Goal: Task Accomplishment & Management: Manage account settings

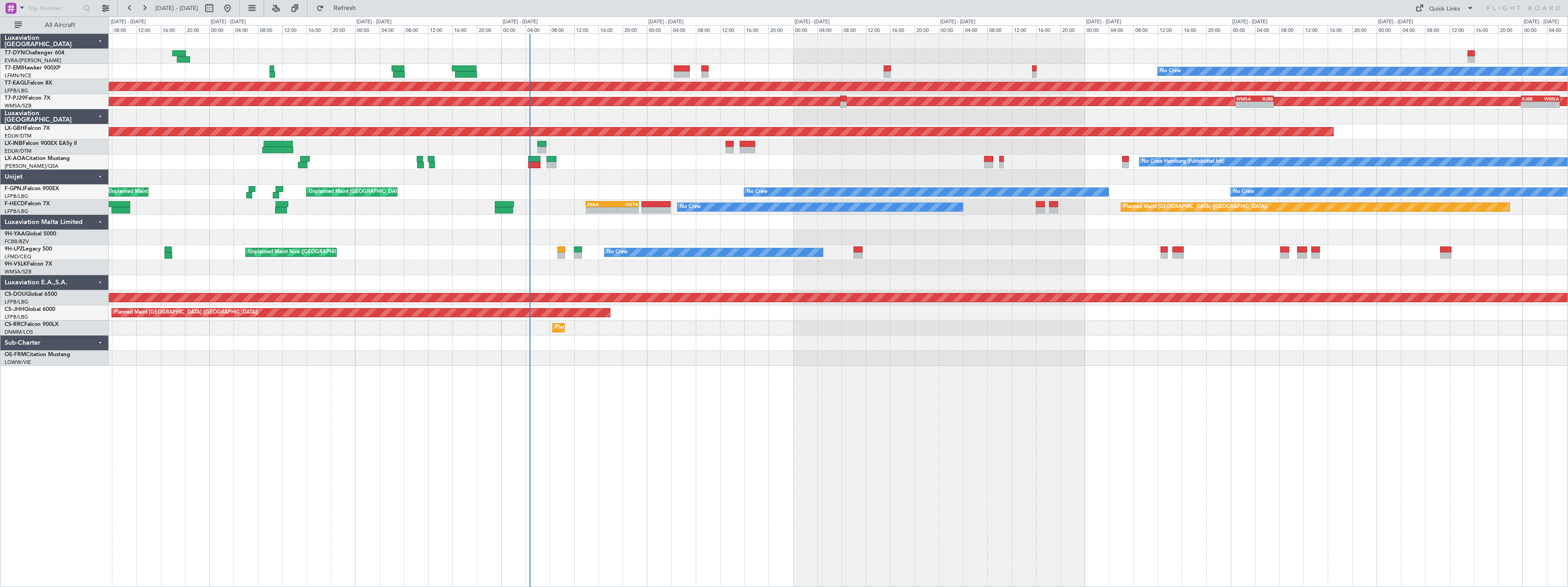
click at [551, 177] on div "Planned Maint No Crew Planned Maint Dubai (Al Maktoum Intl) Planned Maint Kuala…" at bounding box center [838, 200] width 1459 height 332
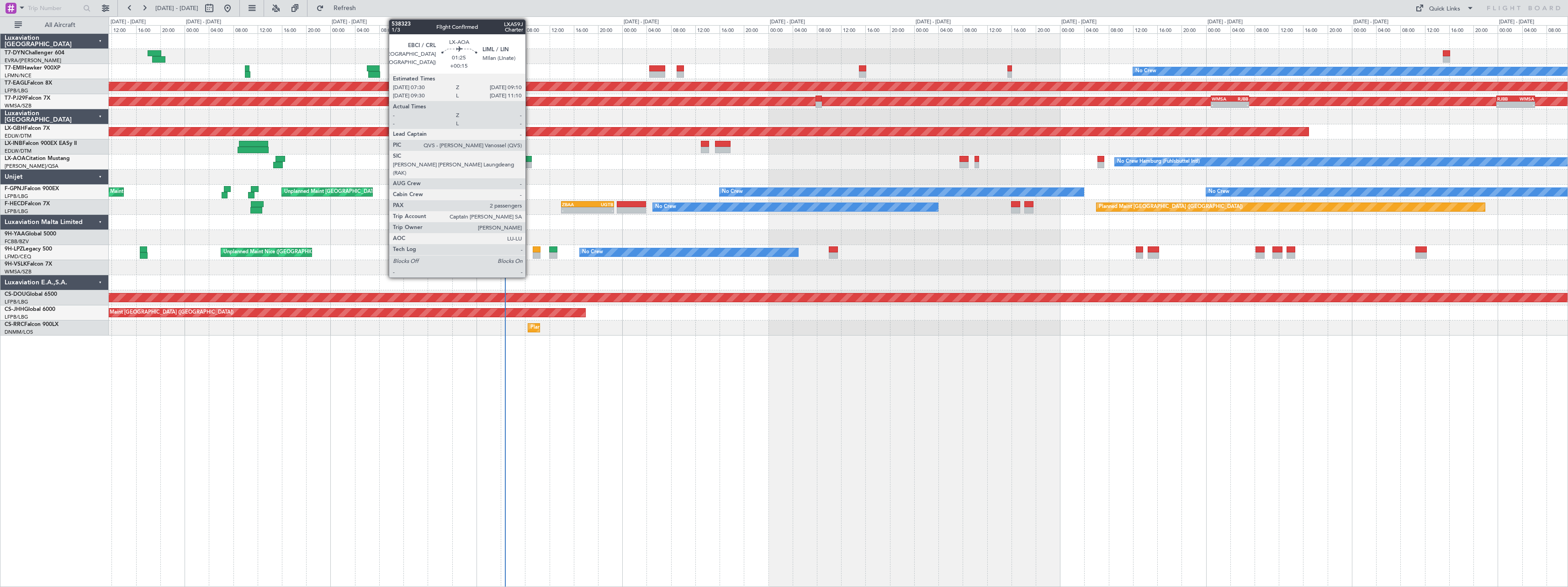
click at [530, 158] on div at bounding box center [527, 159] width 10 height 7
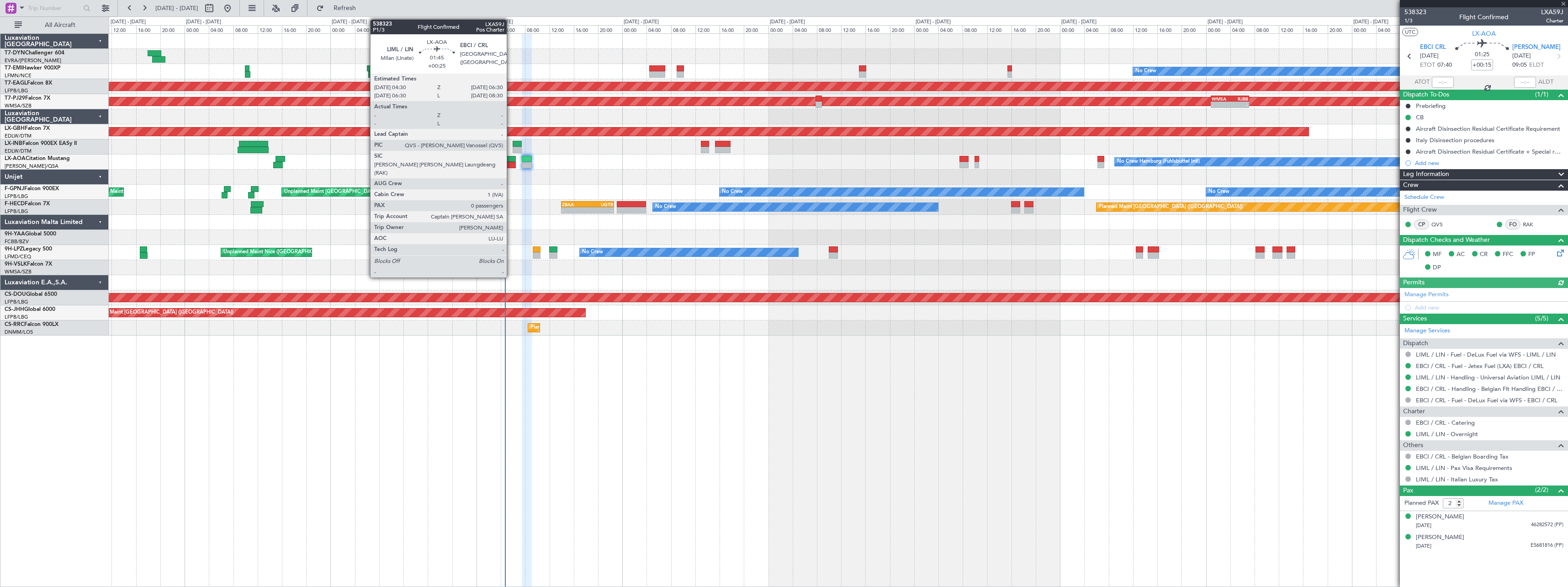
click at [511, 158] on div at bounding box center [509, 159] width 12 height 7
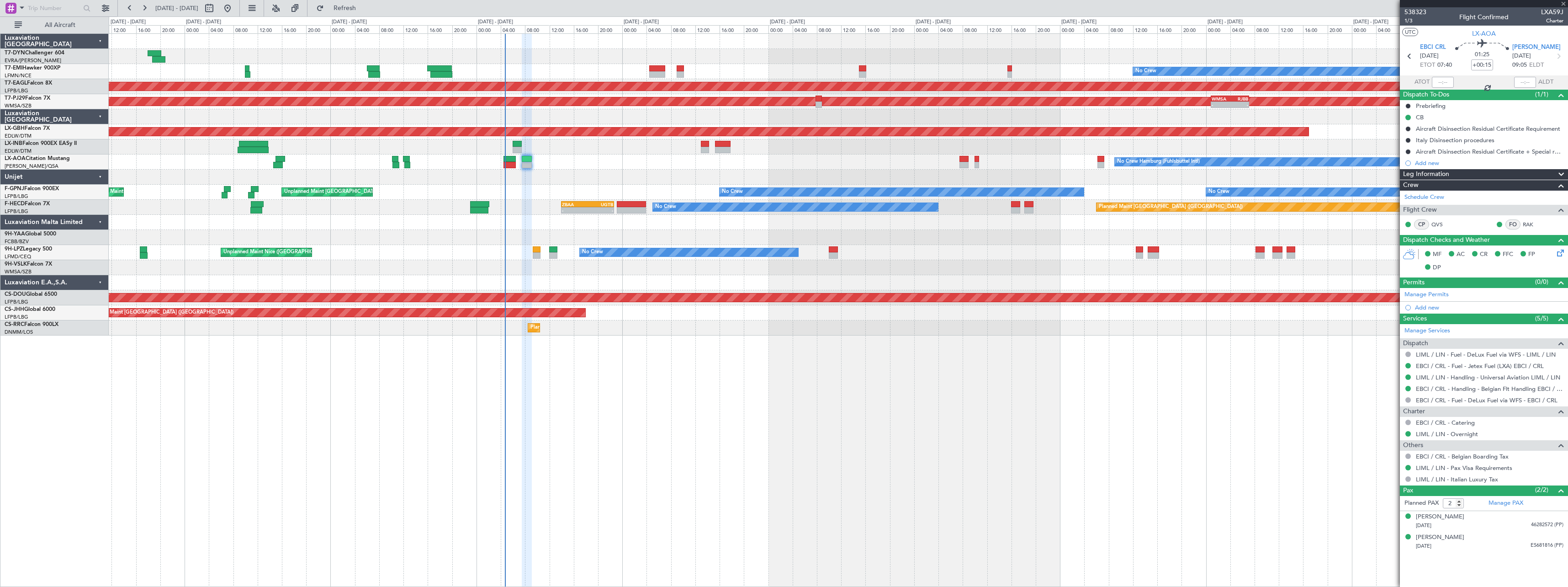
type input "+00:25"
type input "0"
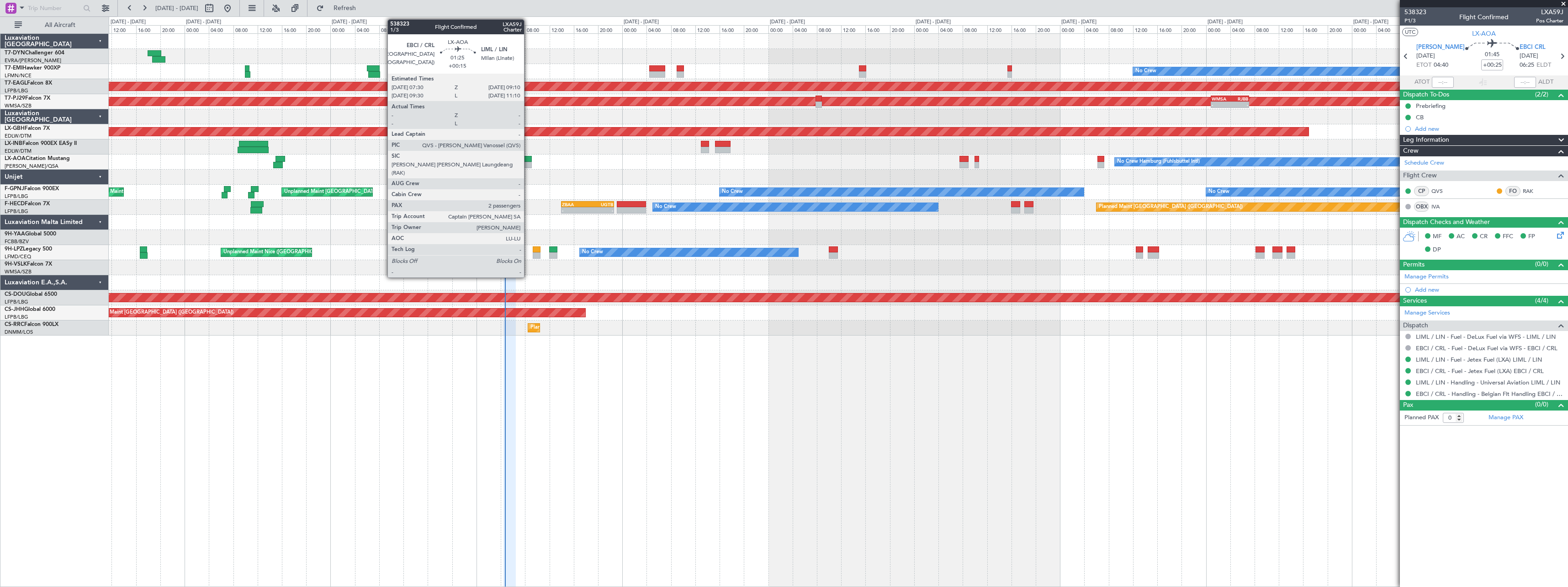
click at [528, 158] on div at bounding box center [527, 159] width 10 height 7
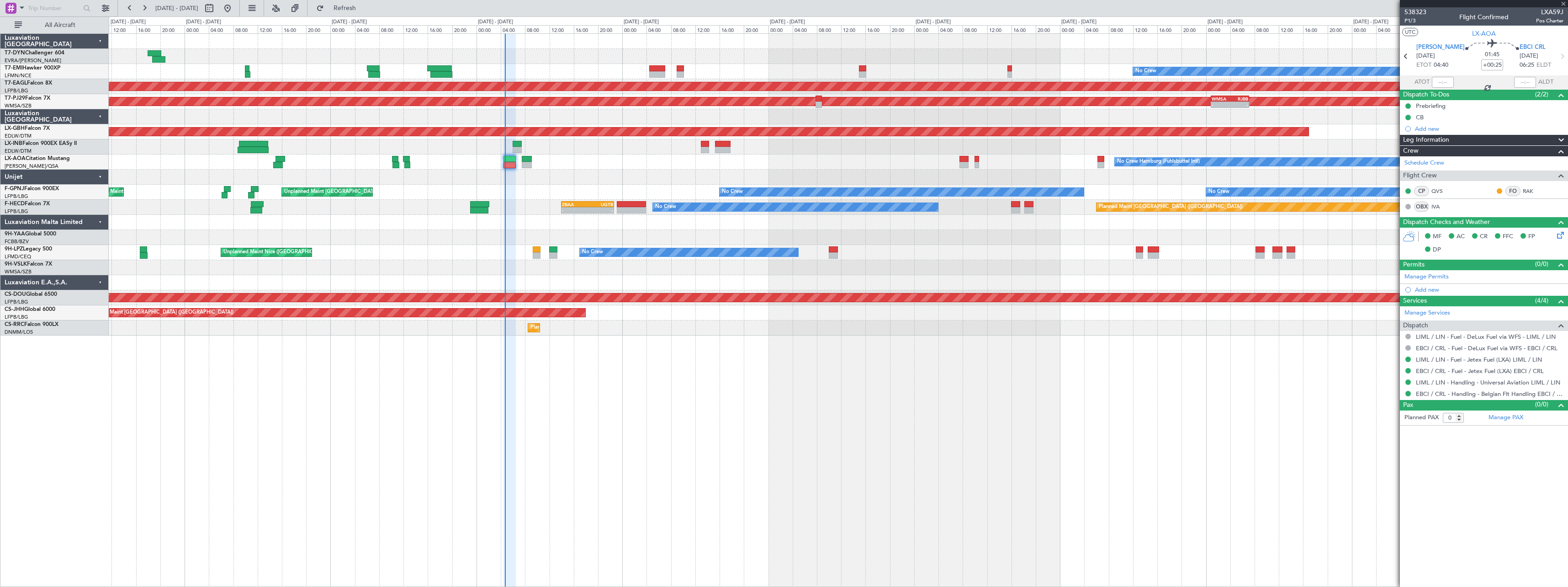
type input "+00:15"
type input "2"
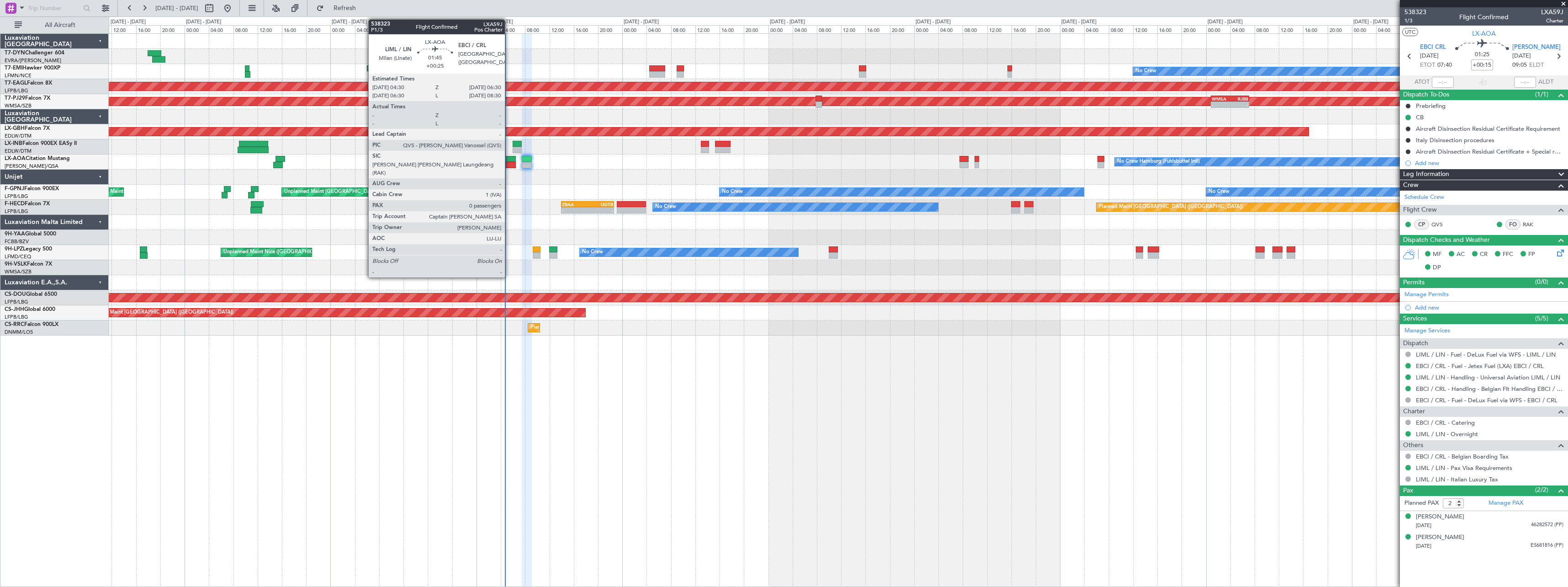
click at [509, 158] on div at bounding box center [509, 159] width 12 height 7
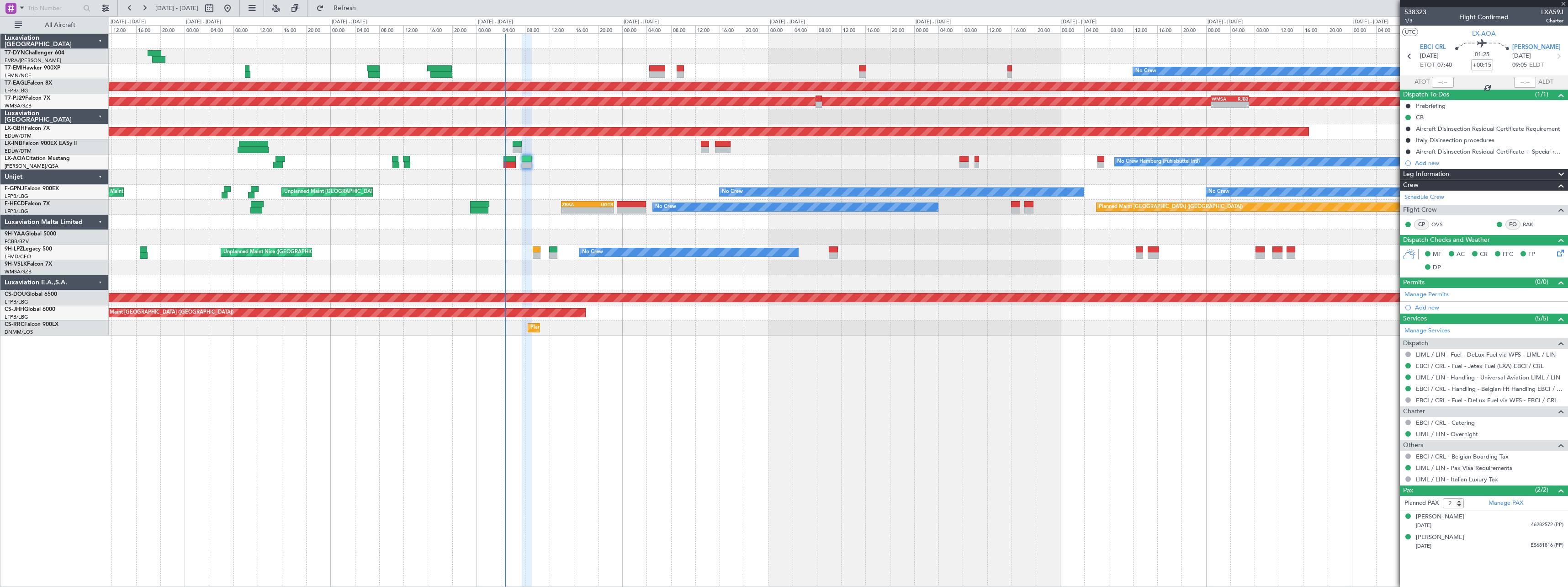
type input "+00:25"
type input "0"
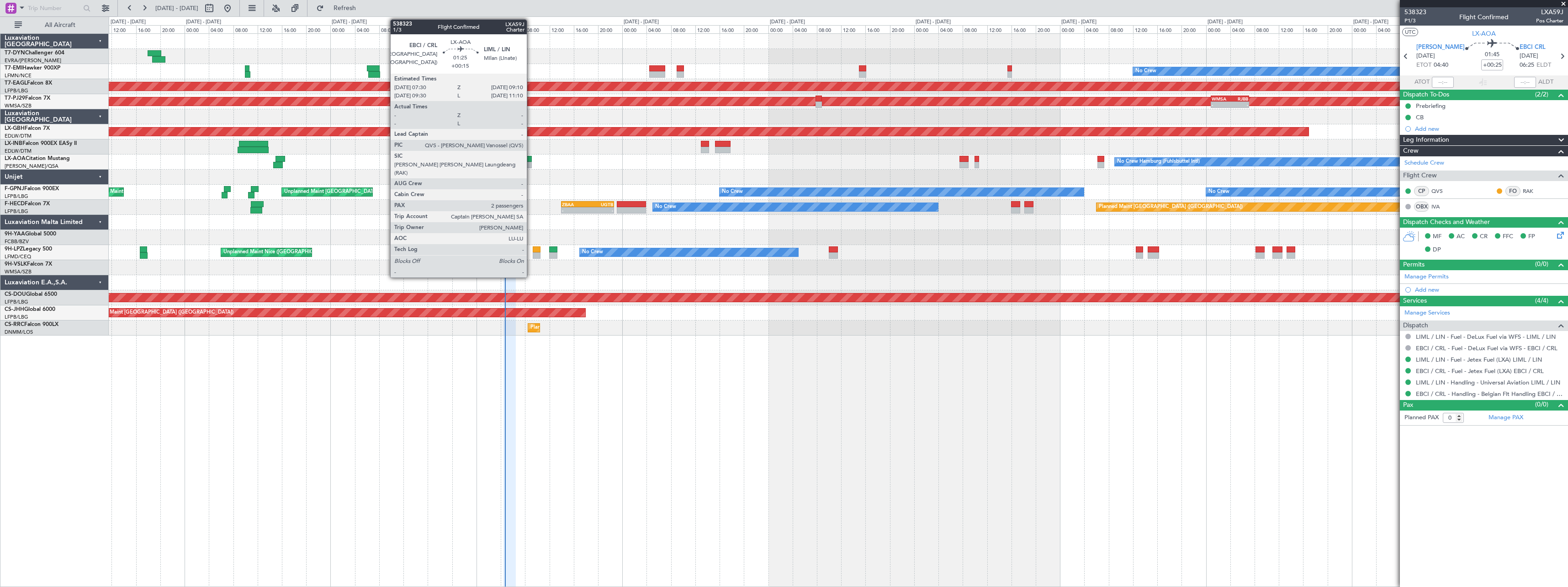
click at [531, 161] on div at bounding box center [527, 159] width 10 height 7
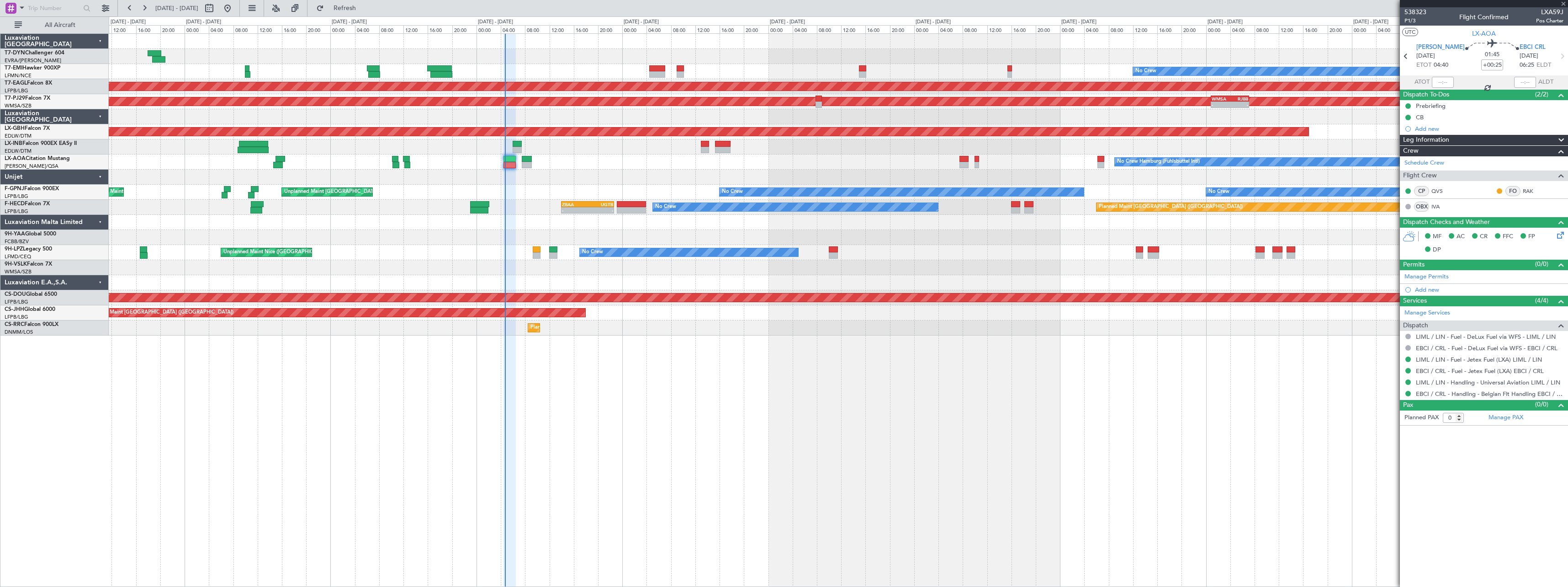
type input "+00:15"
type input "2"
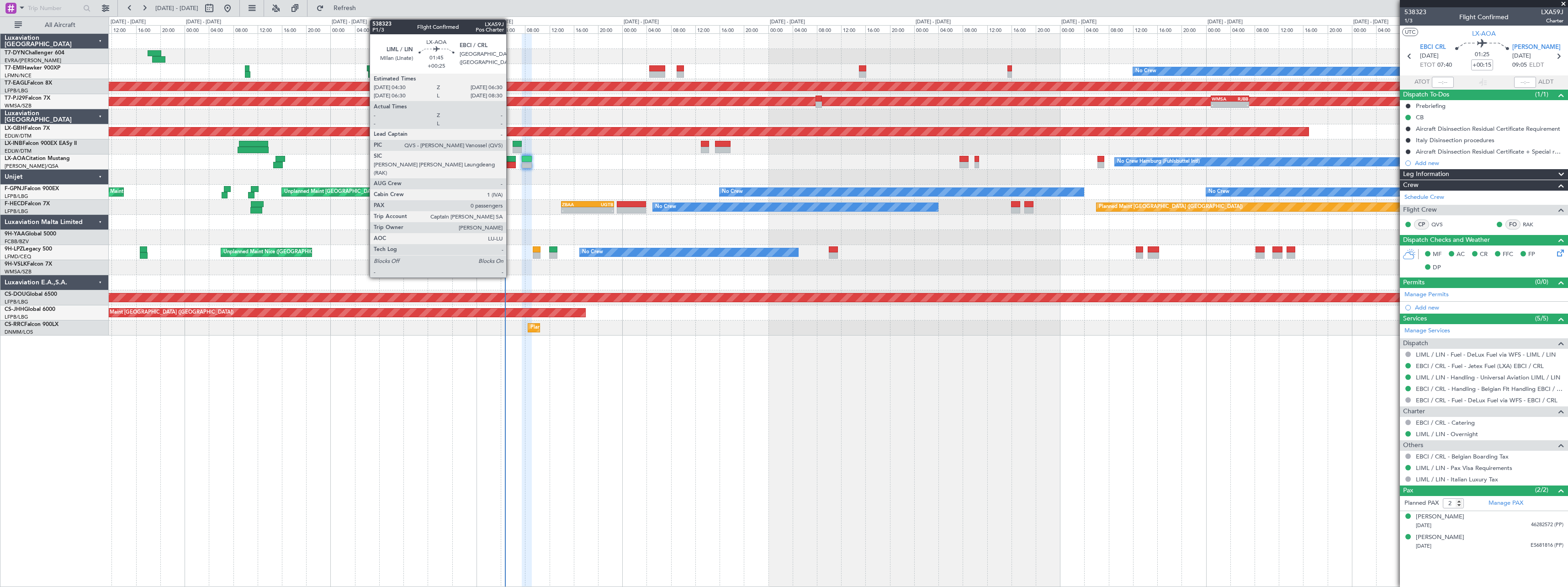
click at [510, 160] on div at bounding box center [509, 159] width 12 height 7
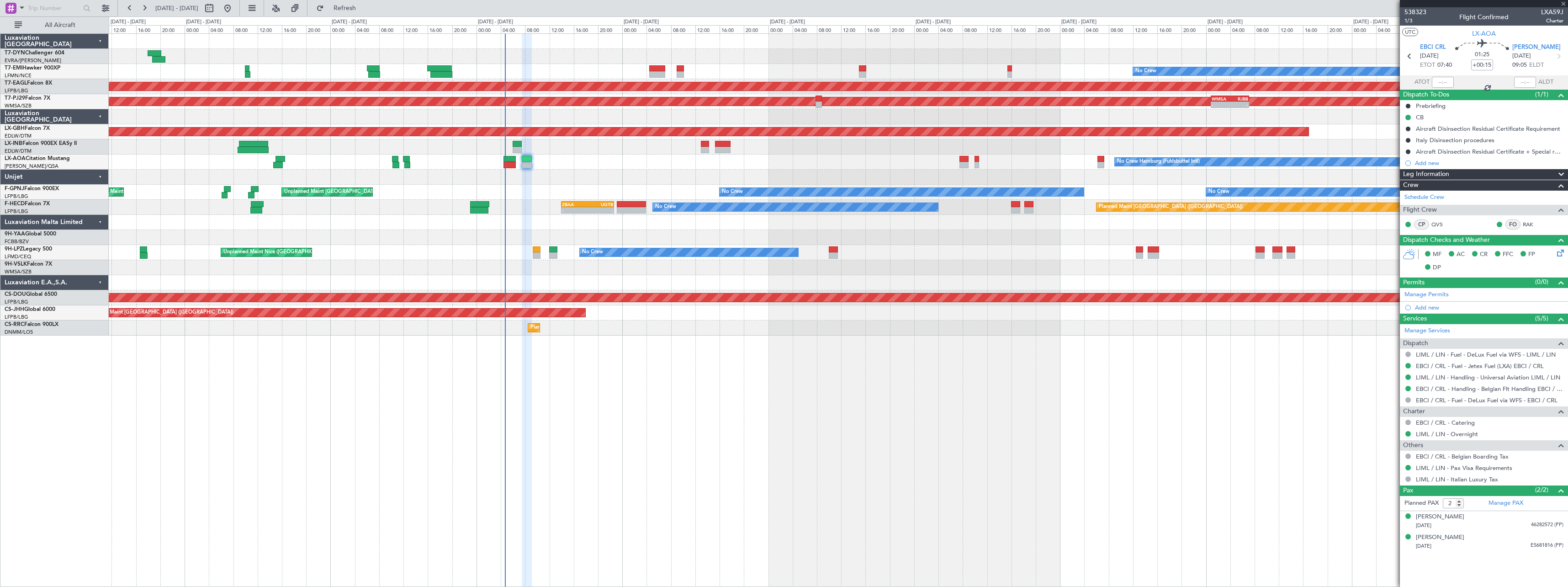
type input "+00:25"
type input "0"
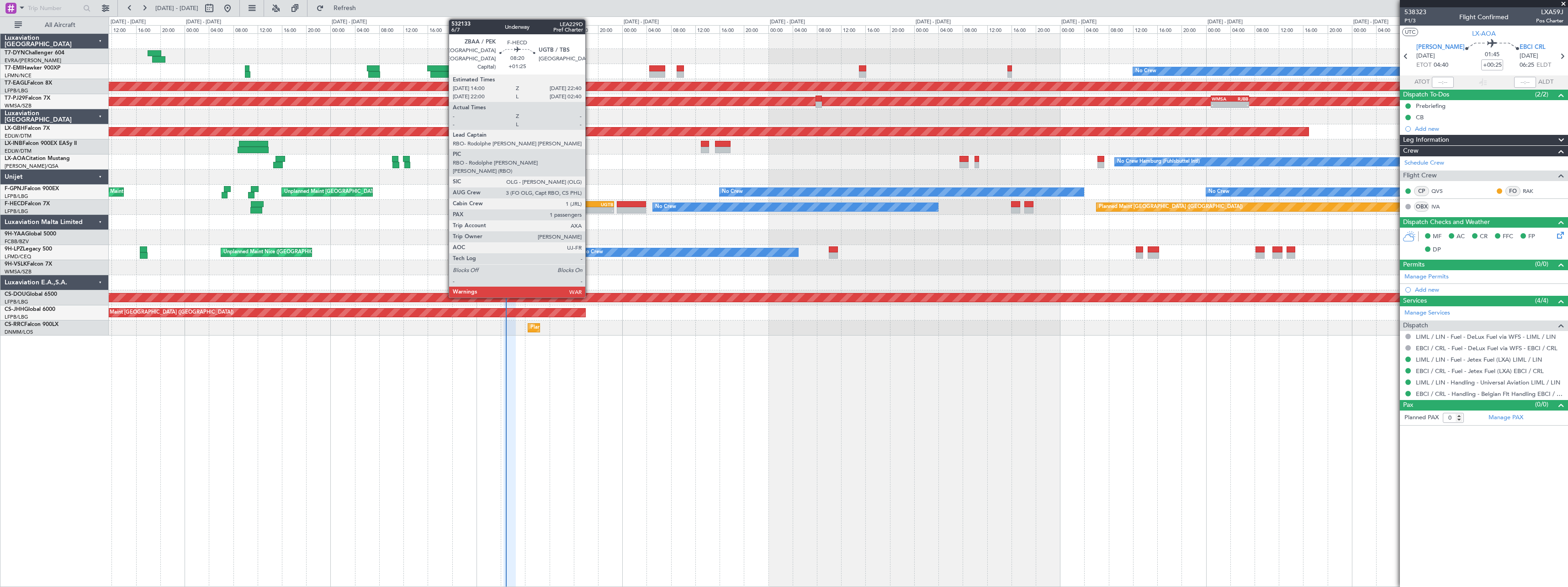
click at [589, 206] on div "UGTB" at bounding box center [600, 204] width 26 height 5
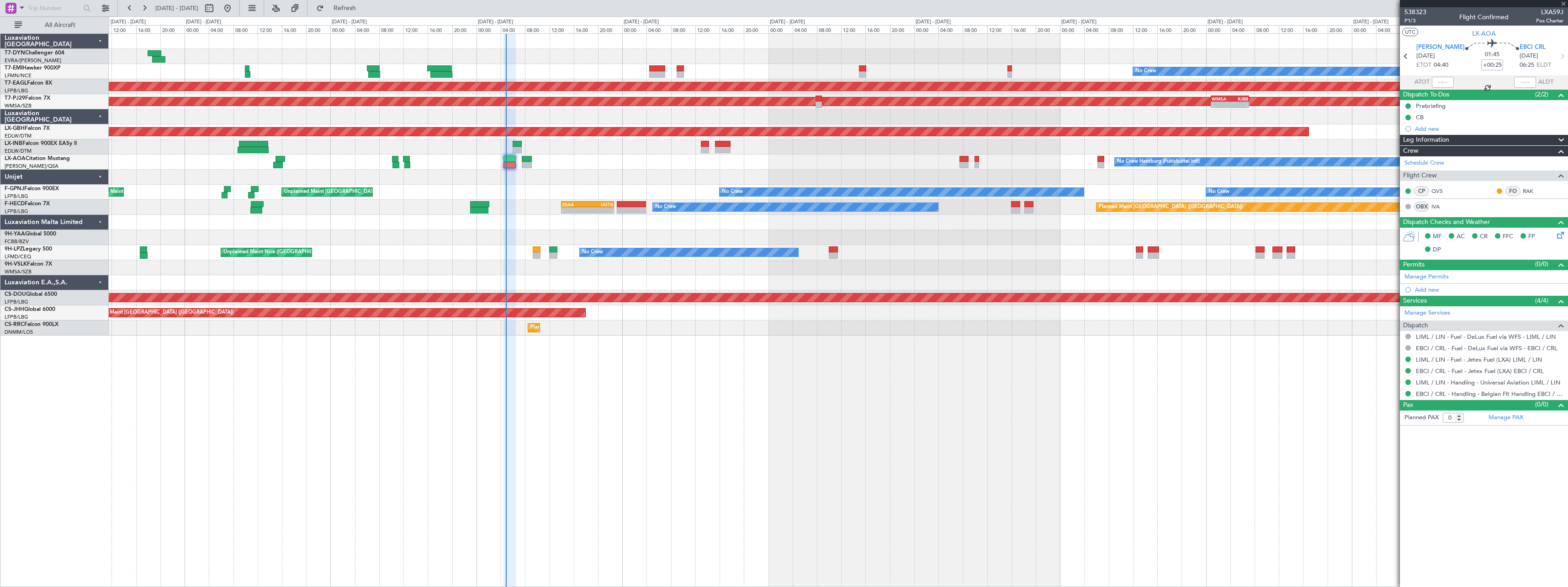
type input "+01:25"
type input "1"
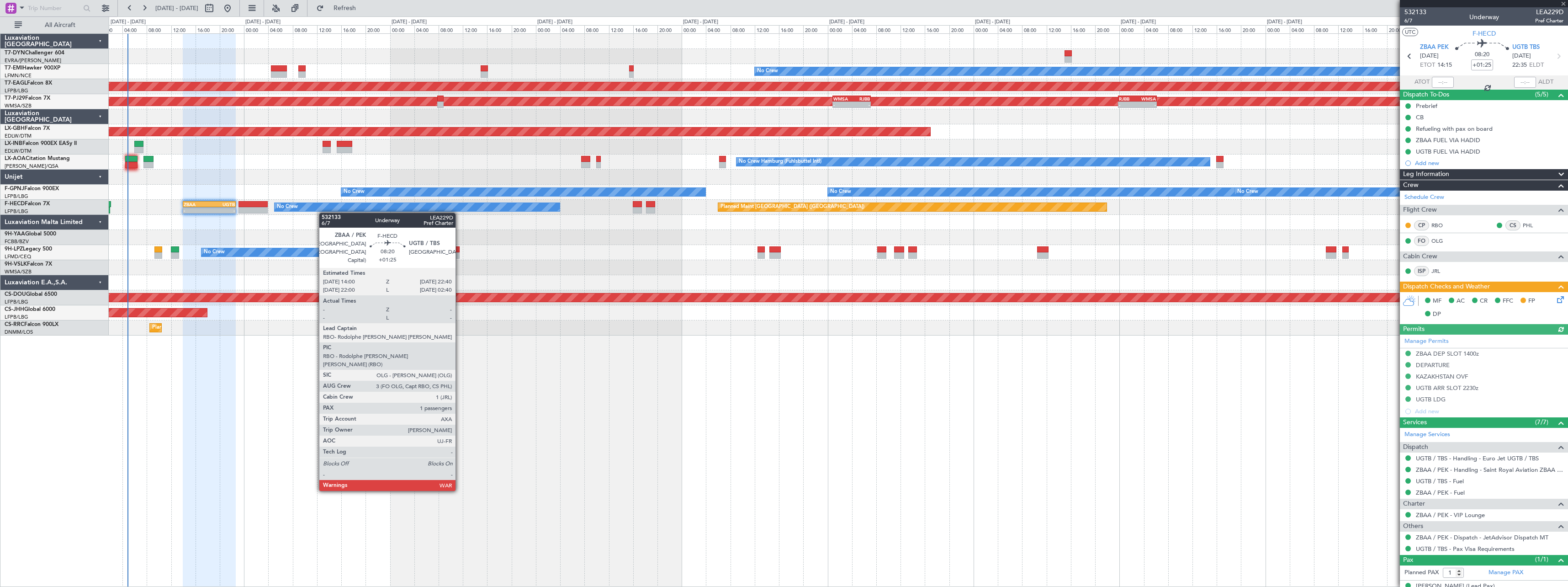
click at [232, 208] on div "Planned Maint No Crew Planned Maint Dubai (Al Maktoum Intl) Planned Maint Kuala…" at bounding box center [838, 185] width 1459 height 301
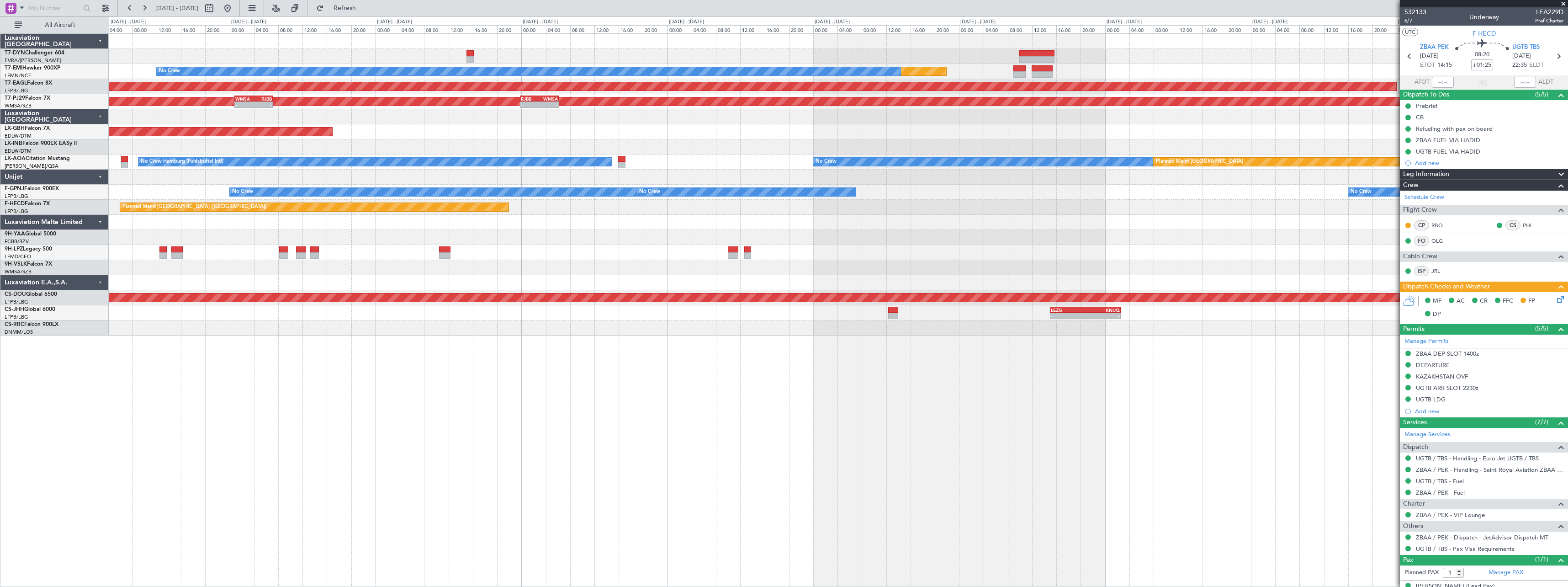
click at [298, 120] on div "Planned Maint No Crew Planned Maint Dubai (Al Maktoum Intl) Planned Maint Kuala…" at bounding box center [838, 185] width 1459 height 301
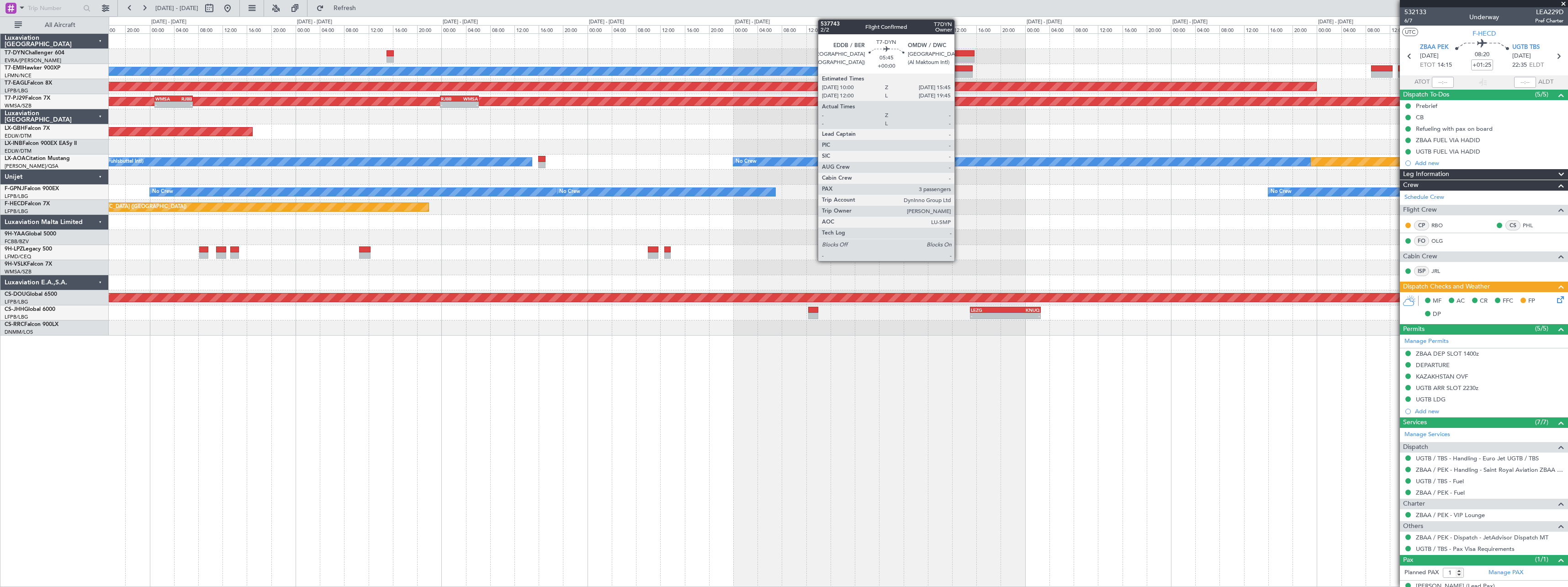
click at [959, 51] on div at bounding box center [957, 54] width 35 height 7
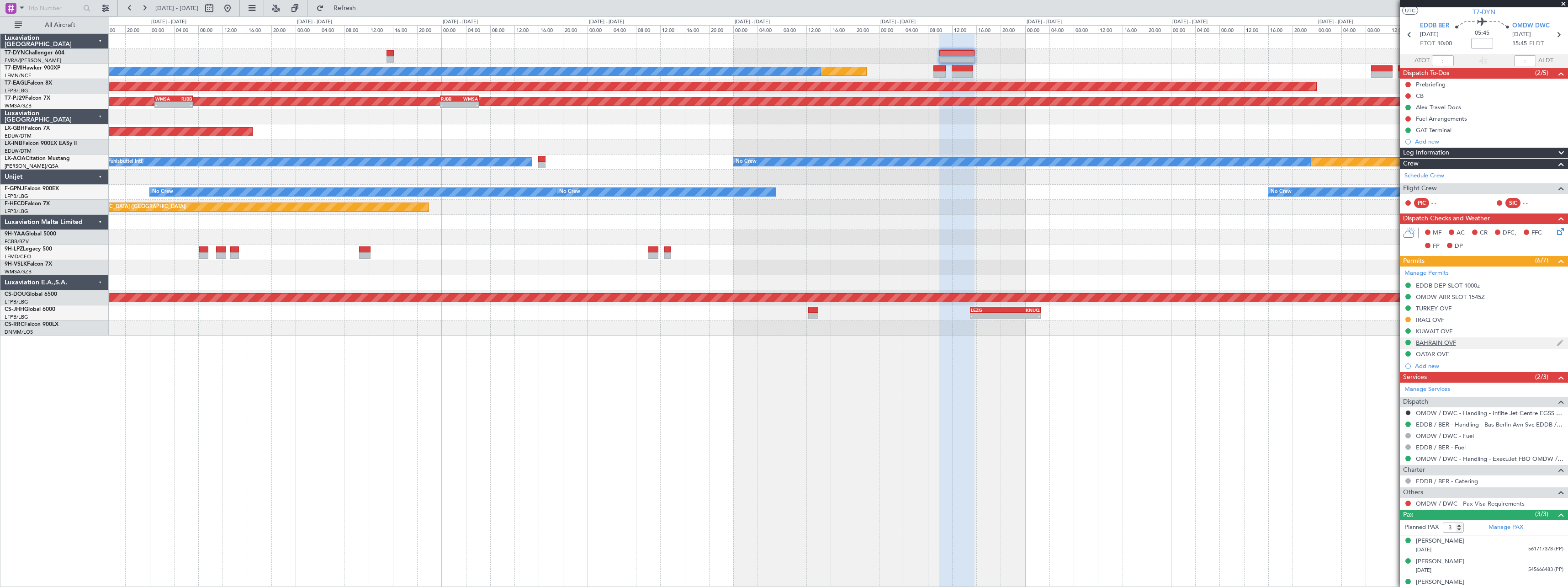
scroll to position [31, 0]
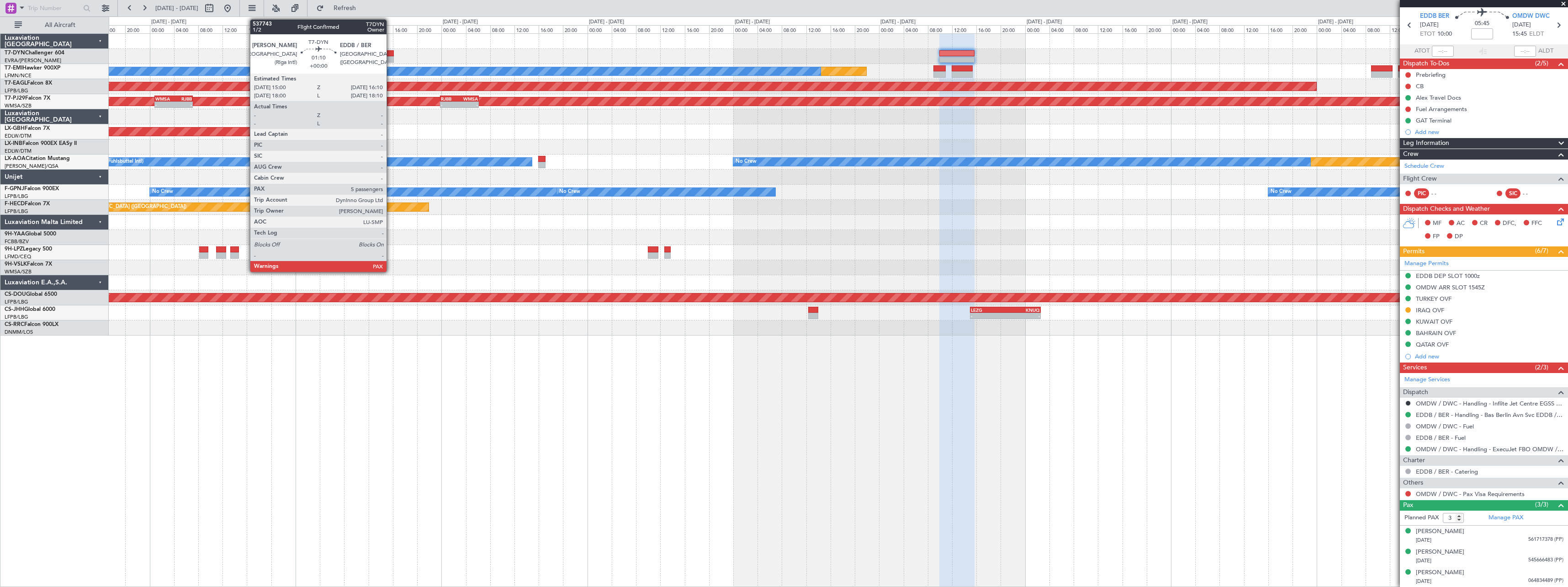
click at [391, 55] on div at bounding box center [390, 54] width 7 height 7
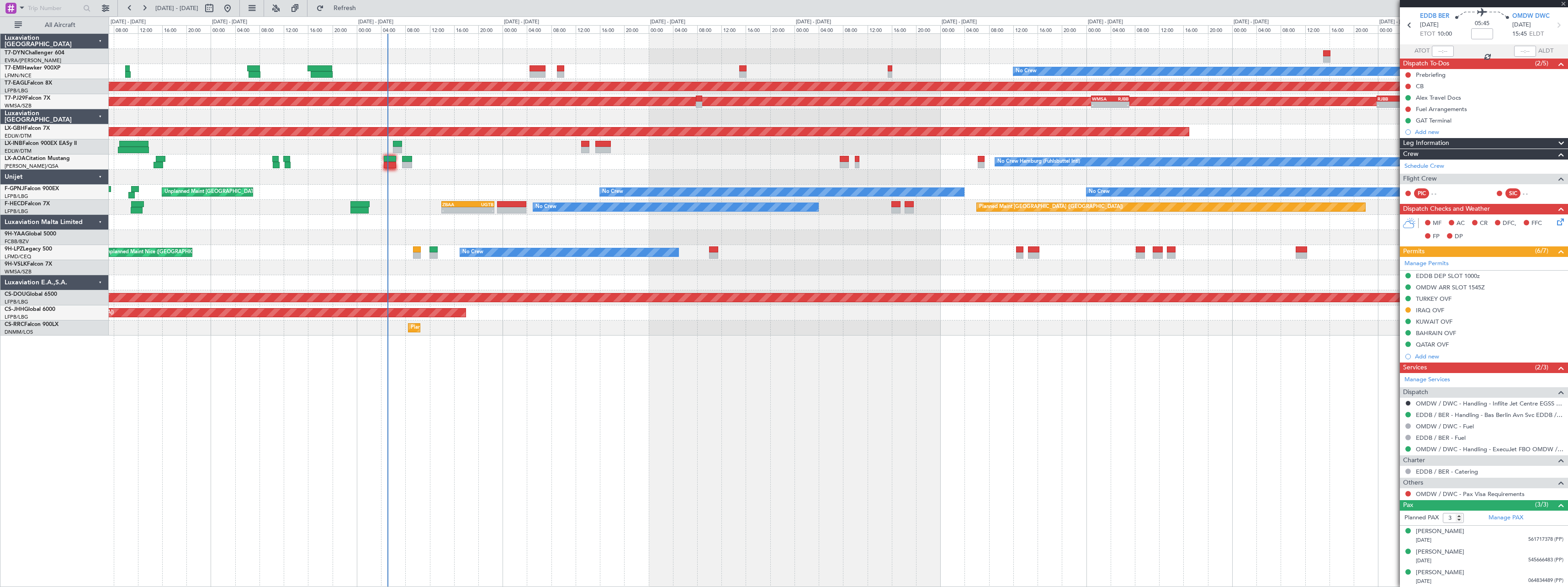
click at [1410, 38] on fb-app "13 Oct 2025 - 23 Oct 2025 Refresh Quick Links All Aircraft Planned Maint No Cre…" at bounding box center [784, 297] width 1568 height 580
type input "5"
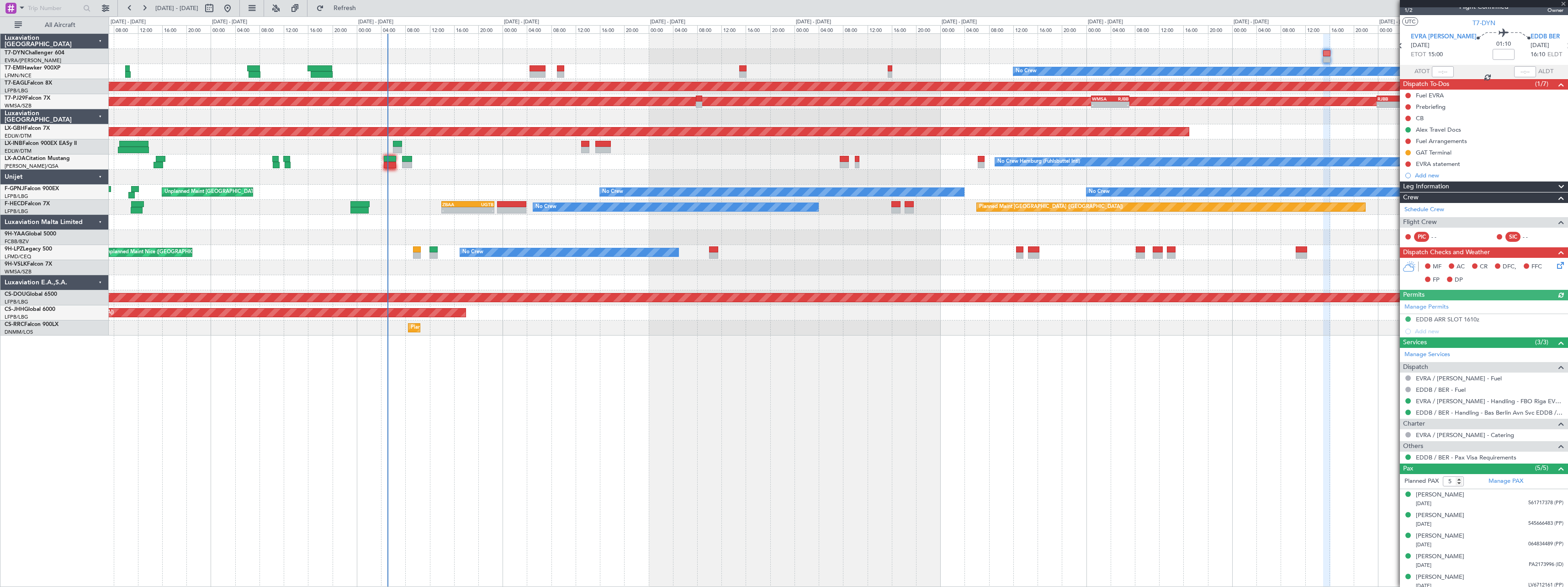
scroll to position [15, 0]
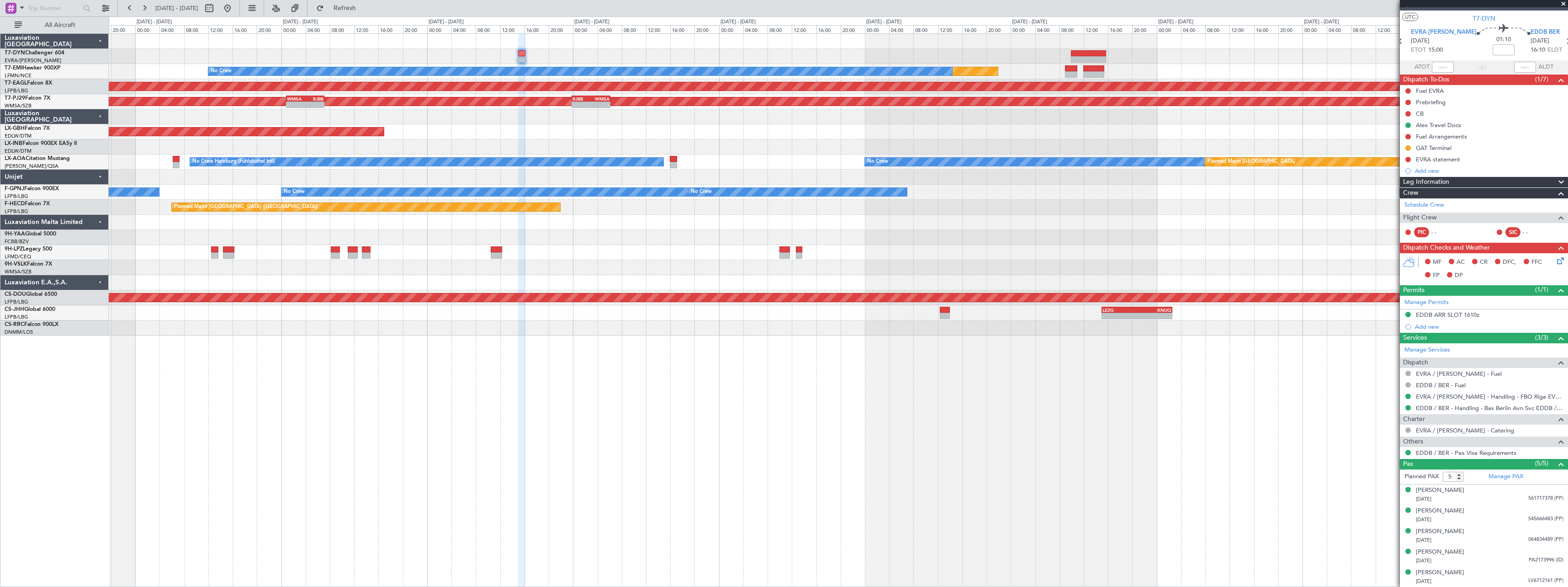
click at [460, 32] on div "Planned Maint No Crew Planned Maint Dubai (Al Maktoum Intl) Planned Maint Kuala…" at bounding box center [784, 301] width 1568 height 571
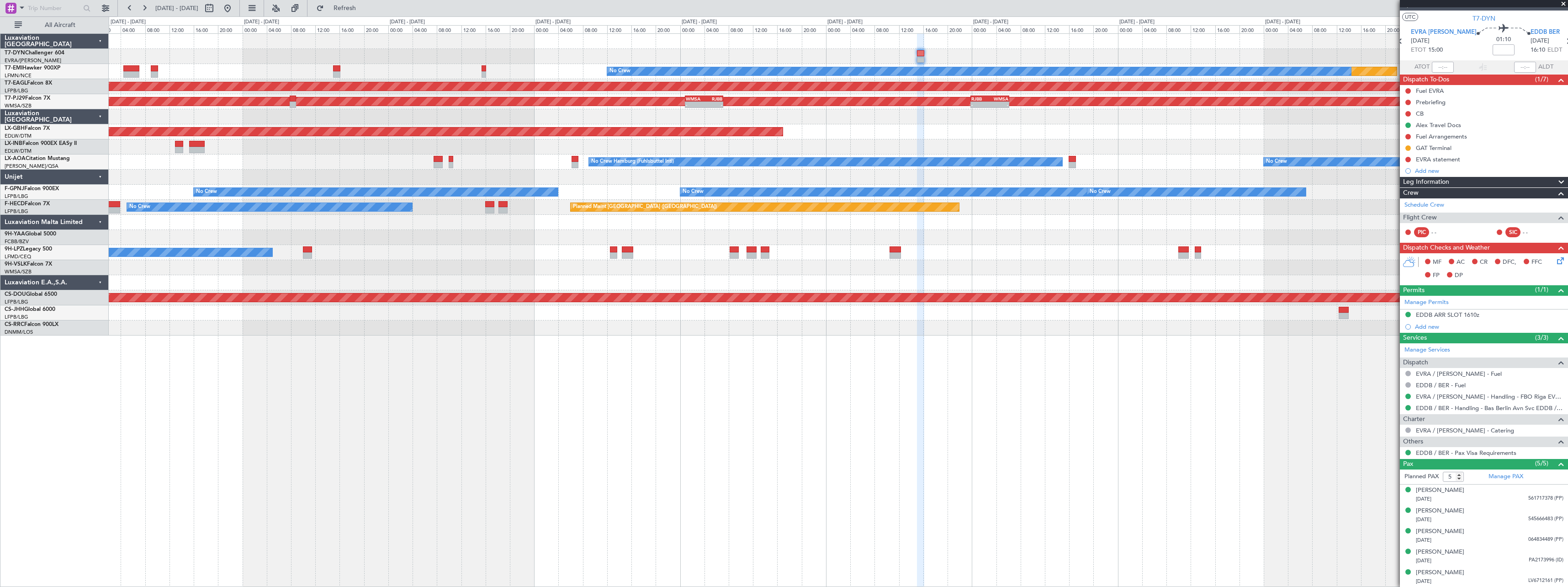
click at [843, 244] on div "Planned Maint No Crew Planned Maint Dubai (Al Maktoum Intl) Planned Maint Kuala…" at bounding box center [838, 185] width 1459 height 301
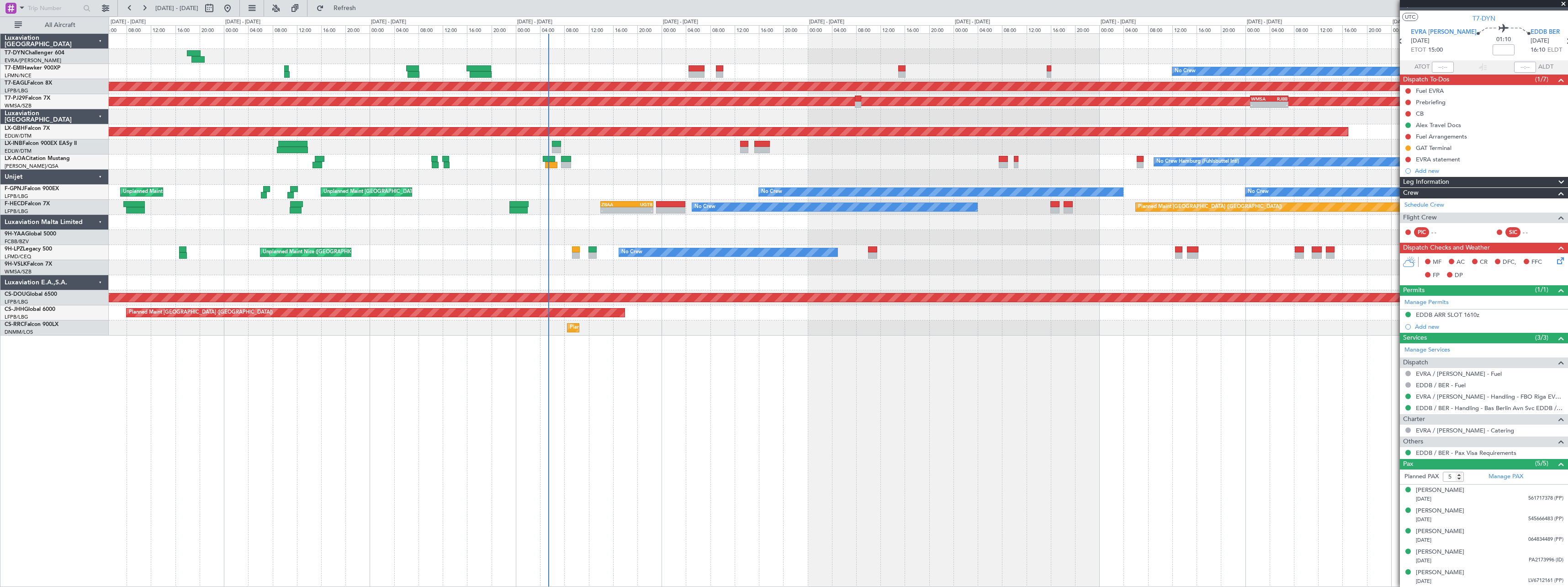
click at [950, 247] on div "Planned Maint No Crew Planned Maint Dubai (Al Maktoum Intl) Planned Maint Kuala…" at bounding box center [838, 185] width 1459 height 301
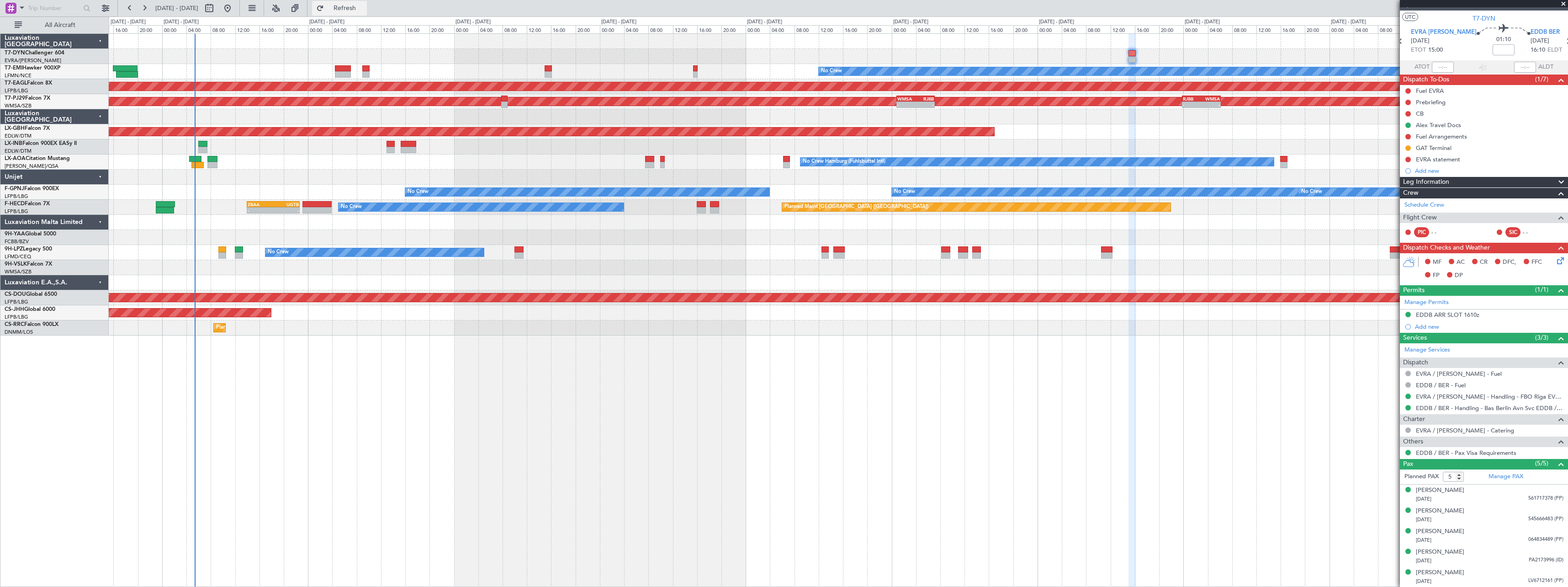
click at [364, 7] on span "Refresh" at bounding box center [345, 8] width 38 height 7
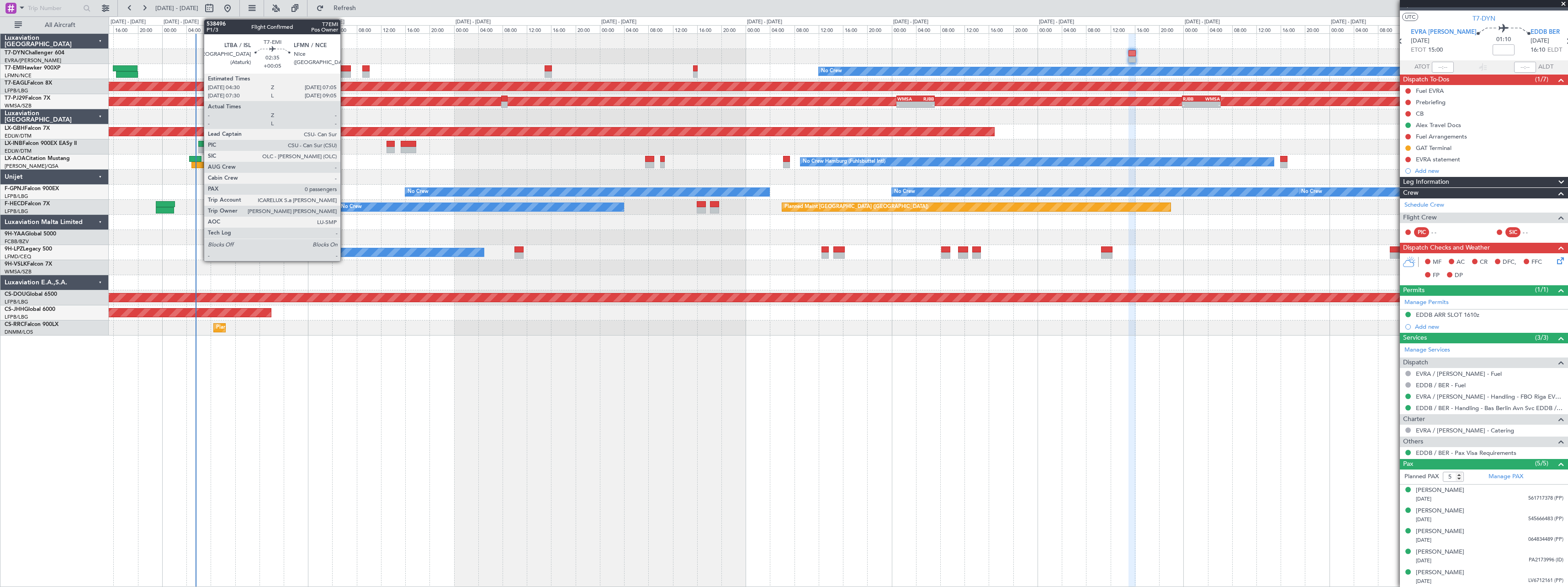
click at [345, 66] on div at bounding box center [343, 68] width 16 height 7
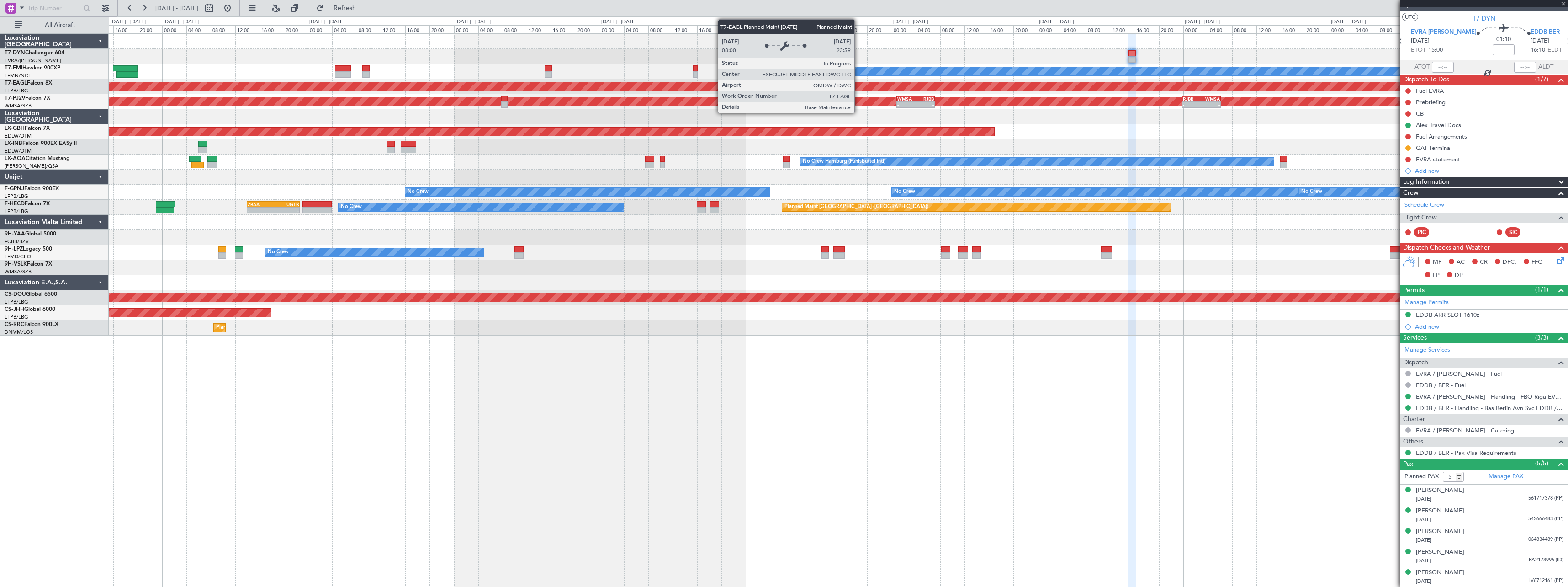
type input "+00:05"
type input "0"
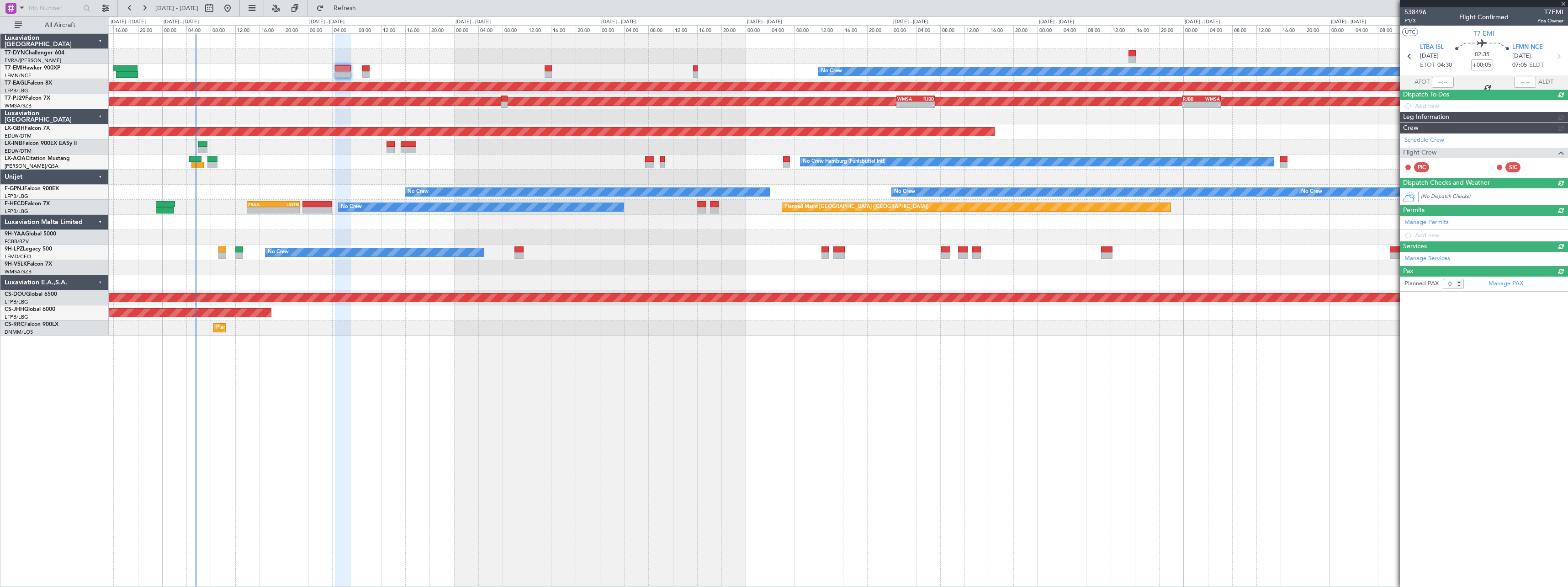
scroll to position [0, 0]
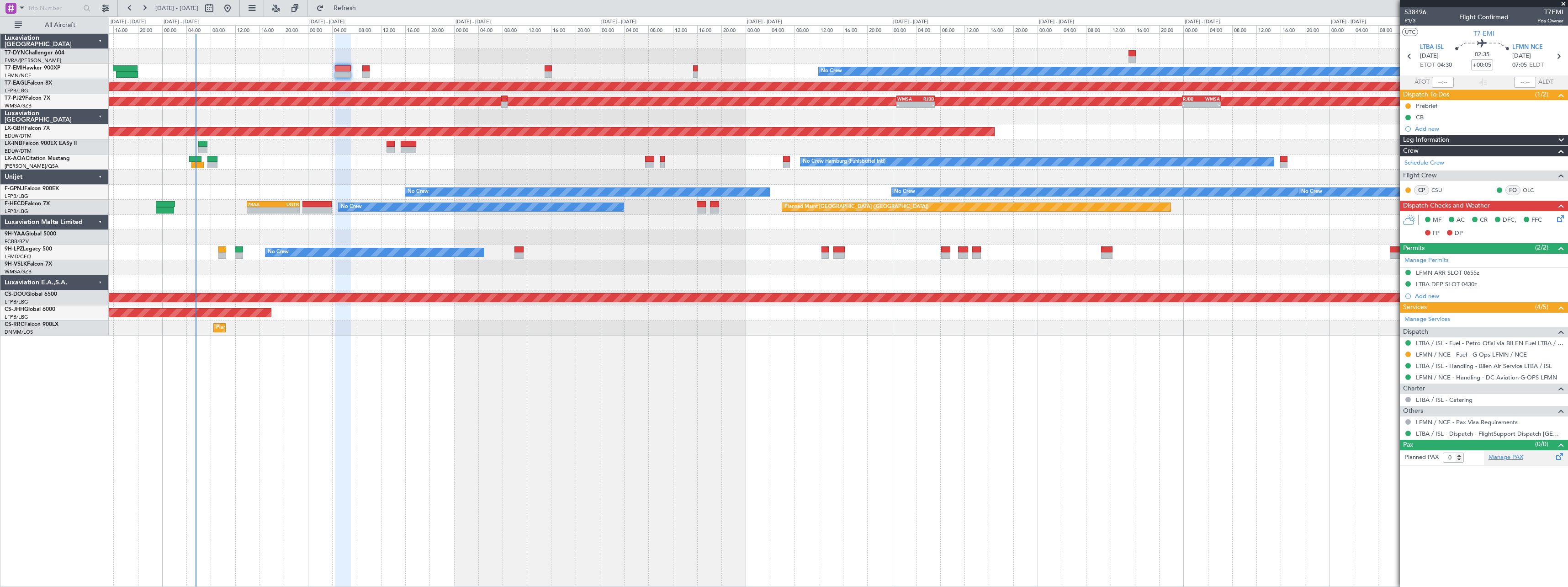
click at [1544, 459] on div "Manage PAX" at bounding box center [1526, 457] width 84 height 15
click at [1545, 458] on div "Manage PAX" at bounding box center [1526, 457] width 84 height 15
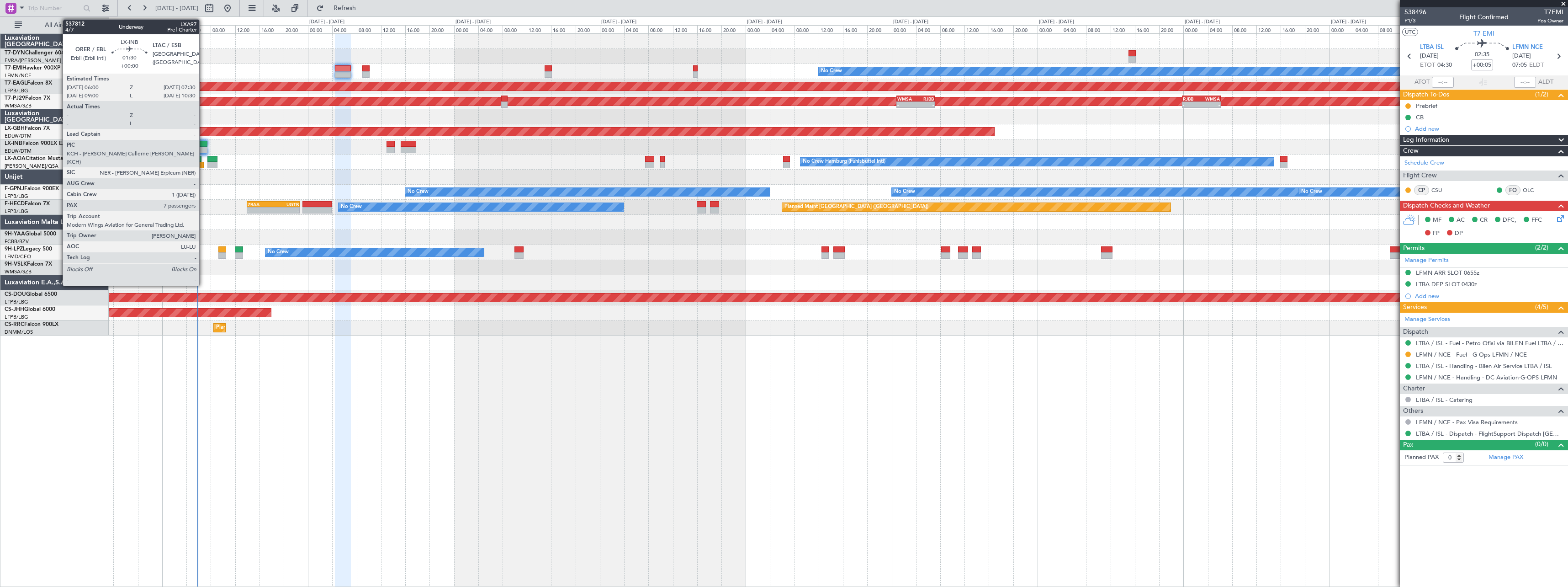
click at [203, 142] on div at bounding box center [203, 144] width 9 height 7
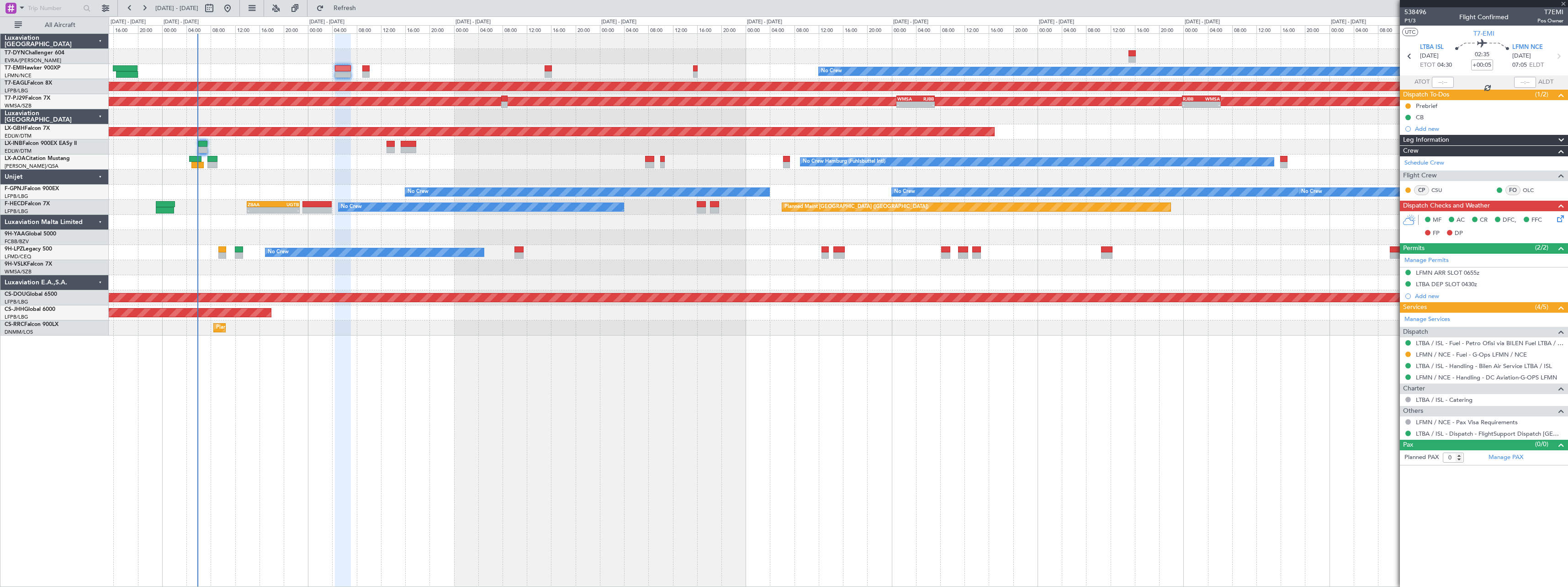
type input "7"
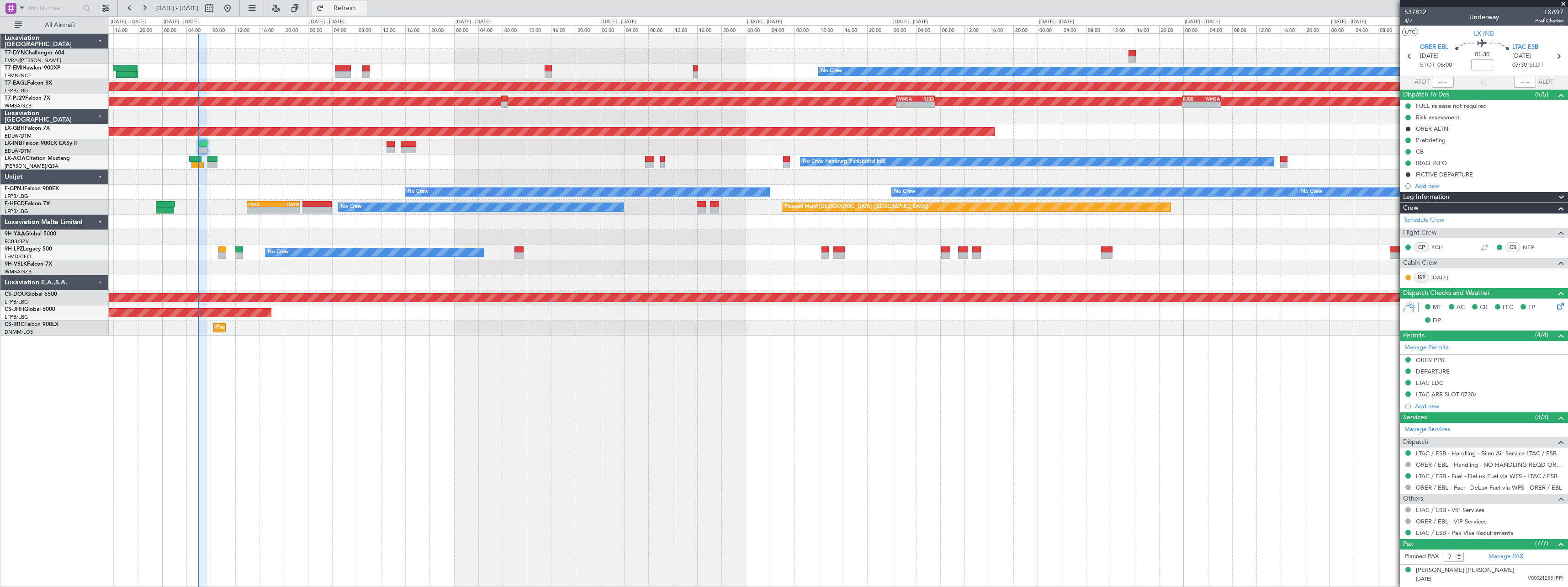
click at [364, 9] on span "Refresh" at bounding box center [345, 8] width 38 height 7
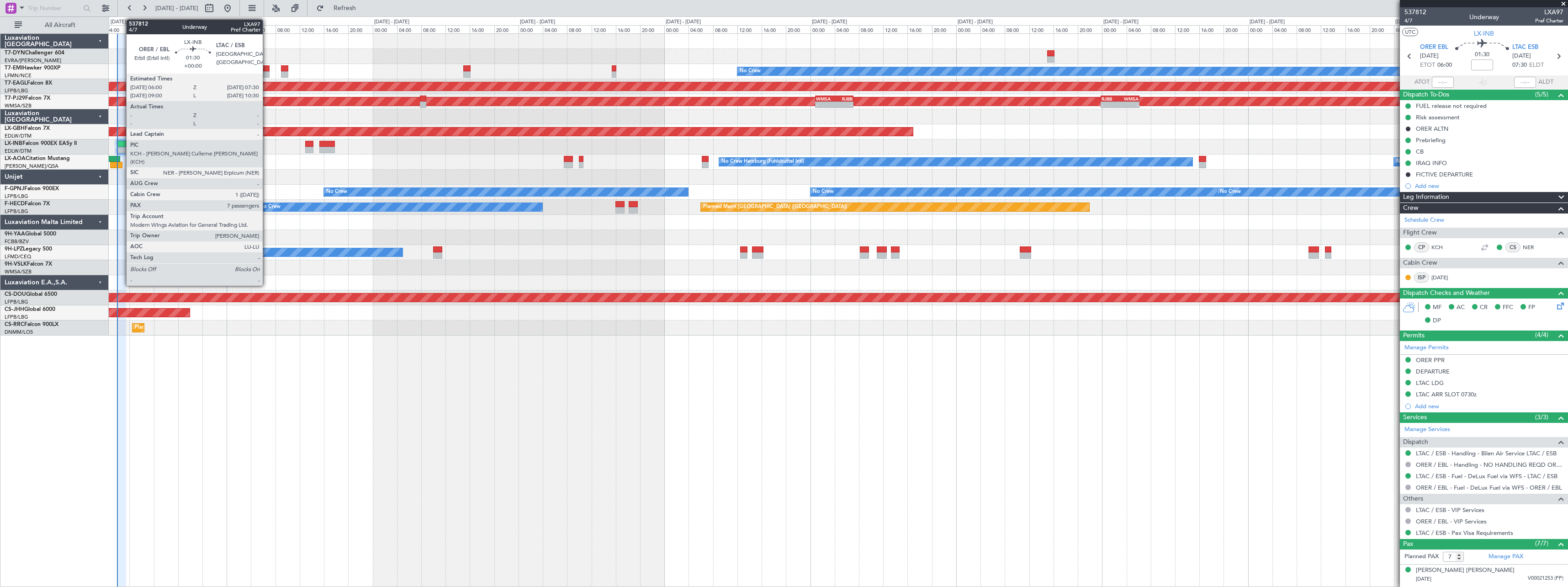
click at [121, 147] on div at bounding box center [121, 150] width 9 height 7
click at [262, 69] on div at bounding box center [262, 68] width 16 height 7
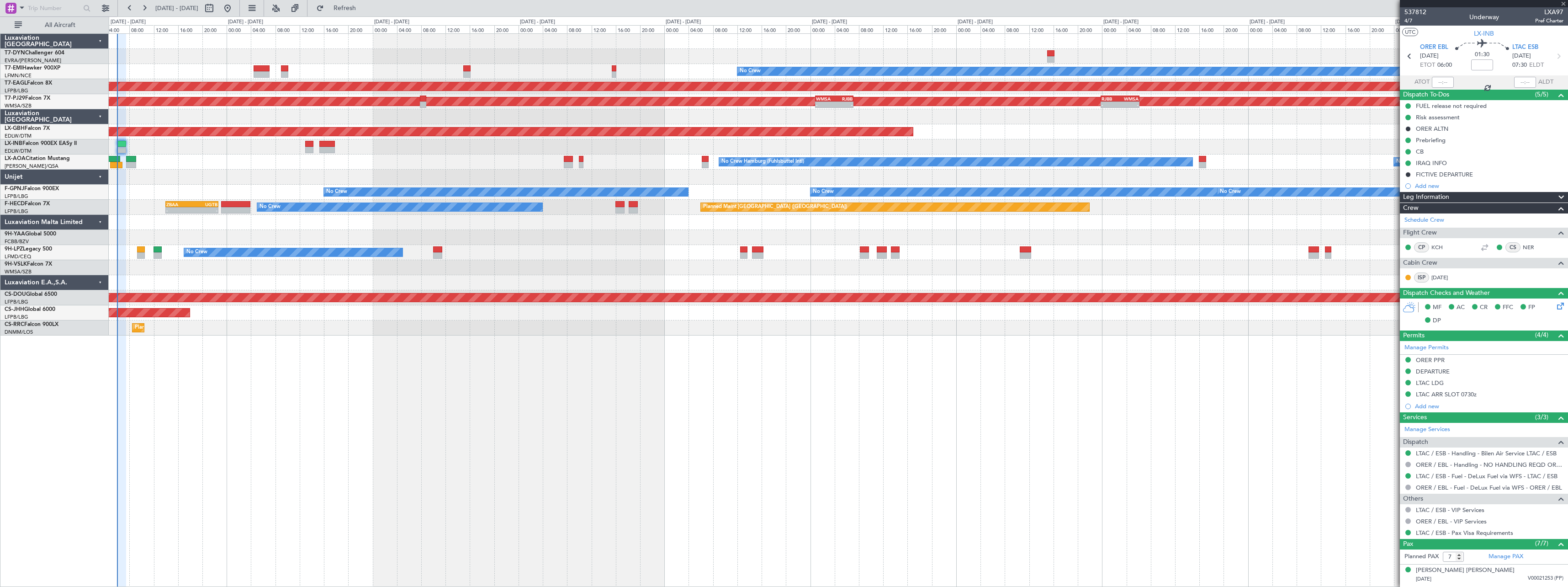
type input "+00:05"
type input "0"
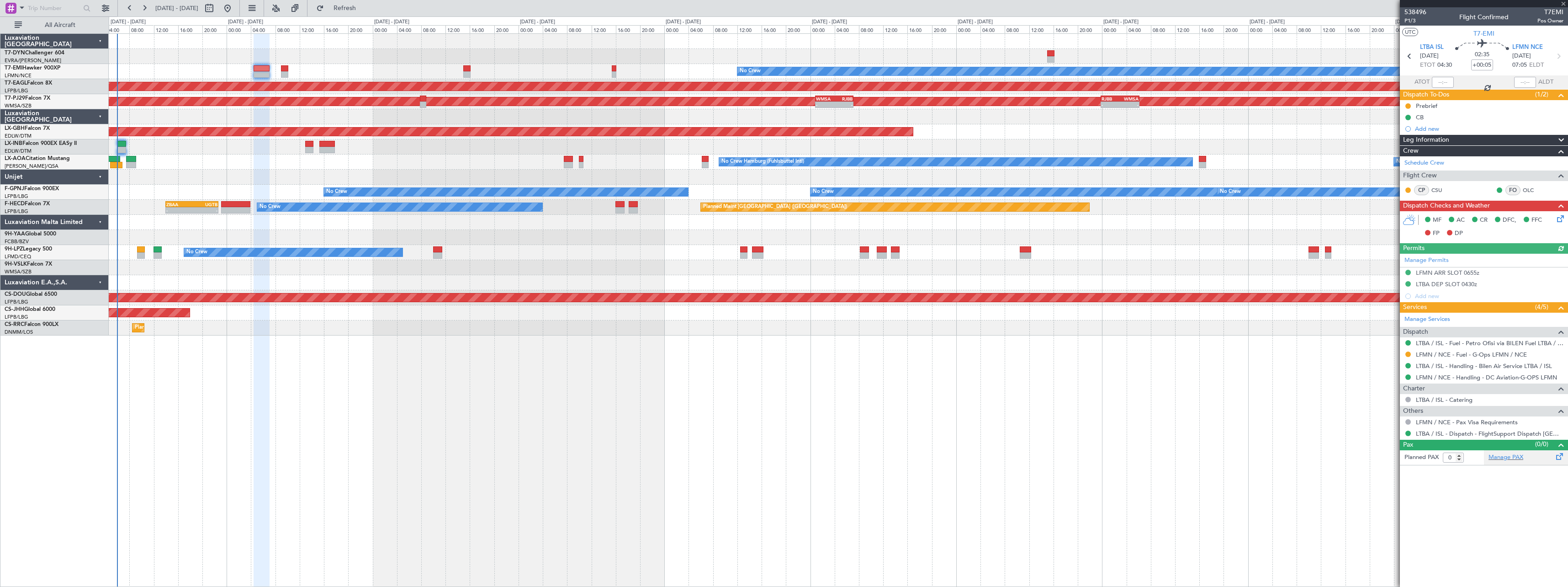
click at [1542, 457] on div "Manage PAX" at bounding box center [1526, 457] width 84 height 15
click at [361, 7] on span "Refresh" at bounding box center [345, 8] width 38 height 7
click at [364, 5] on span "Refresh" at bounding box center [345, 8] width 38 height 7
click at [367, 13] on button "Refresh" at bounding box center [340, 9] width 55 height 15
click at [351, 5] on button "Refresh" at bounding box center [340, 9] width 55 height 15
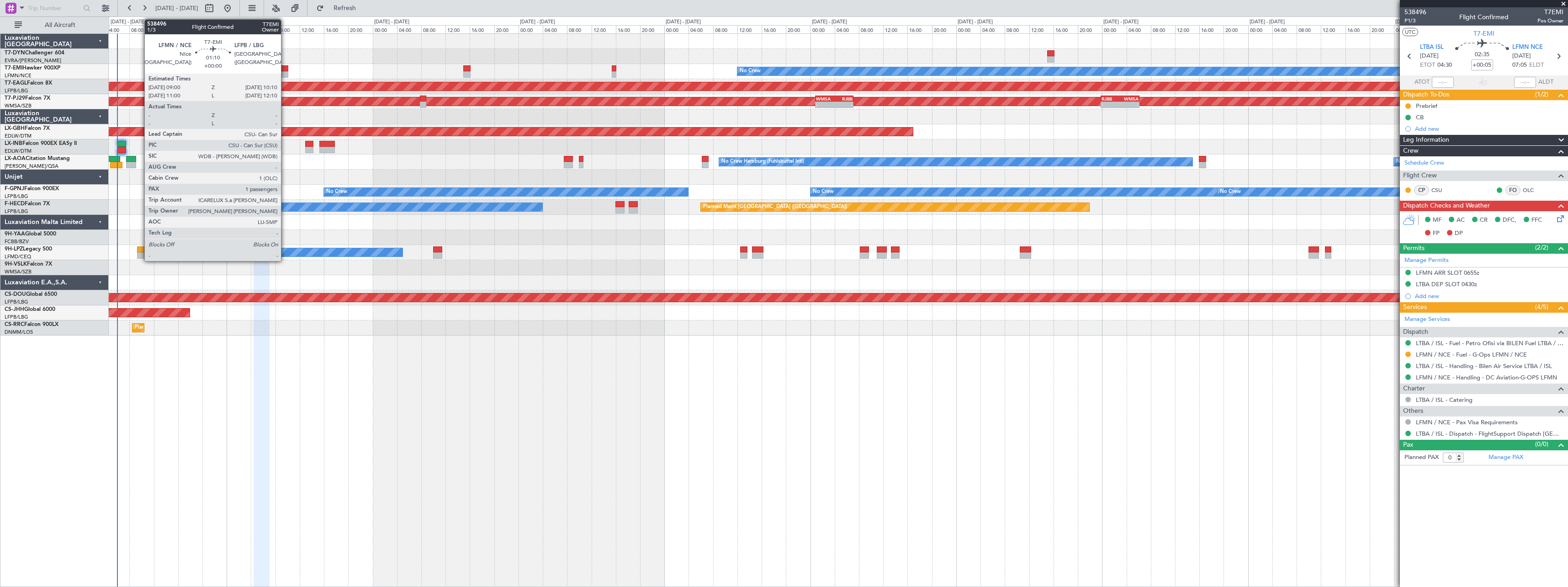
click at [285, 69] on div at bounding box center [285, 68] width 7 height 7
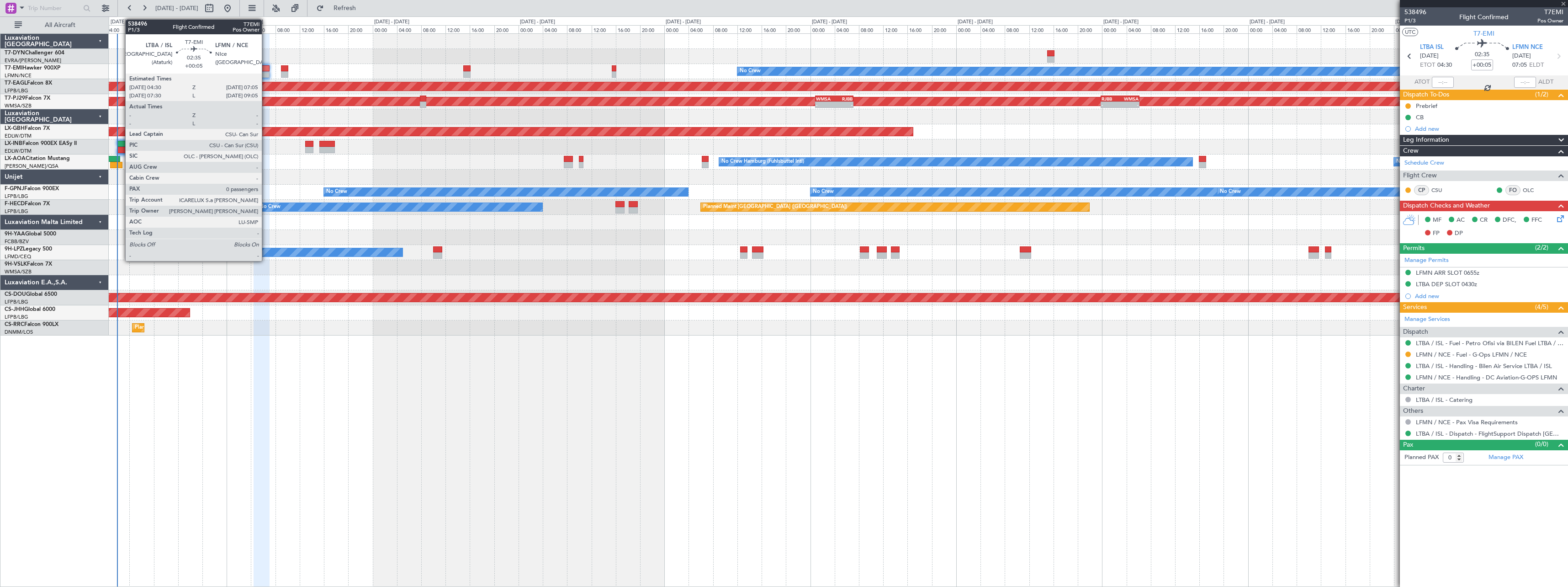
type input "1"
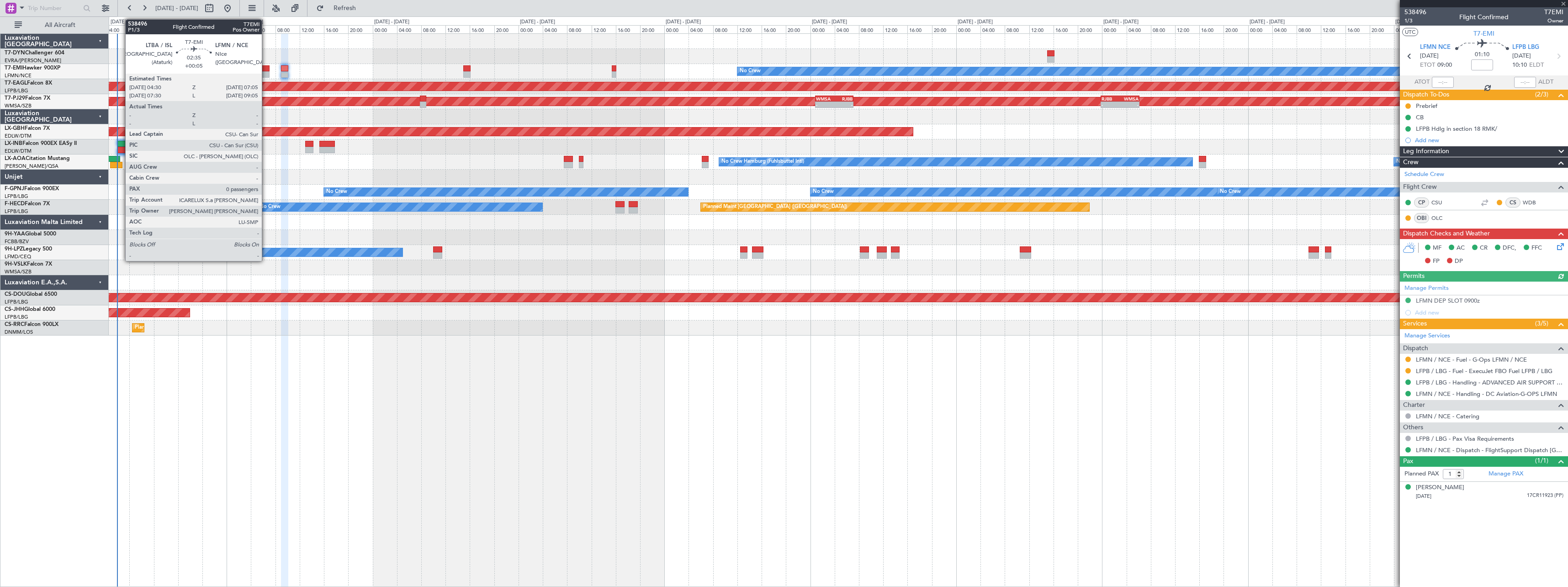
click at [266, 68] on div at bounding box center [262, 68] width 16 height 7
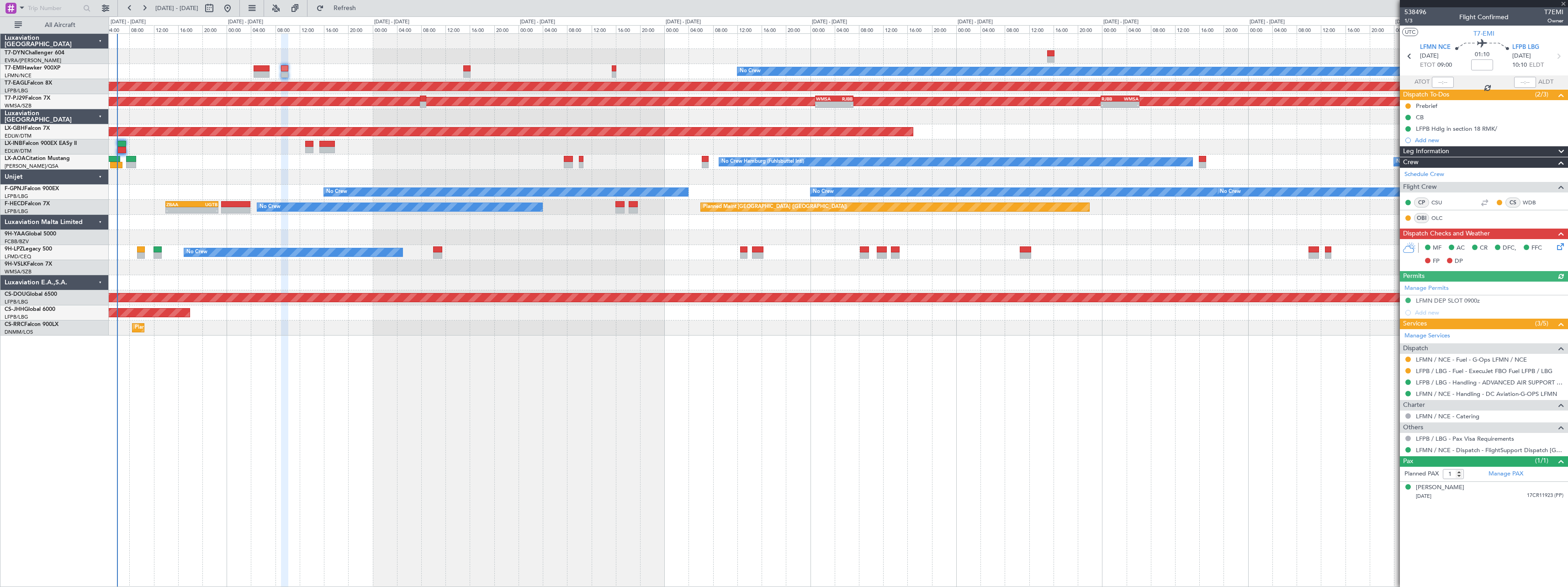
type input "+00:05"
type input "0"
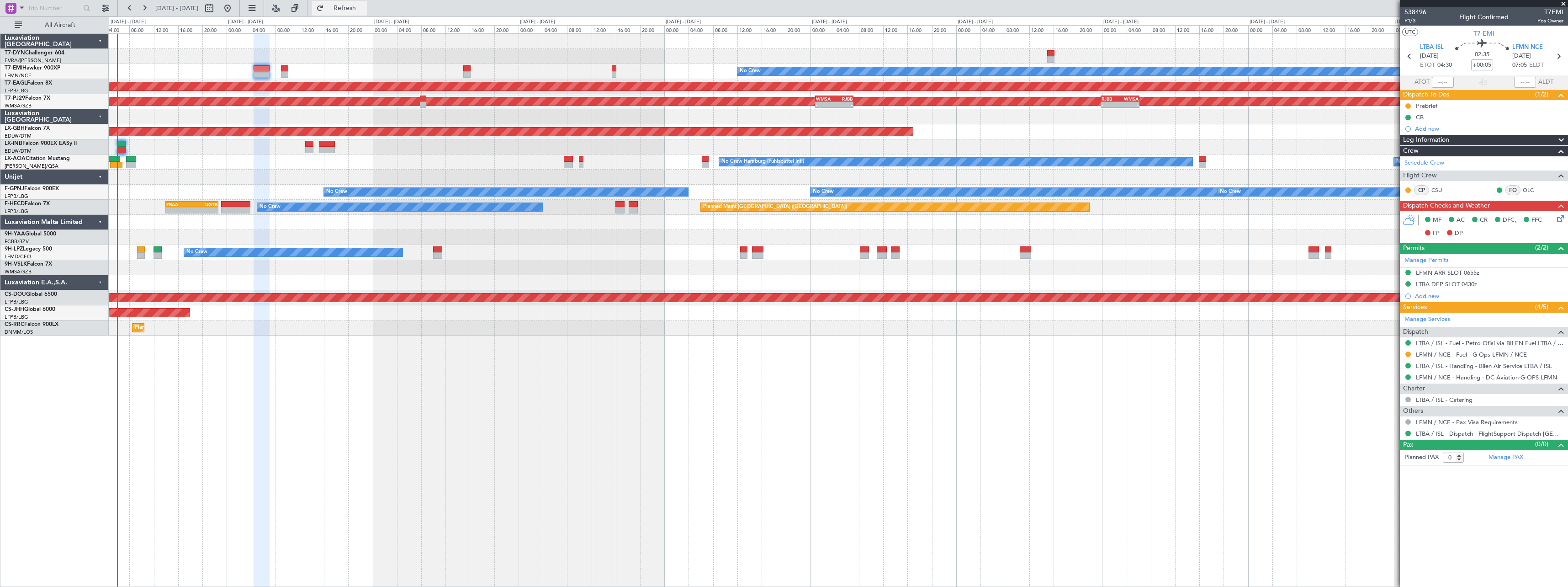
click at [364, 11] on span "Refresh" at bounding box center [345, 8] width 38 height 7
click at [349, 8] on button "Refresh" at bounding box center [340, 9] width 55 height 15
click at [352, 8] on button "Refresh" at bounding box center [340, 9] width 55 height 15
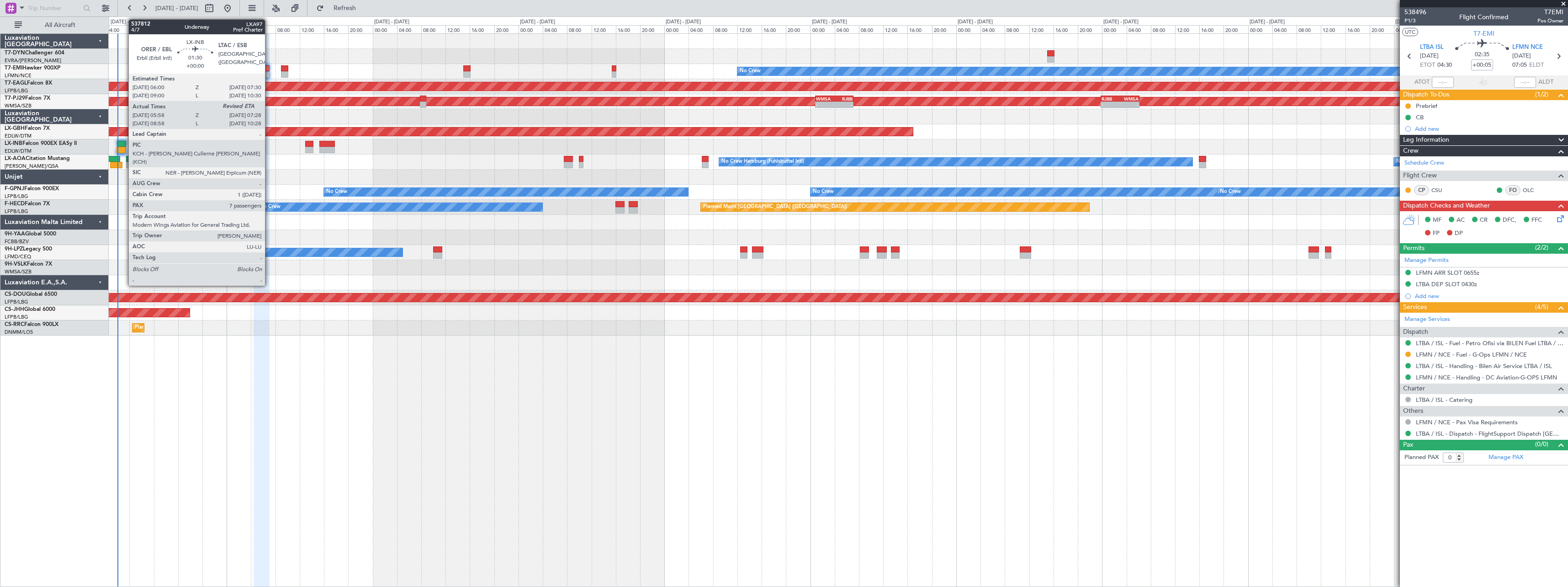
click at [124, 144] on div at bounding box center [121, 144] width 9 height 7
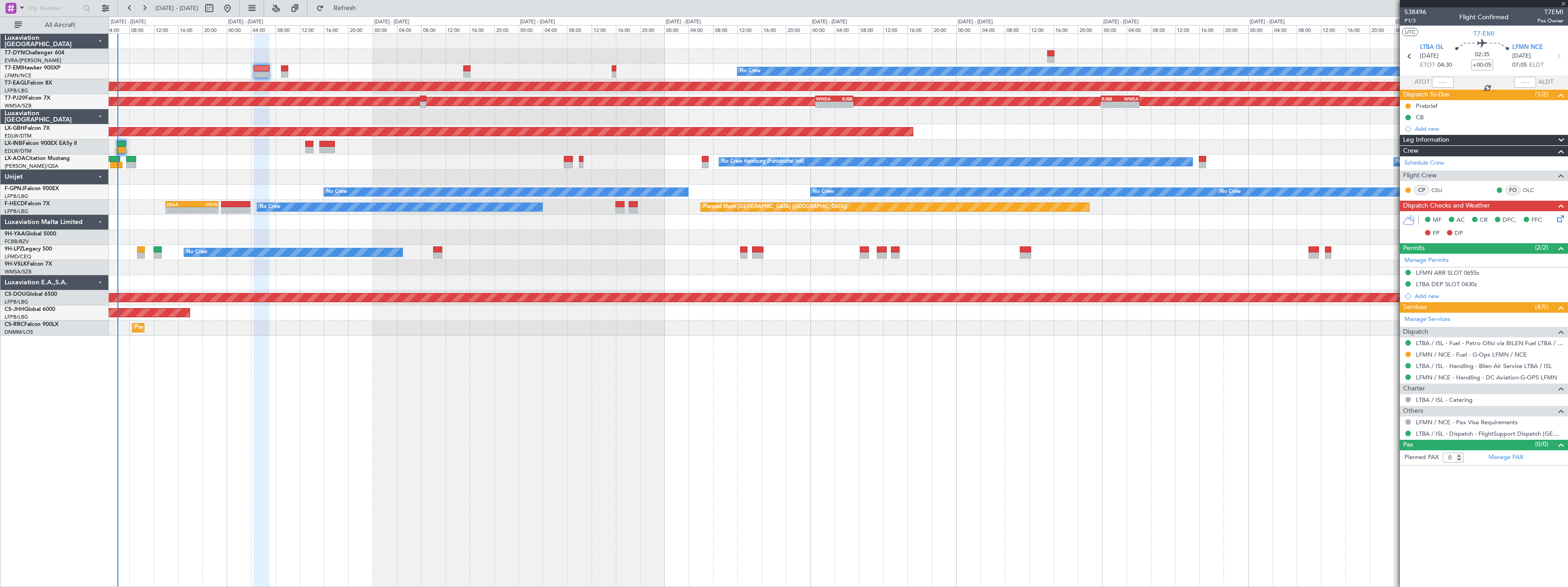
type input "05:58"
type input "7"
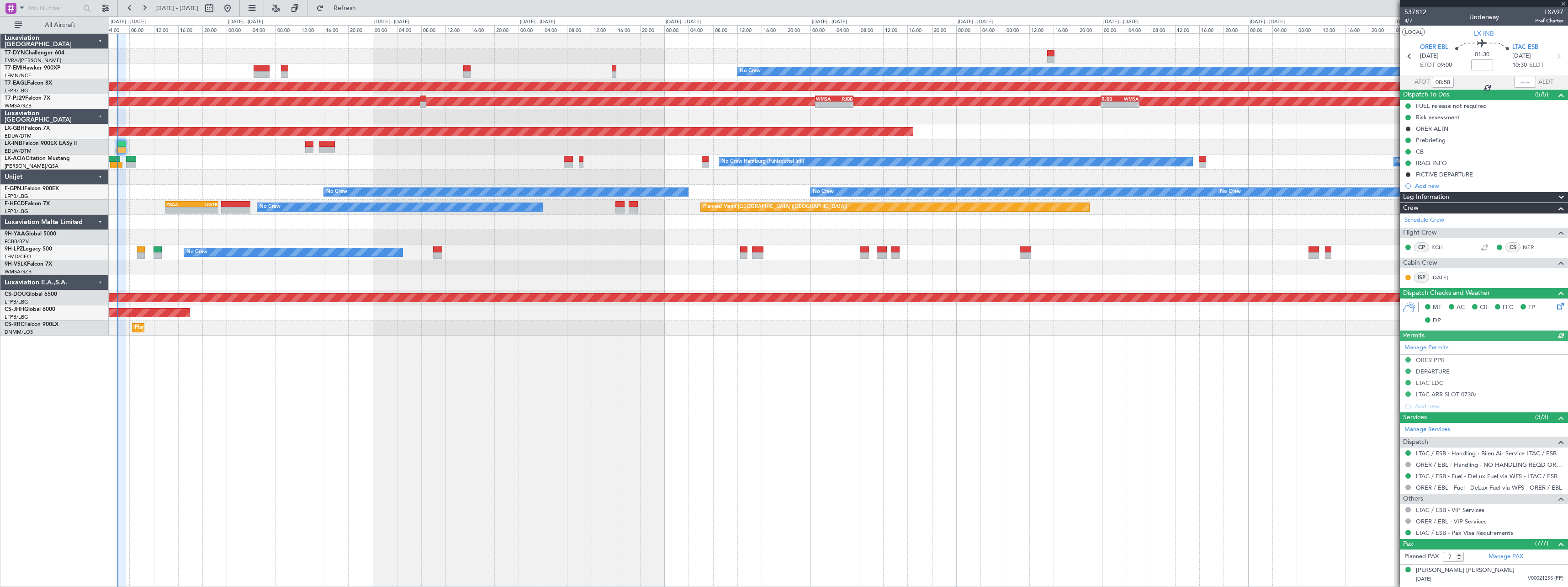
type input "05:58"
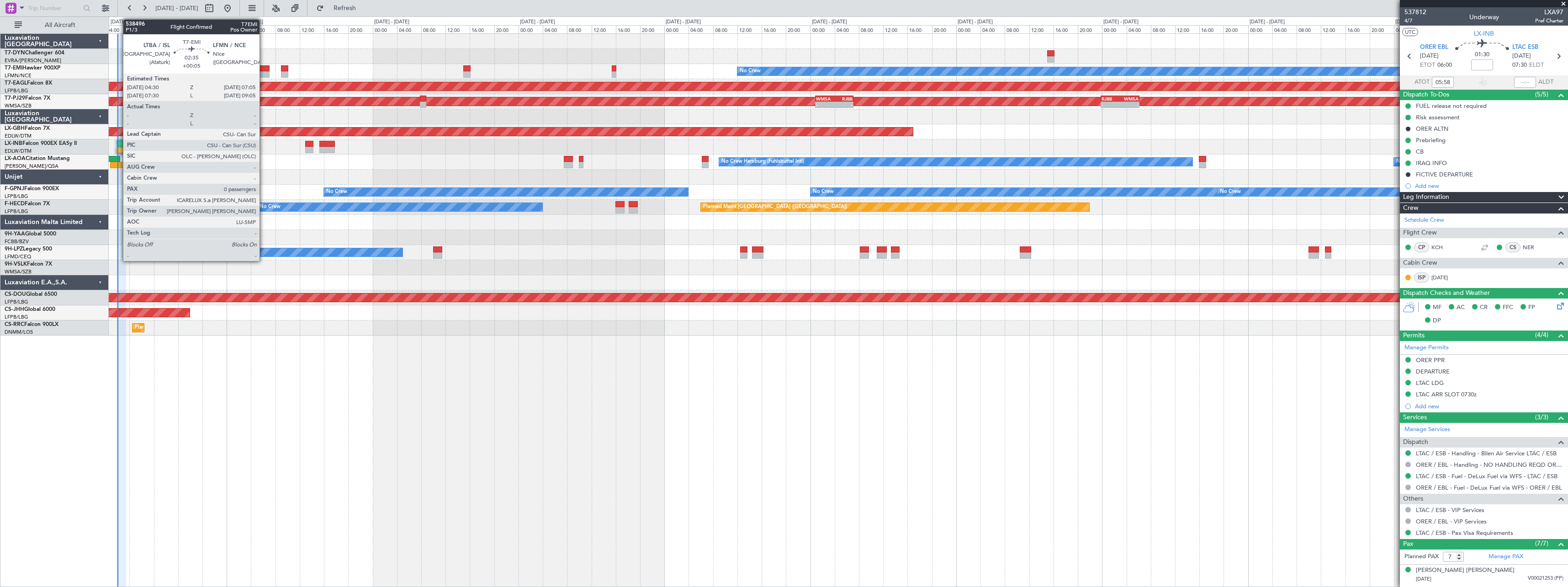
click at [264, 68] on div at bounding box center [262, 68] width 16 height 7
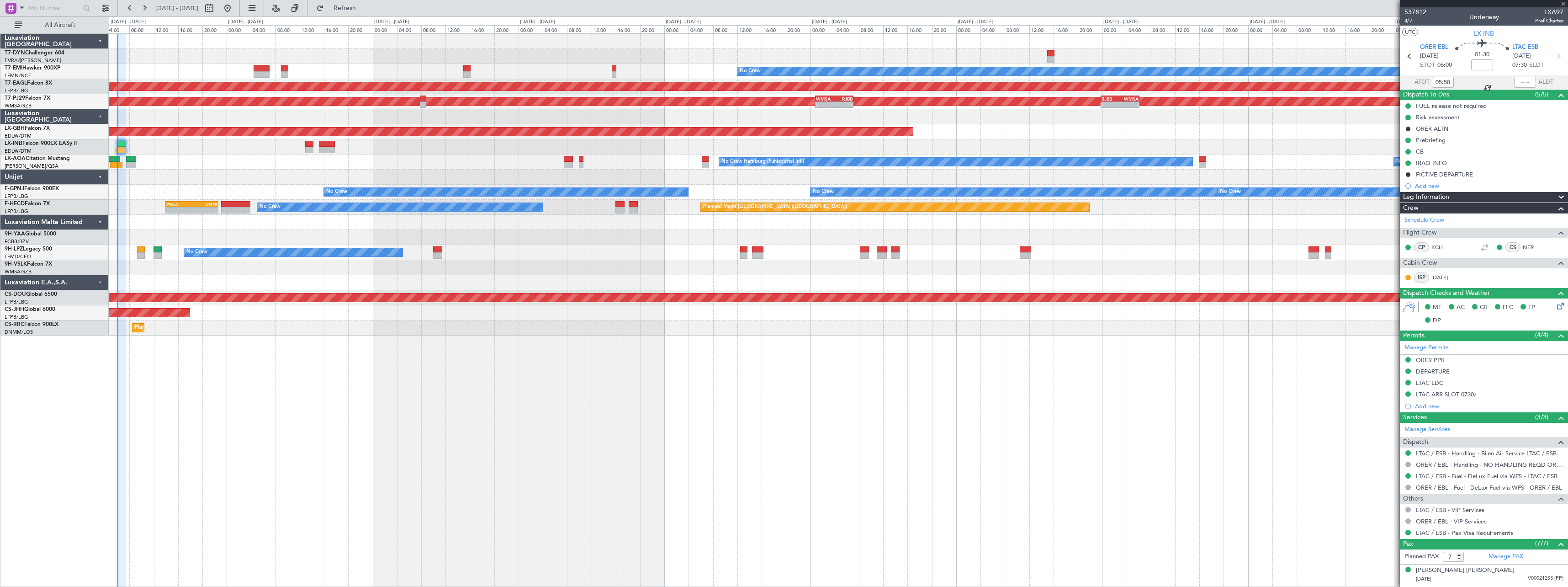
type input "+00:05"
type input "0"
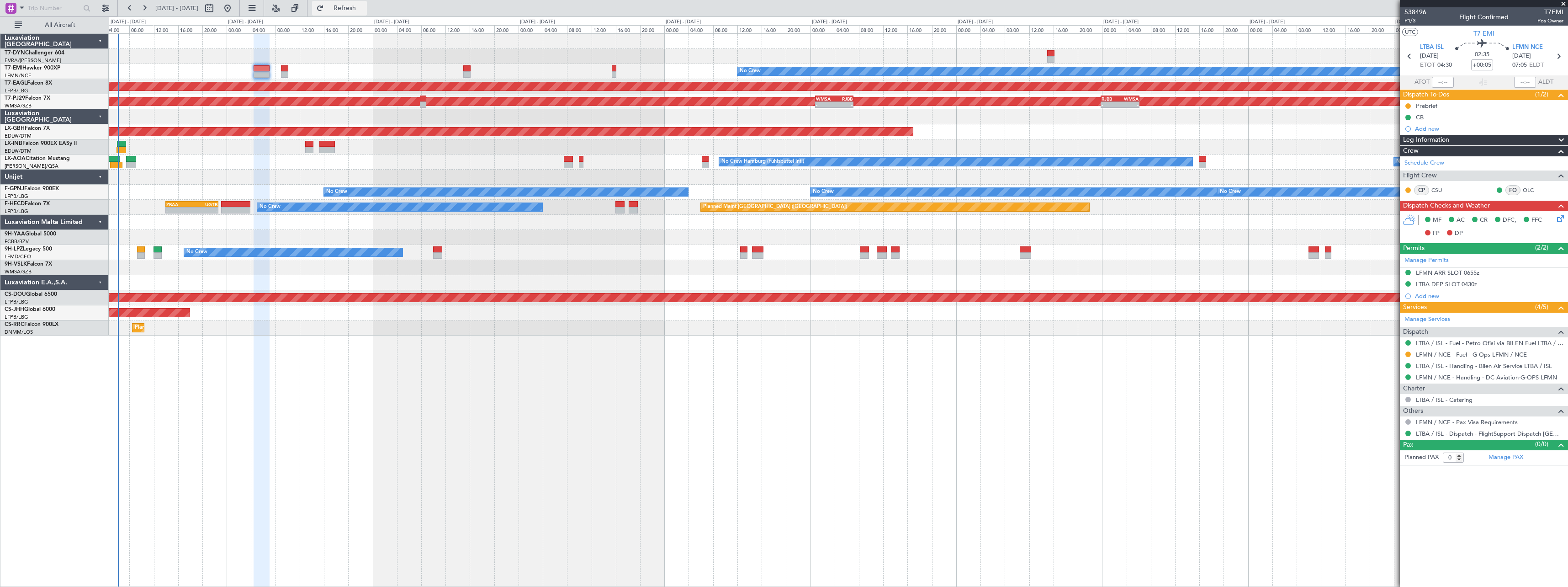
click at [345, 10] on button "Refresh" at bounding box center [340, 9] width 55 height 15
click at [364, 7] on span "Refresh" at bounding box center [345, 8] width 38 height 7
click at [364, 7] on span "Refresh" at bounding box center [345, 8] width 38 height 7
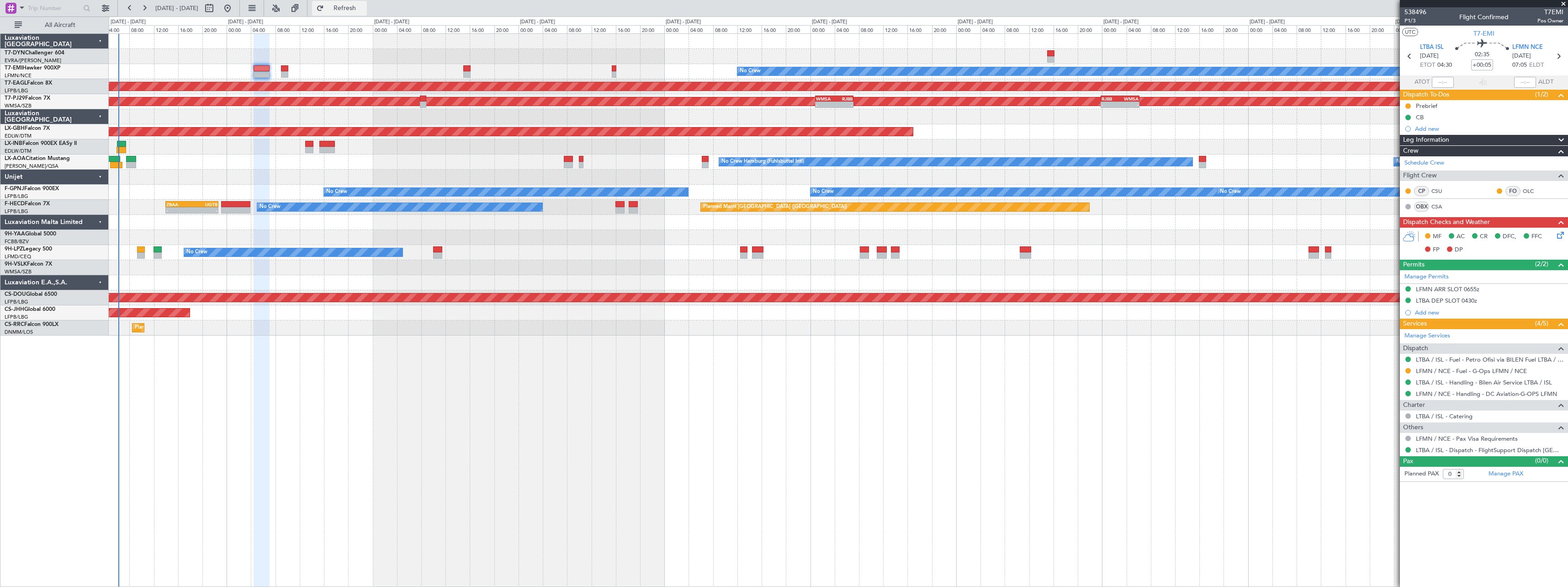
click at [364, 8] on span "Refresh" at bounding box center [345, 8] width 38 height 7
click at [364, 7] on span "Refresh" at bounding box center [345, 8] width 38 height 7
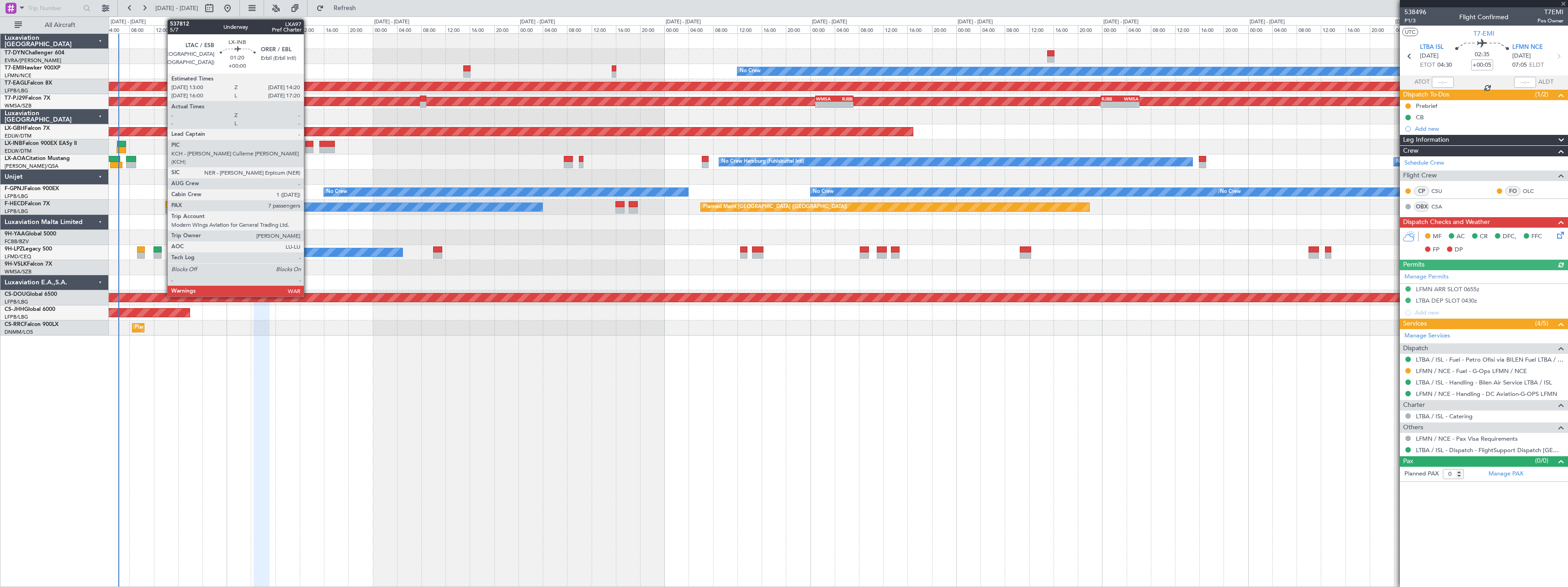
click at [308, 144] on div at bounding box center [309, 144] width 9 height 7
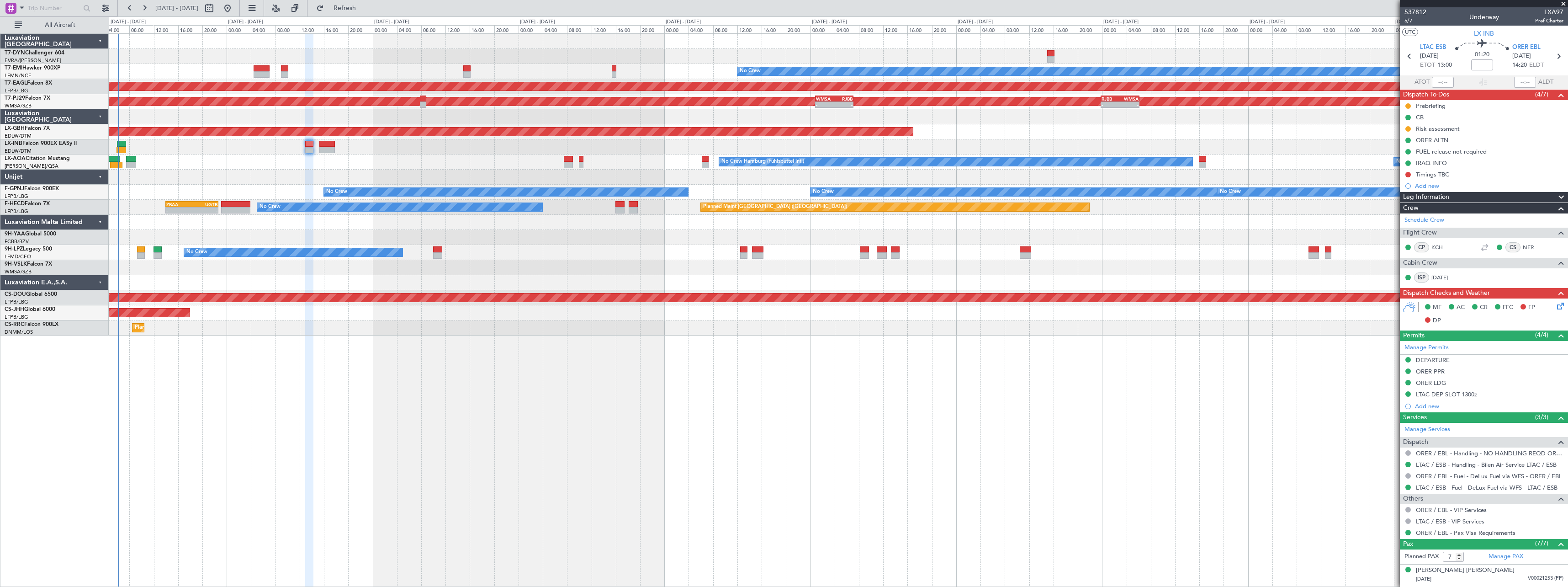
click at [319, 145] on div at bounding box center [838, 147] width 1459 height 15
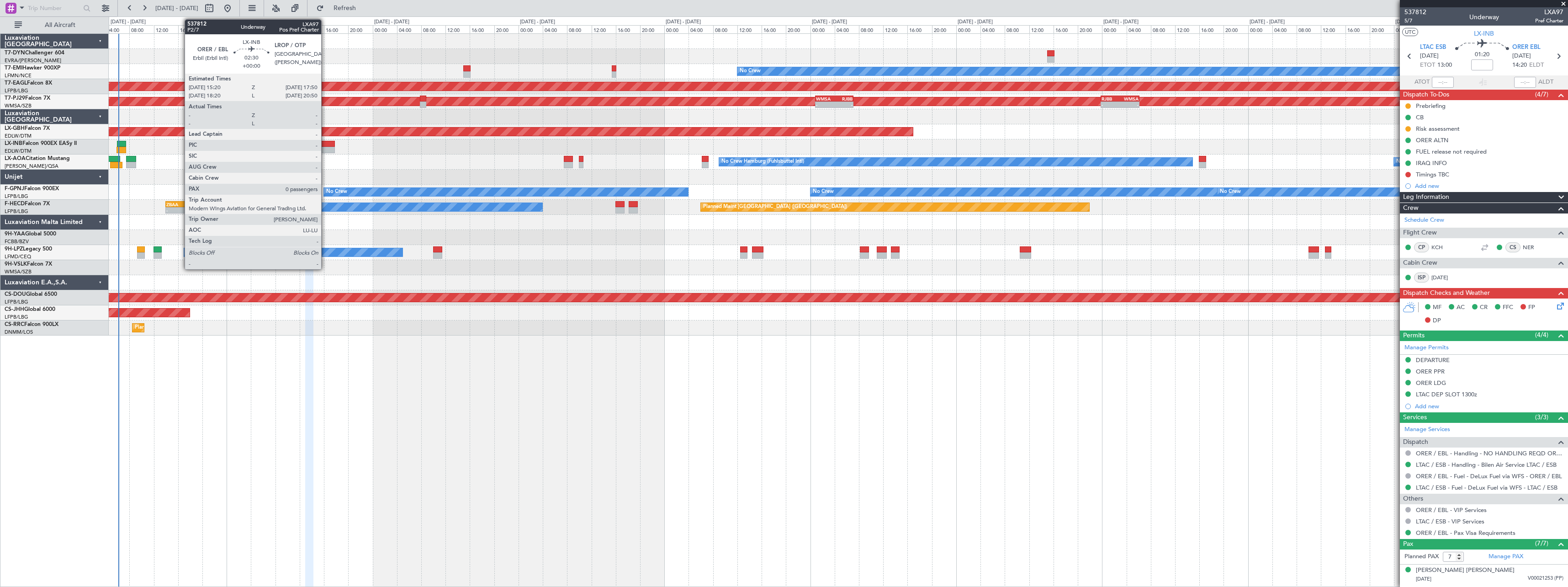
click at [327, 145] on div at bounding box center [327, 144] width 16 height 7
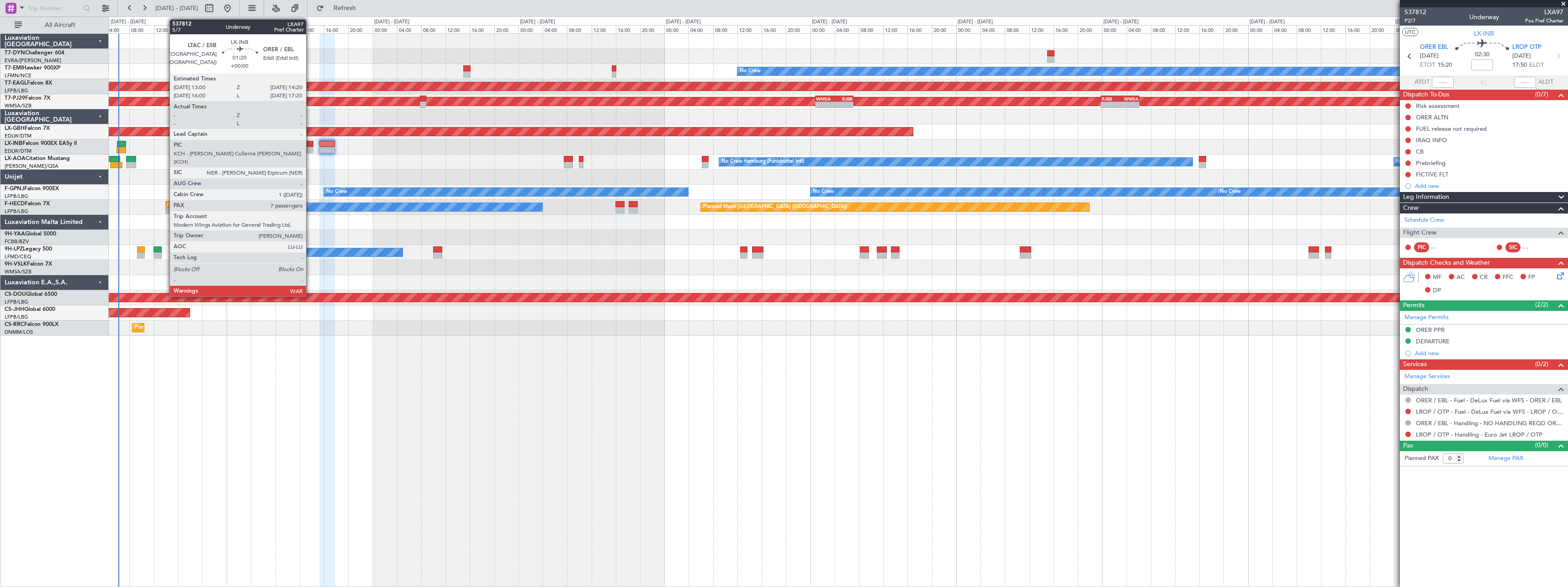
click at [310, 142] on div at bounding box center [309, 144] width 9 height 7
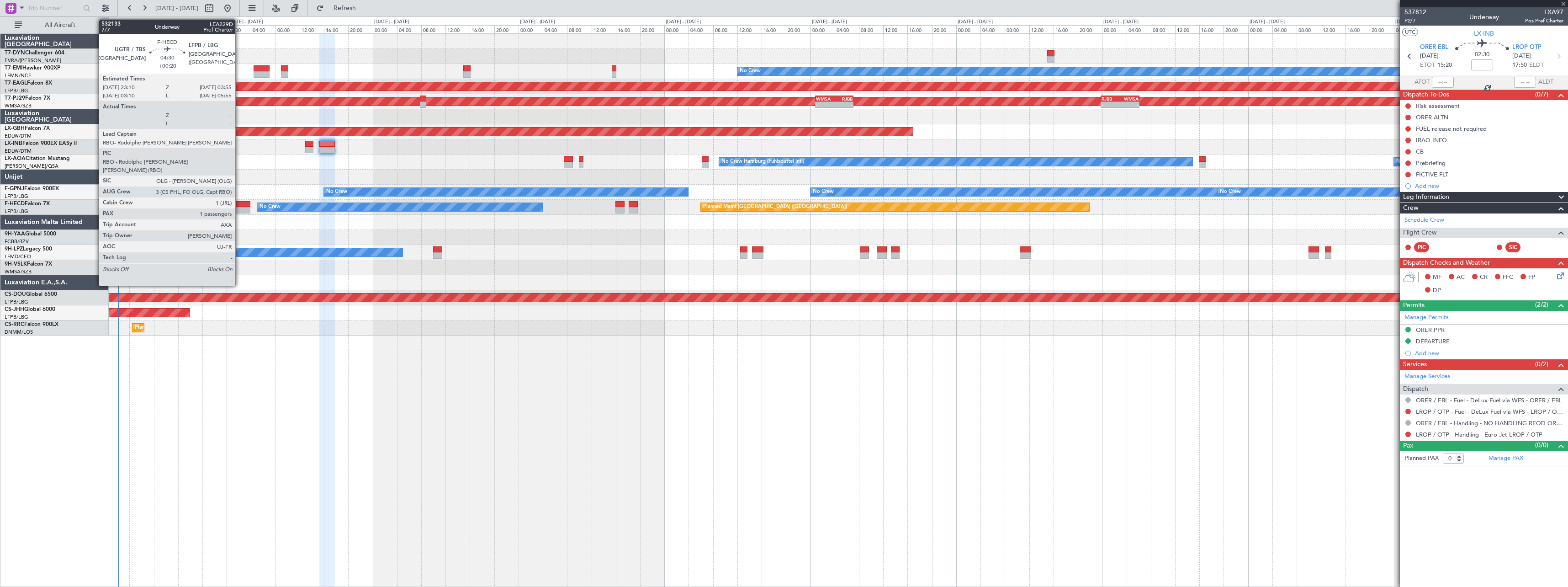
type input "7"
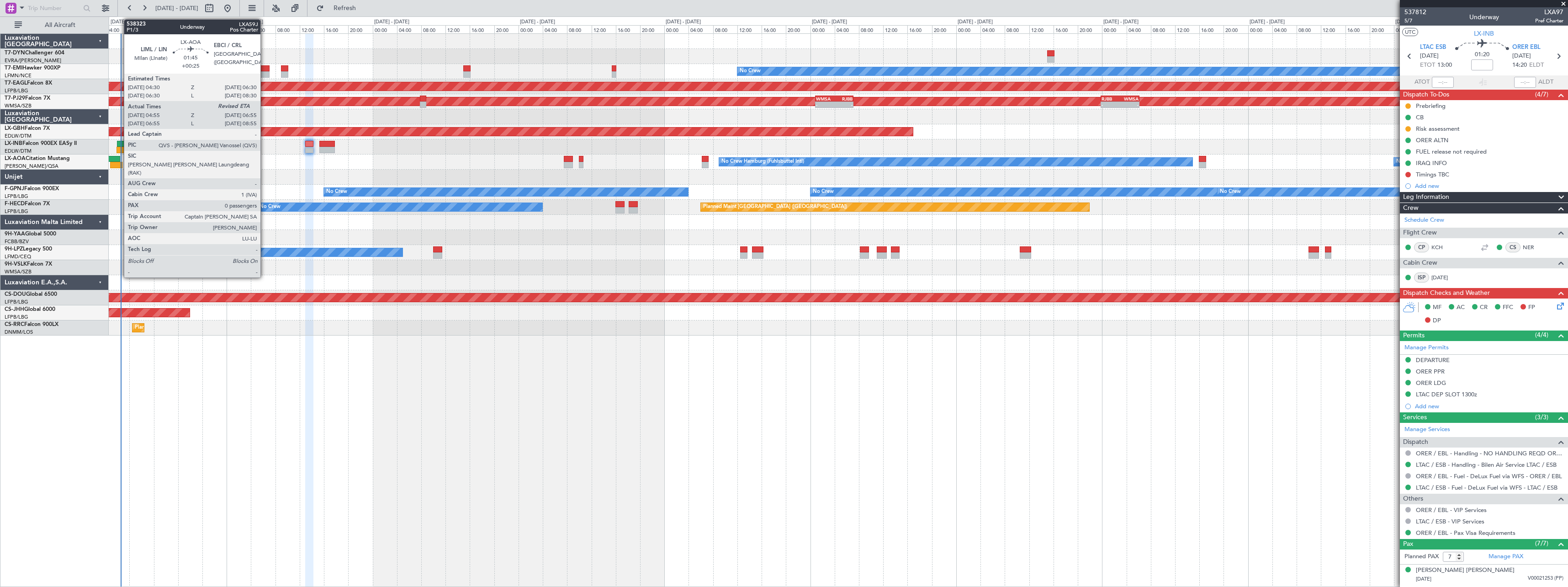
click at [119, 159] on div at bounding box center [114, 159] width 12 height 7
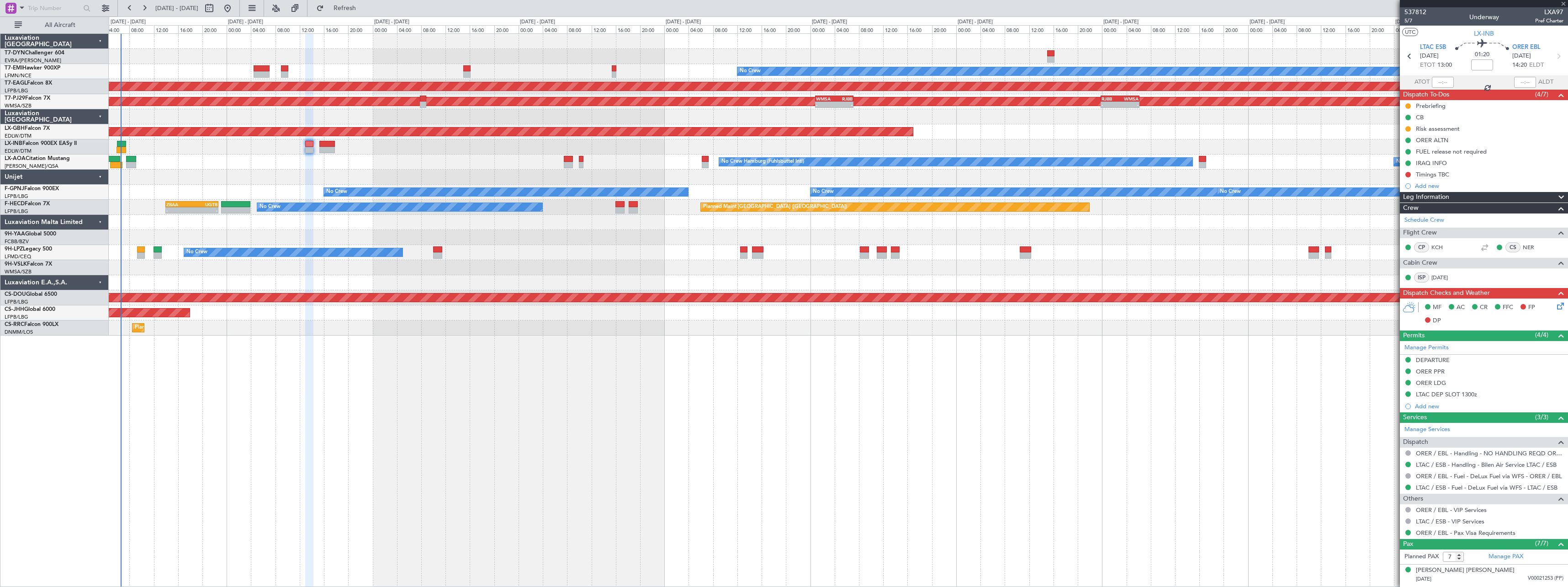
type input "+00:25"
type input "05:05"
type input "0"
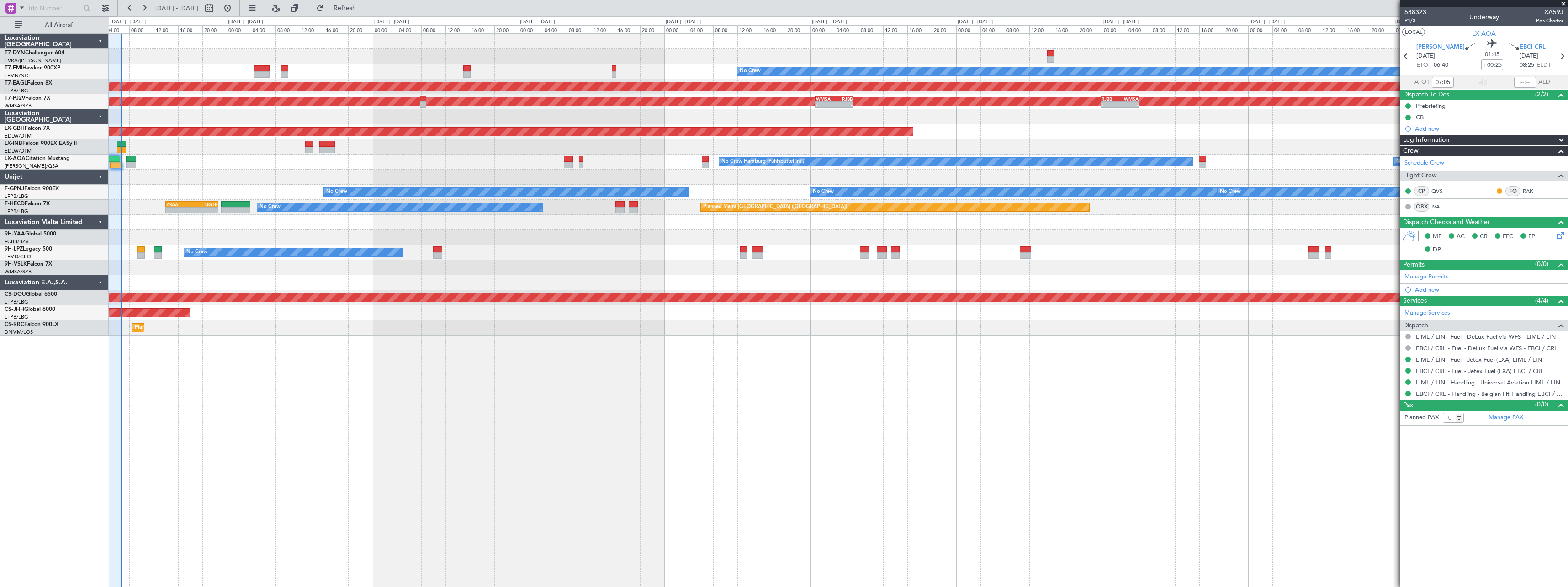
type input "05:05"
type input "06:29"
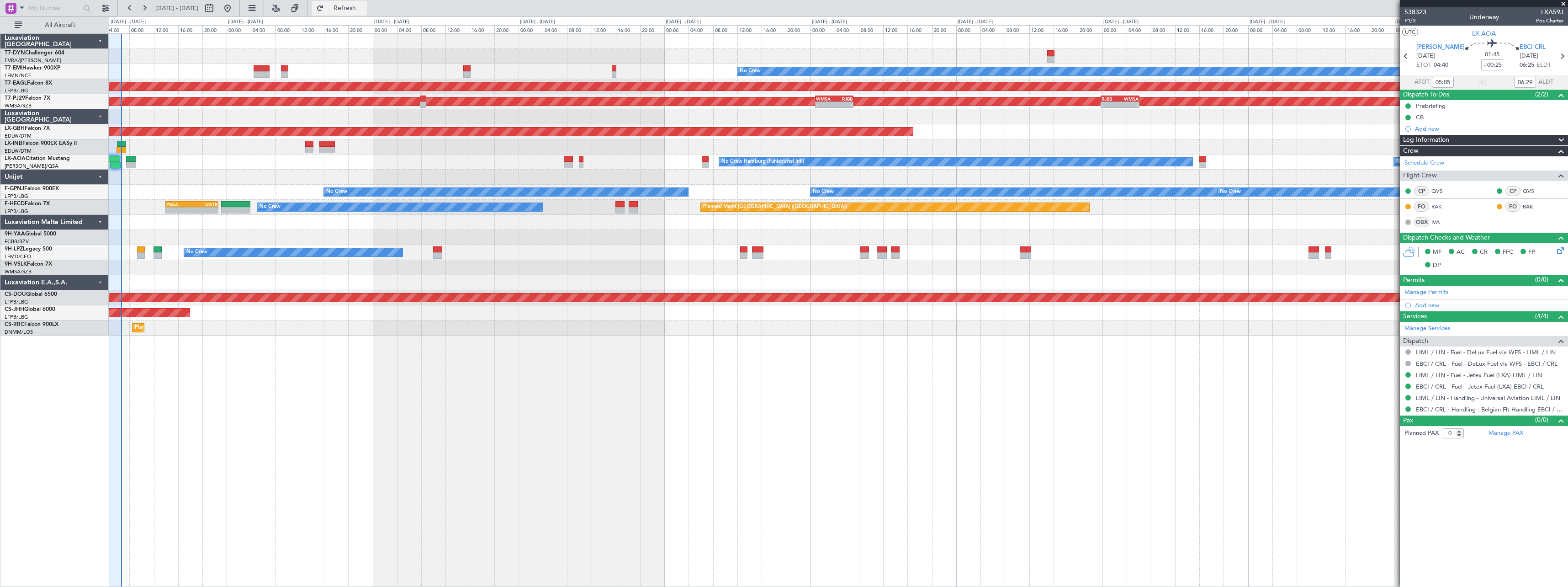
click at [364, 5] on span "Refresh" at bounding box center [345, 8] width 38 height 7
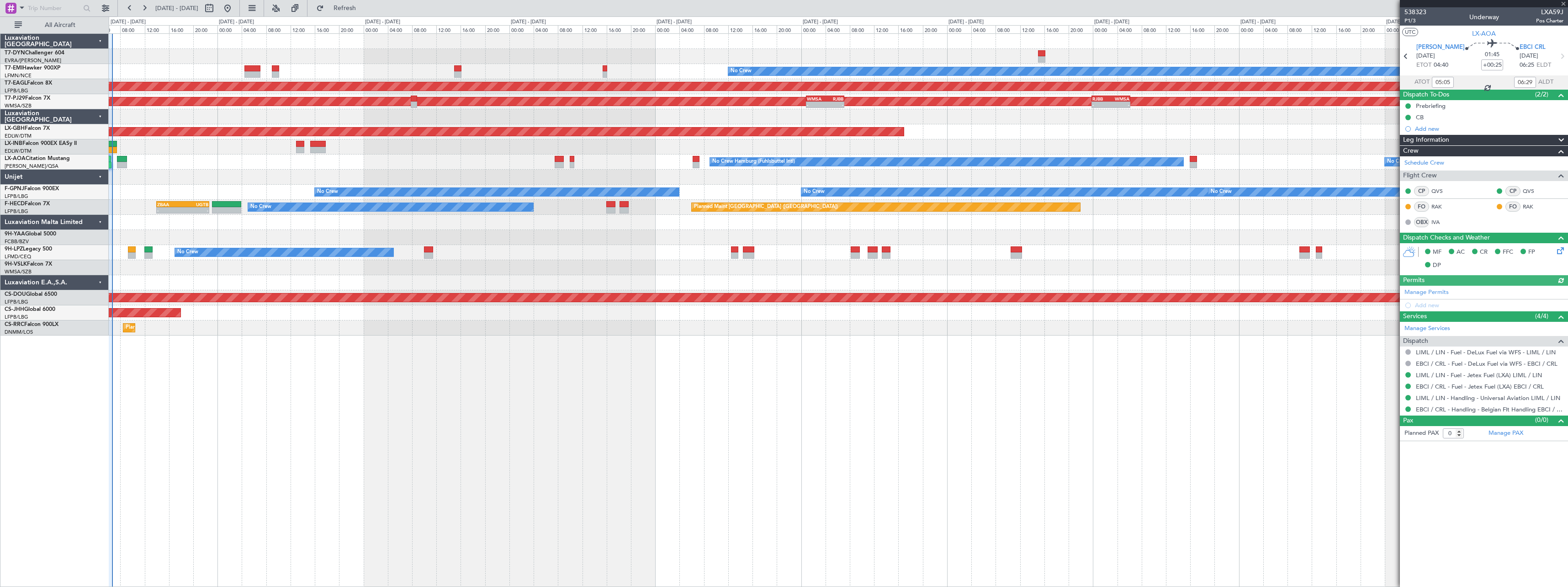
click at [402, 71] on div "Planned Maint No Crew" at bounding box center [838, 71] width 1459 height 15
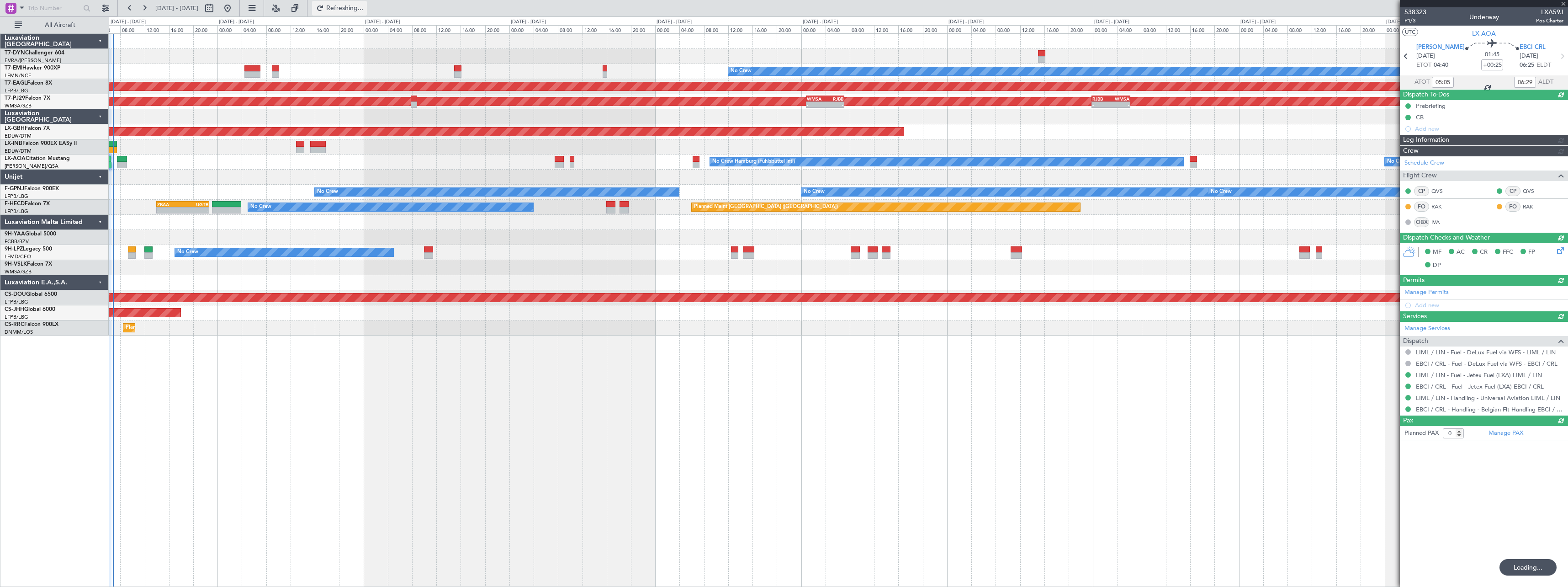
click at [364, 12] on span "Refreshing..." at bounding box center [345, 8] width 38 height 7
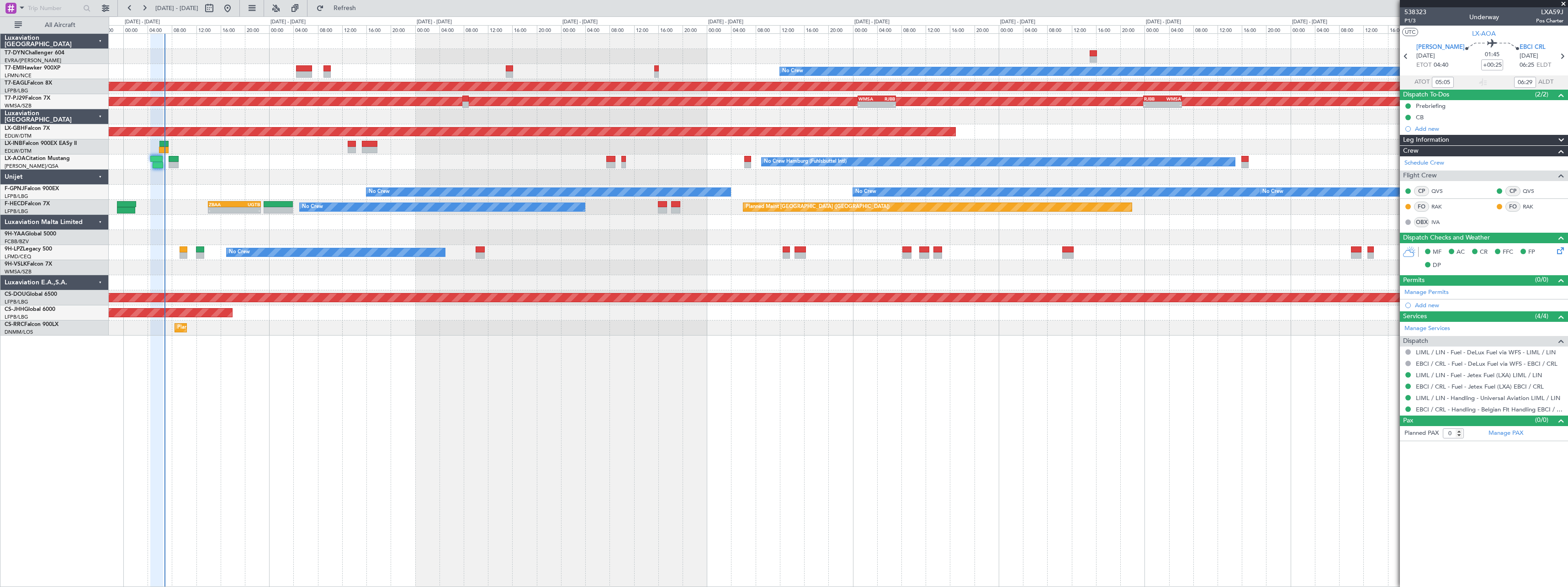
click at [383, 65] on div "Planned Maint No Crew" at bounding box center [838, 71] width 1459 height 15
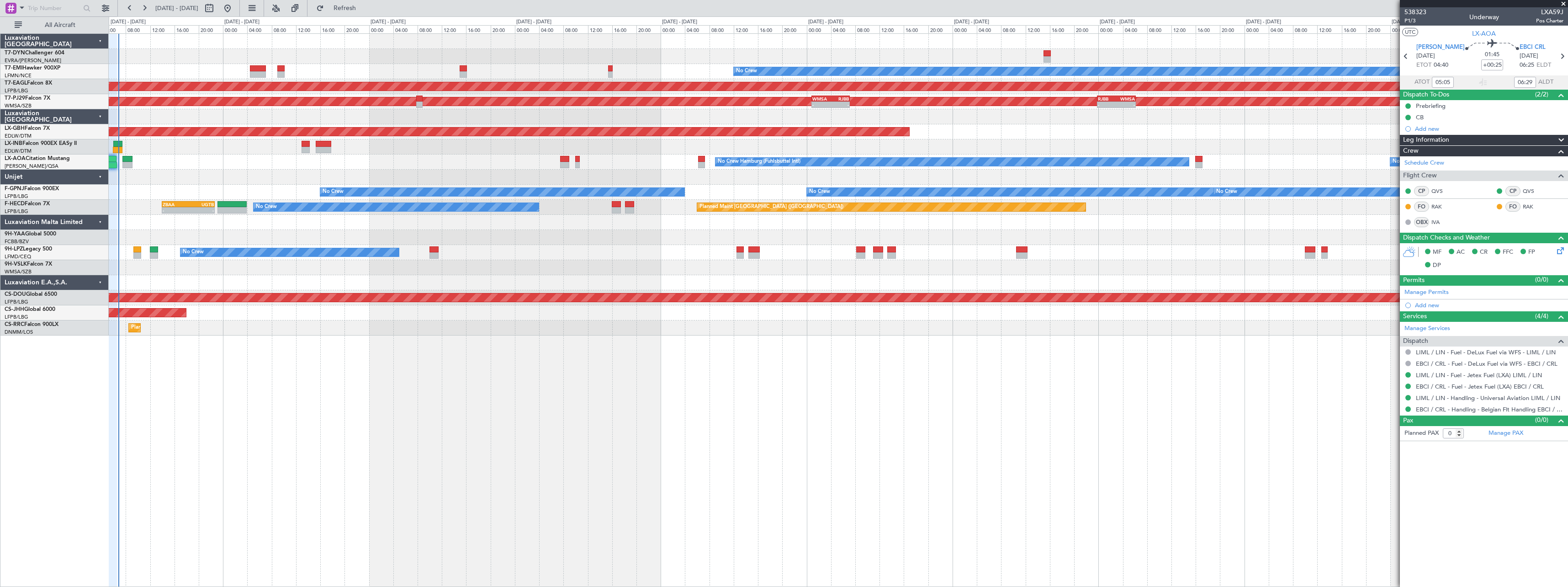
click at [177, 158] on div "No Crew Hamburg (Fuhlsbuttel Intl) No Crew Planned Maint Monchengladbach" at bounding box center [838, 162] width 1459 height 15
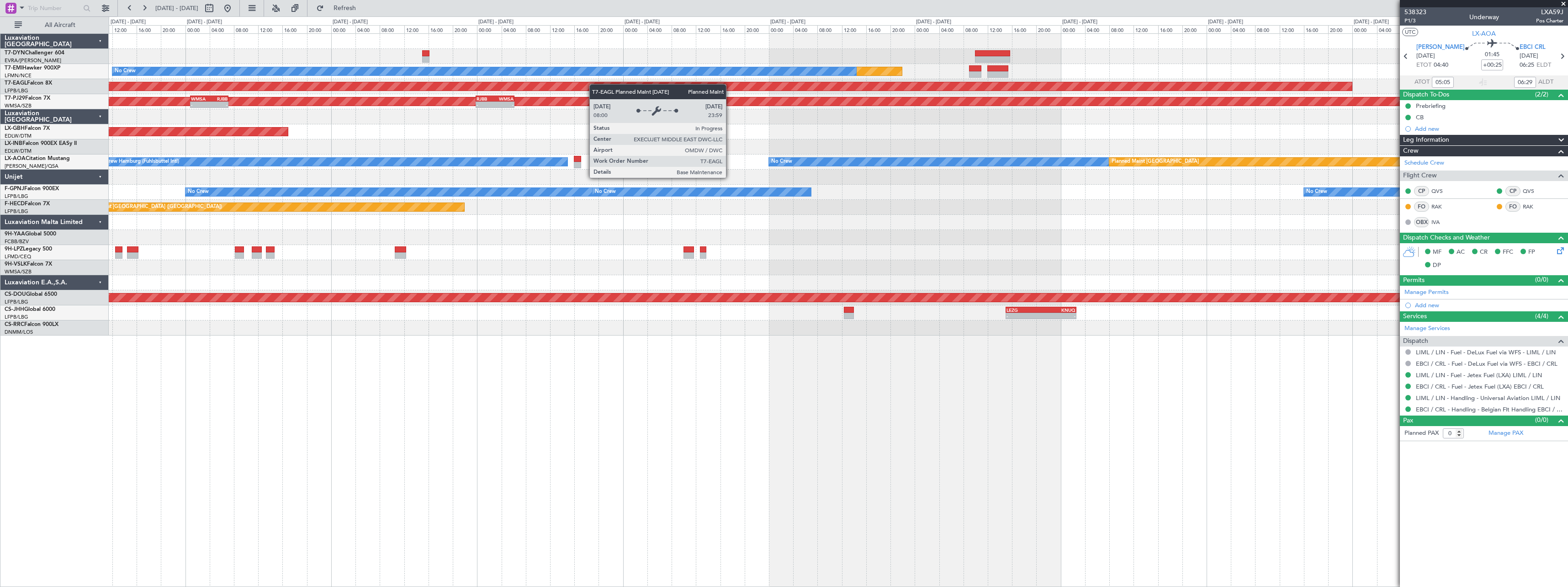
click at [163, 90] on div "Planned Maint No Crew Planned Maint Dubai (Al Maktoum Intl) Planned Maint Kuala…" at bounding box center [838, 185] width 1459 height 301
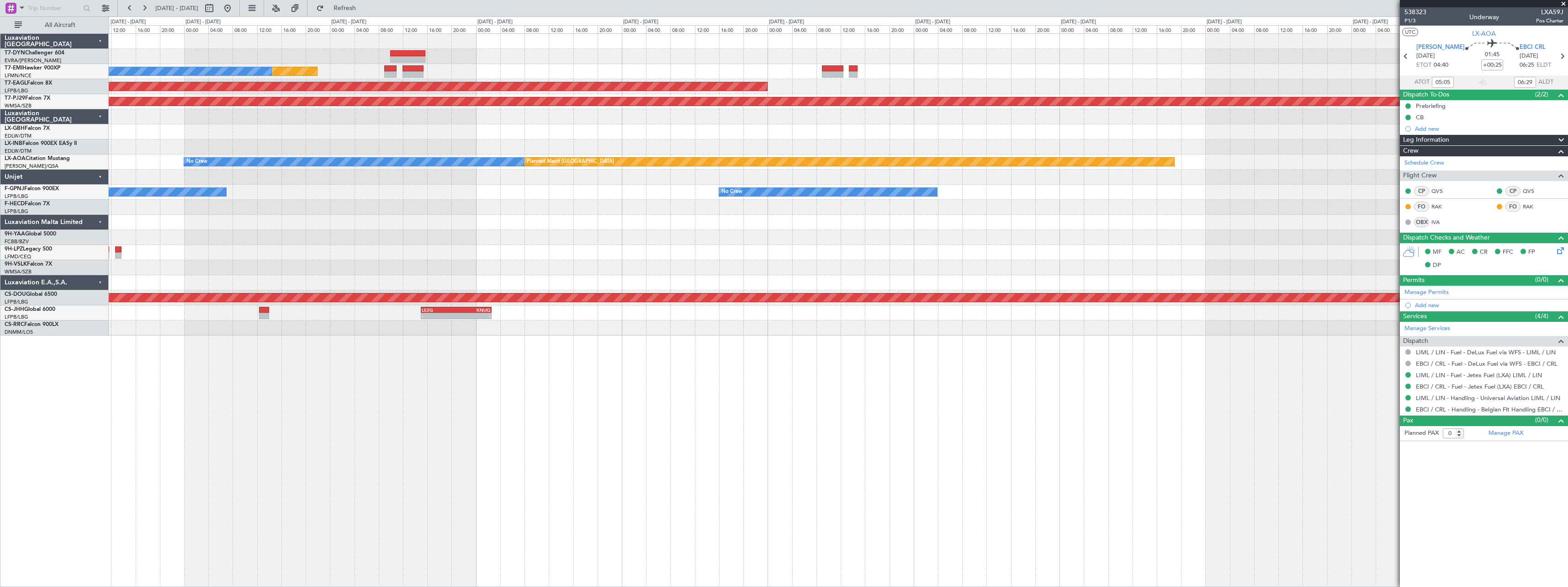
click at [203, 114] on div at bounding box center [838, 116] width 1459 height 15
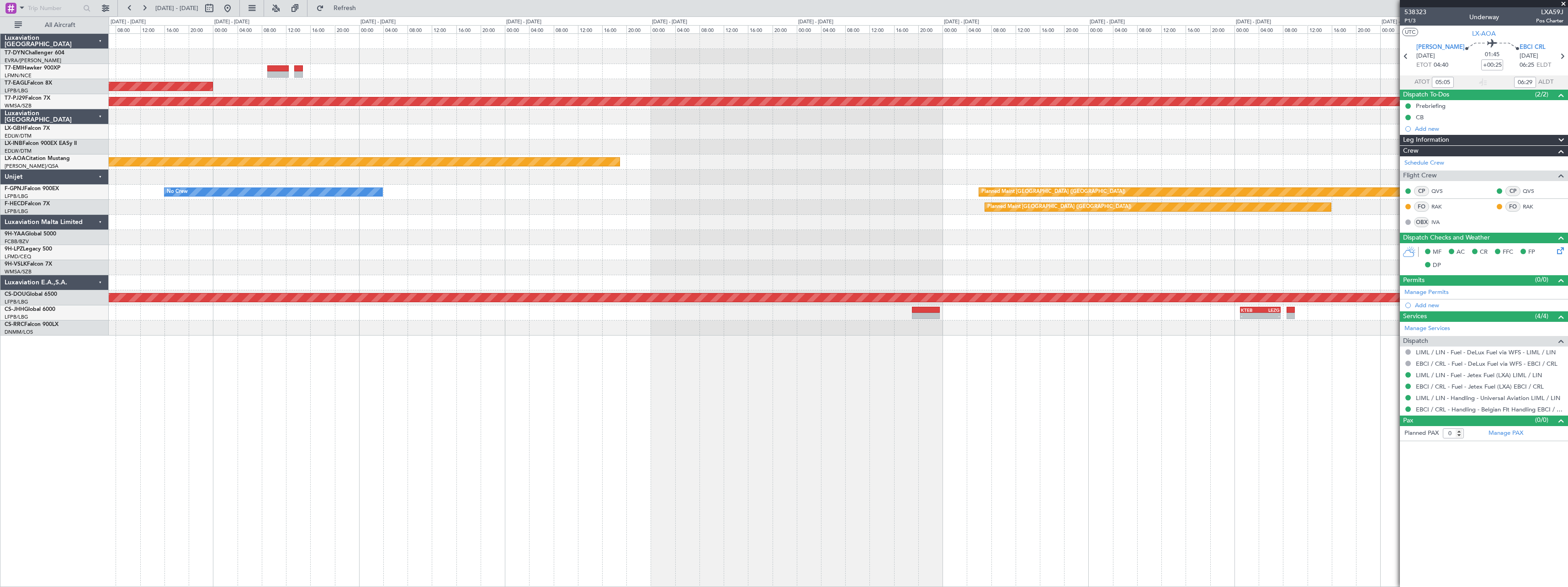
click at [169, 110] on div "Planned Maint Planned Maint Dubai (Al Maktoum Intl) Planned Maint Kuala Lumpur …" at bounding box center [838, 185] width 1459 height 301
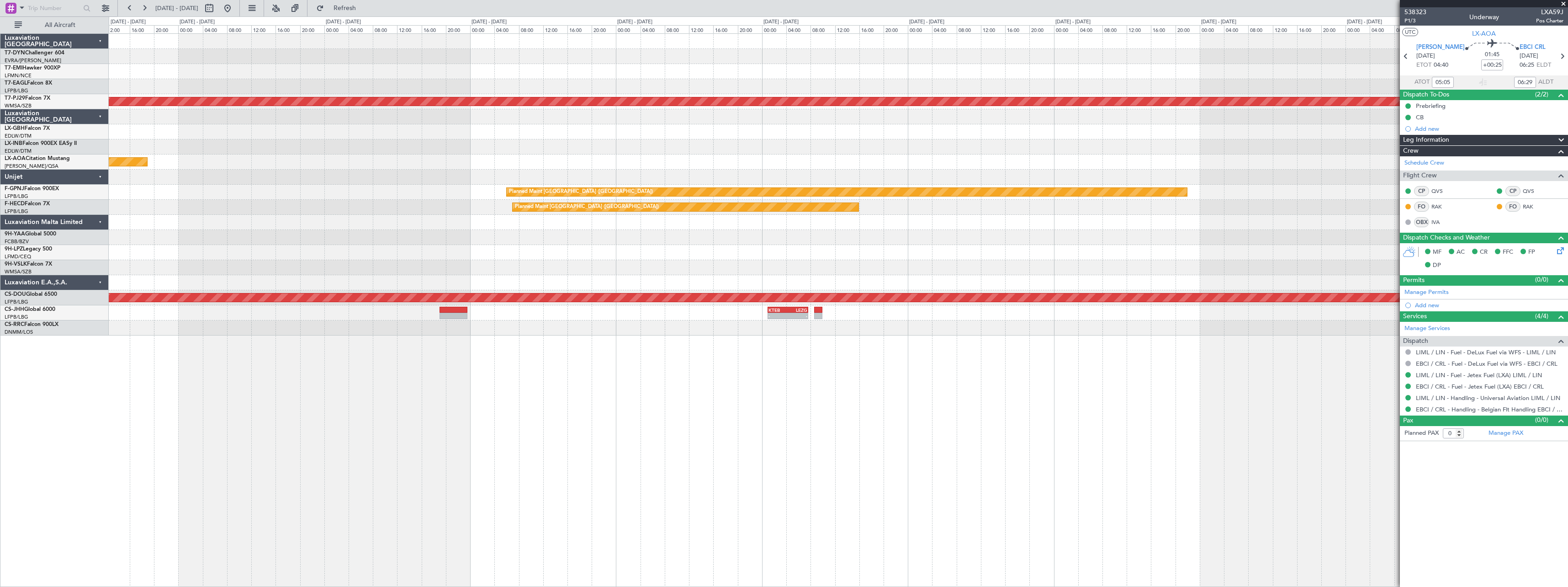
click at [102, 124] on div "Planned Maint Kuala Lumpur (Sultan Abdul Aziz Shah - Subang) Planned Maint Monc…" at bounding box center [784, 301] width 1568 height 571
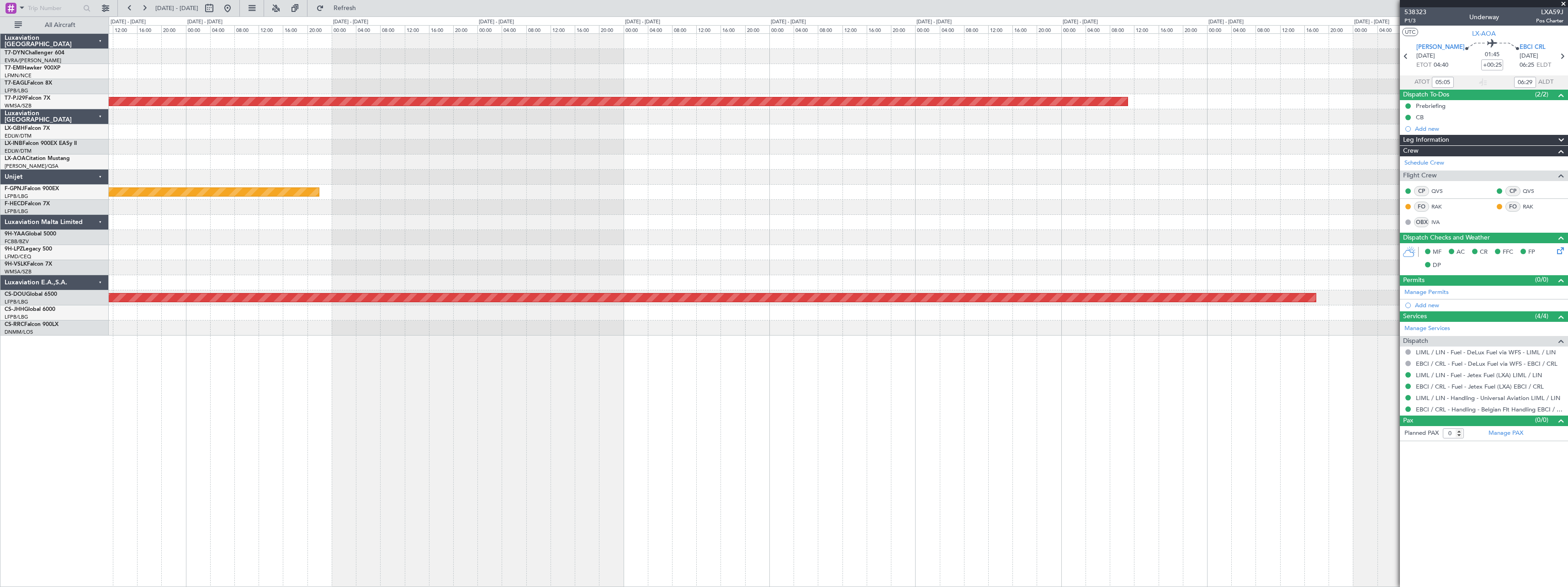
click at [90, 120] on div "Planned Maint Kuala Lumpur (Sultan Abdul Aziz Shah - Subang) Planned Maint Pari…" at bounding box center [784, 301] width 1568 height 571
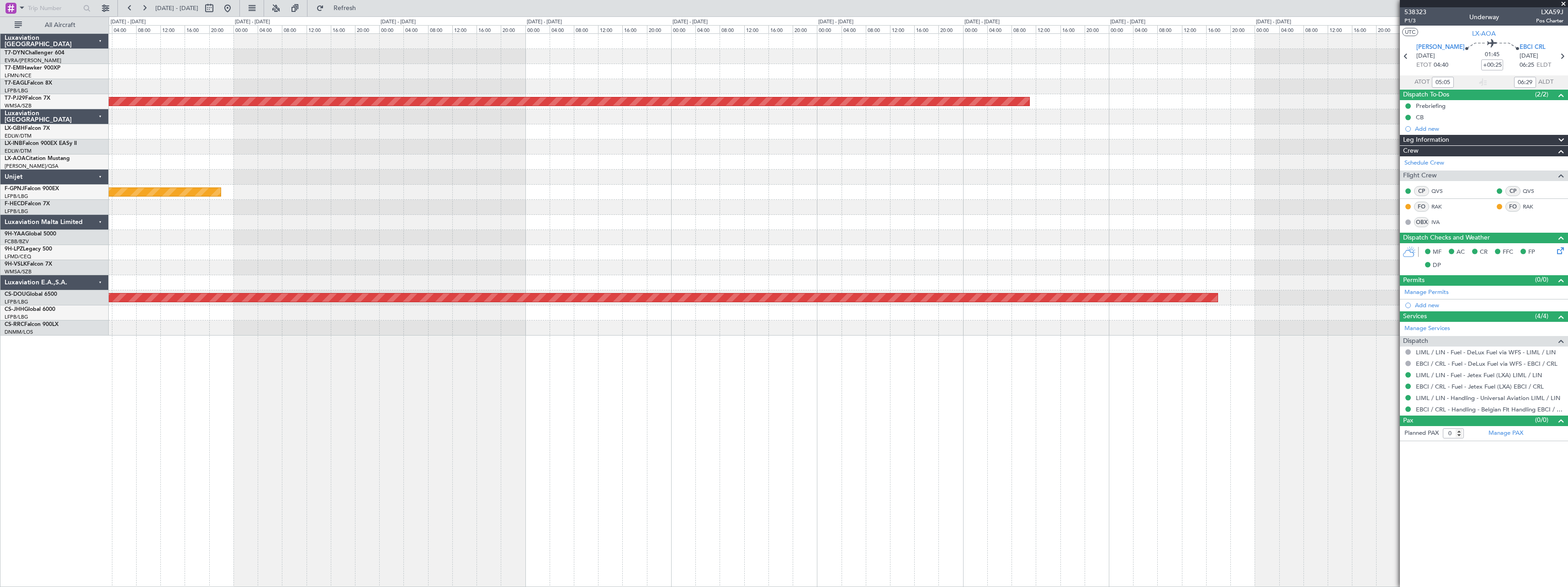
click at [528, 149] on div at bounding box center [838, 147] width 1459 height 15
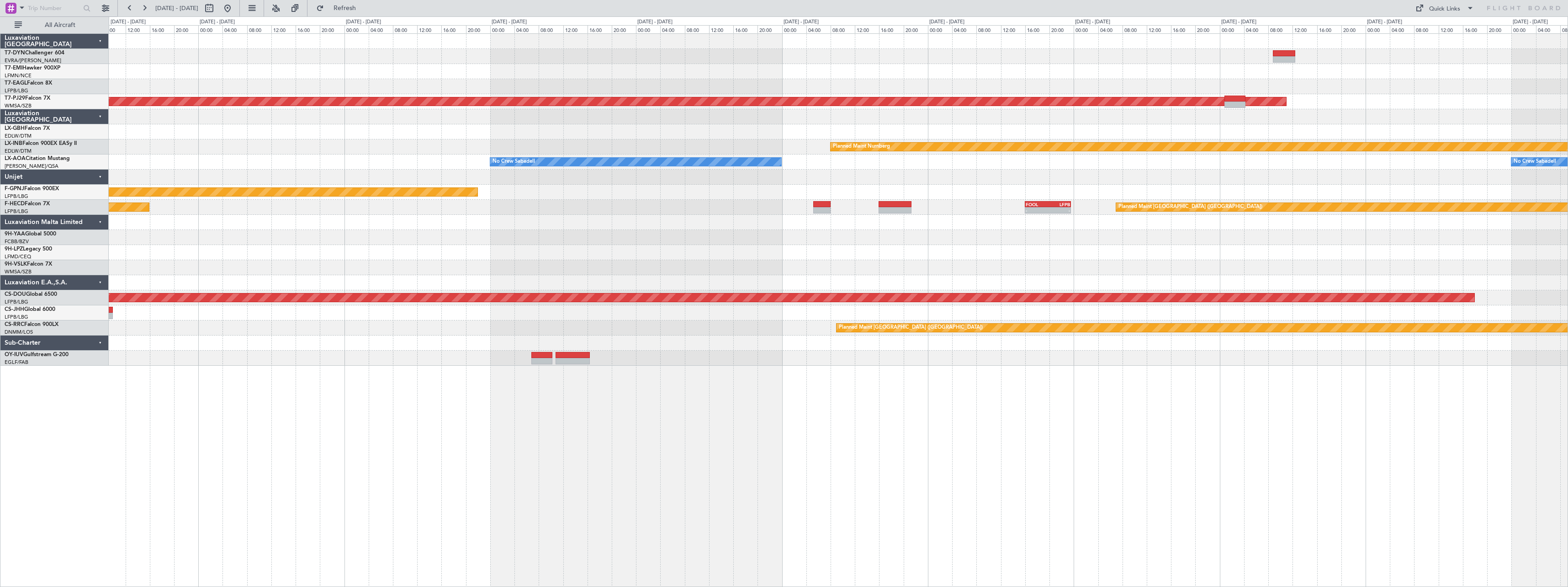
click at [472, 169] on div "No Crew Sabadell No Crew Sabadell" at bounding box center [838, 162] width 1459 height 15
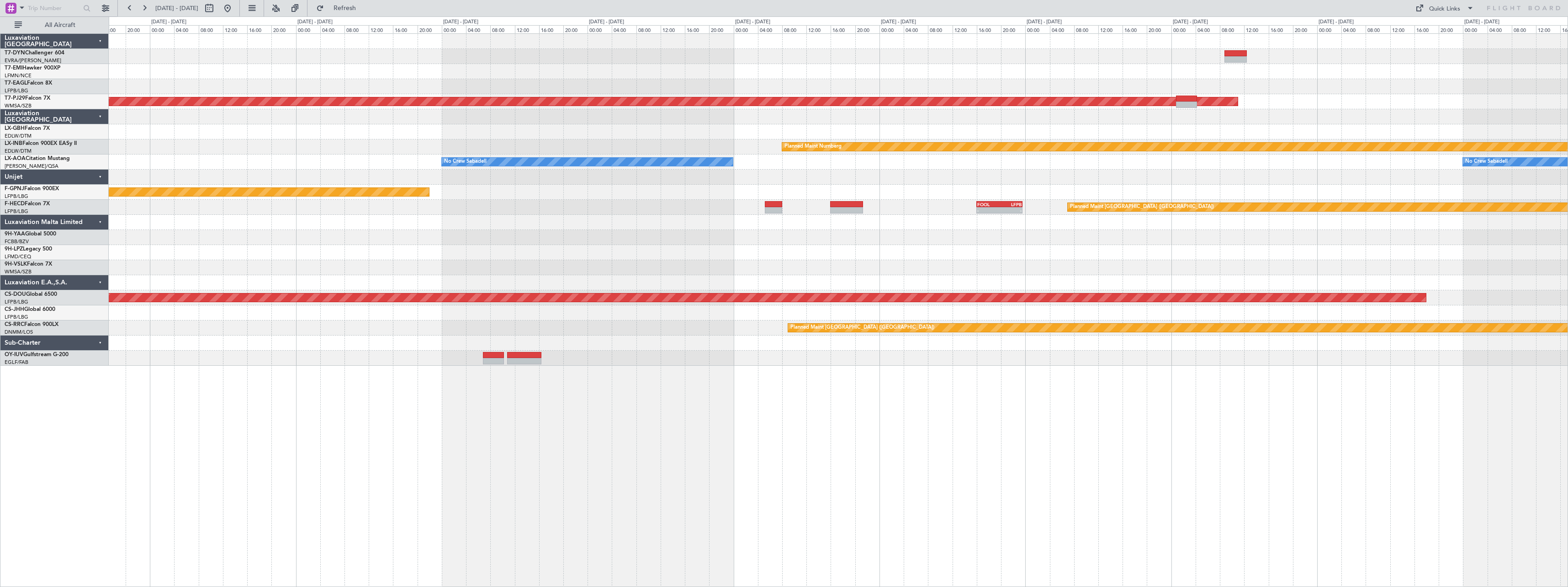
click at [367, 146] on div "Planned Maint Kuala Lumpur (Sultan Abdul Aziz Shah - Subang) Planned Maint Nurn…" at bounding box center [838, 200] width 1459 height 332
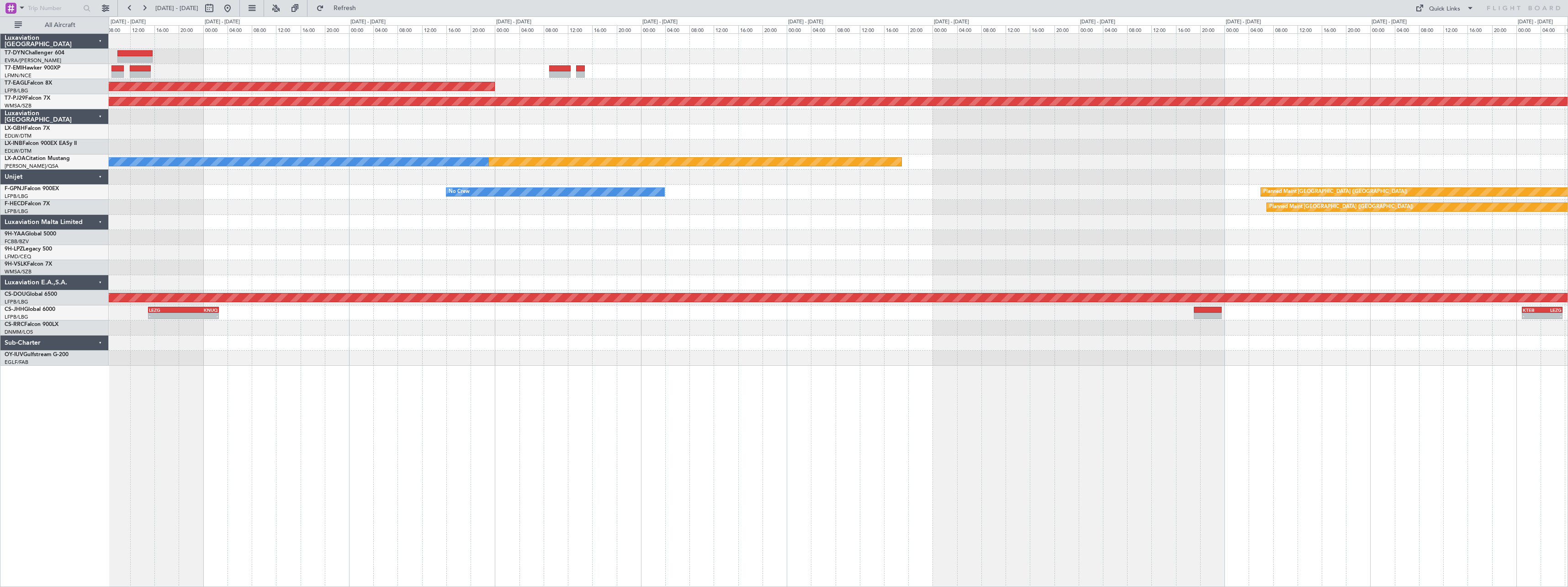
click at [939, 147] on div at bounding box center [838, 147] width 1459 height 15
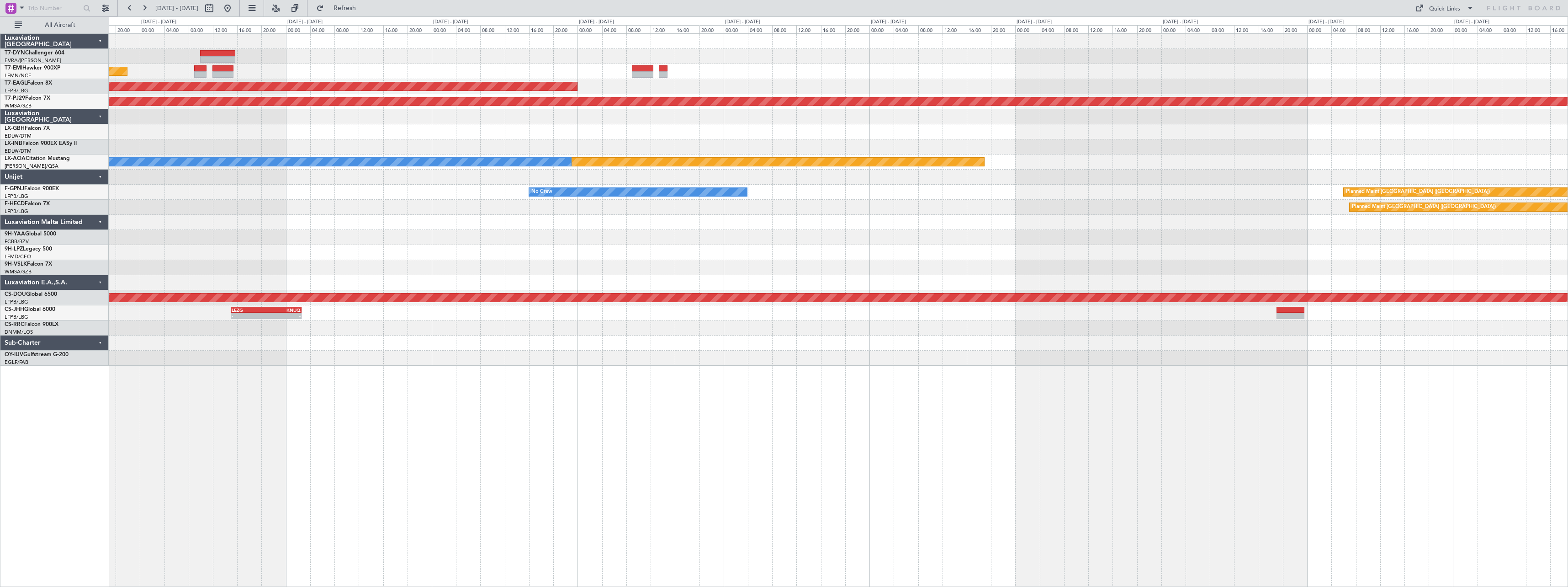
click at [863, 140] on div "Planned Maint No Crew Planned Maint Dubai (Al Maktoum Intl) Planned Maint Kuala…" at bounding box center [838, 200] width 1459 height 332
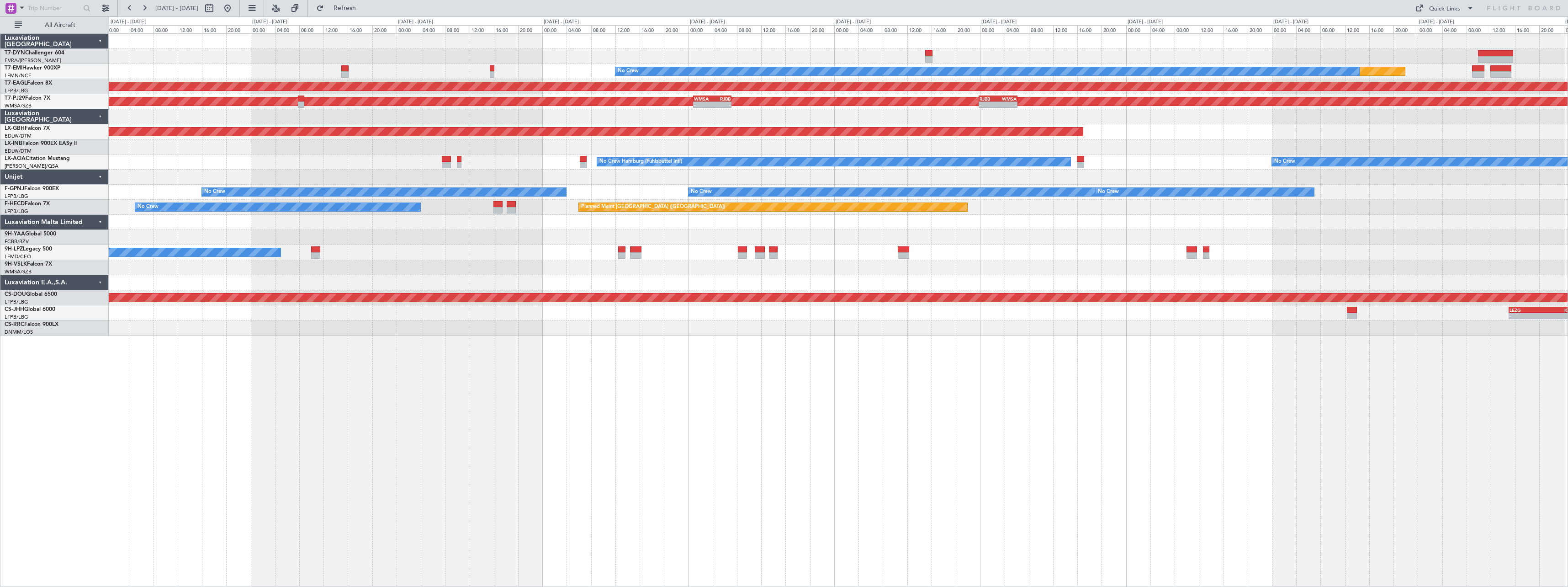
click at [823, 137] on div "Planned Maint No Crew Planned Maint Dubai (Al Maktoum Intl) Planned Maint Kuala…" at bounding box center [838, 185] width 1459 height 301
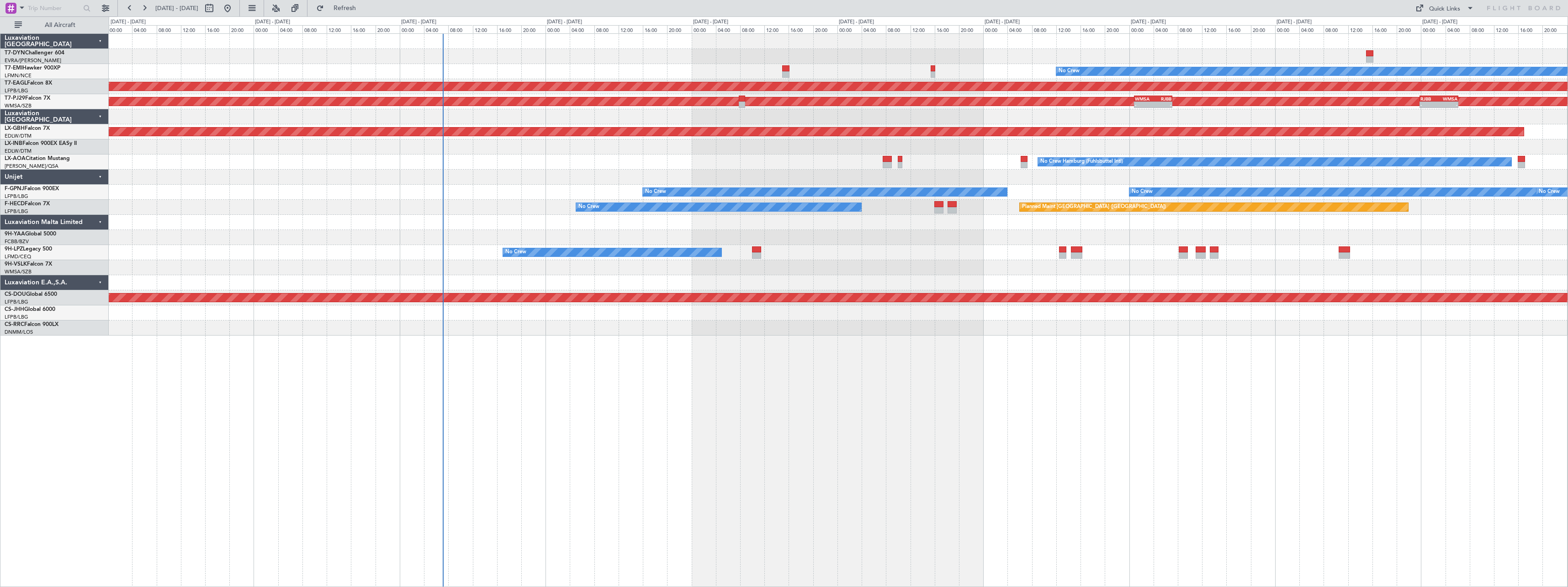
click at [817, 147] on div "Planned Maint No Crew Planned Maint Dubai (Al Maktoum Intl) Planned Maint Kuala…" at bounding box center [838, 185] width 1459 height 301
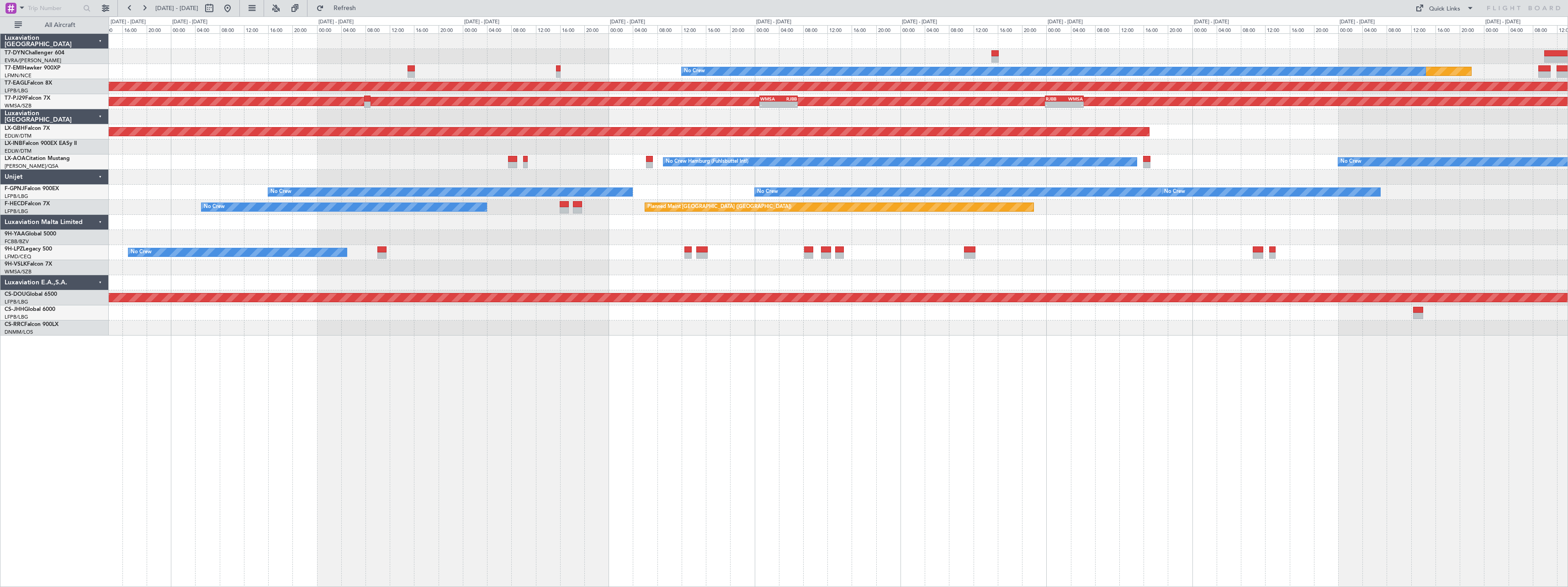
click at [9, 133] on div "Planned Maint No Crew Planned Maint Dubai (Al Maktoum Intl) Planned Maint Kuala…" at bounding box center [784, 301] width 1568 height 571
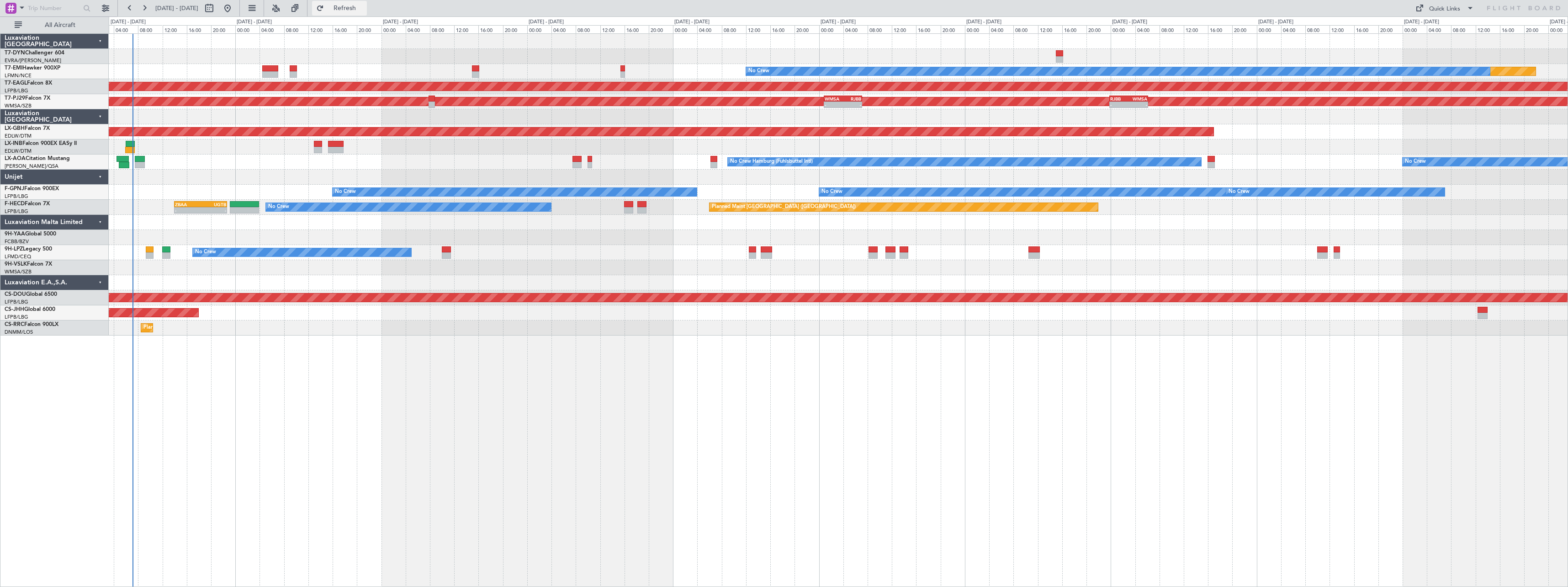
click at [361, 4] on button "Refresh" at bounding box center [340, 9] width 55 height 15
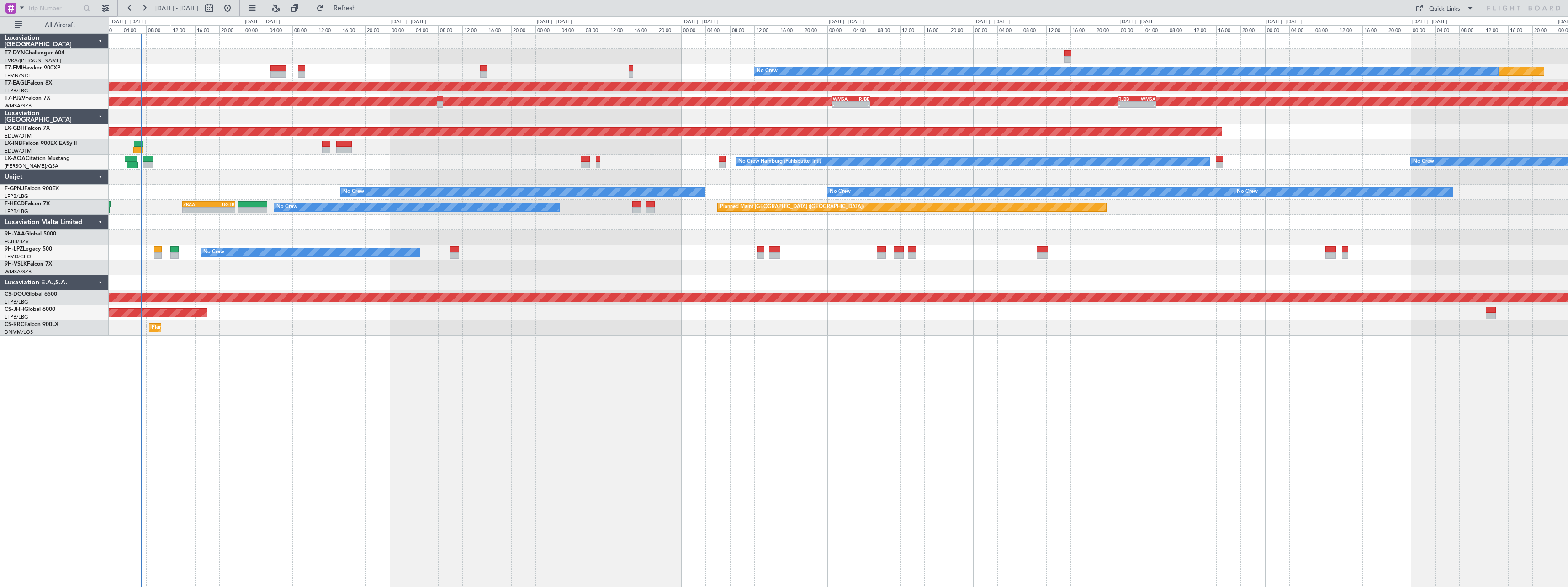
click at [290, 160] on div "No Crew No Crew Hamburg (Fuhlsbuttel Intl) Planned Maint Monchengladbach" at bounding box center [838, 162] width 1459 height 15
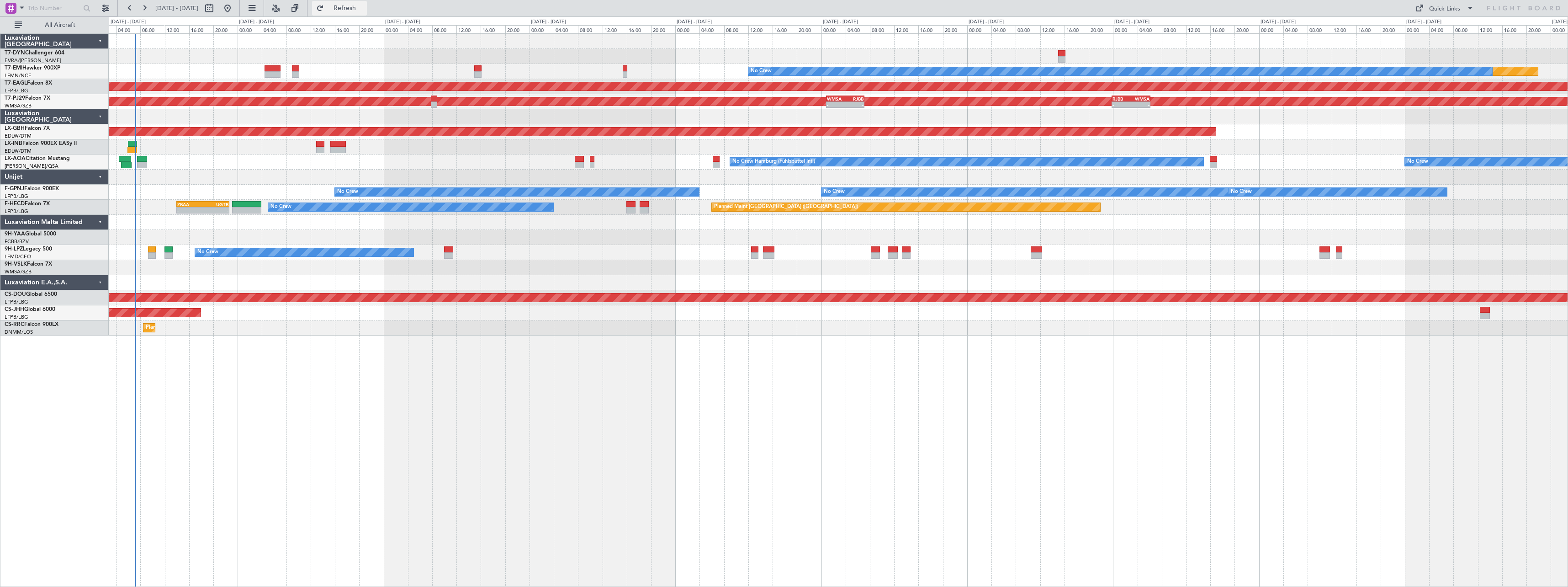
click at [344, 7] on button "Refresh" at bounding box center [340, 9] width 55 height 15
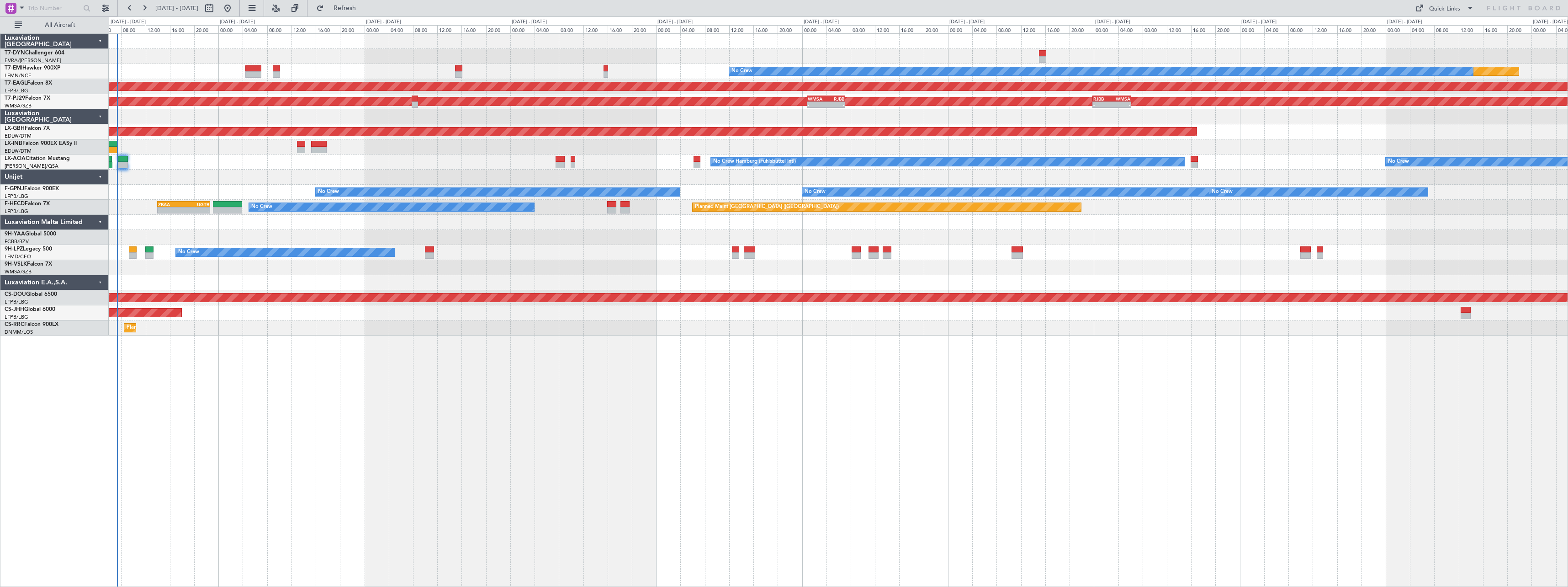
click at [140, 219] on div at bounding box center [838, 222] width 1459 height 15
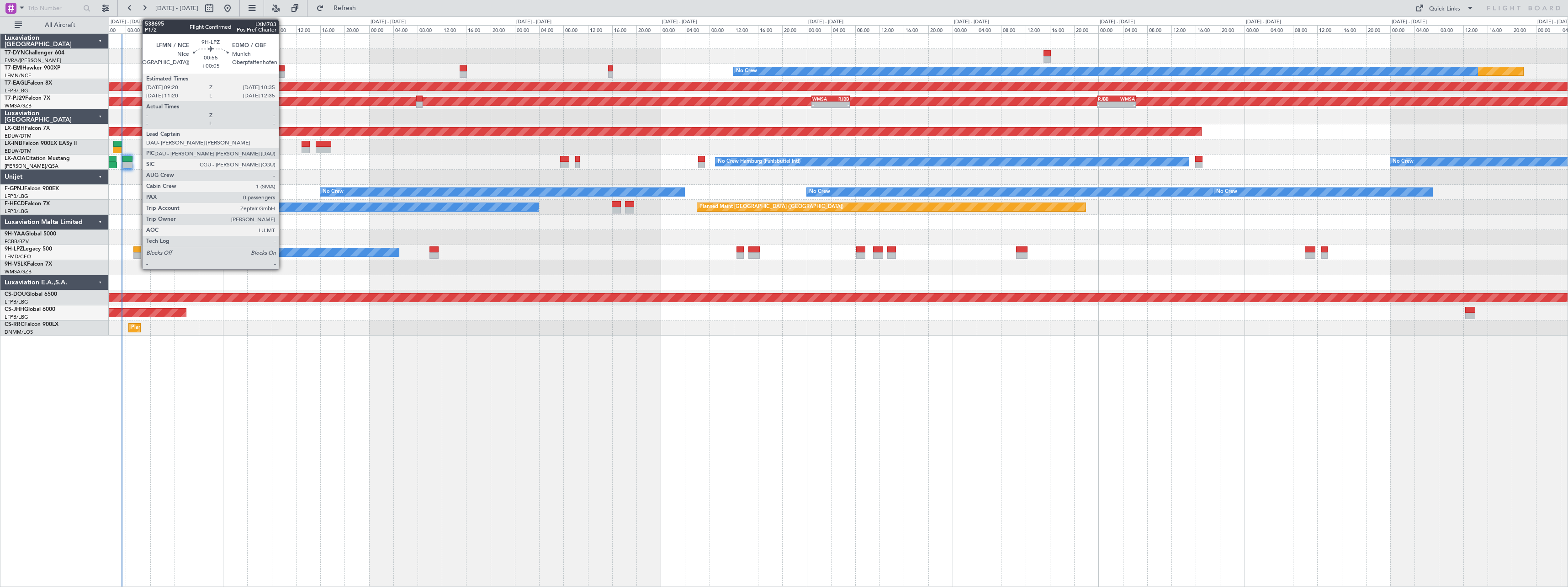
click at [138, 247] on div at bounding box center [137, 250] width 8 height 7
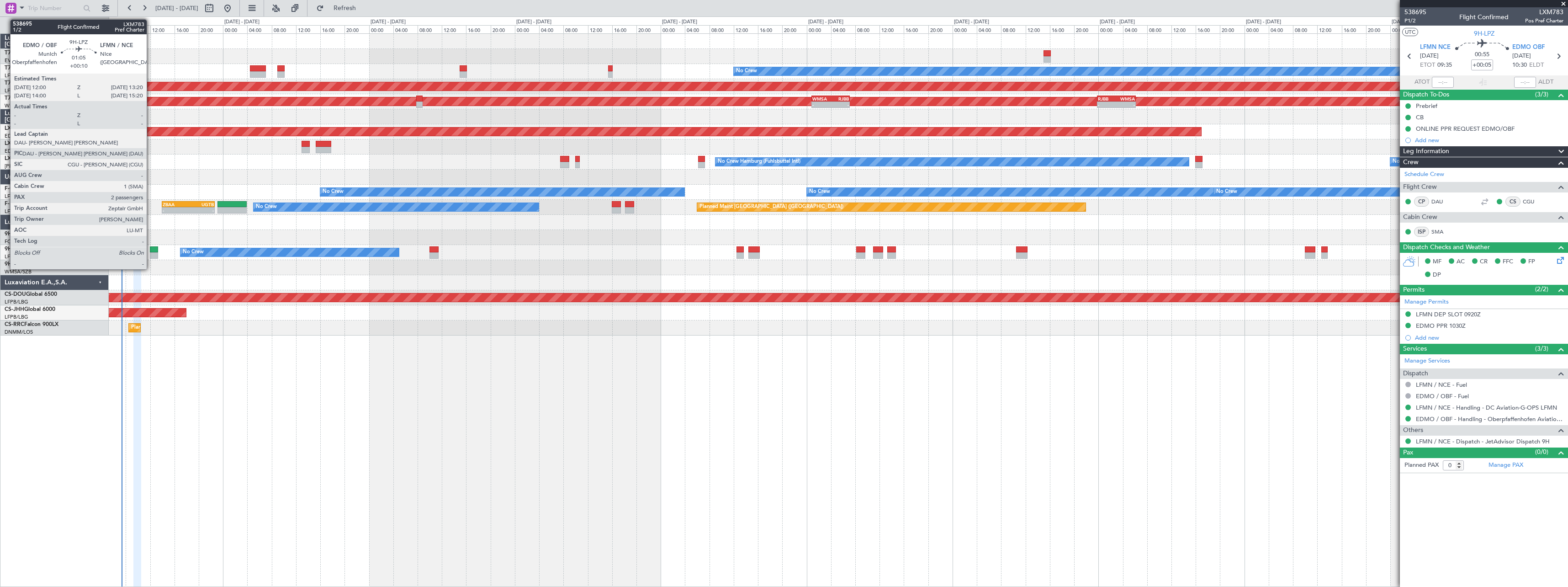
click at [151, 250] on div at bounding box center [154, 250] width 9 height 7
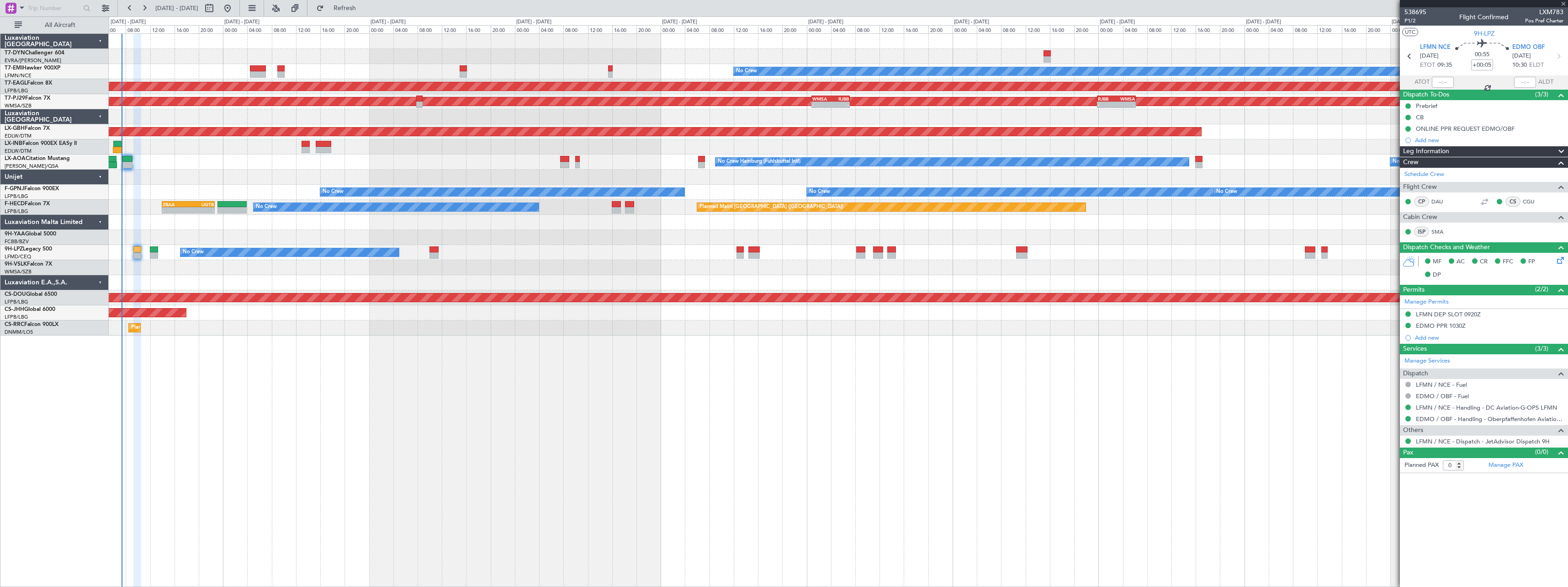
type input "+00:10"
type input "2"
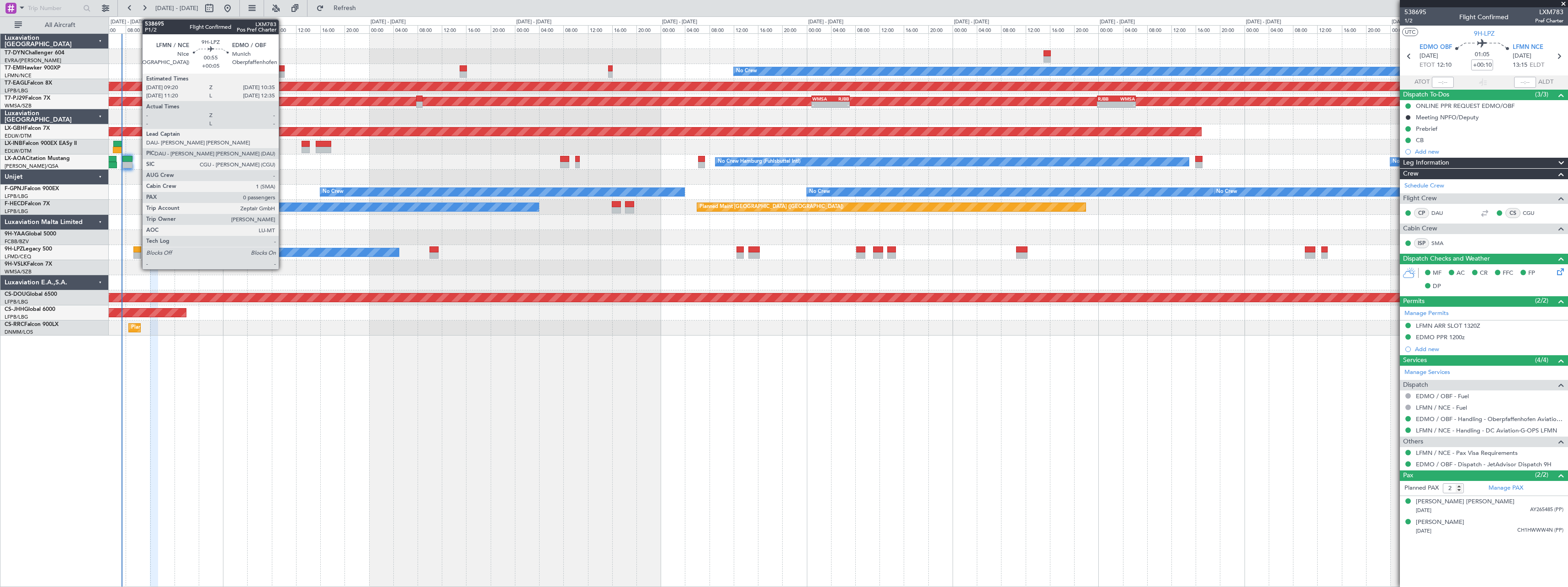
click at [138, 249] on div at bounding box center [137, 250] width 8 height 7
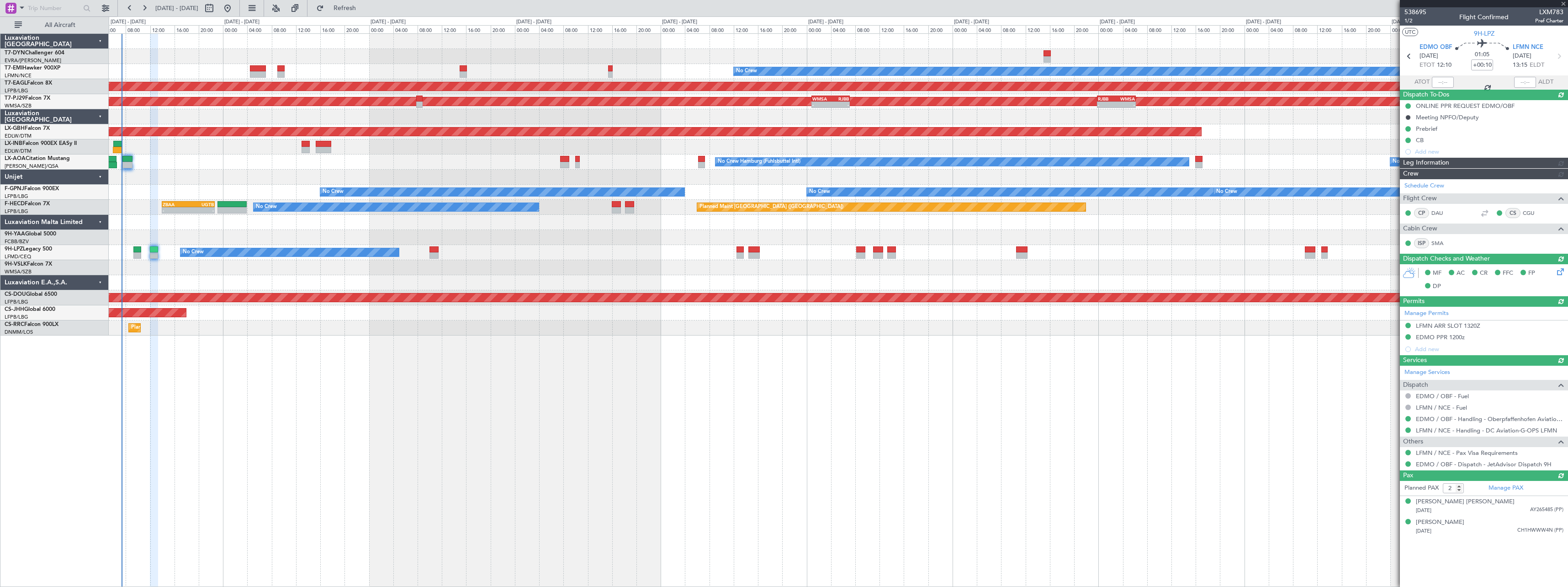
type input "+00:05"
type input "0"
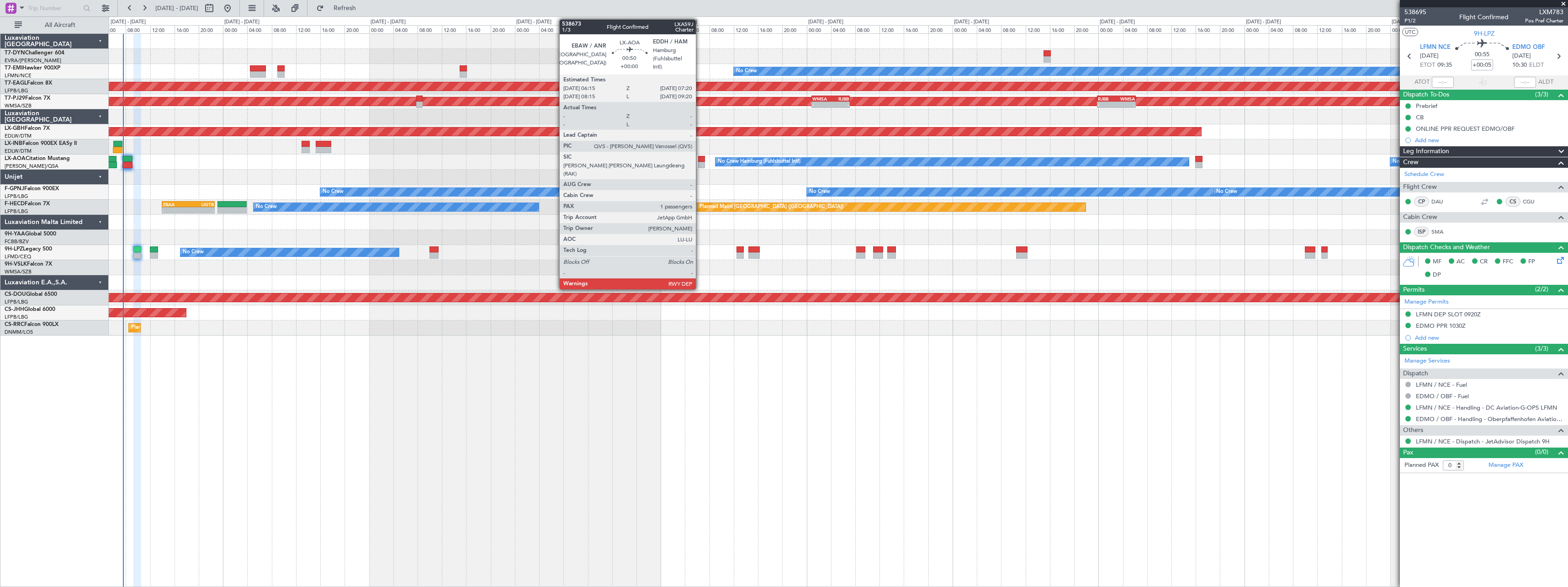
click at [700, 163] on div at bounding box center [701, 165] width 7 height 7
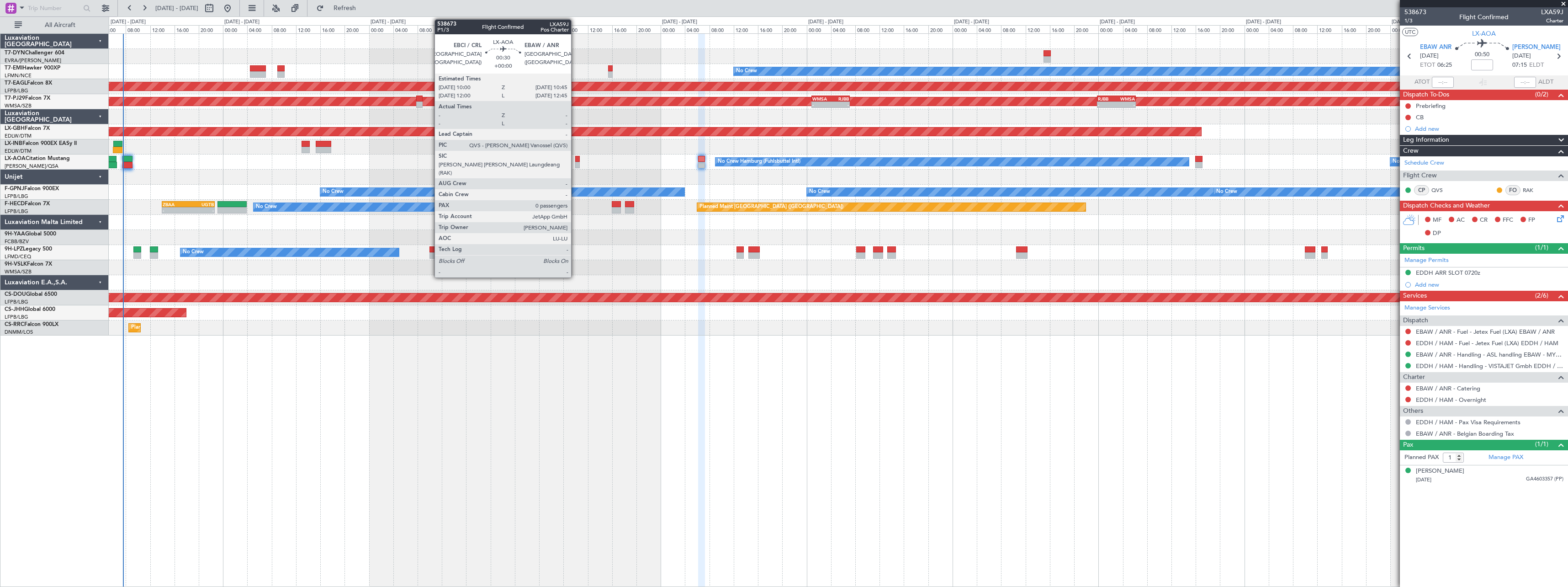
click at [575, 156] on div at bounding box center [578, 159] width 5 height 7
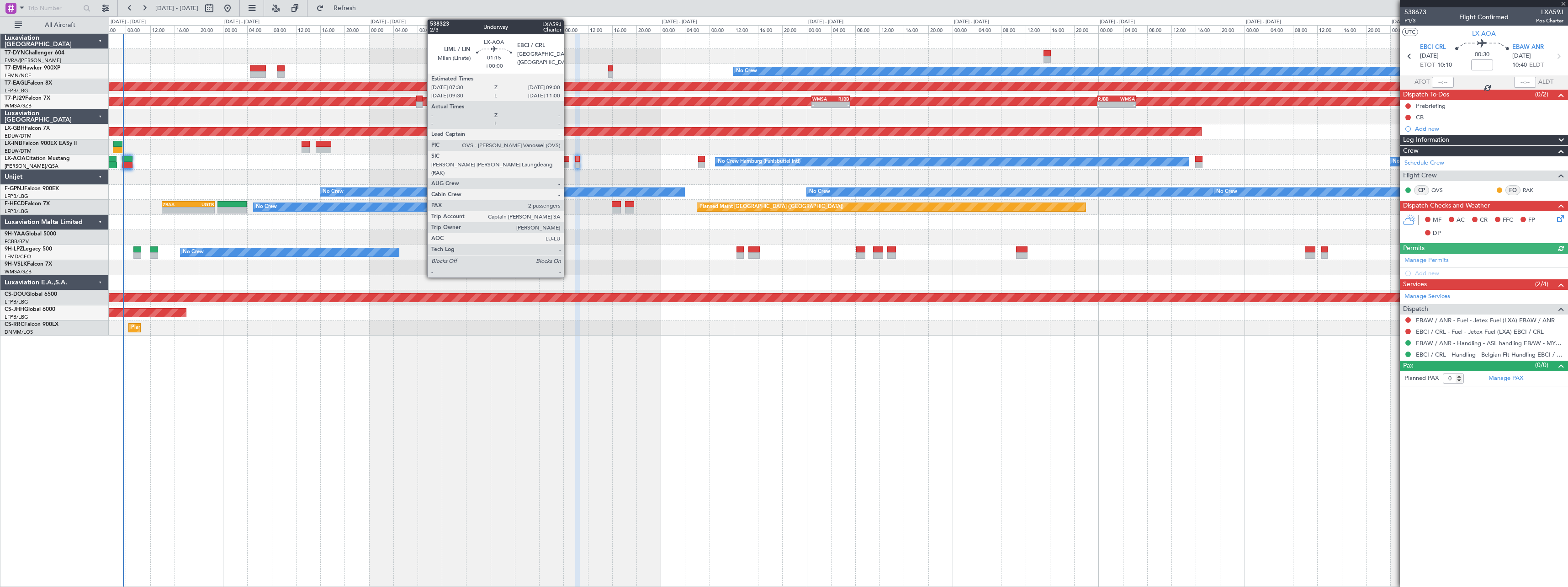
click at [568, 161] on div at bounding box center [564, 159] width 9 height 7
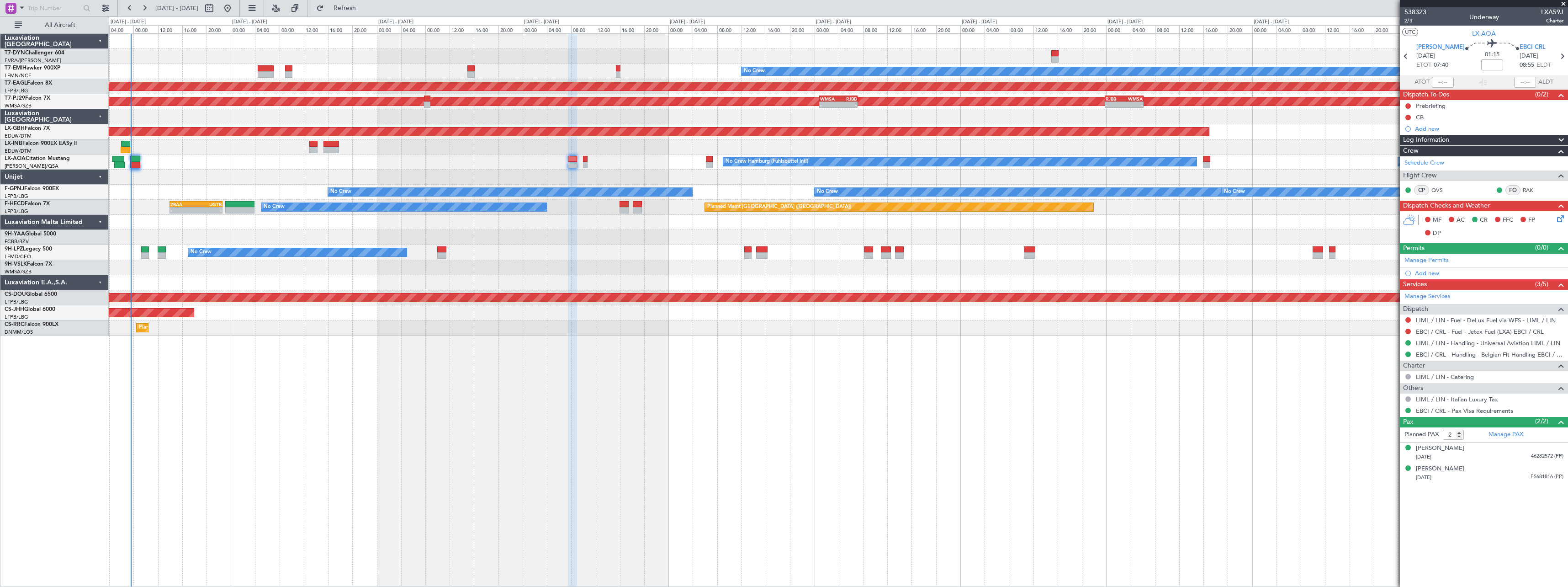
click at [214, 164] on div "No Crew No Crew Hamburg (Fuhlsbuttel Intl) Planned Maint Monchengladbach" at bounding box center [838, 162] width 1459 height 15
click at [67, 23] on span "All Aircraft" at bounding box center [60, 25] width 72 height 7
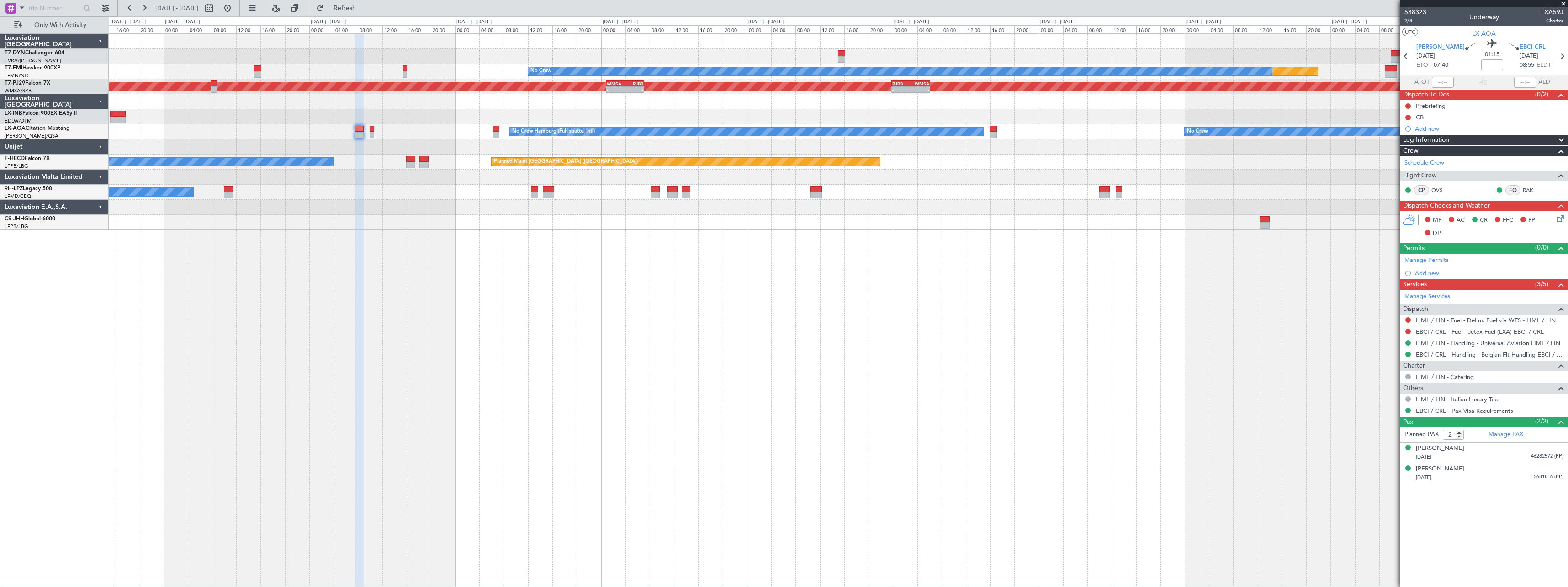
click at [181, 121] on div at bounding box center [838, 116] width 1459 height 15
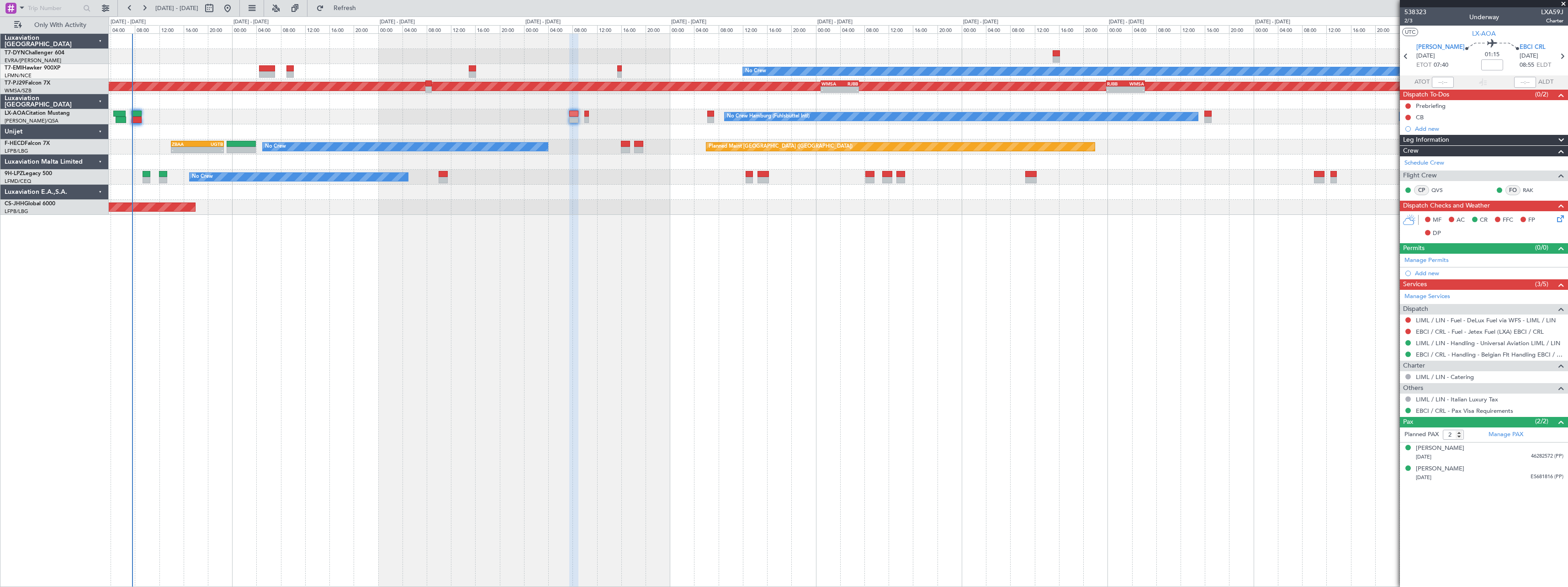
click at [656, 110] on div "No Crew No Crew Hamburg (Fuhlsbuttel Intl) Planned Maint Monchengladbach" at bounding box center [838, 116] width 1459 height 15
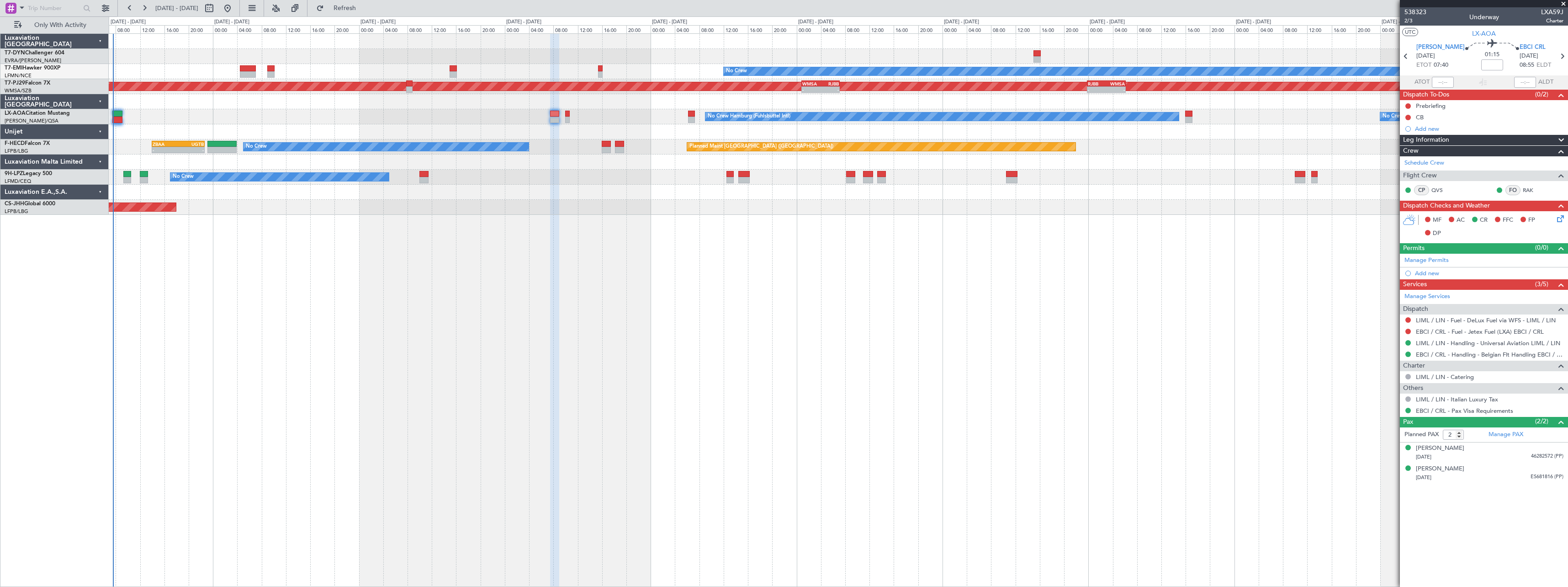
click at [433, 122] on div "No Crew No Crew Hamburg (Fuhlsbuttel Intl) Planned Maint Monchengladbach" at bounding box center [838, 116] width 1459 height 15
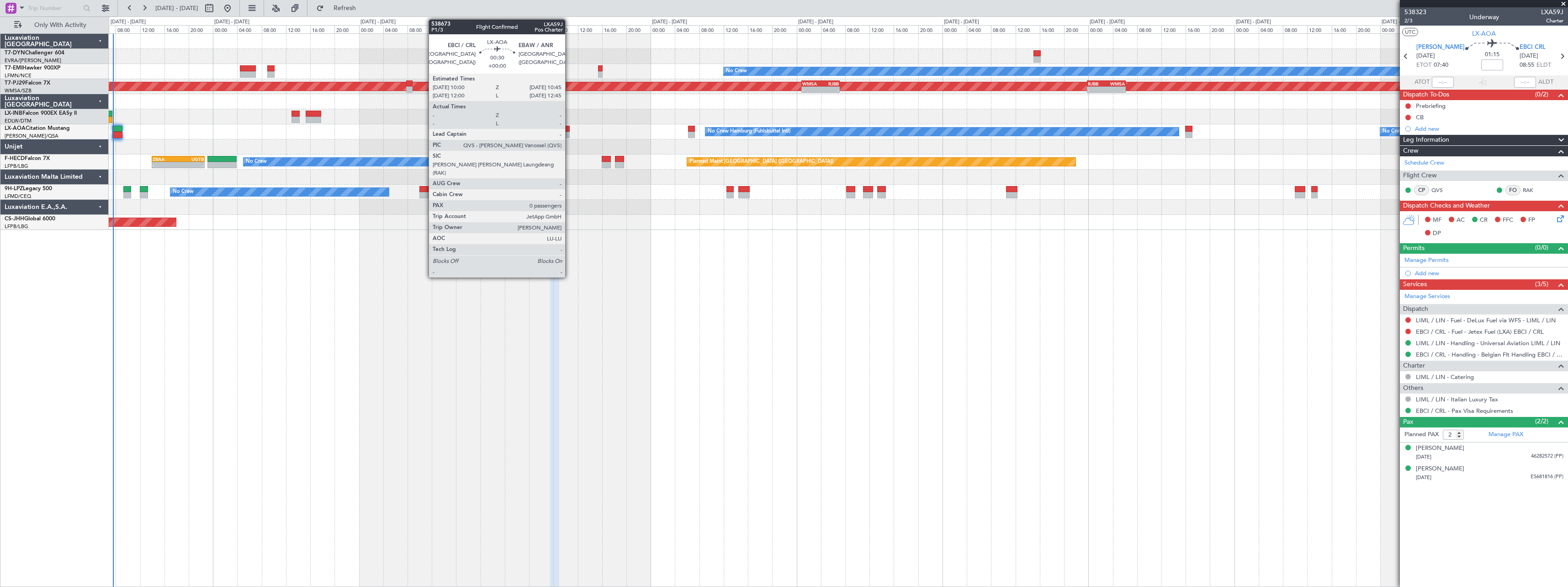
click at [569, 130] on div at bounding box center [567, 128] width 5 height 7
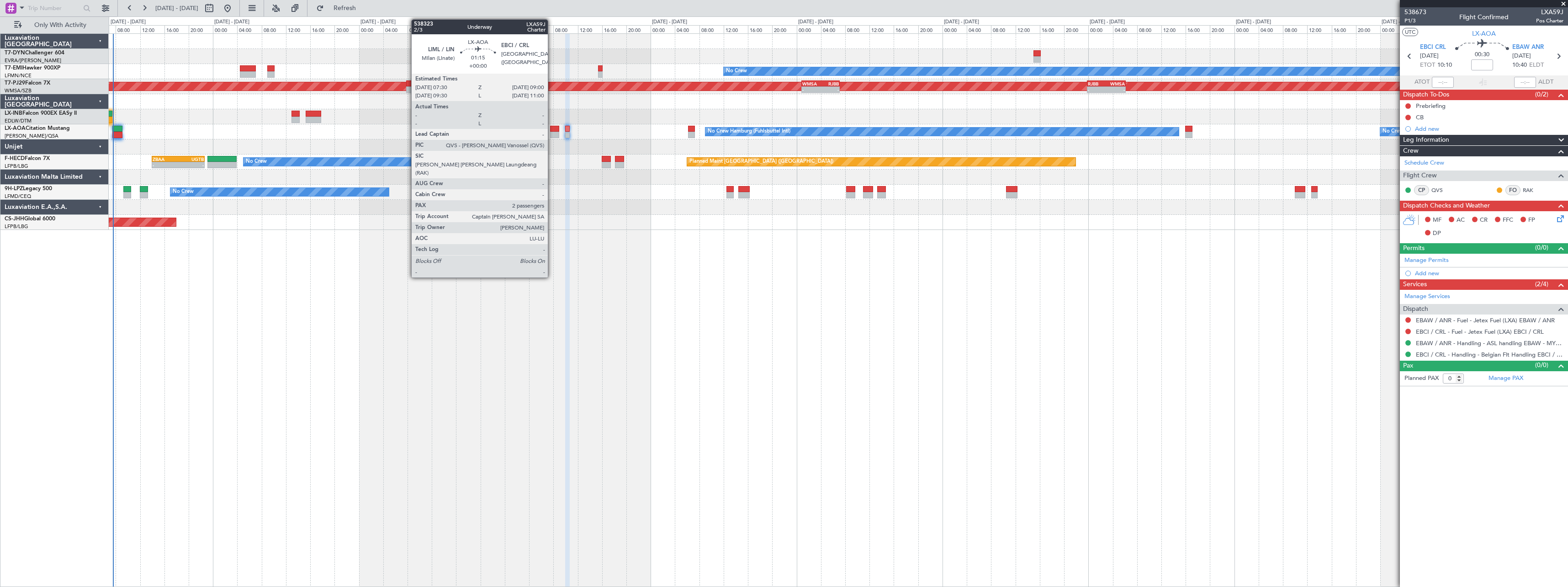
click at [552, 129] on div at bounding box center [555, 128] width 9 height 7
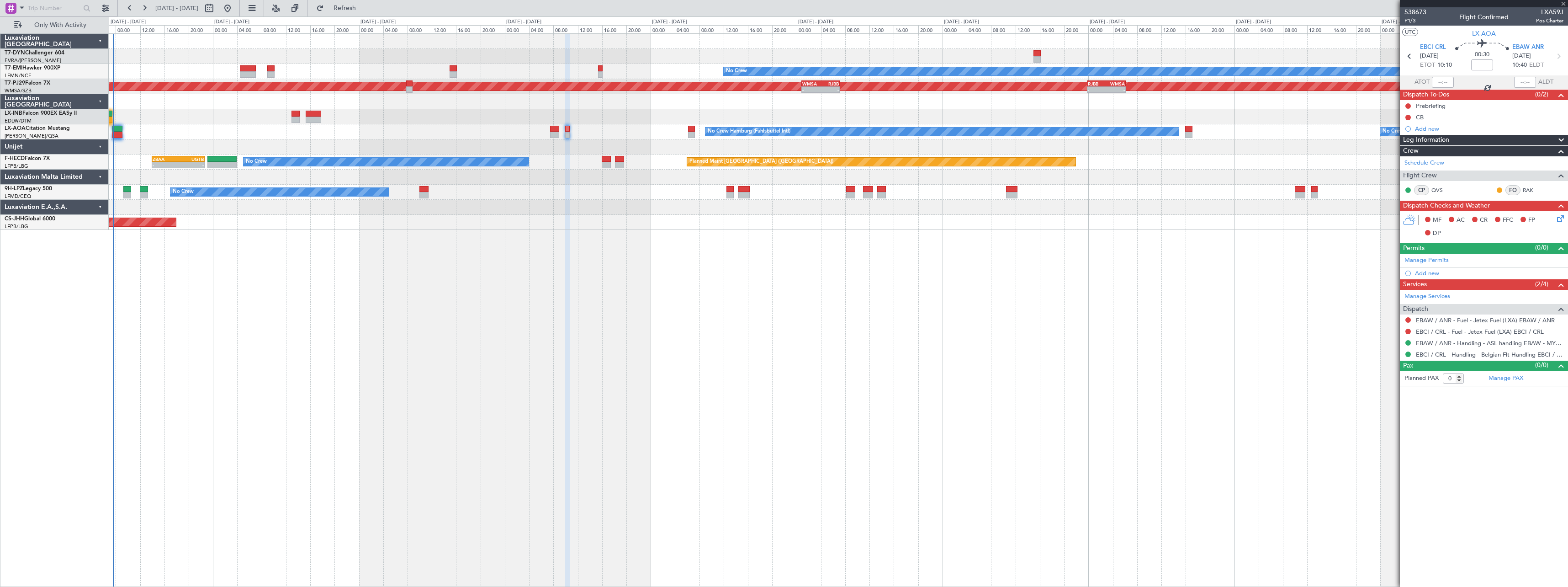
type input "2"
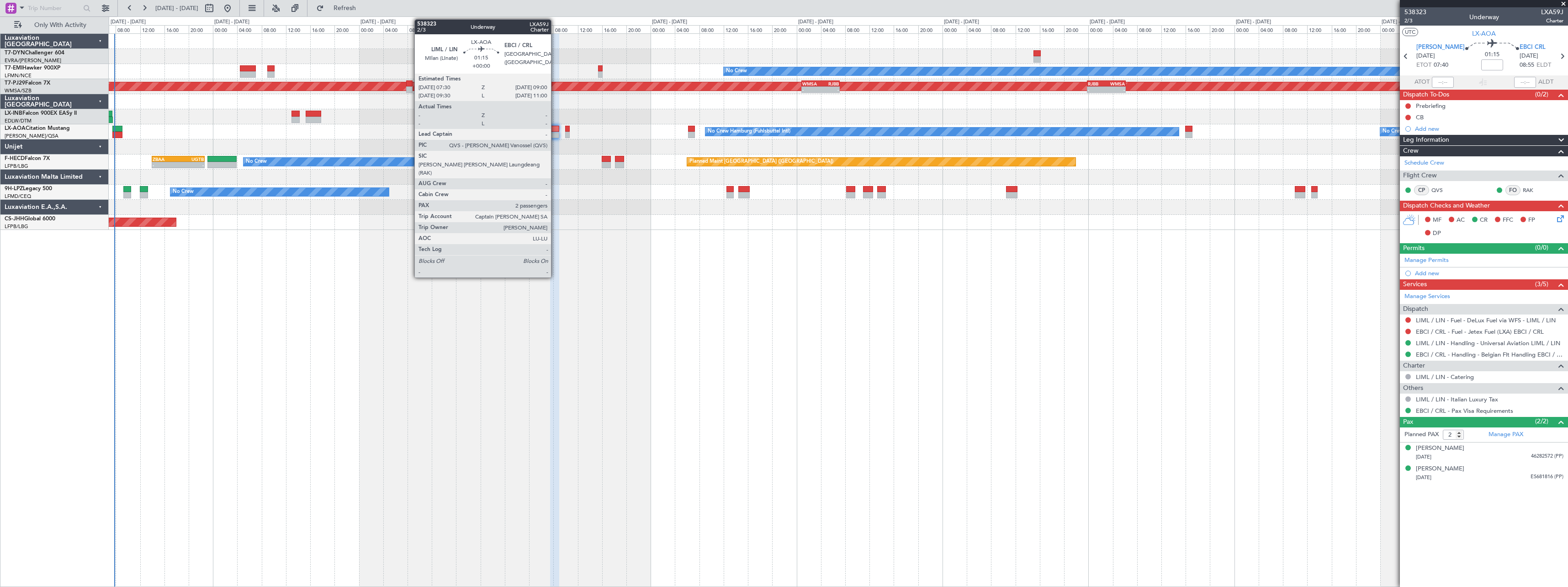
click at [555, 132] on div at bounding box center [555, 135] width 9 height 7
click at [554, 129] on div at bounding box center [555, 128] width 9 height 7
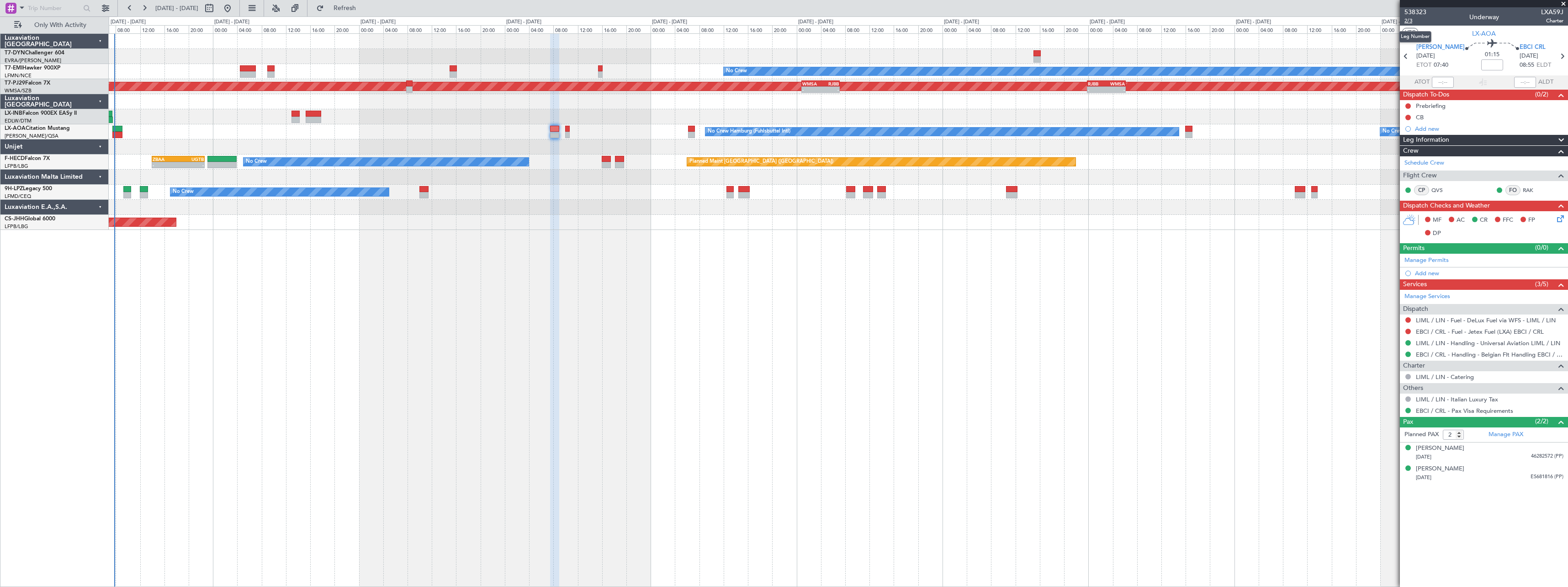
click at [1412, 18] on span "2/3" at bounding box center [1415, 21] width 22 height 8
click at [1419, 12] on span "538323" at bounding box center [1415, 12] width 22 height 10
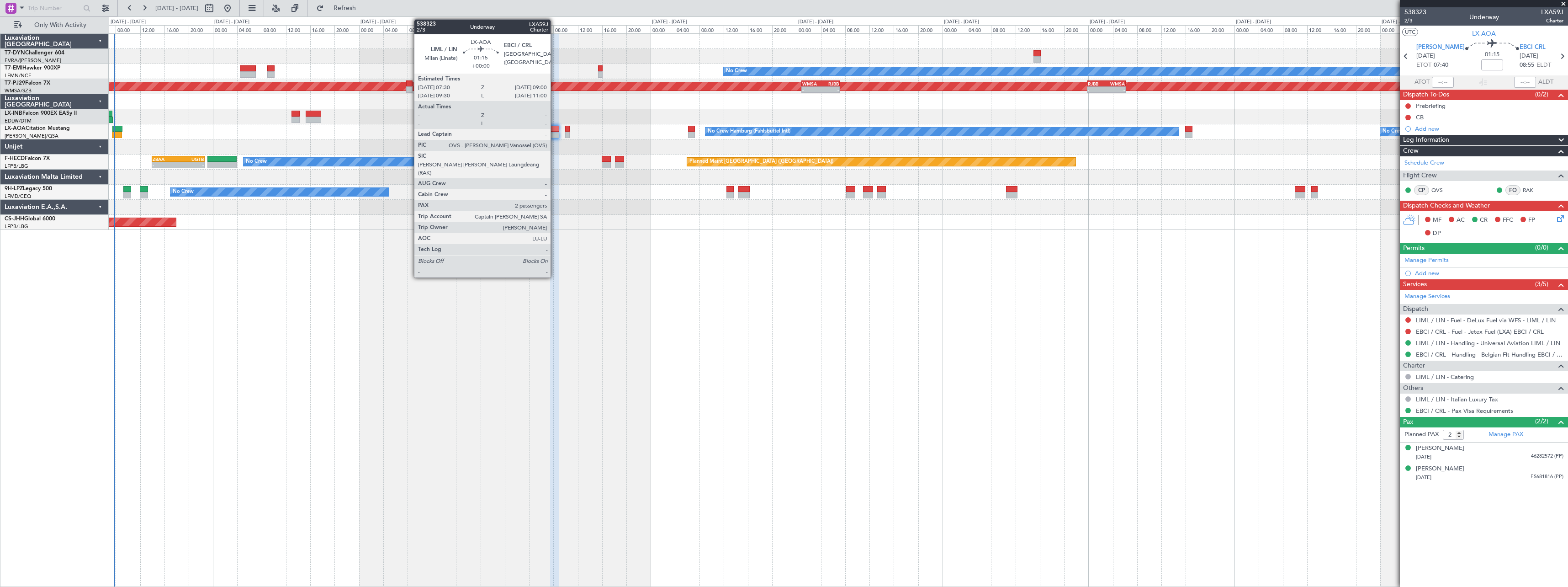
click at [555, 132] on div at bounding box center [555, 135] width 9 height 7
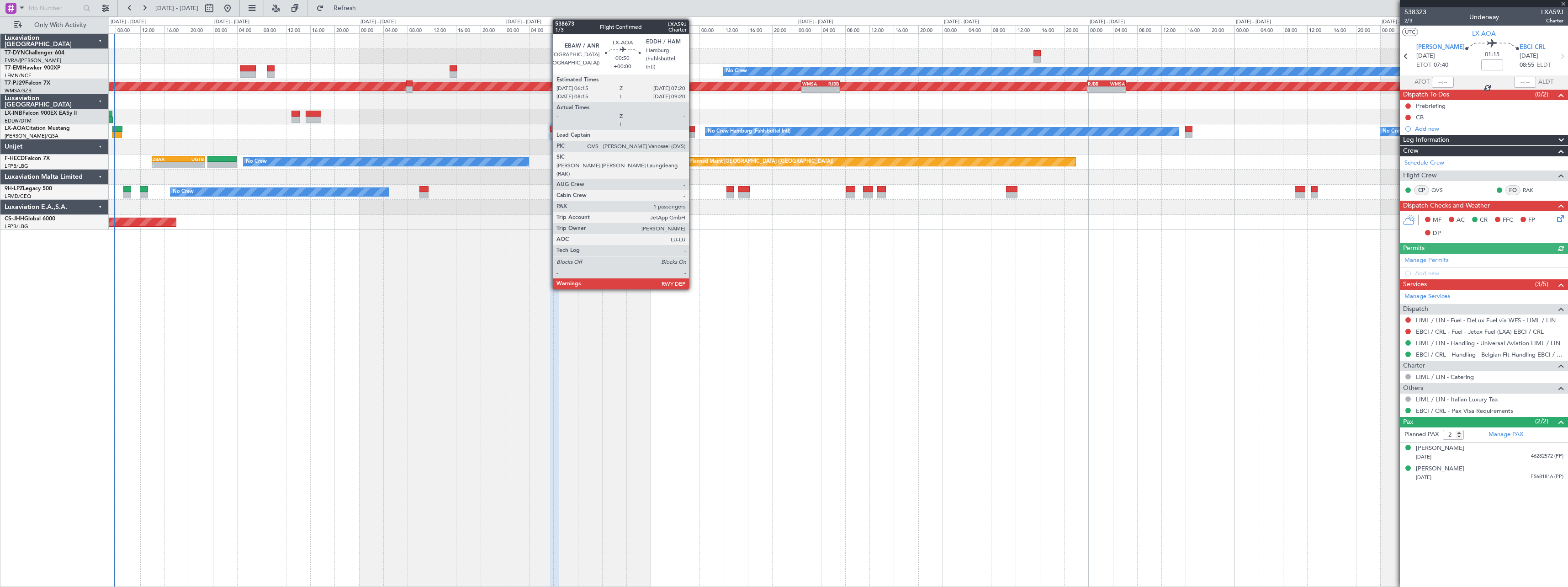
click at [693, 127] on div at bounding box center [691, 128] width 7 height 7
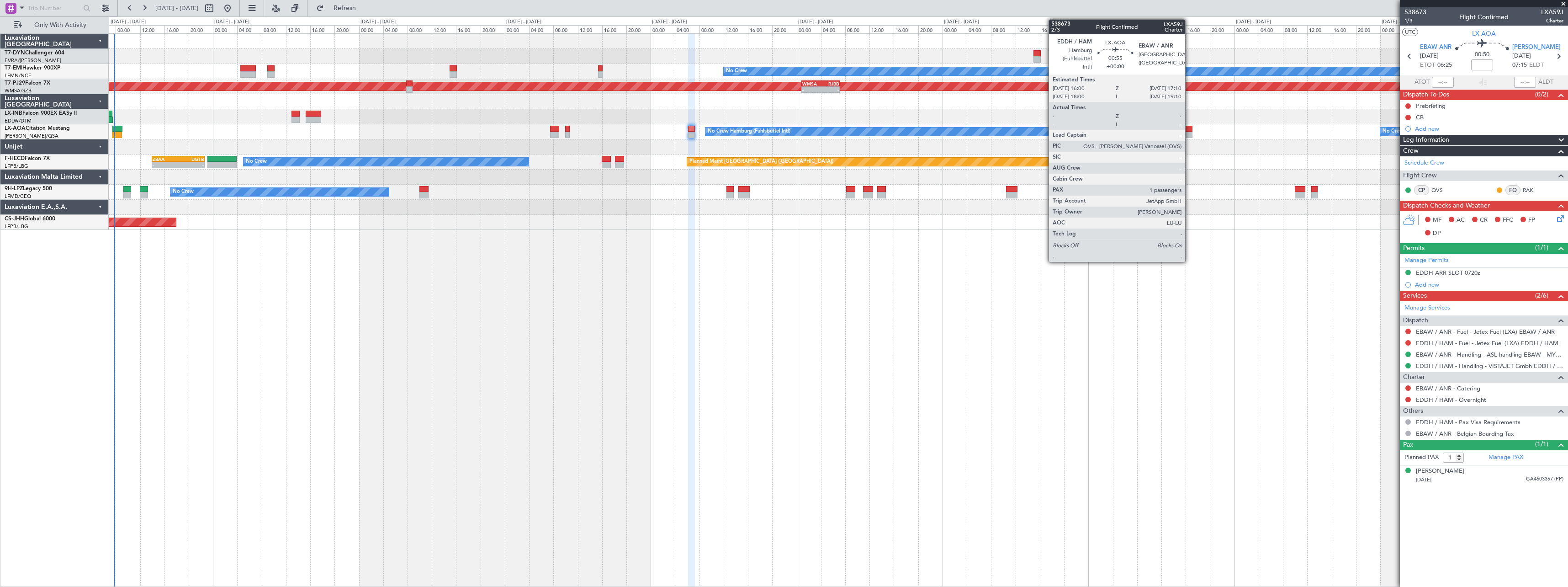
click at [1188, 132] on div at bounding box center [1189, 135] width 7 height 7
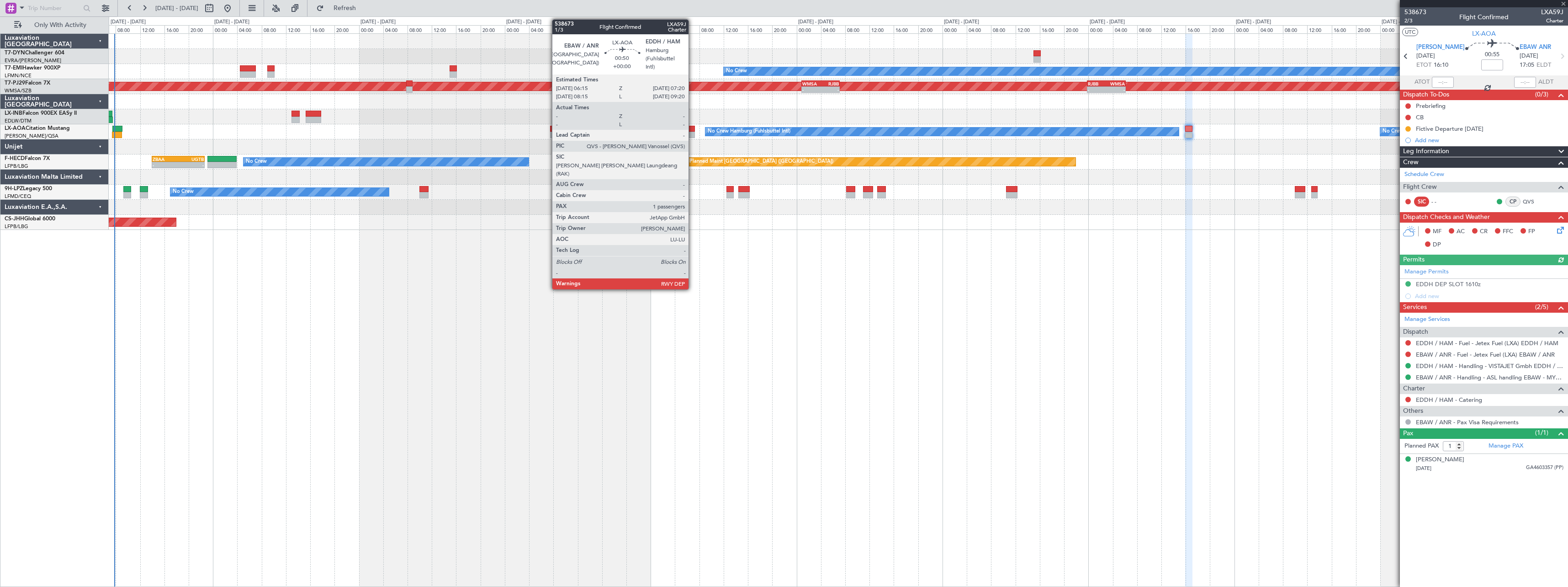
click at [693, 128] on div at bounding box center [691, 128] width 7 height 7
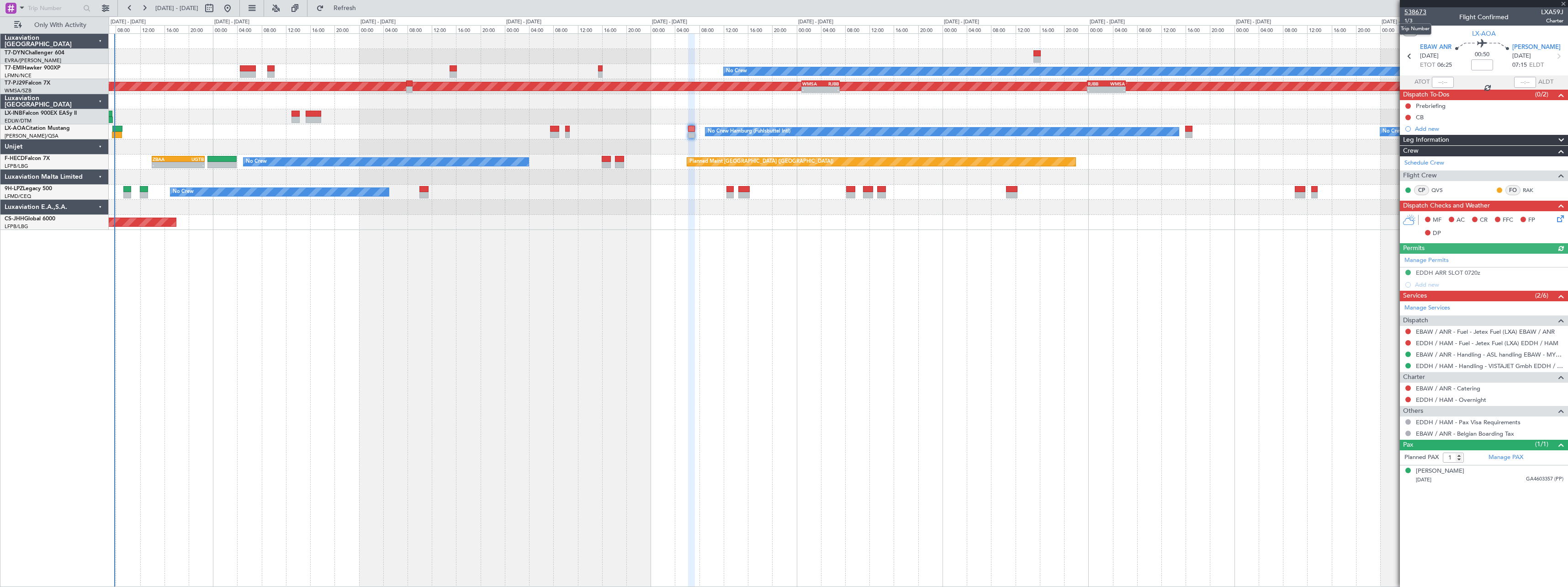
click at [1418, 12] on span "538673" at bounding box center [1415, 12] width 22 height 10
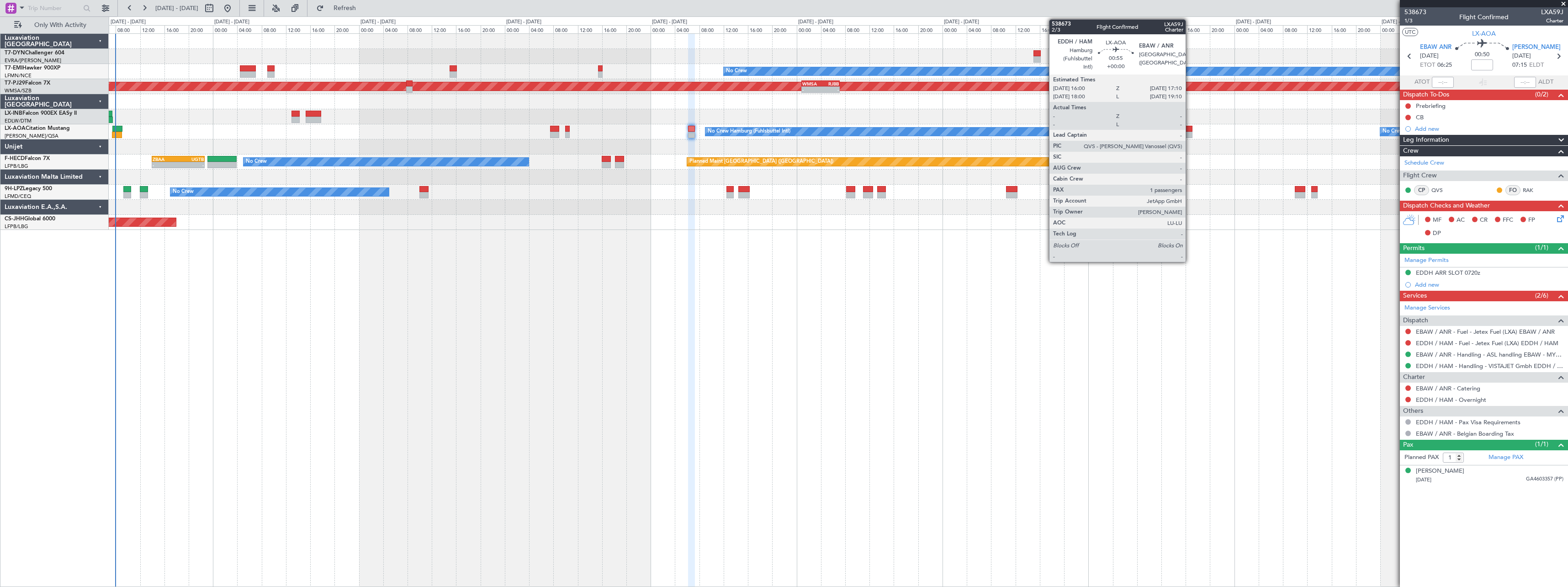
click at [1190, 128] on div at bounding box center [1189, 128] width 7 height 7
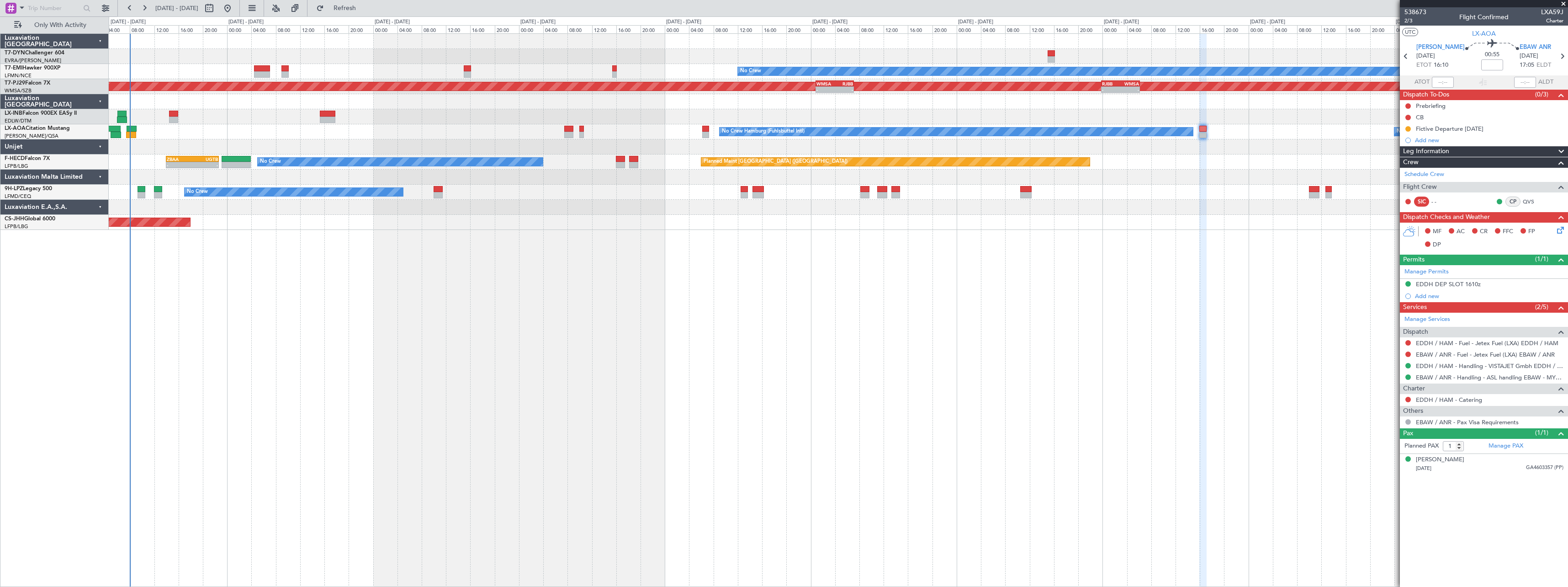
click at [384, 113] on div at bounding box center [838, 116] width 1459 height 15
click at [354, 12] on button "Refresh" at bounding box center [340, 9] width 55 height 15
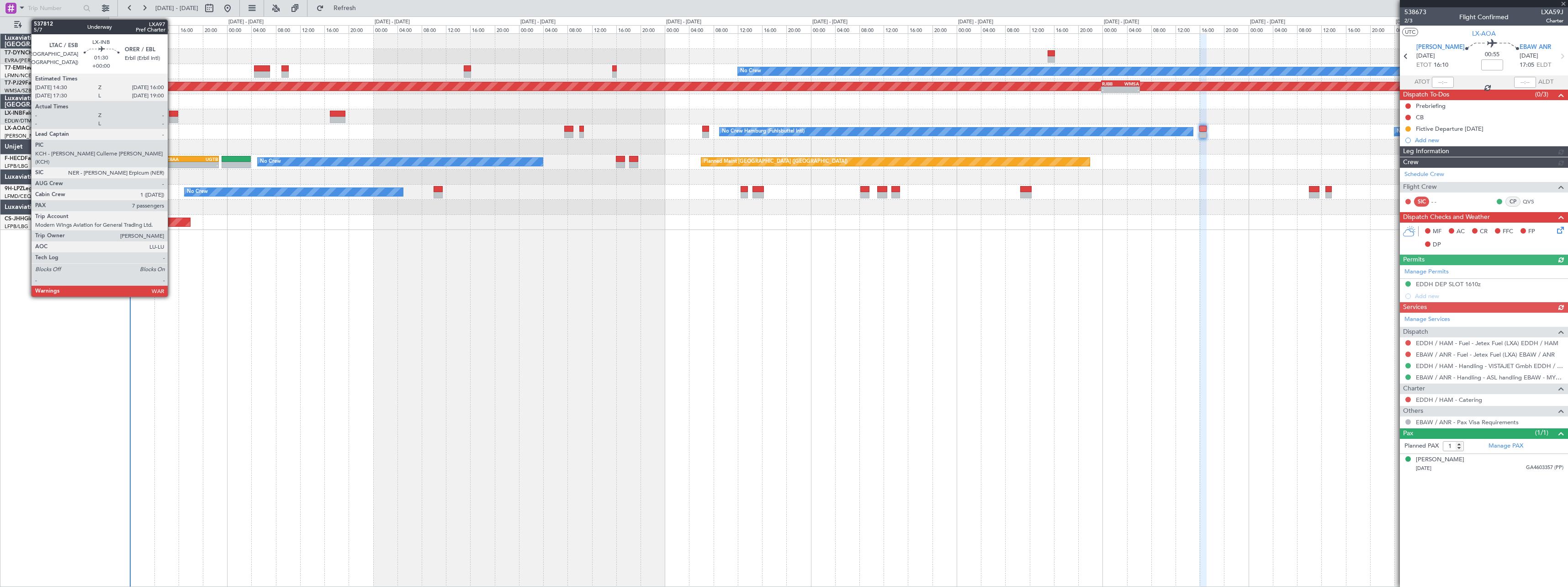
click at [172, 113] on div at bounding box center [173, 114] width 9 height 7
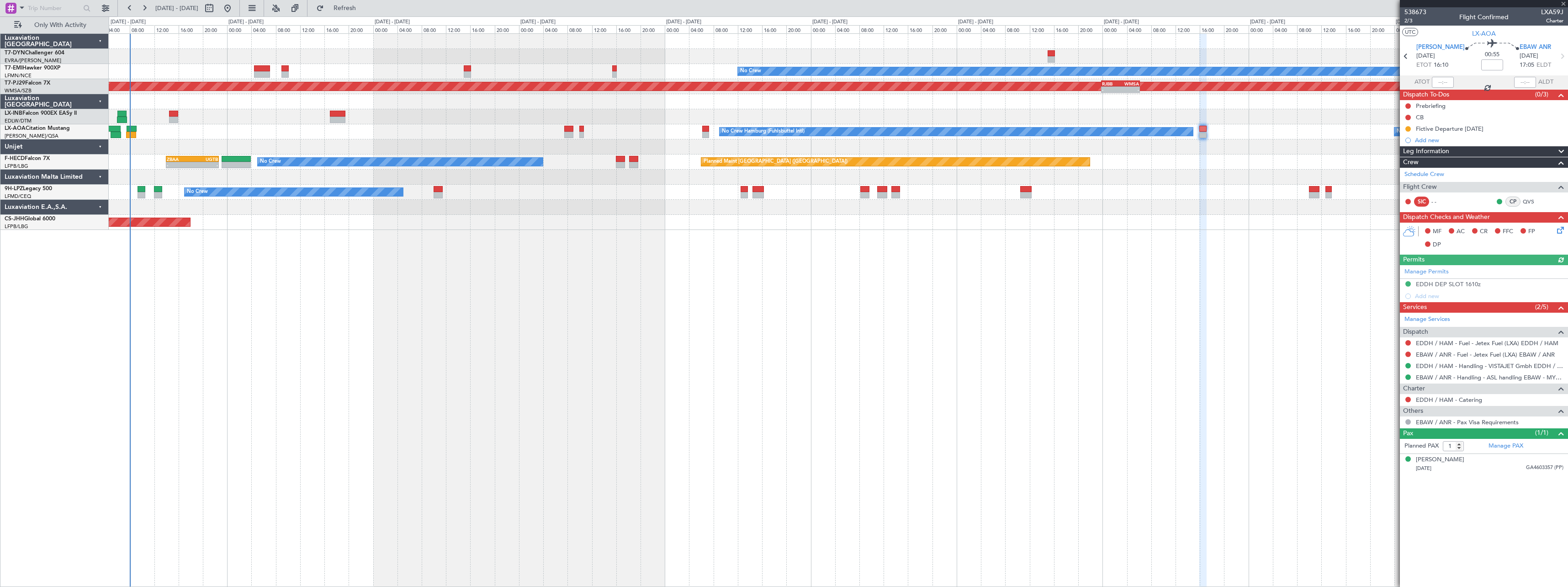
type input "7"
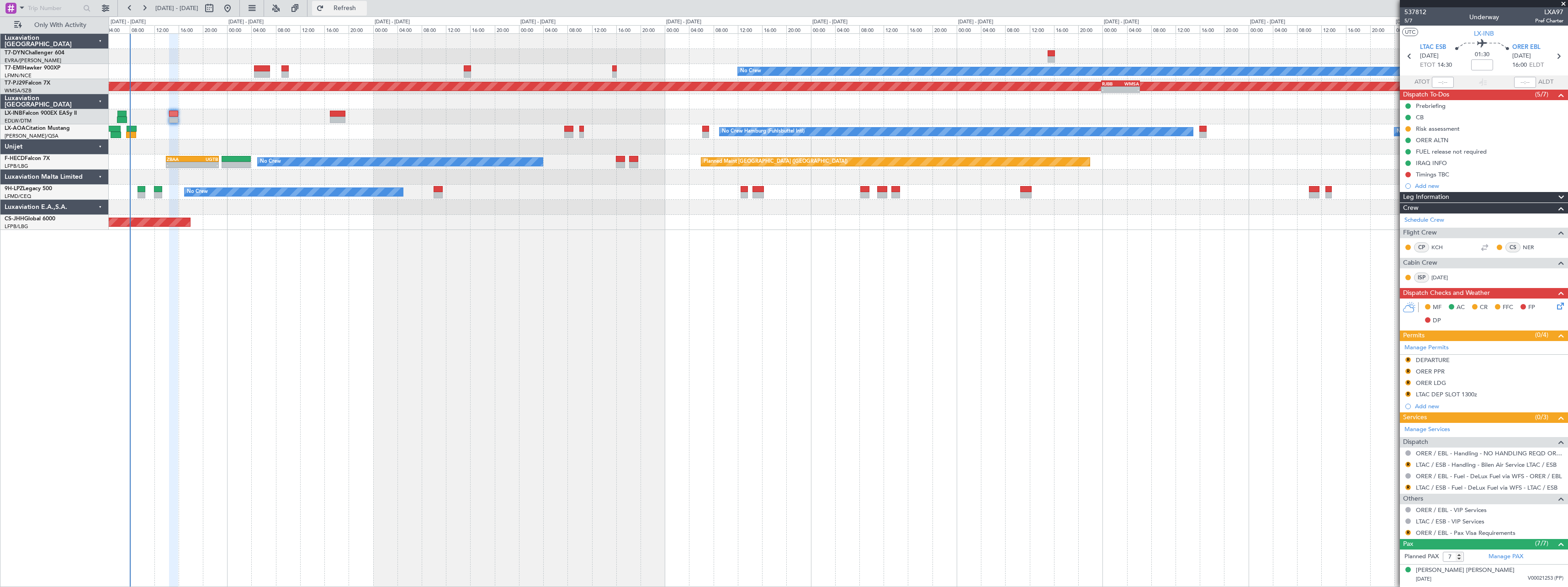
click at [352, 10] on button "Refresh" at bounding box center [340, 9] width 55 height 15
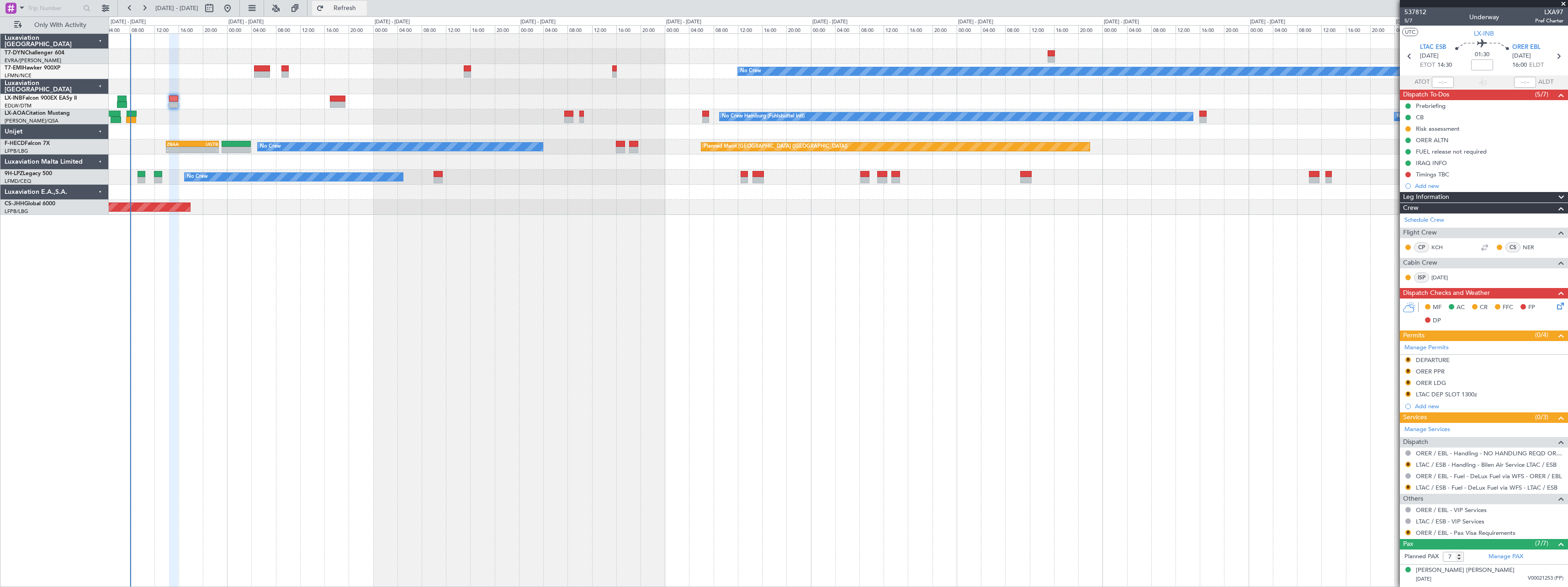
click at [364, 5] on span "Refresh" at bounding box center [345, 8] width 38 height 7
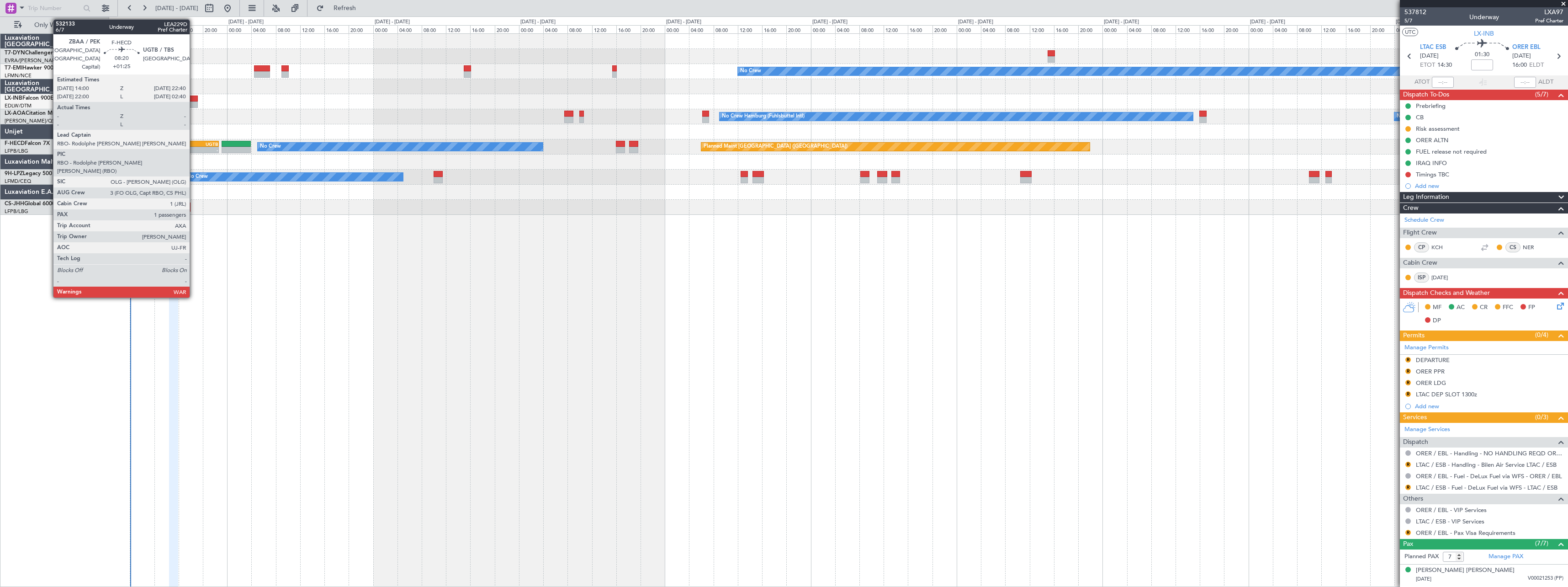
click at [194, 146] on div "ZBAA 14:00 Z UGTB 22:40 Z" at bounding box center [192, 144] width 53 height 7
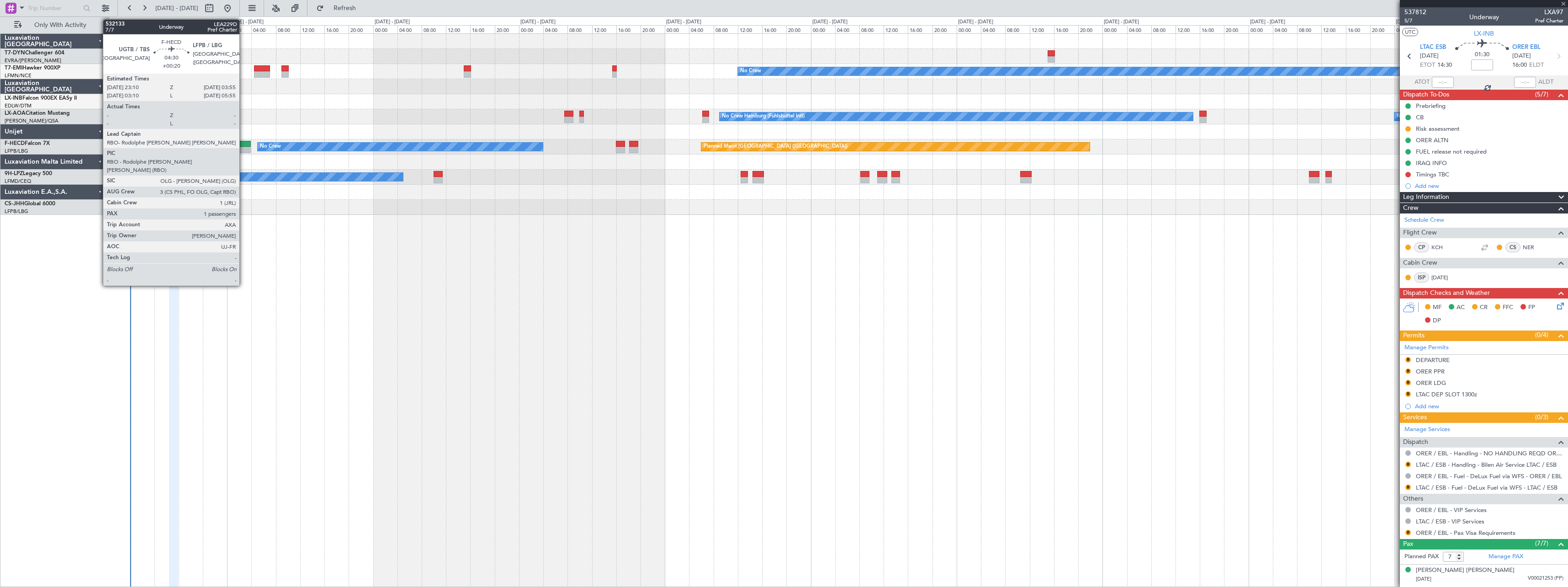
type input "+01:25"
type input "1"
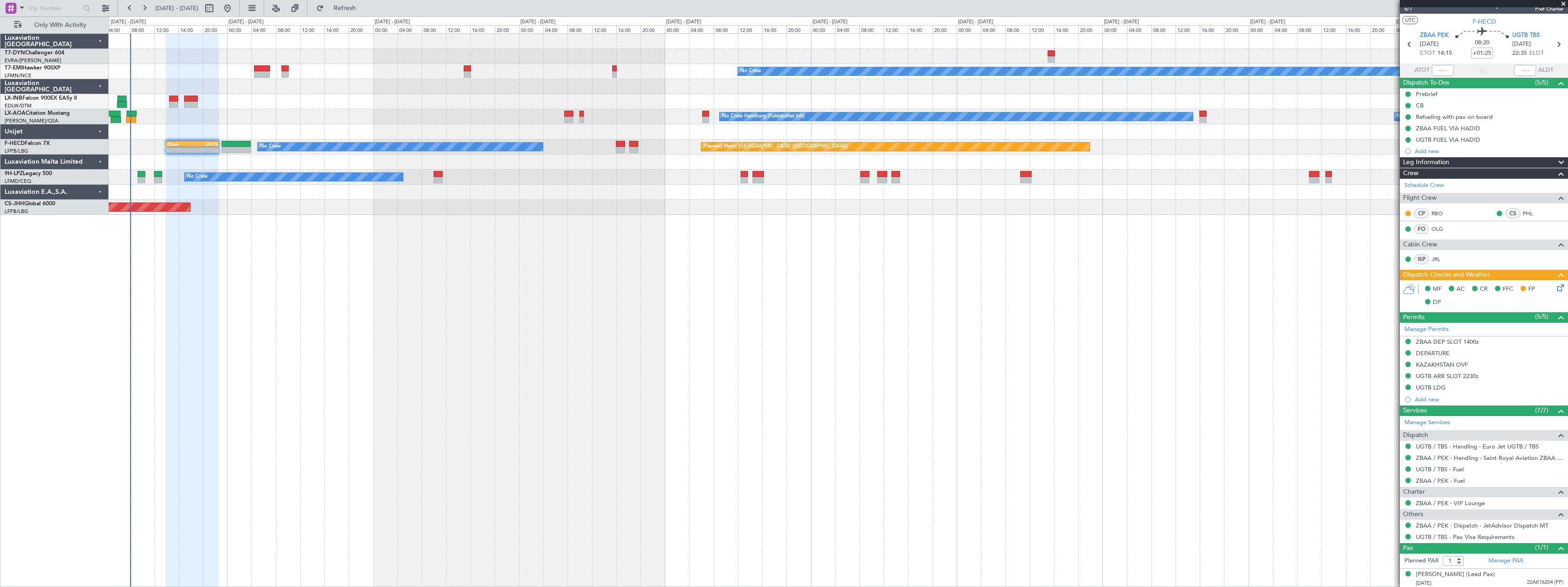
scroll to position [14, 0]
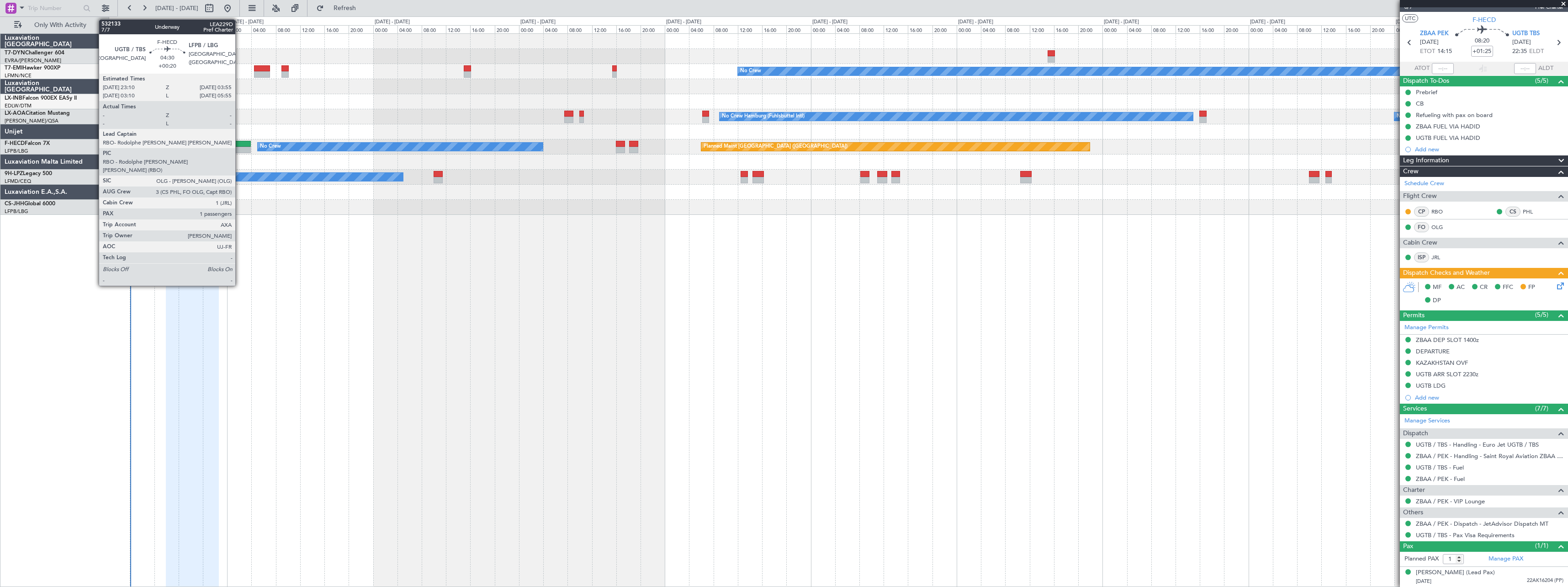
click at [239, 146] on div at bounding box center [236, 144] width 29 height 7
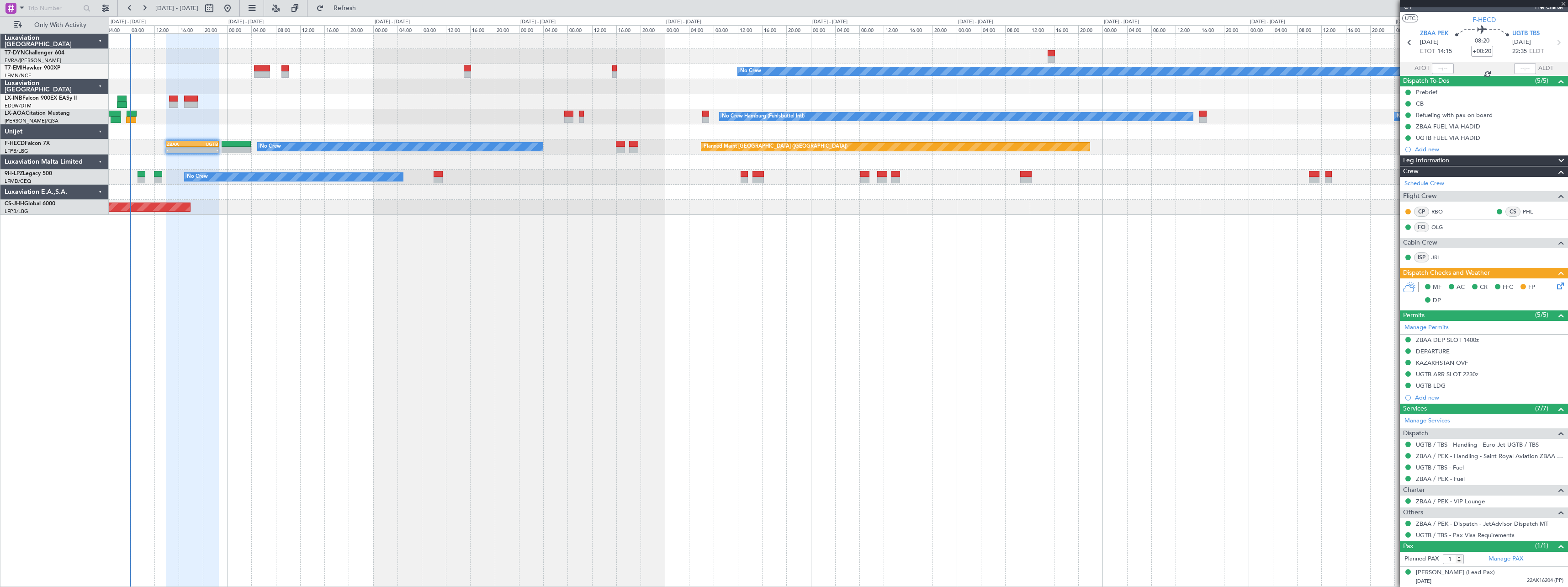
scroll to position [0, 0]
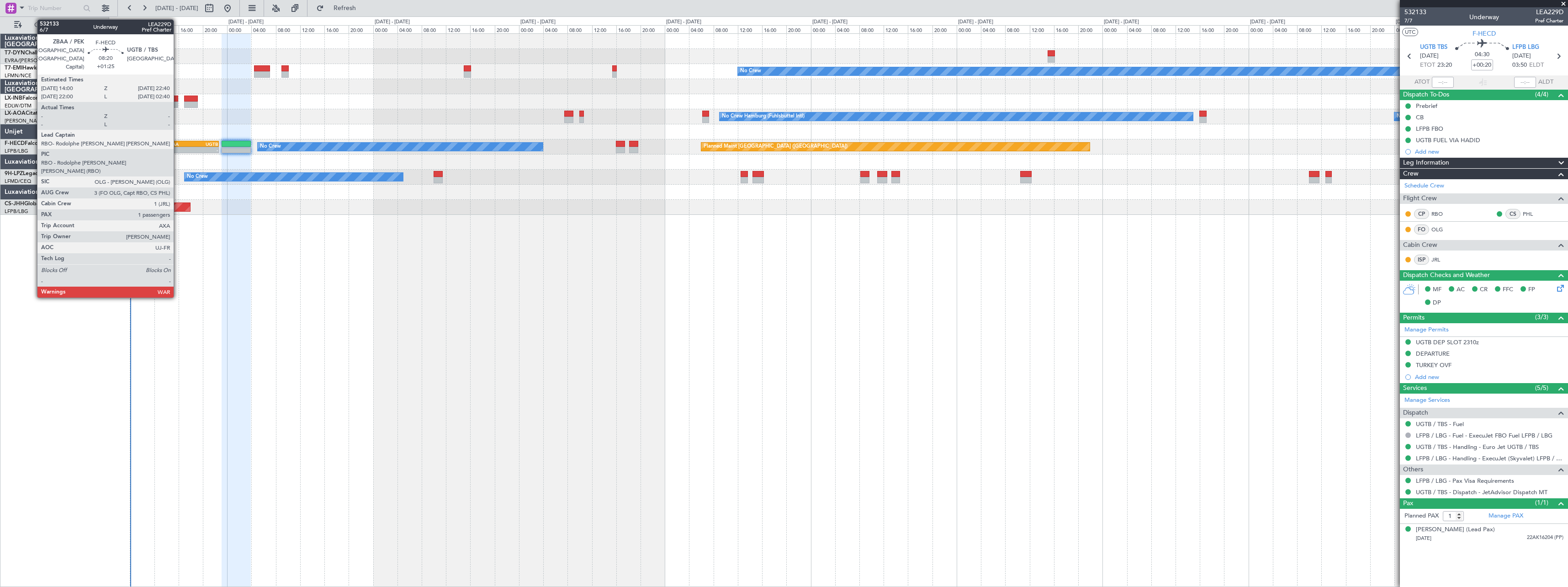
click at [180, 141] on div "ZBAA" at bounding box center [180, 144] width 26 height 5
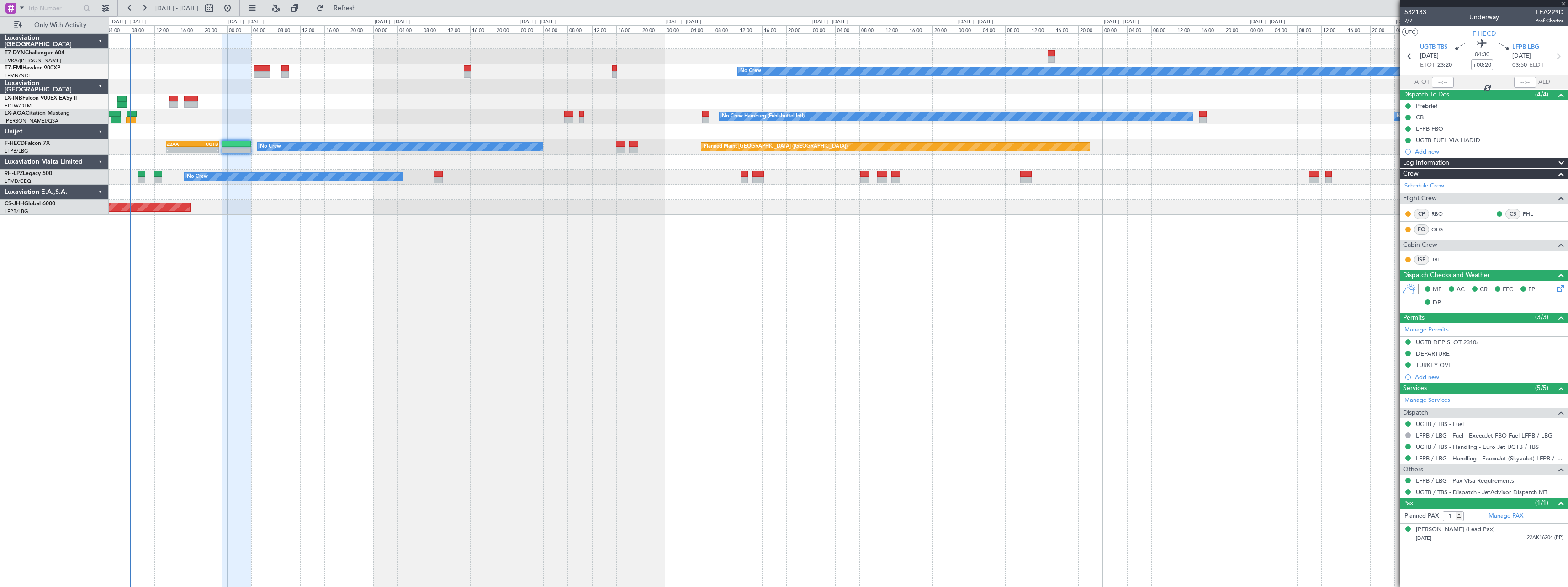
type input "+01:25"
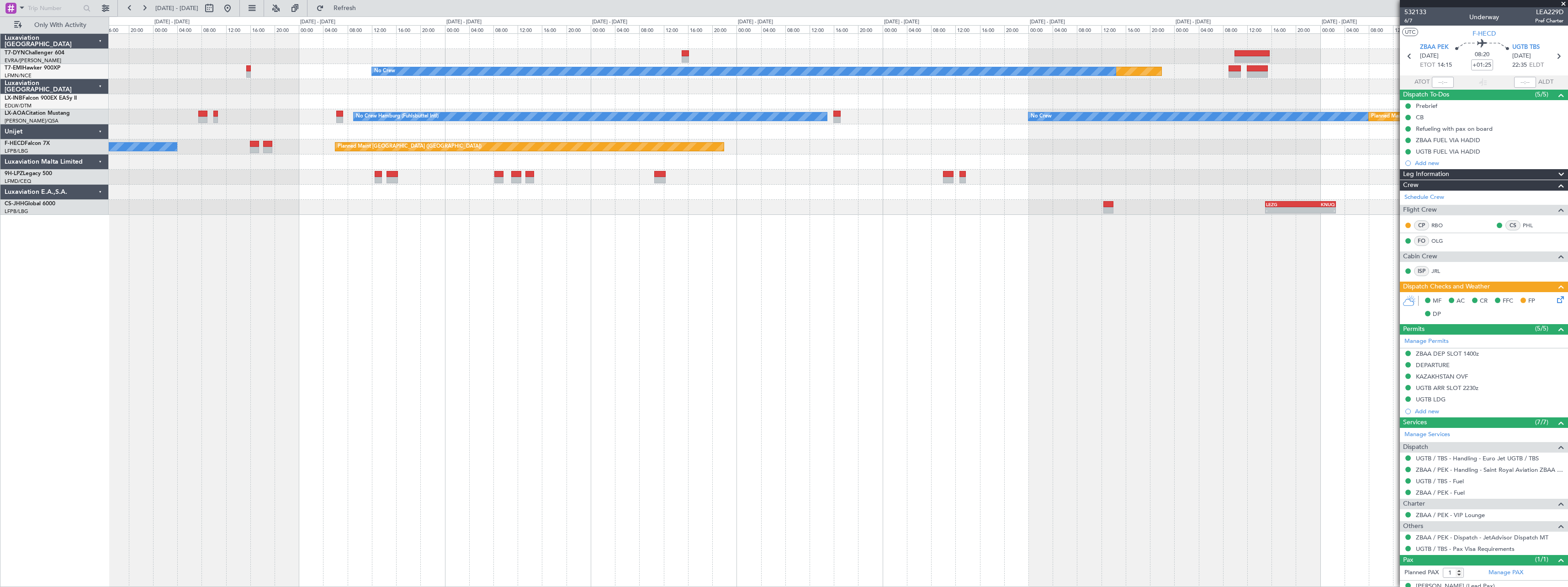
click at [396, 278] on div "Planned Maint No Crew No Crew No Crew Hamburg (Fuhlsbuttel Intl) Planned Maint …" at bounding box center [838, 310] width 1459 height 554
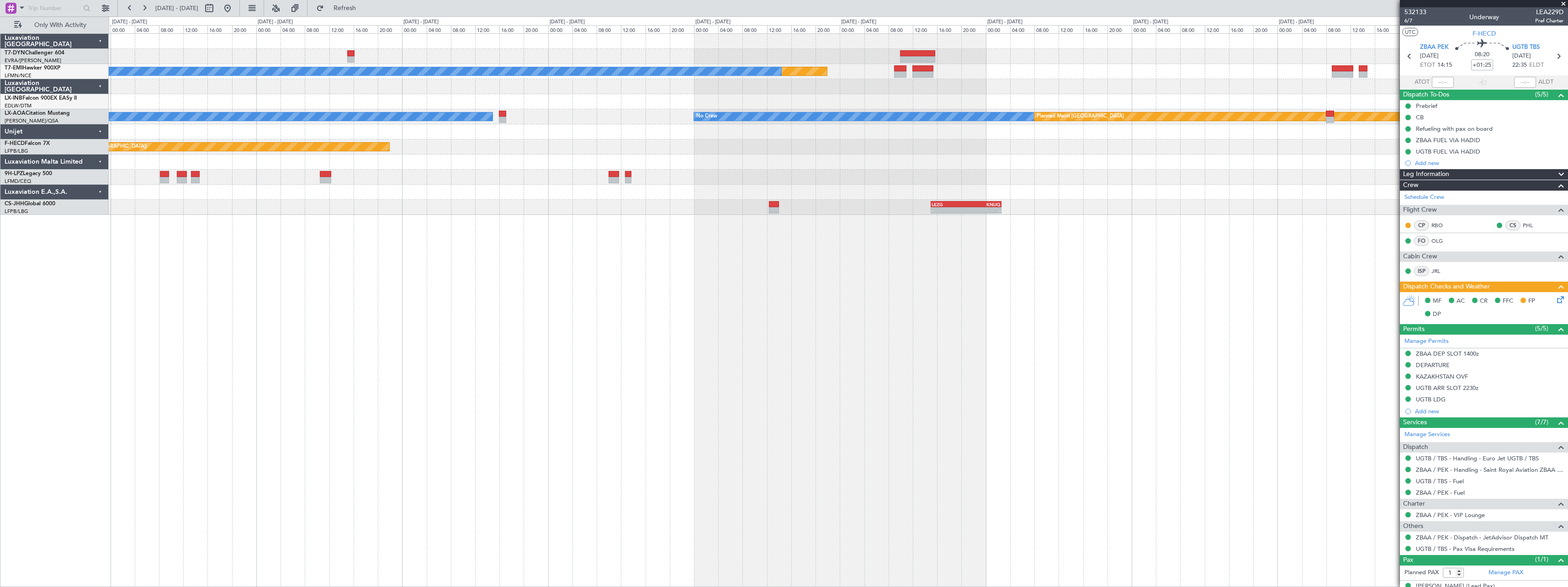
click at [505, 286] on div "Planned Maint No Crew No Crew No Crew Hamburg (Fuhlsbuttel Intl) Planned Maint …" at bounding box center [838, 310] width 1459 height 554
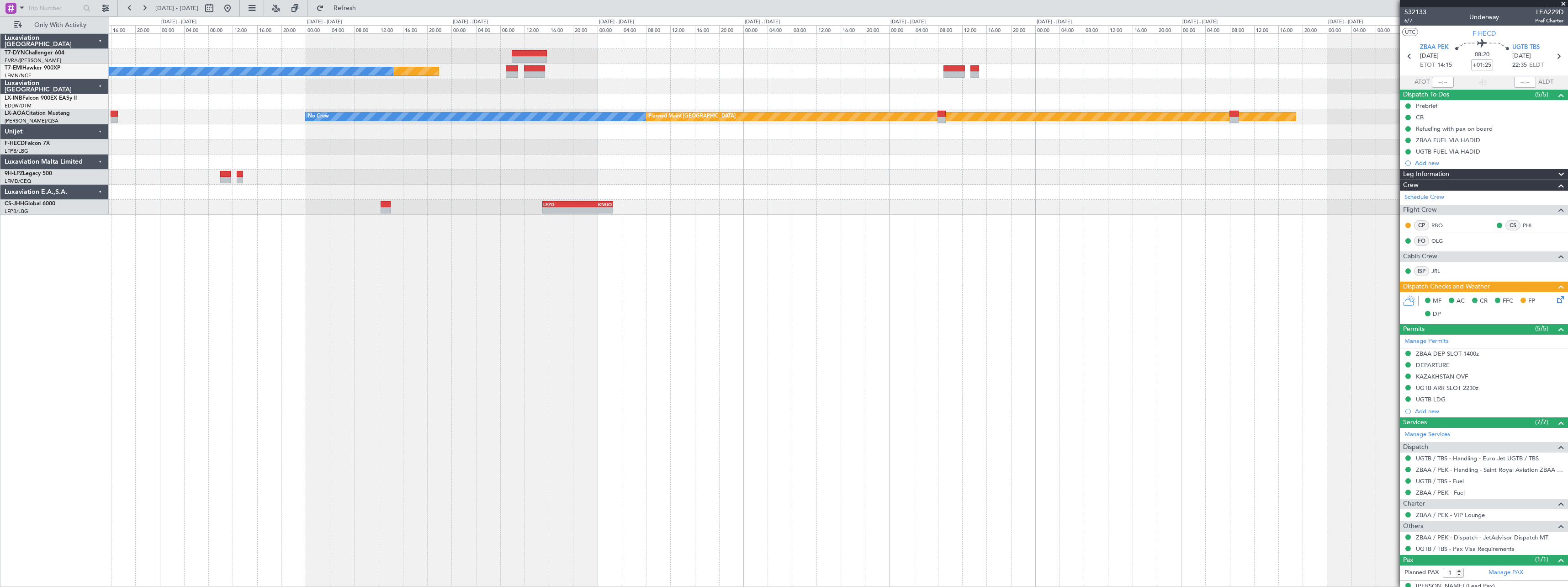
click at [625, 292] on div "Planned Maint No Crew No Crew Planned Maint [GEOGRAPHIC_DATA] No Crew Hamburg (…" at bounding box center [838, 310] width 1459 height 554
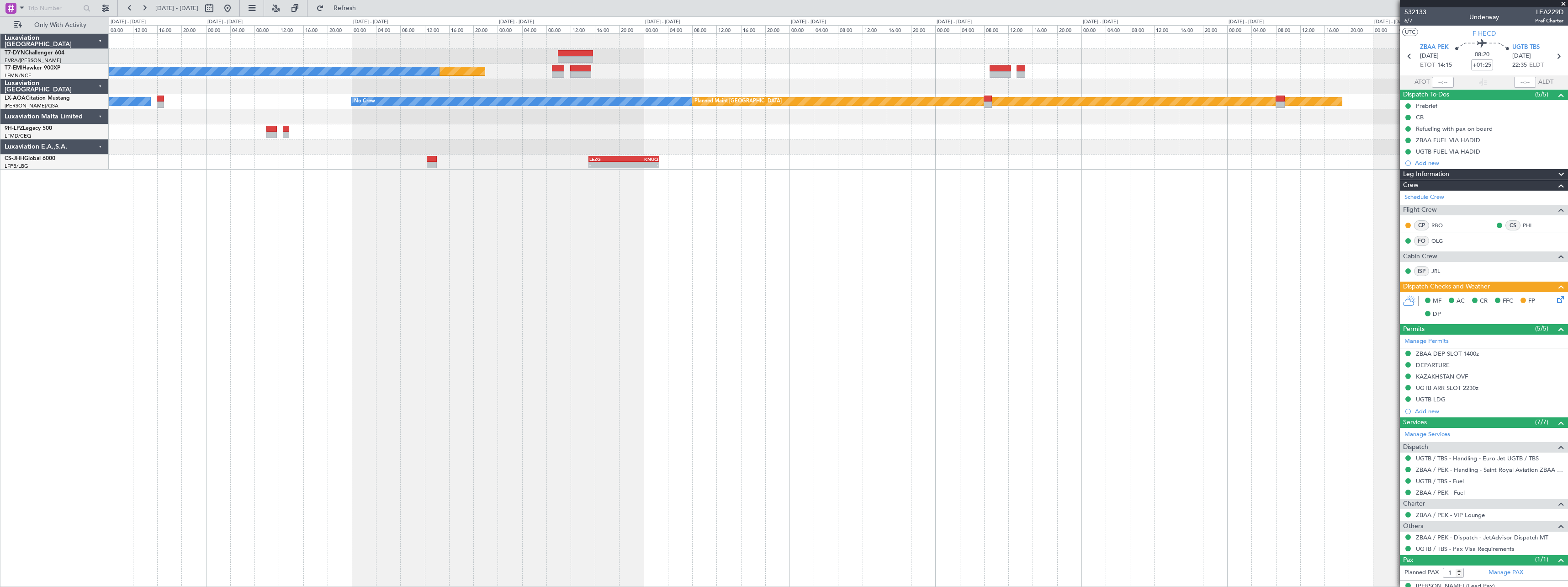
click at [1009, 189] on div "Planned Maint No Crew No Crew Planned Maint [GEOGRAPHIC_DATA] No Crew Hamburg (…" at bounding box center [838, 310] width 1459 height 554
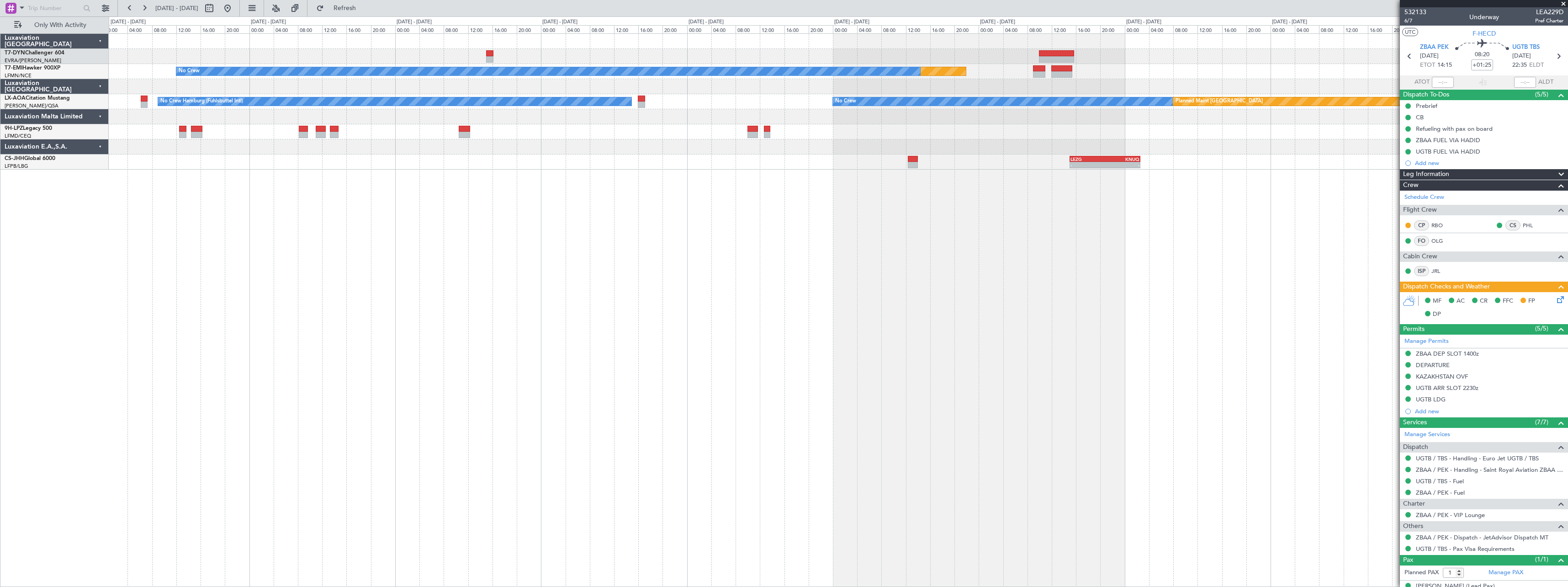
click at [940, 215] on div "Planned Maint No Crew No Crew Planned Maint [GEOGRAPHIC_DATA] No Crew Hamburg (…" at bounding box center [838, 310] width 1459 height 554
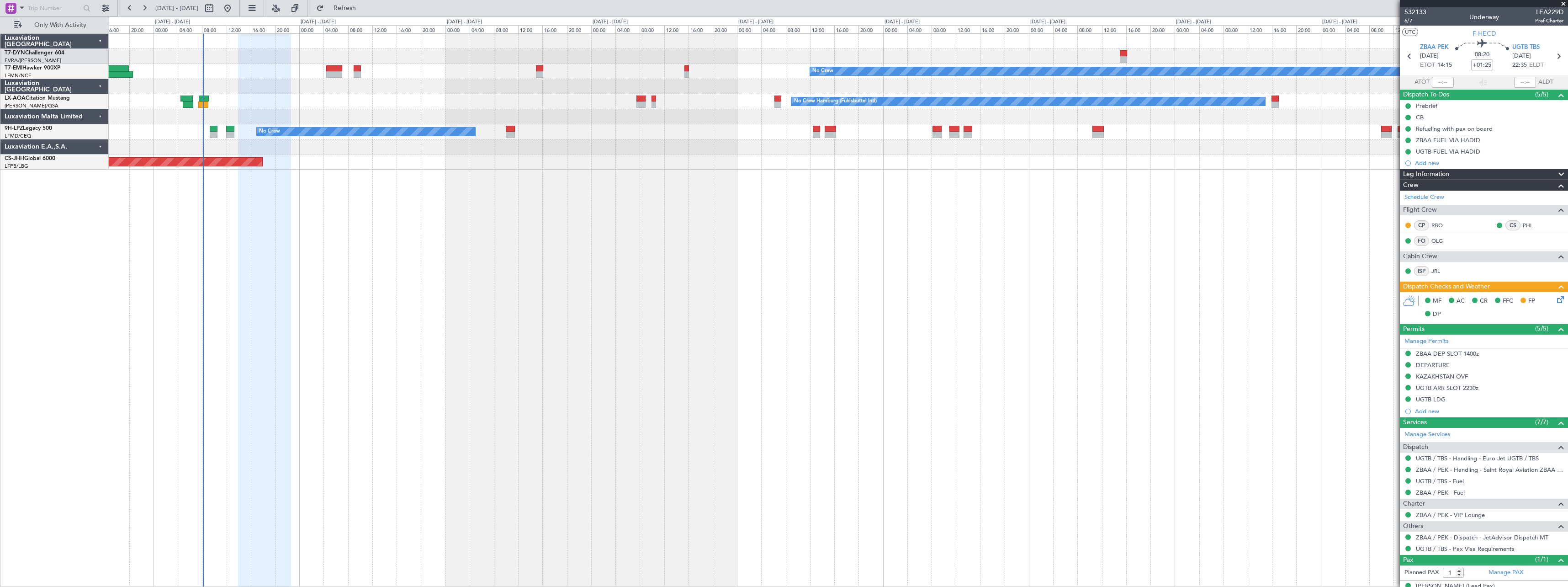
click at [680, 228] on div "Planned Maint No Crew No Crew No Crew Hamburg (Fuhlsbuttel Intl) Planned Maint …" at bounding box center [838, 310] width 1459 height 554
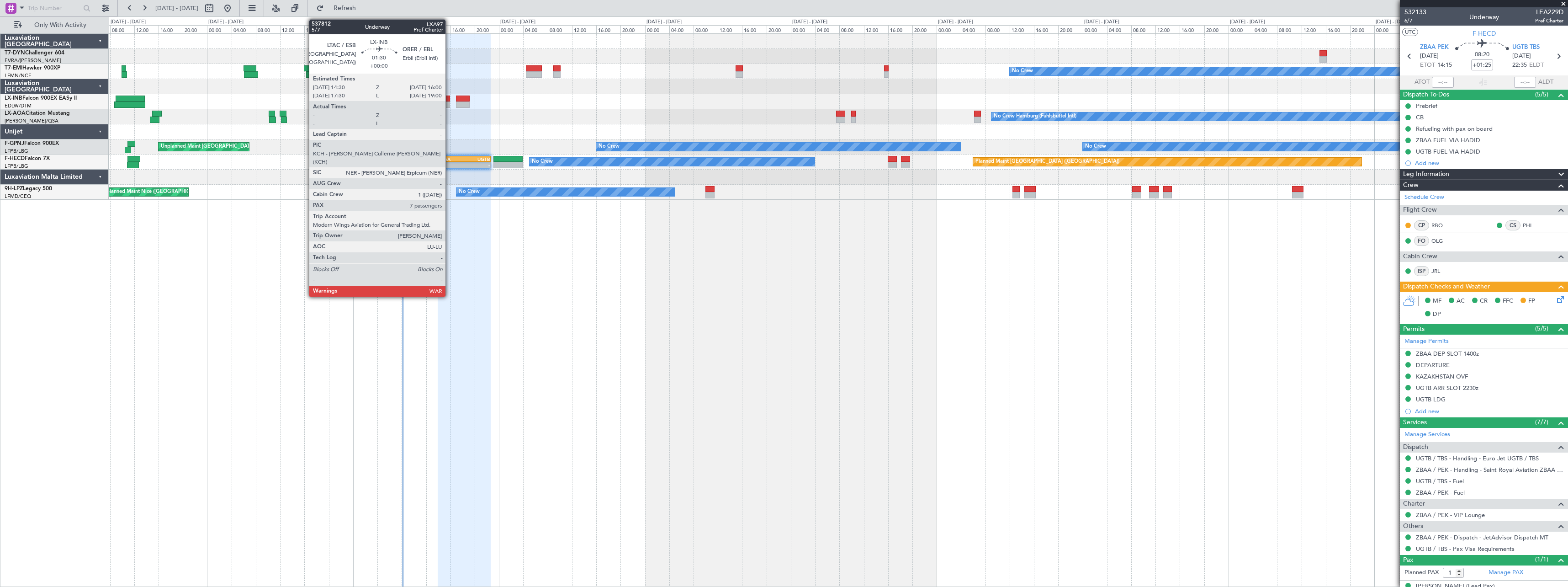
click at [450, 98] on div at bounding box center [445, 99] width 9 height 7
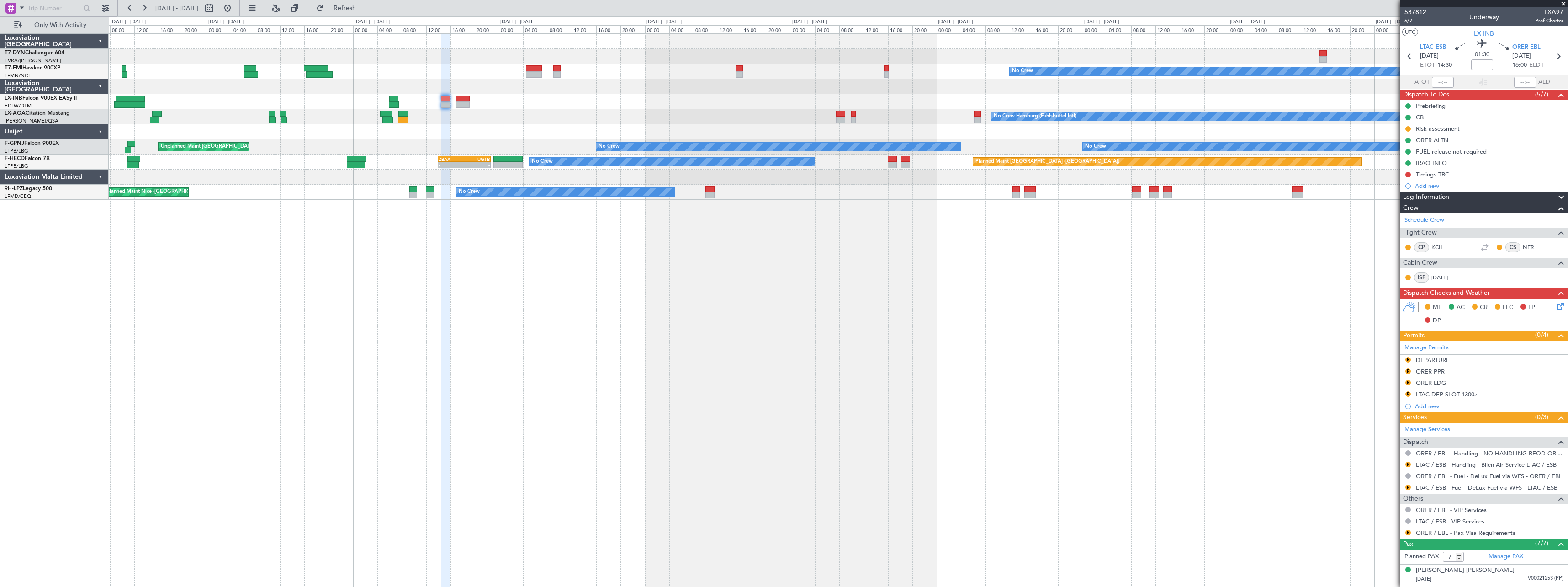
click at [1417, 21] on span "5/7" at bounding box center [1415, 21] width 22 height 8
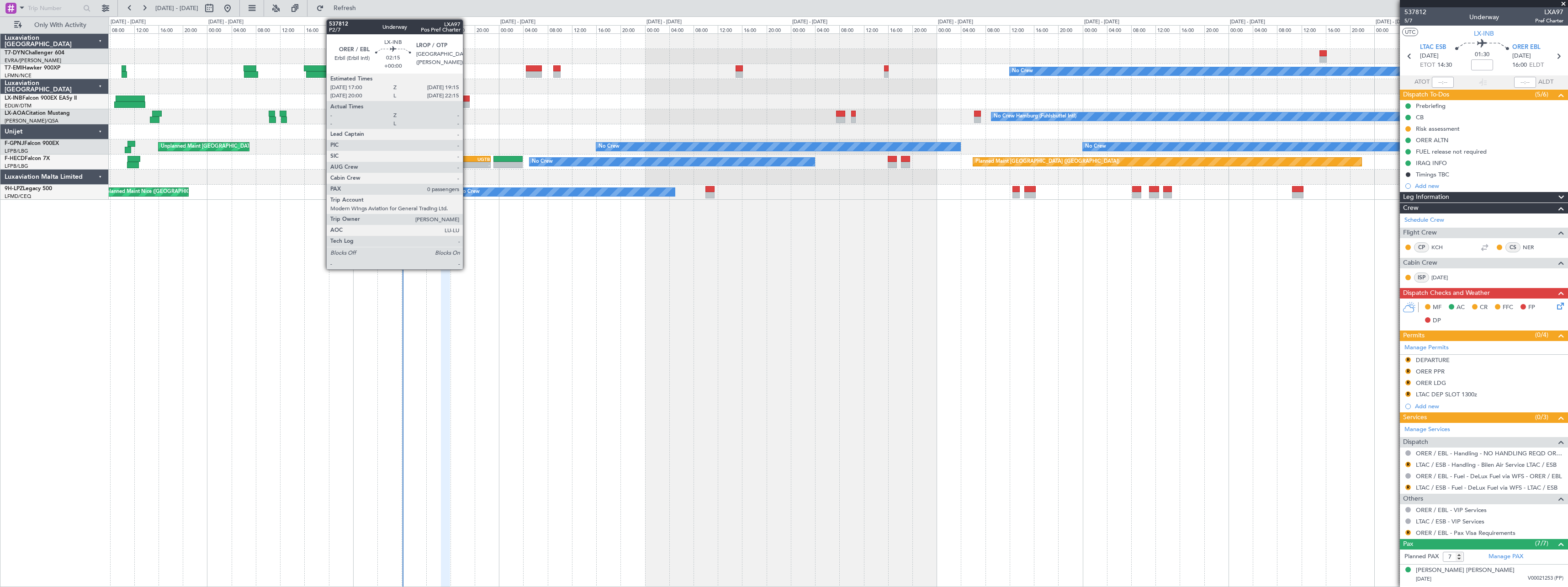
click at [467, 97] on div at bounding box center [463, 99] width 14 height 7
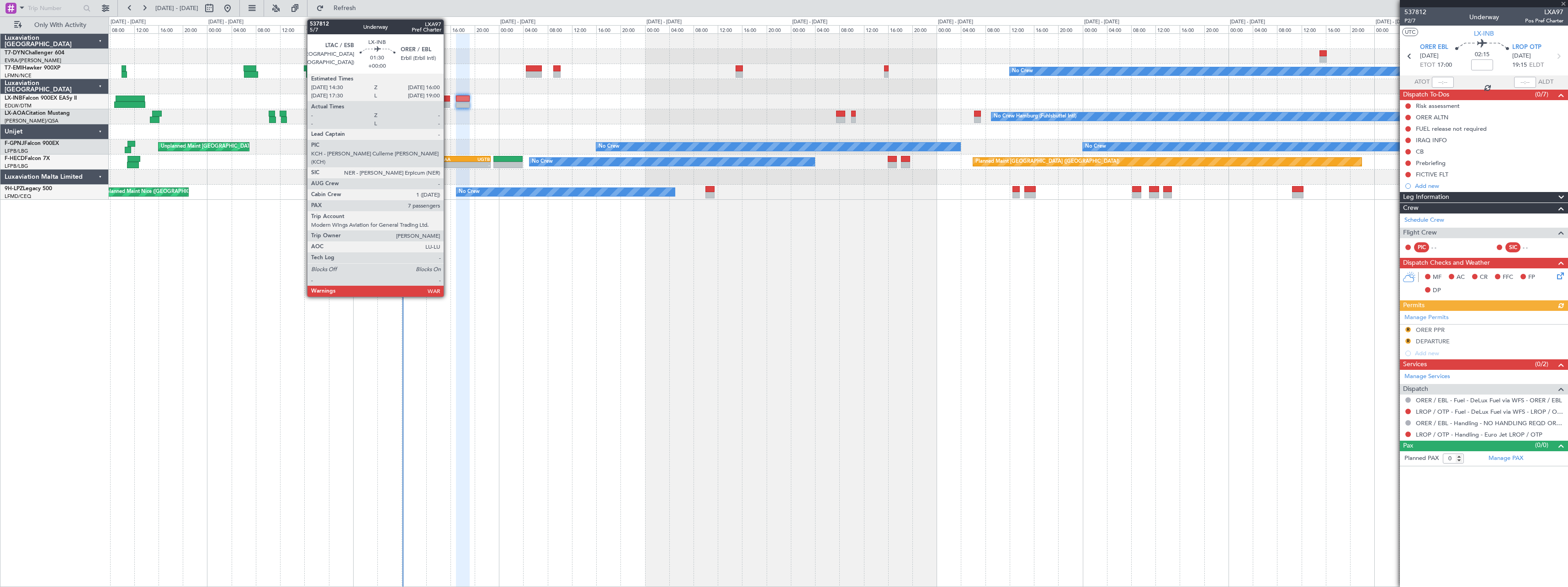
click at [448, 98] on div at bounding box center [445, 99] width 9 height 7
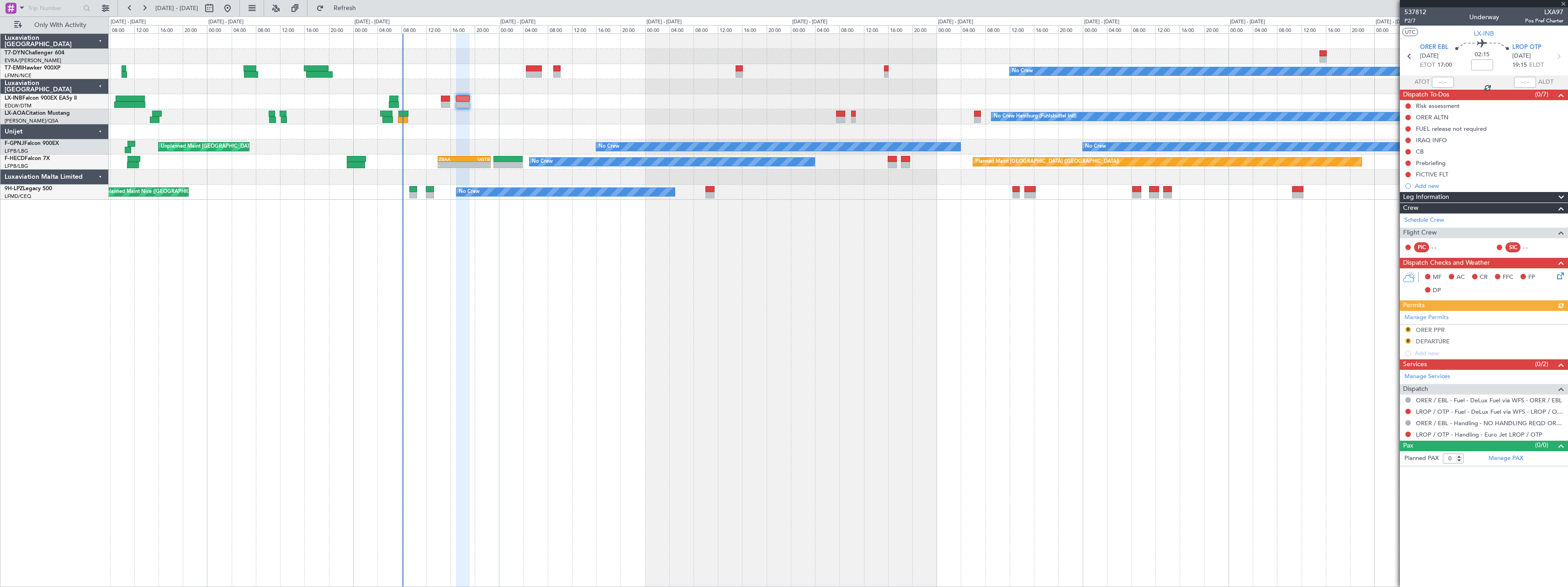
type input "7"
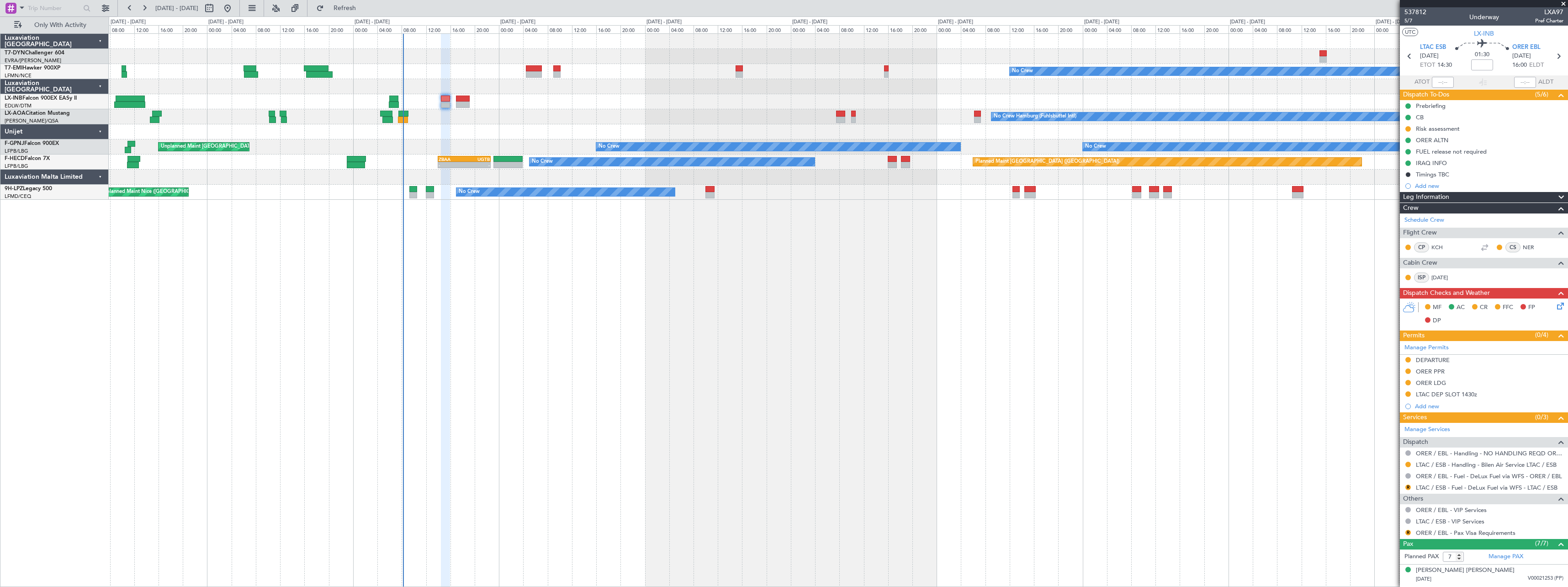
click at [1552, 311] on div "MF AC CR FFC FP DP" at bounding box center [1484, 314] width 168 height 32
click at [1555, 308] on icon at bounding box center [1559, 304] width 7 height 7
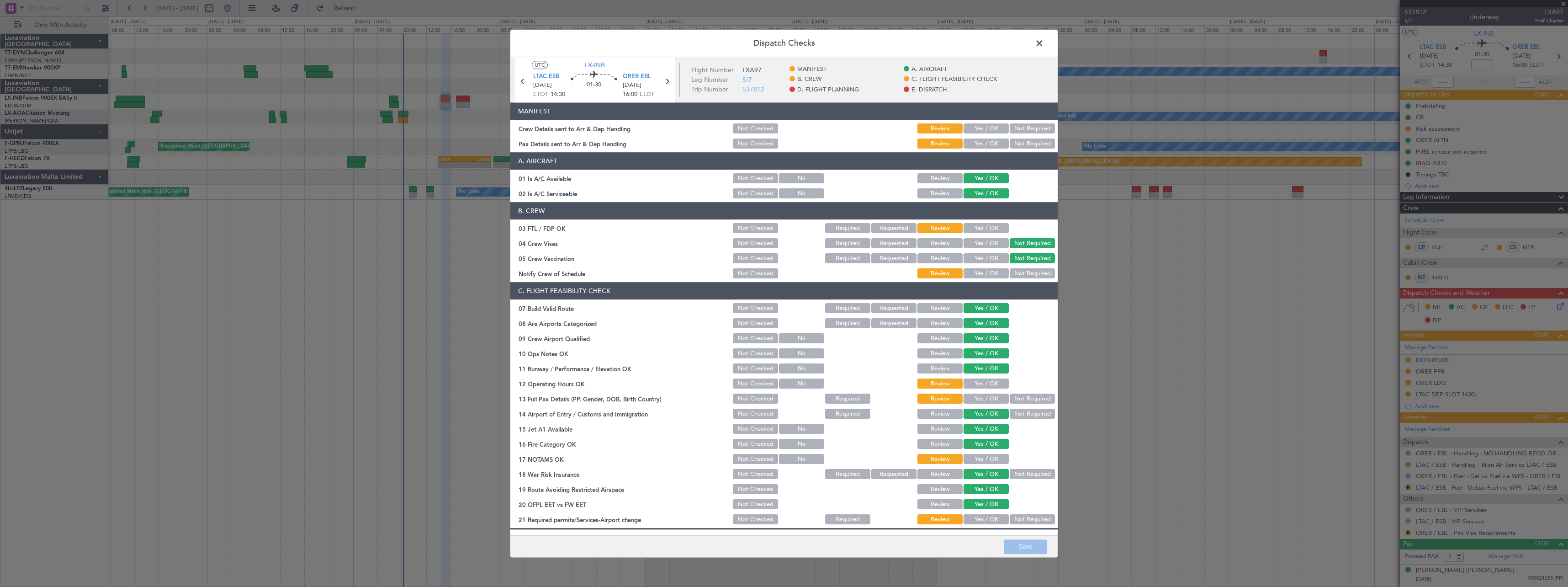
click at [983, 129] on button "Yes / OK" at bounding box center [986, 128] width 45 height 10
click at [982, 142] on button "Yes / OK" at bounding box center [986, 144] width 45 height 10
click at [1031, 545] on button "Save" at bounding box center [1025, 547] width 43 height 15
click at [1044, 45] on span at bounding box center [1044, 46] width 0 height 18
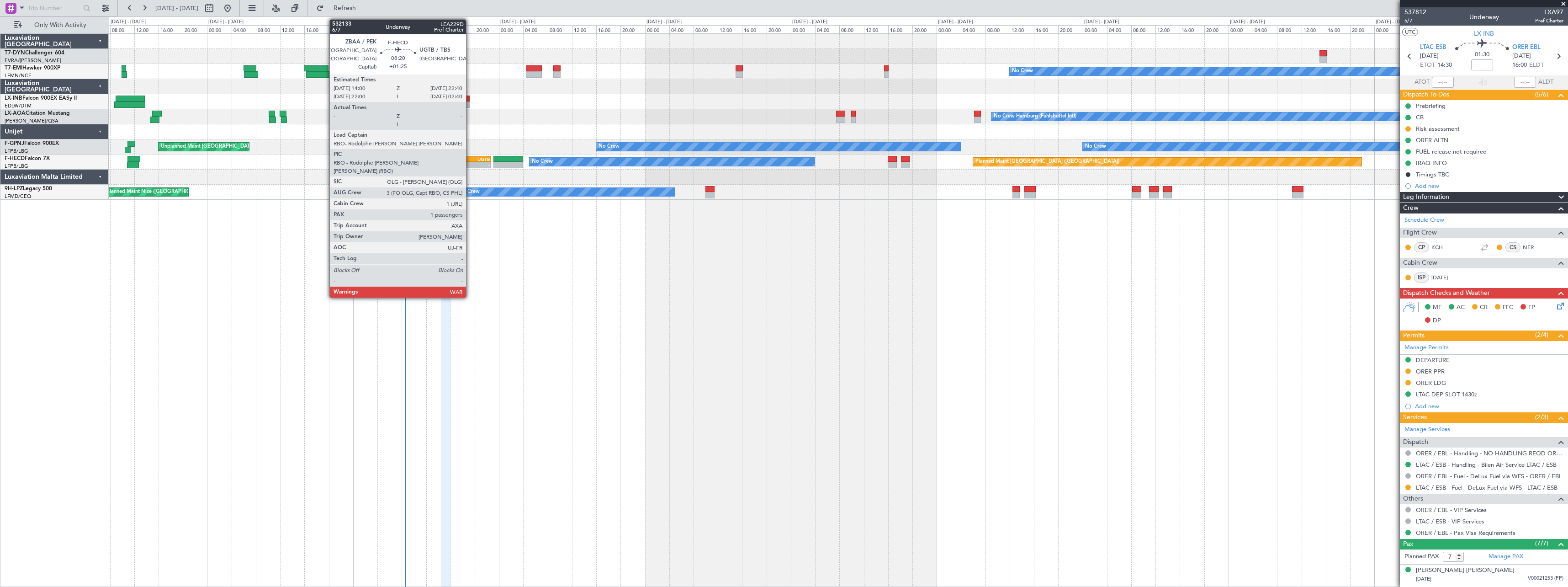
click at [470, 162] on div "- -" at bounding box center [464, 165] width 53 height 7
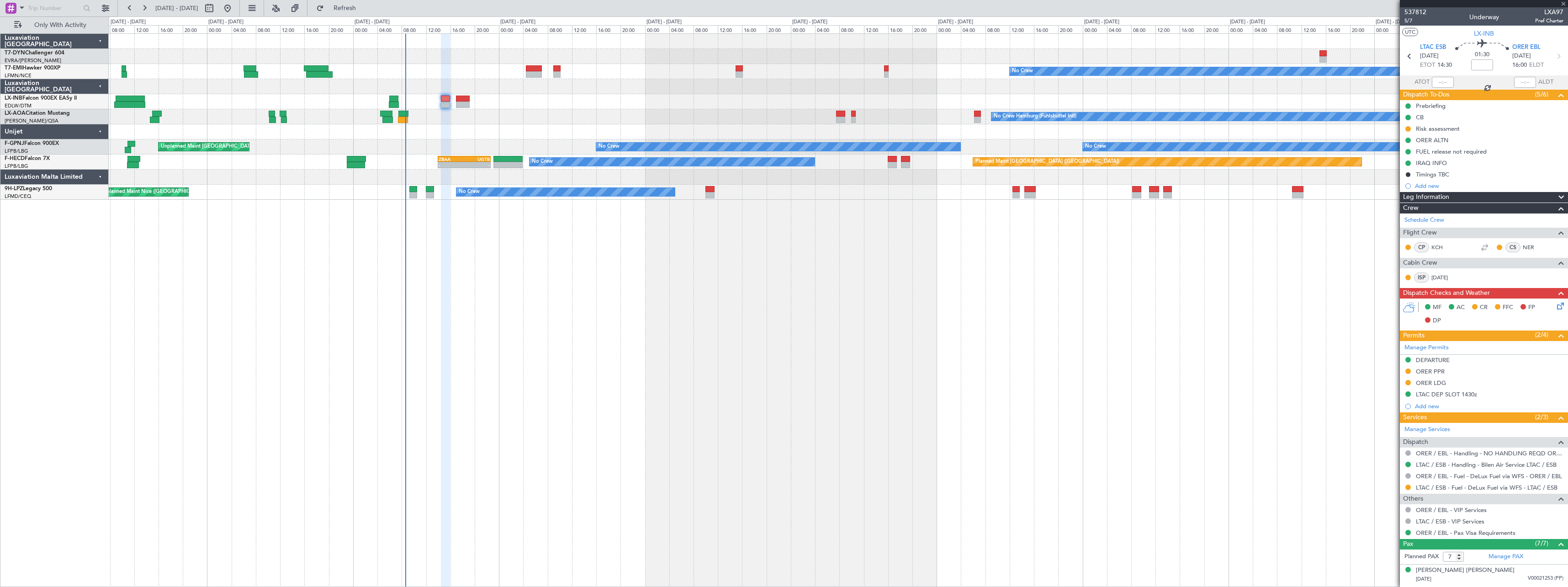
type input "+01:25"
type input "1"
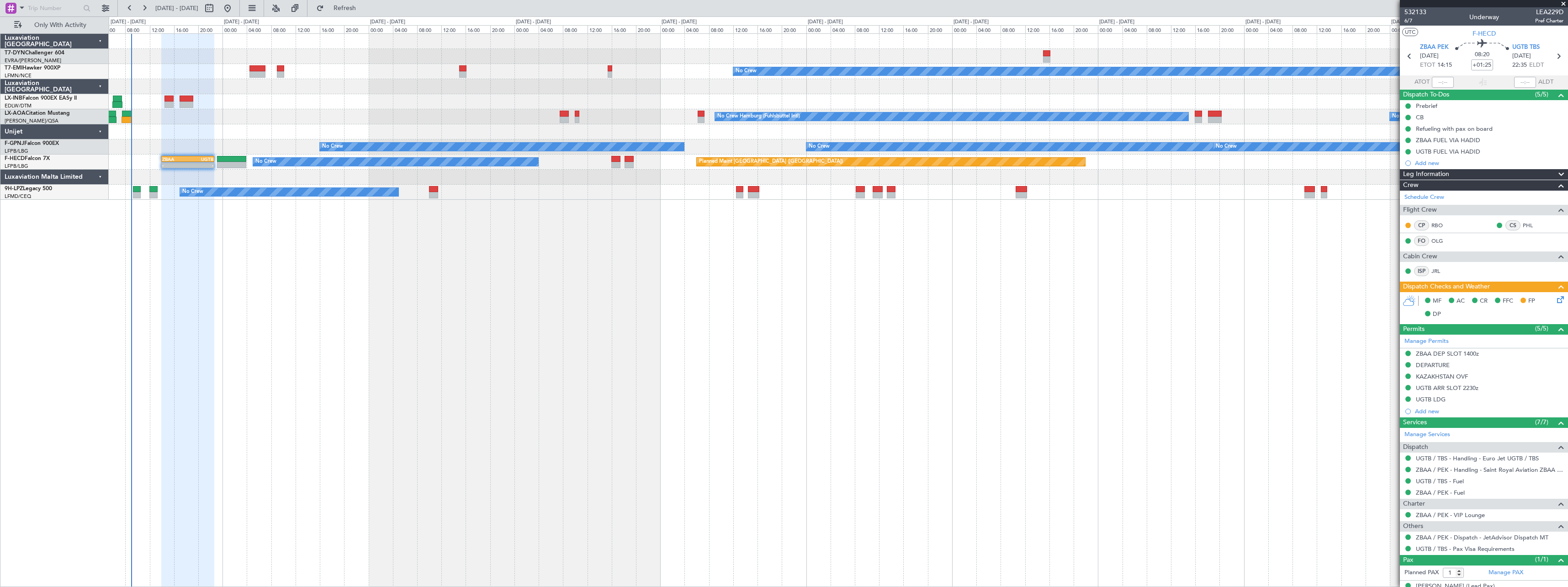
click at [488, 252] on div "Planned Maint No Crew No Crew Hamburg (Fuhlsbuttel Intl) No Crew Planned Maint …" at bounding box center [838, 310] width 1459 height 554
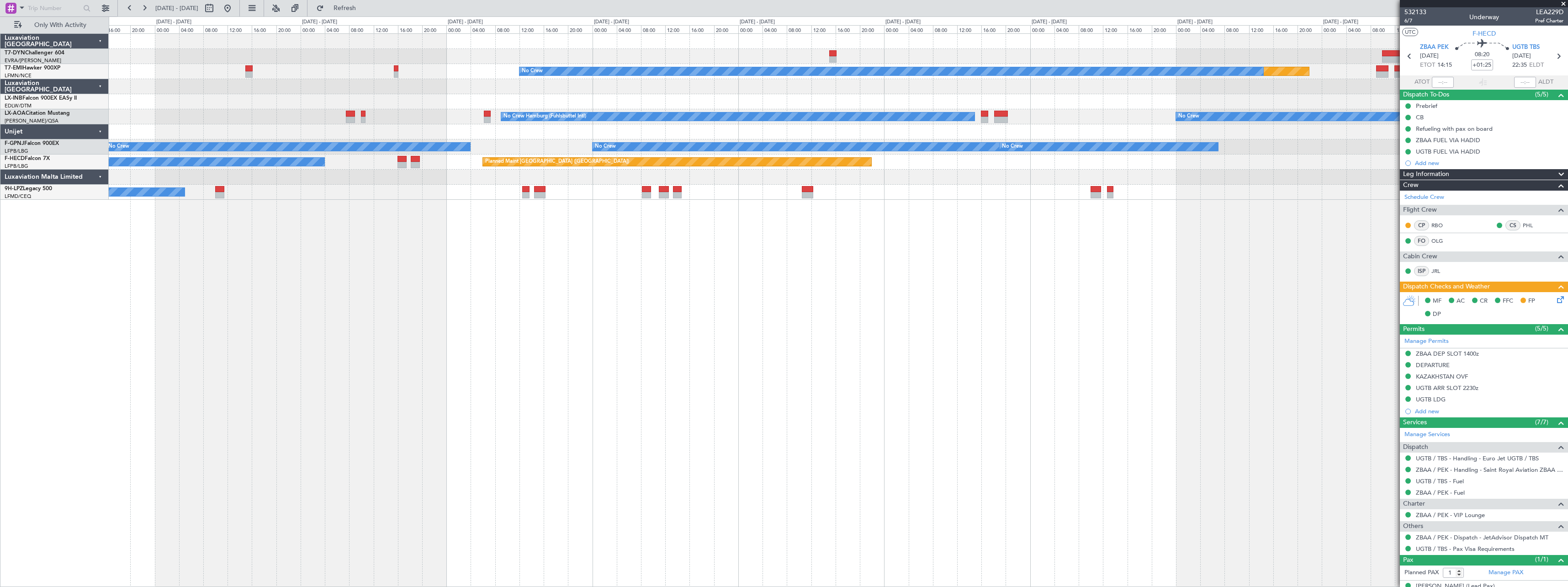
click at [673, 279] on div "Planned Maint No Crew No Crew Hamburg (Fuhlsbuttel Intl) No Crew Planned Maint …" at bounding box center [838, 310] width 1459 height 554
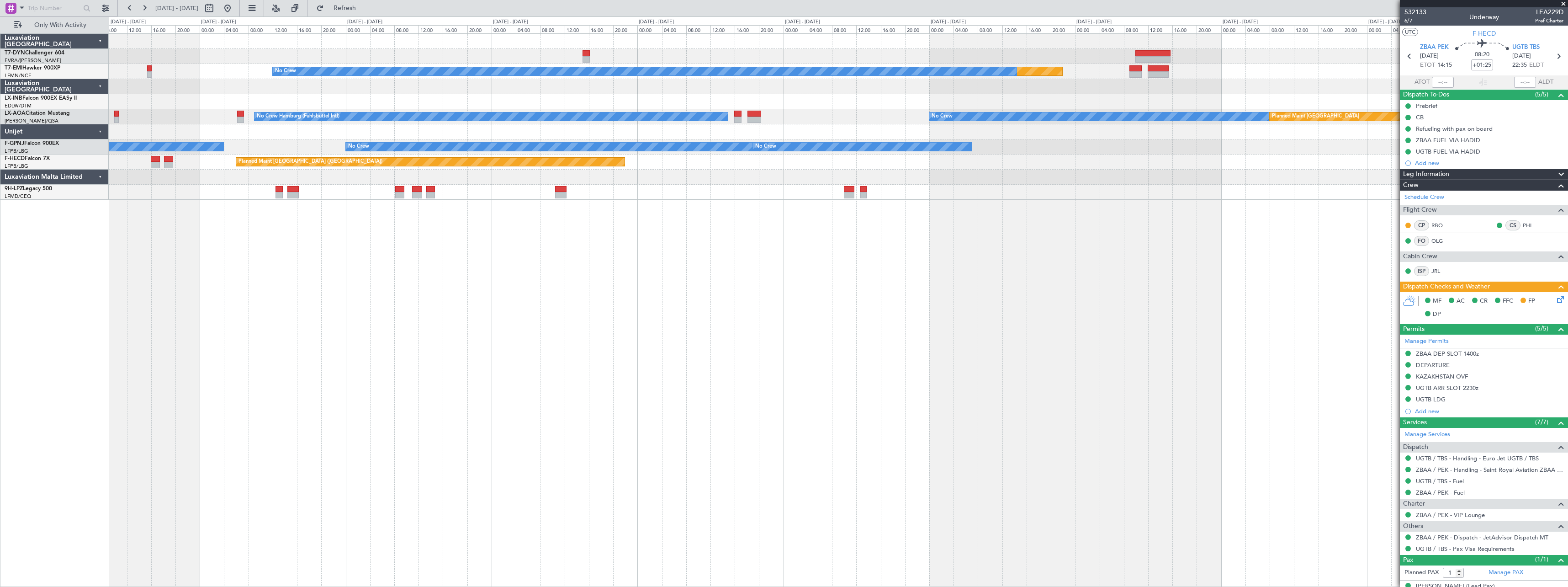
click at [674, 272] on div "Planned Maint No Crew No Crew Hamburg (Fuhlsbuttel Intl) No Crew Planned Maint …" at bounding box center [838, 310] width 1459 height 554
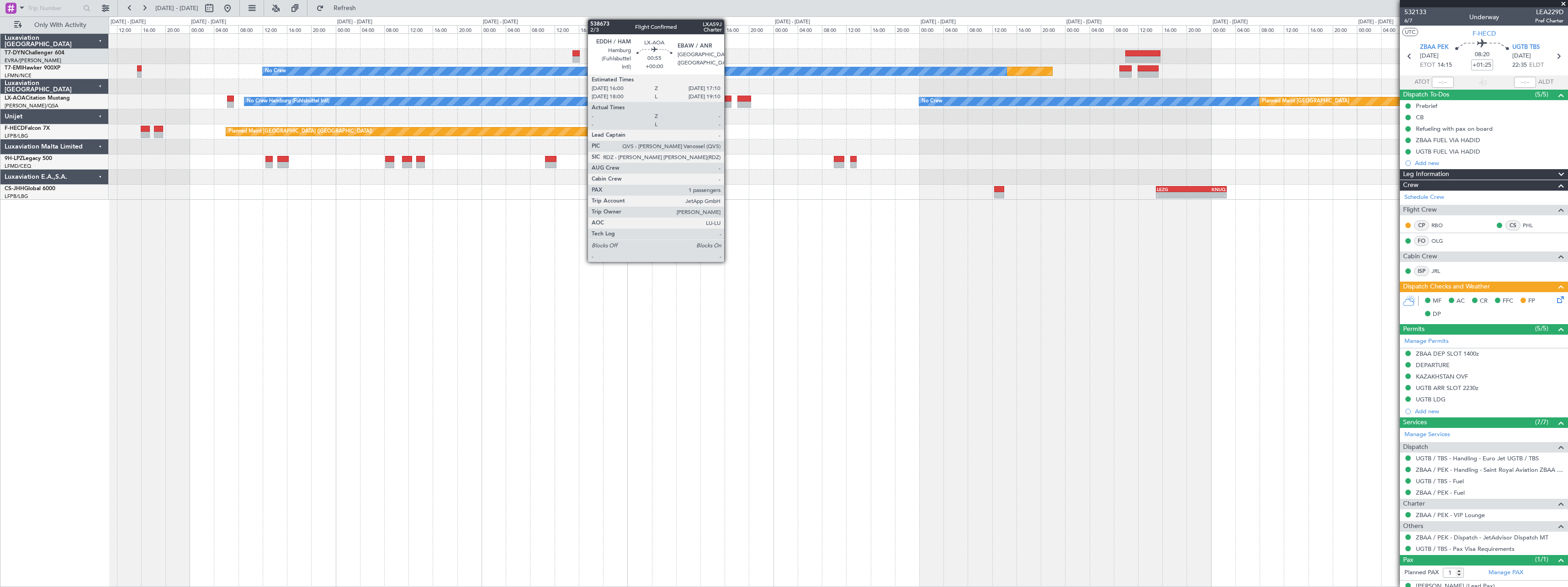
click at [728, 97] on div at bounding box center [728, 99] width 7 height 7
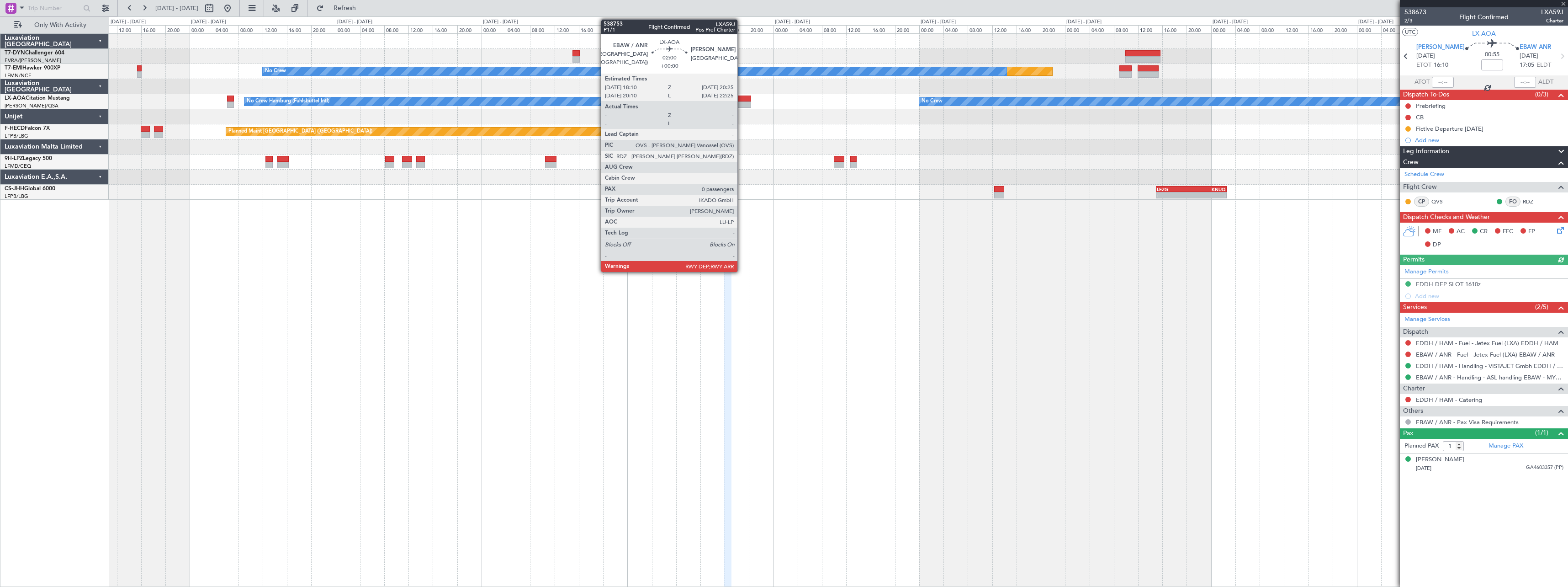
click at [741, 102] on div at bounding box center [744, 105] width 14 height 7
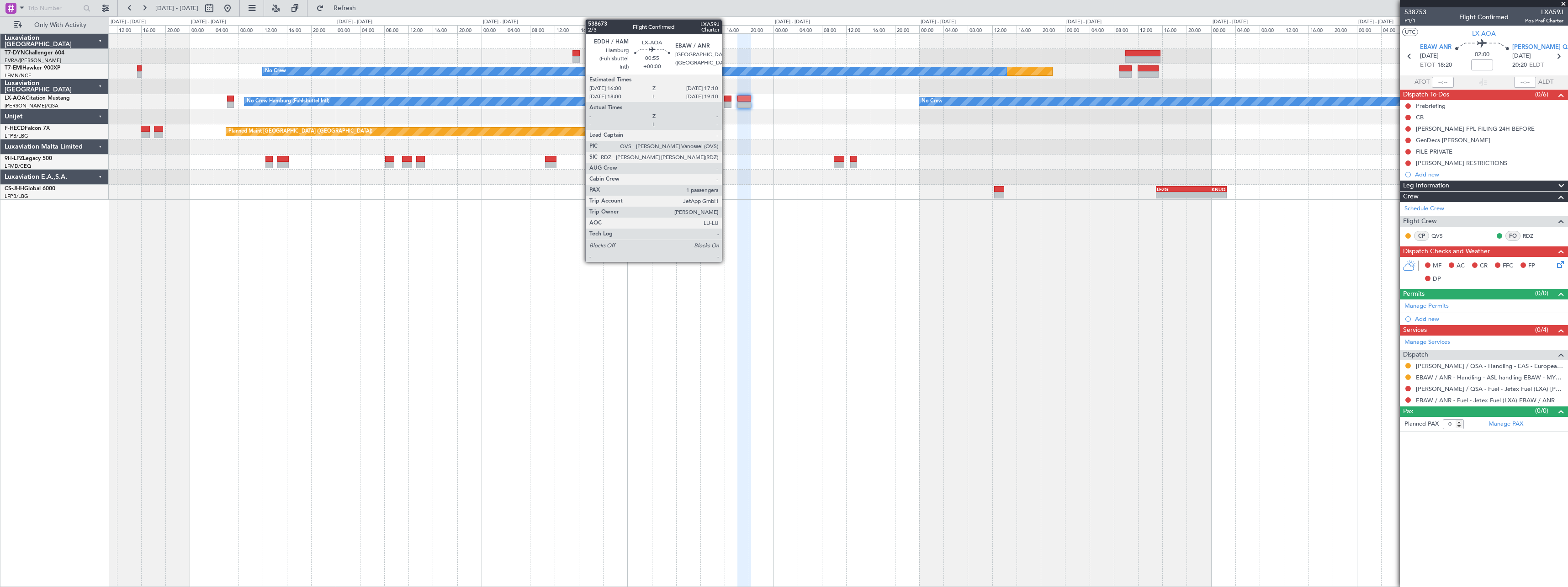
click at [726, 99] on div at bounding box center [728, 99] width 7 height 7
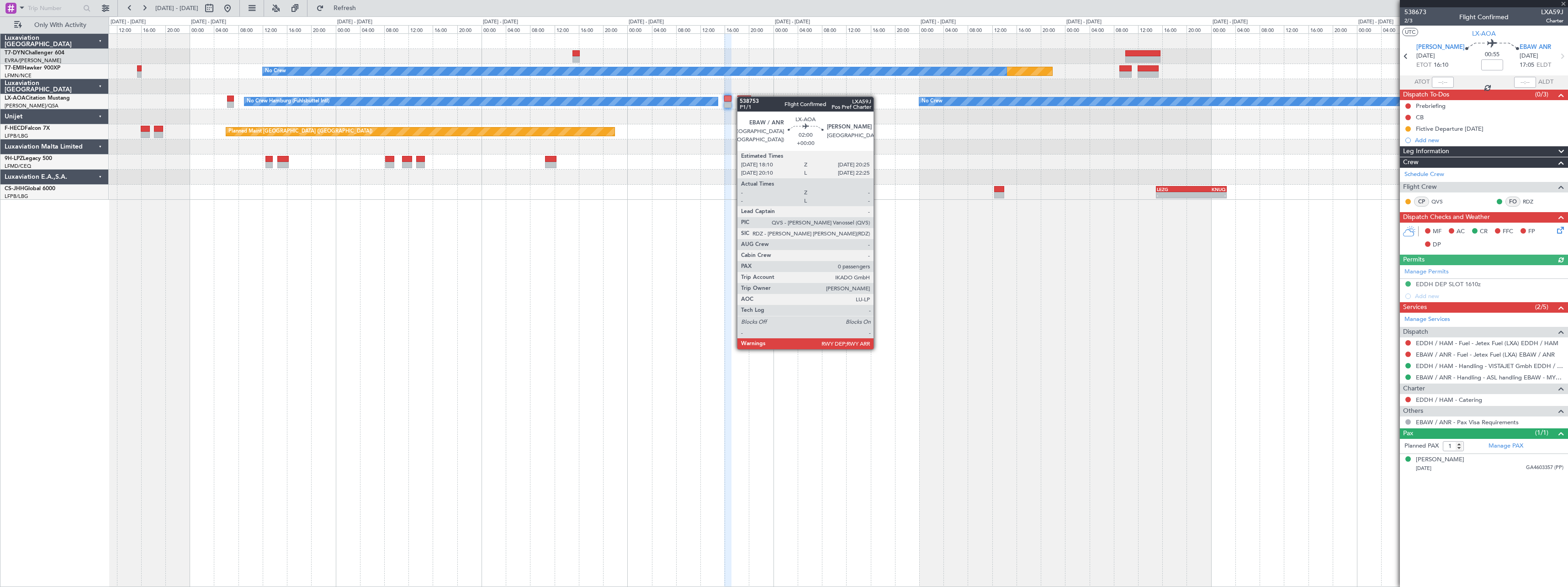
click at [741, 96] on div at bounding box center [744, 99] width 14 height 7
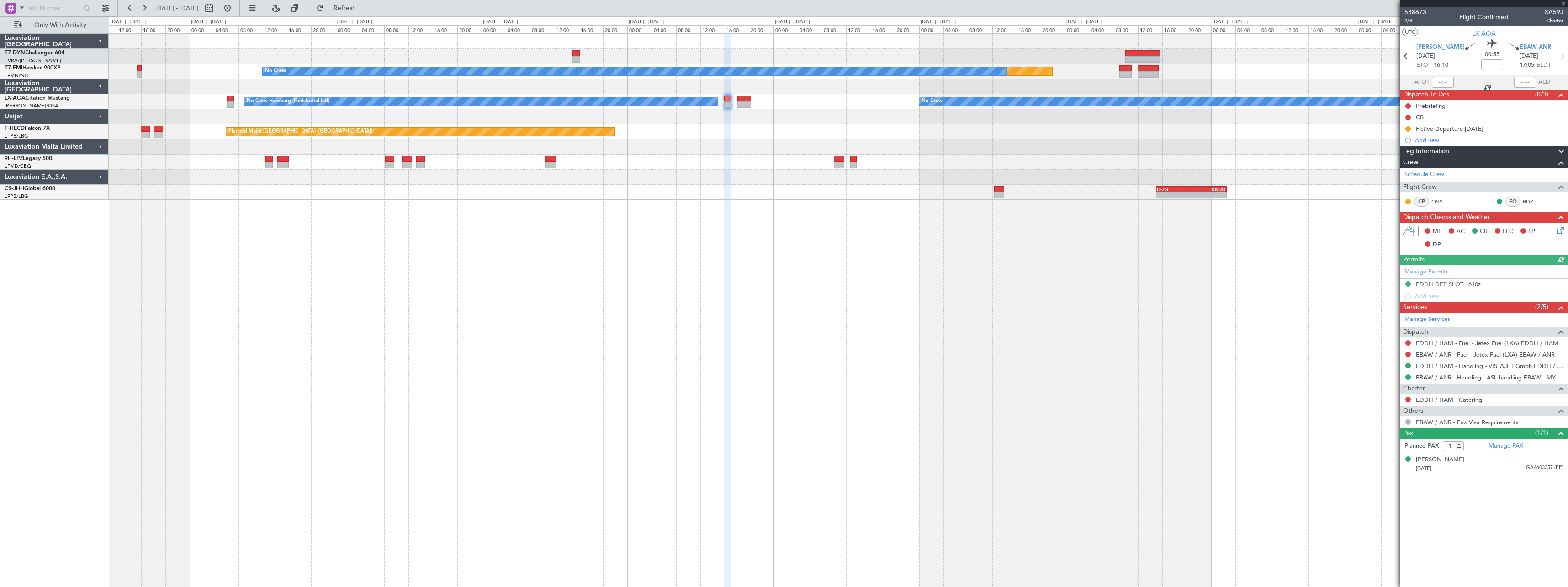
type input "0"
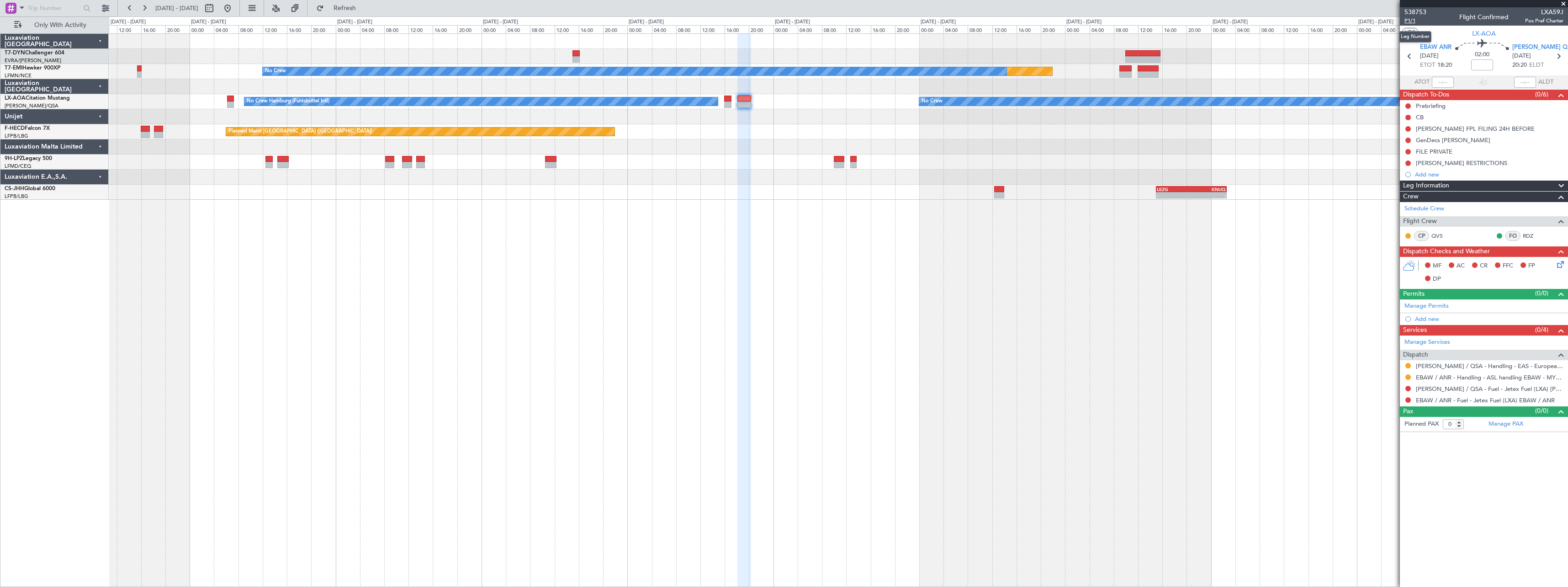
click at [1411, 22] on span "P1/1" at bounding box center [1415, 21] width 22 height 8
click at [364, 10] on span "Refresh" at bounding box center [345, 8] width 38 height 7
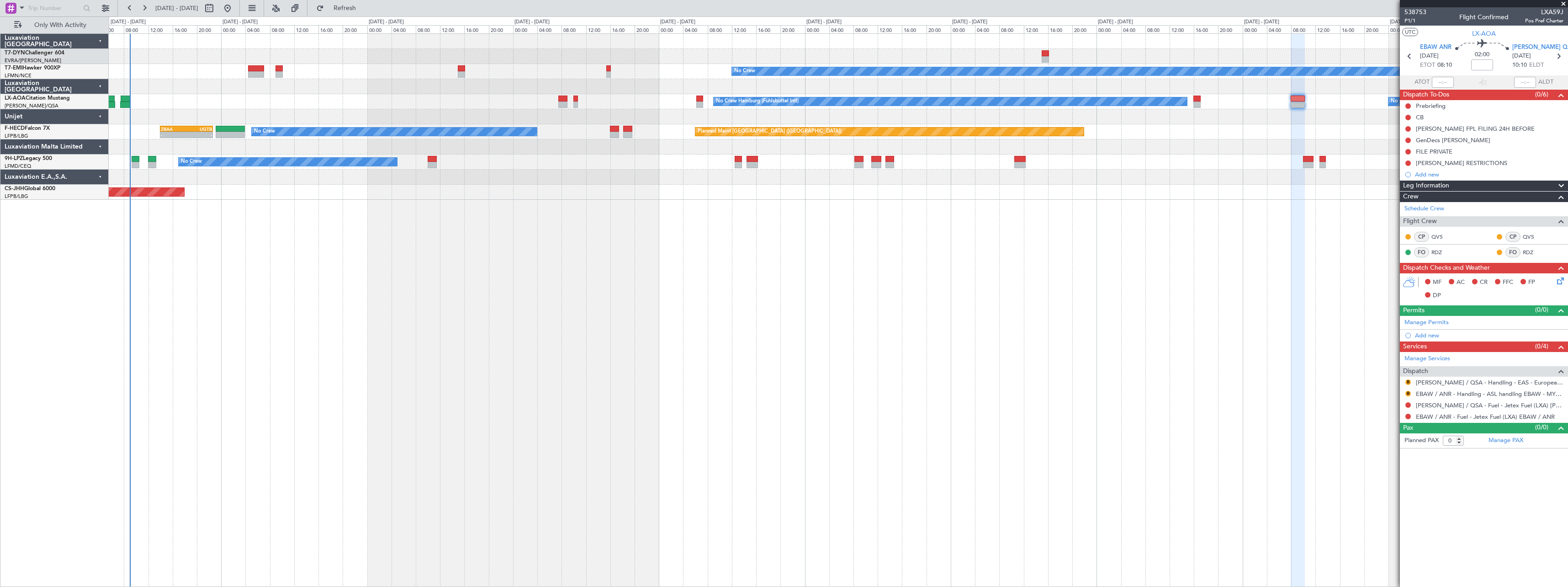
click at [822, 211] on div "Planned Maint No Crew No Crew Hamburg (Fuhlsbuttel Intl) No Crew Planned Maint …" at bounding box center [838, 310] width 1459 height 554
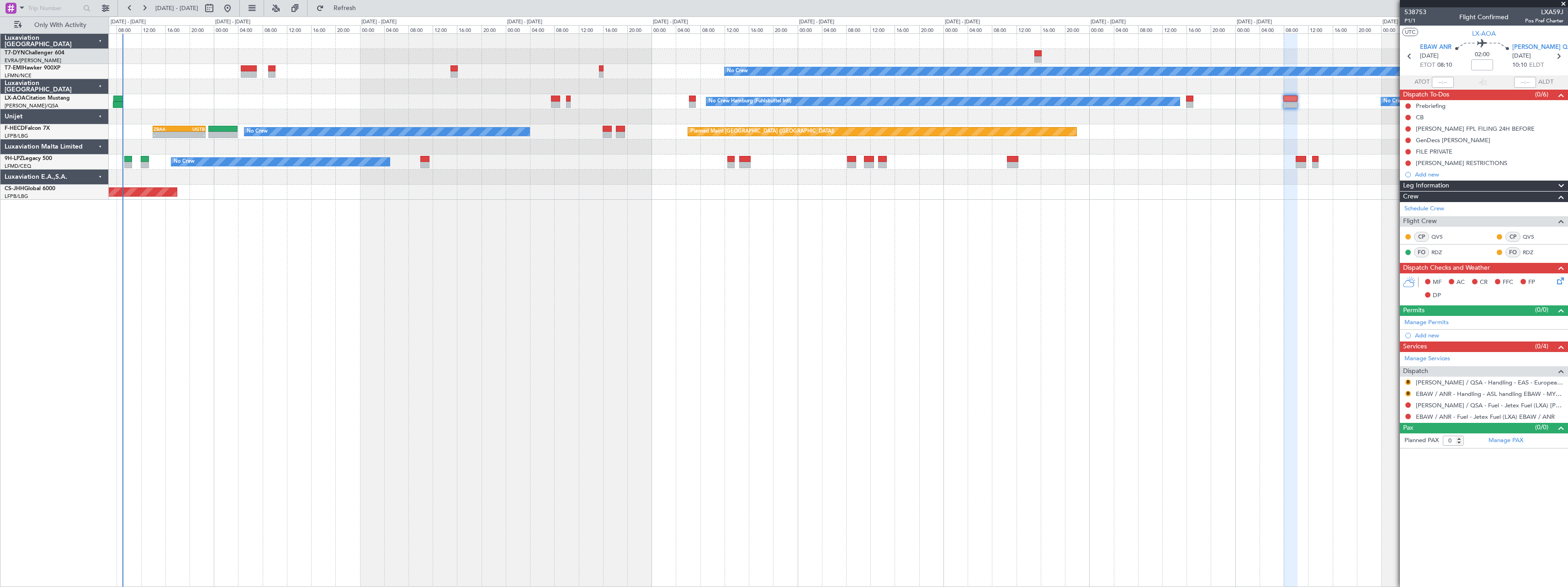
click at [561, 239] on div "Planned Maint No Crew No Crew Hamburg (Fuhlsbuttel Intl) No Crew Planned Maint …" at bounding box center [838, 310] width 1459 height 554
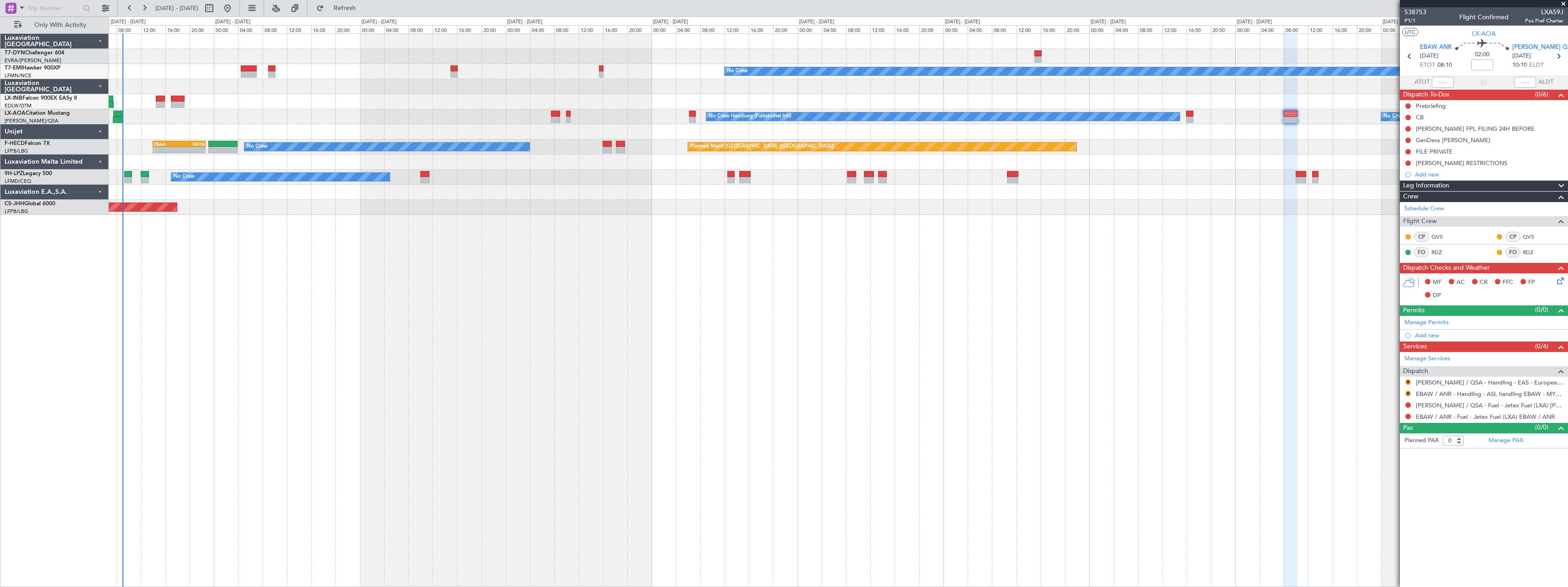
click at [390, 101] on div at bounding box center [838, 102] width 1459 height 15
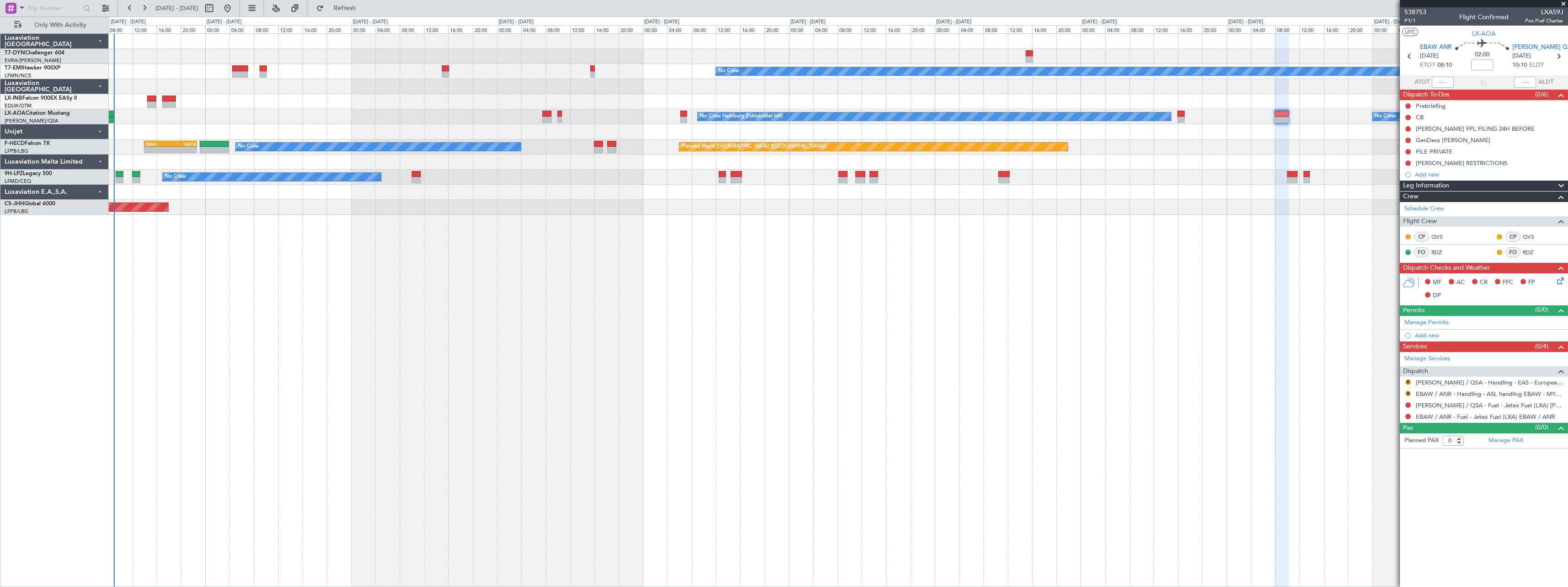
click at [382, 98] on div at bounding box center [838, 102] width 1459 height 15
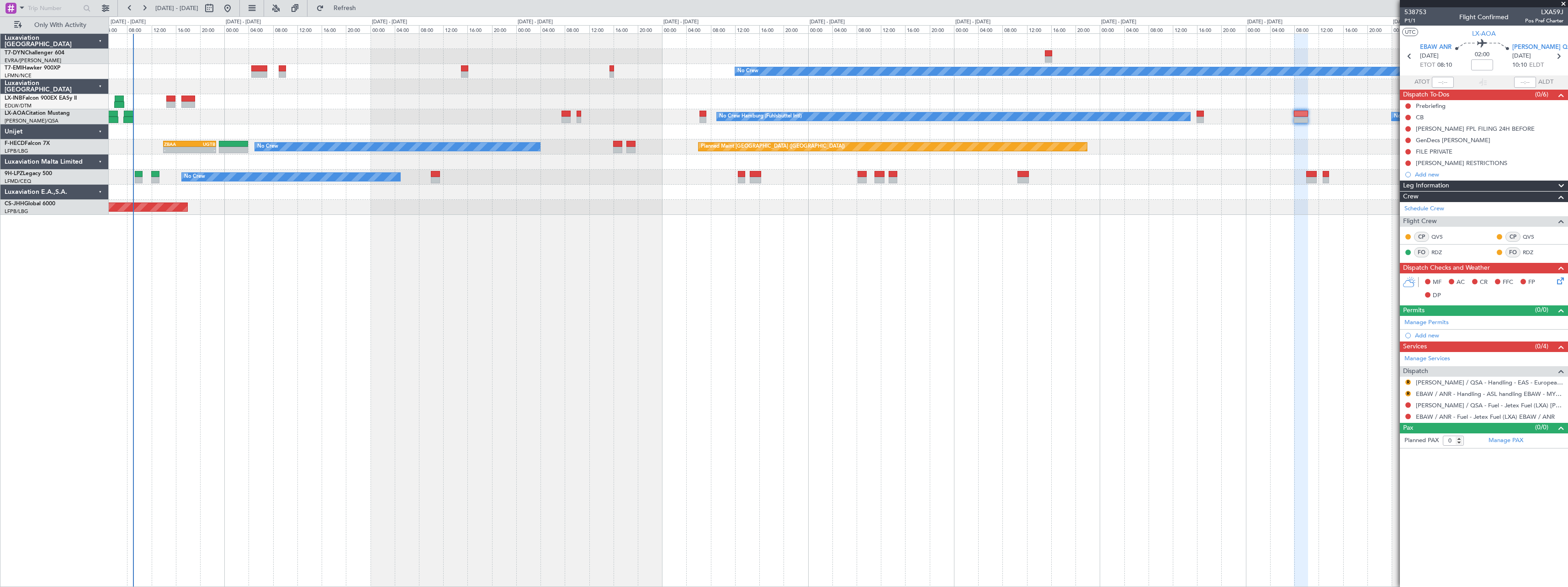
click at [231, 130] on div at bounding box center [838, 132] width 1459 height 15
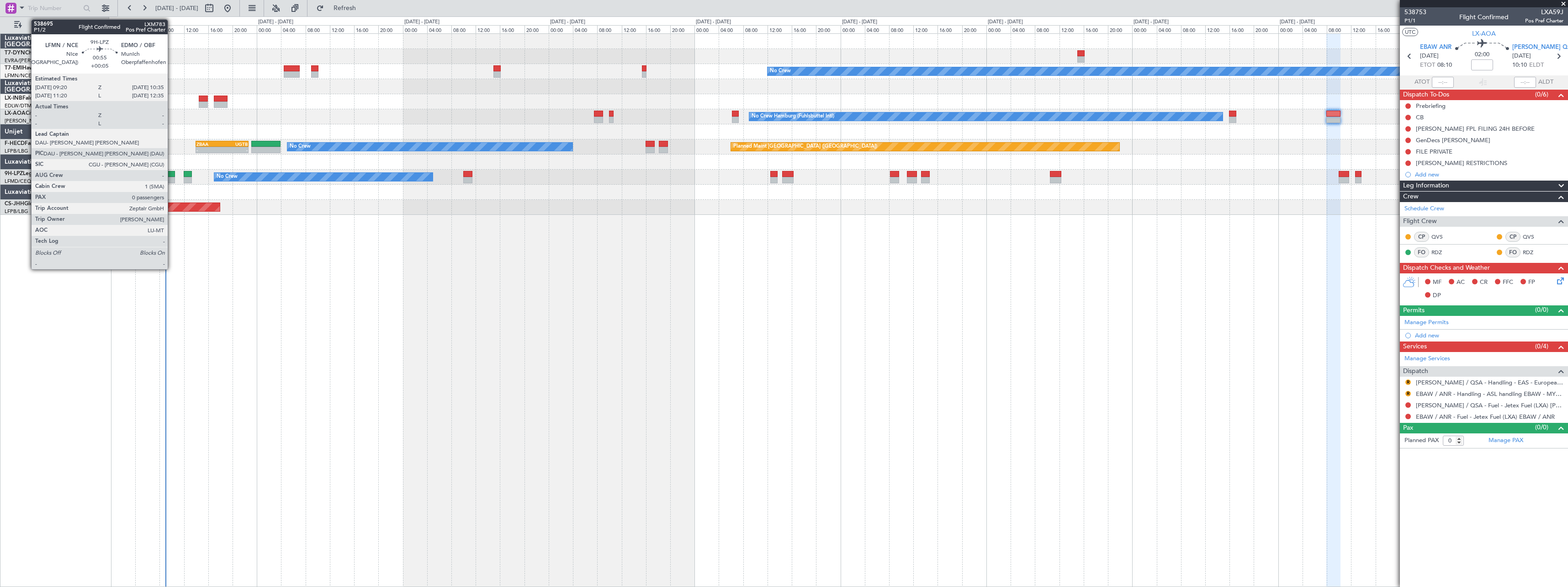
click at [172, 173] on div at bounding box center [171, 174] width 8 height 7
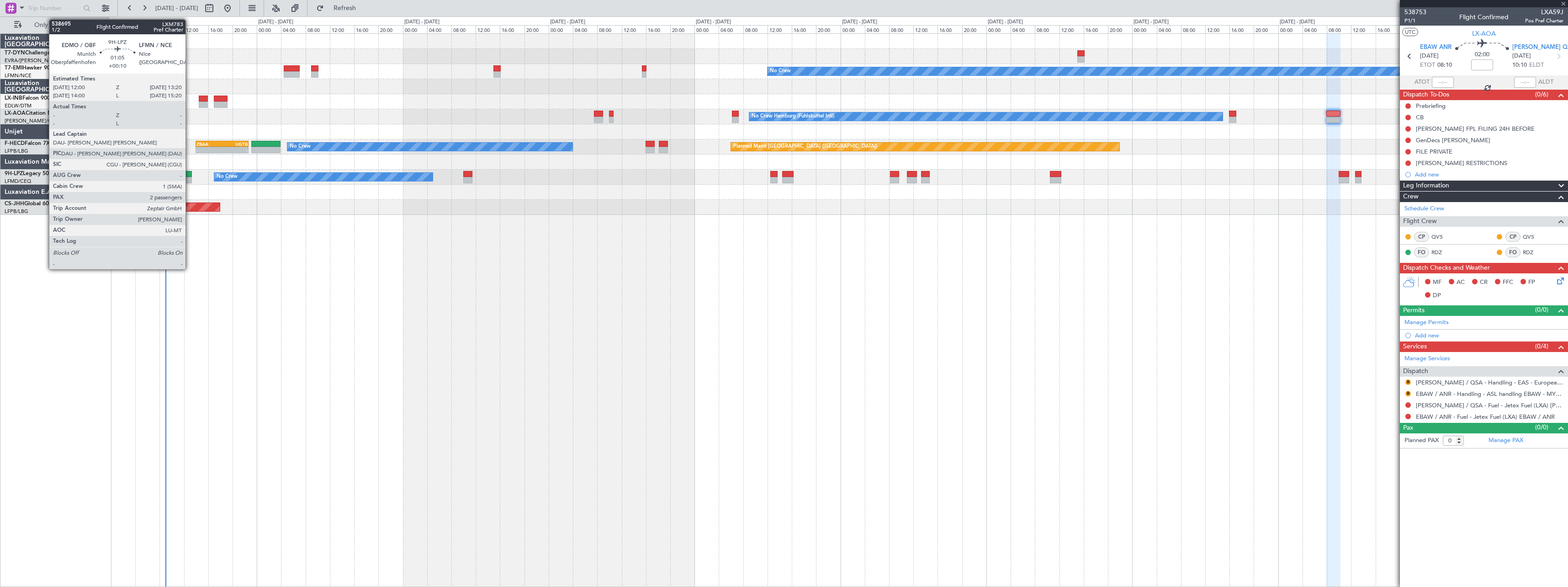
type input "+00:05"
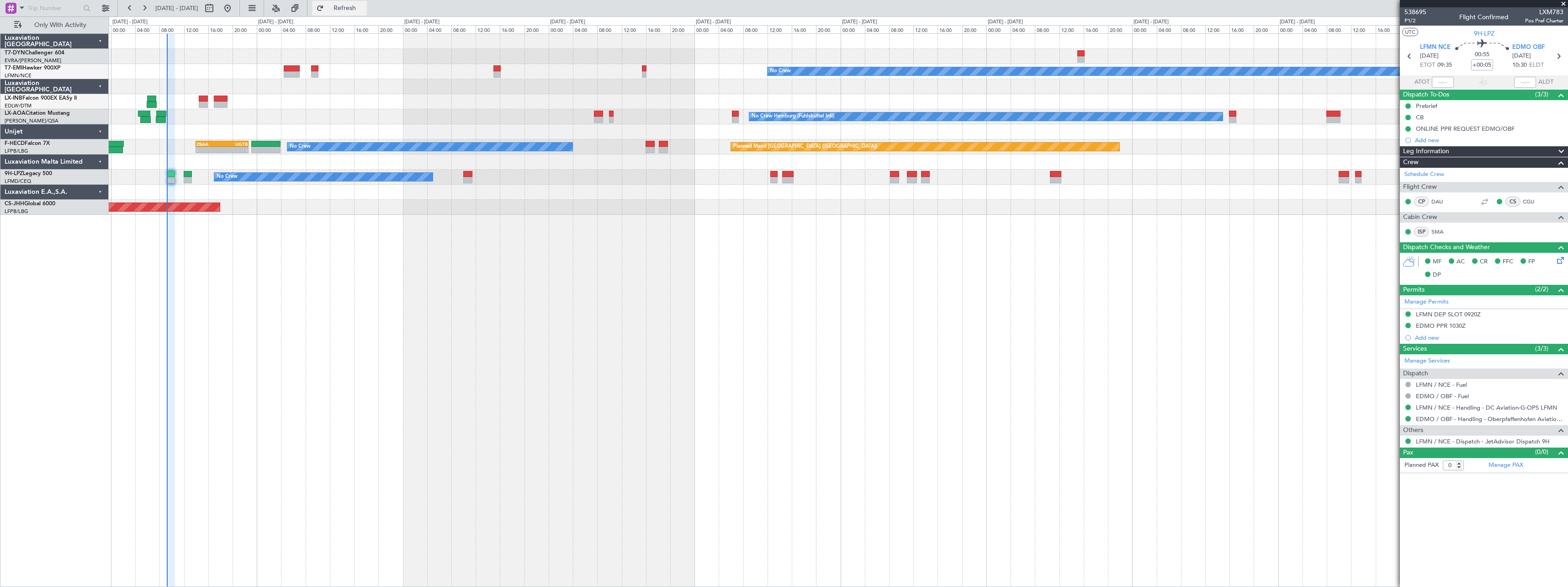
click at [362, 12] on button "Refresh" at bounding box center [340, 9] width 55 height 15
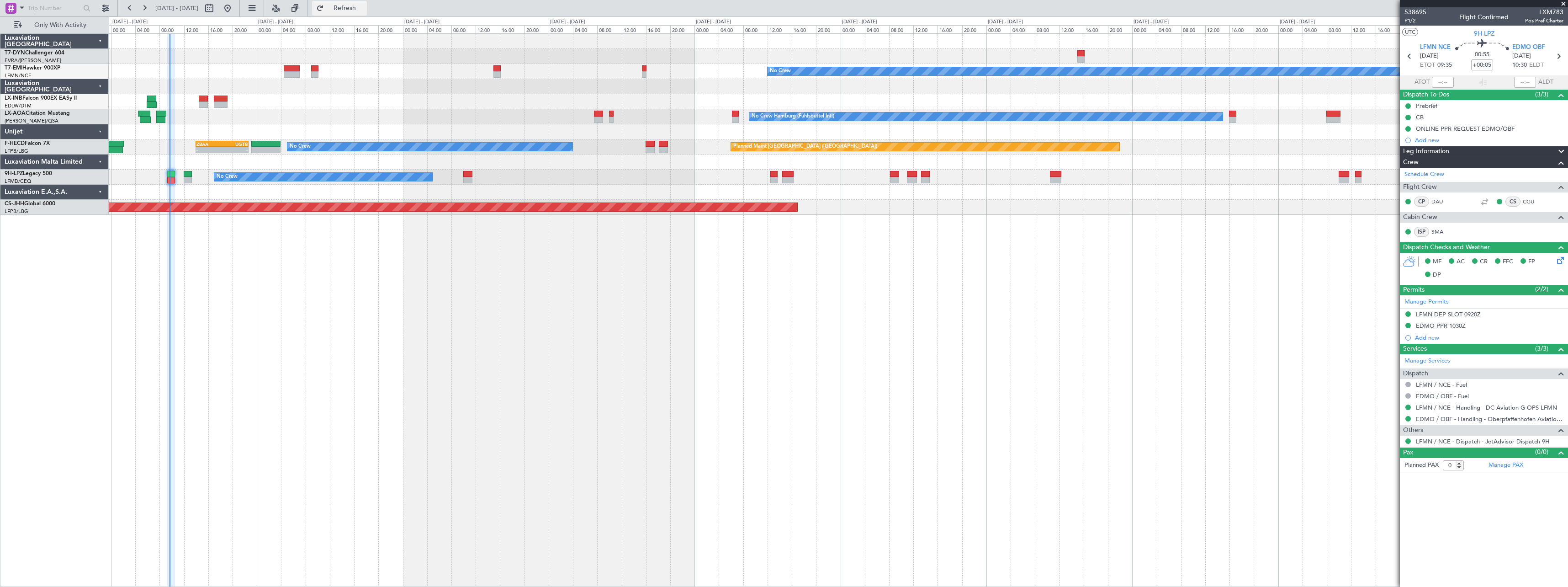
click at [364, 9] on span "Refresh" at bounding box center [345, 8] width 38 height 7
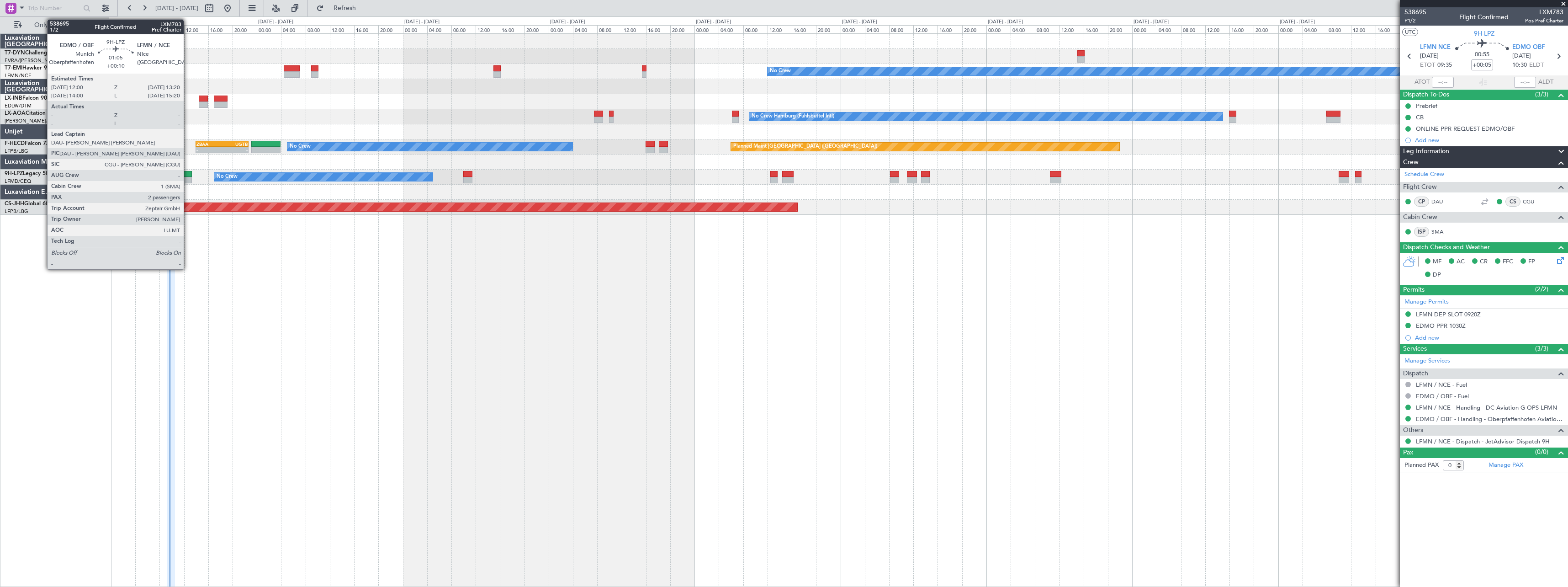
click at [187, 172] on div at bounding box center [188, 174] width 9 height 7
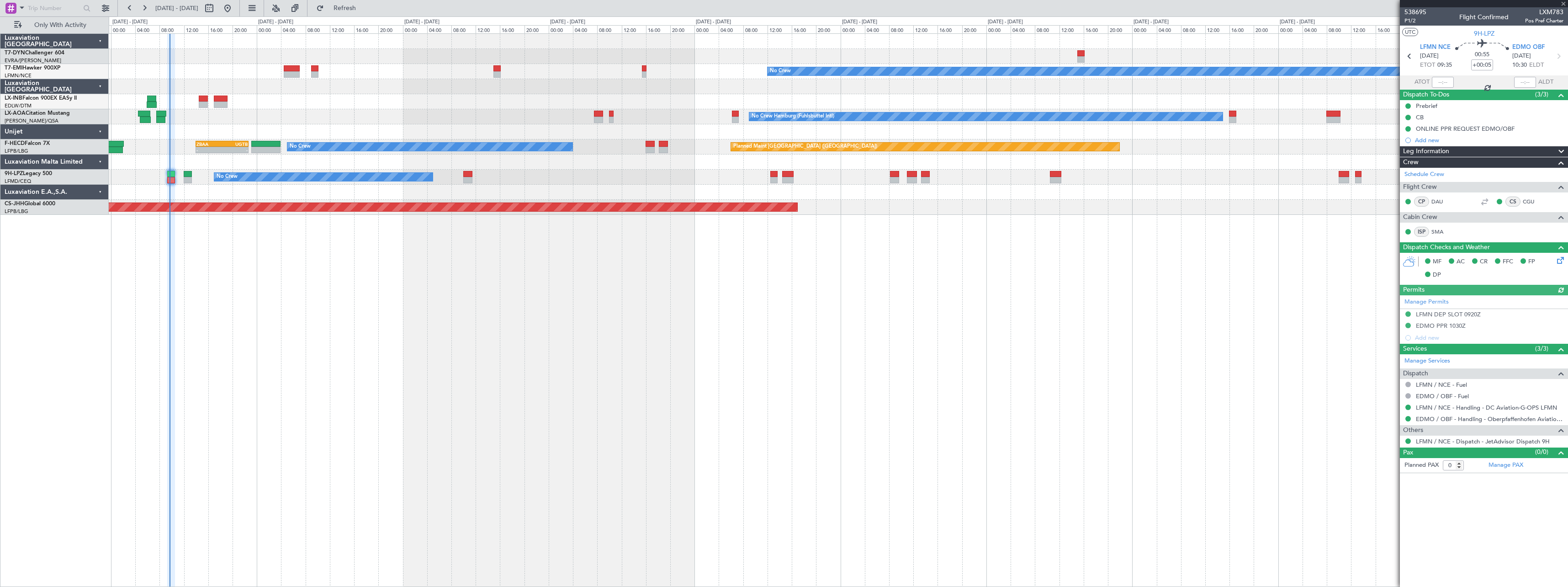
type input "+00:10"
type input "2"
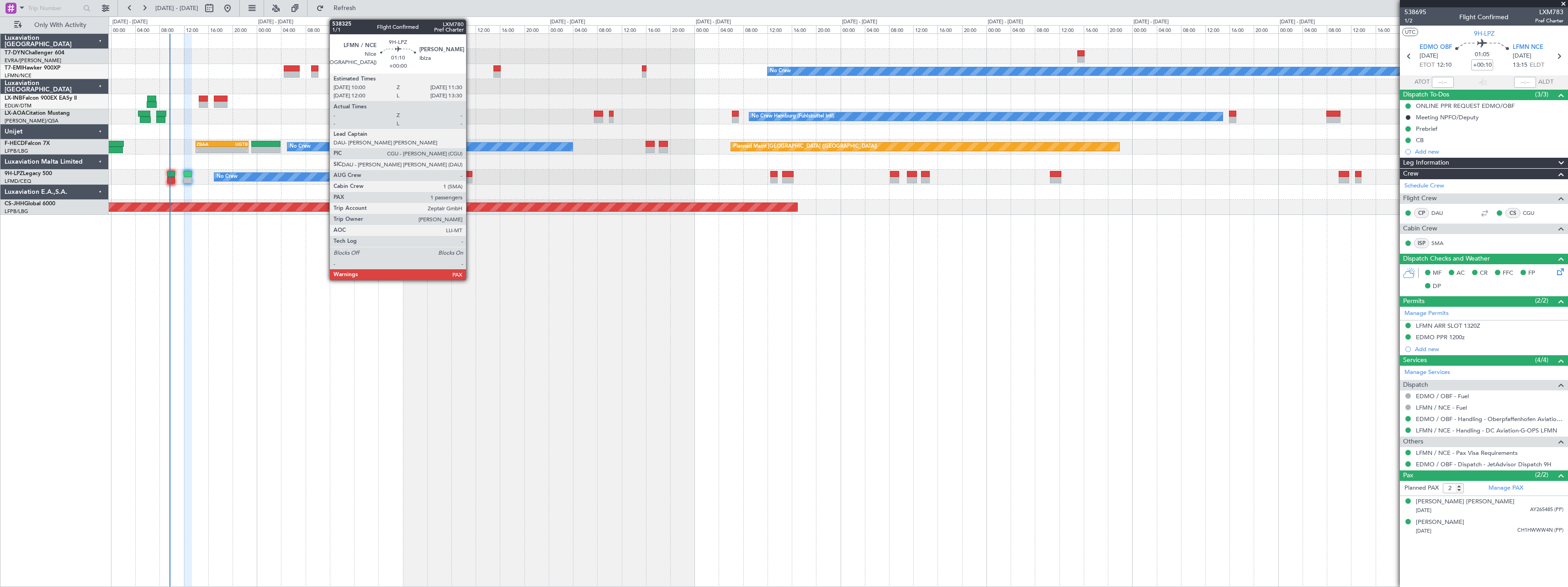
click at [470, 174] on div at bounding box center [467, 174] width 9 height 7
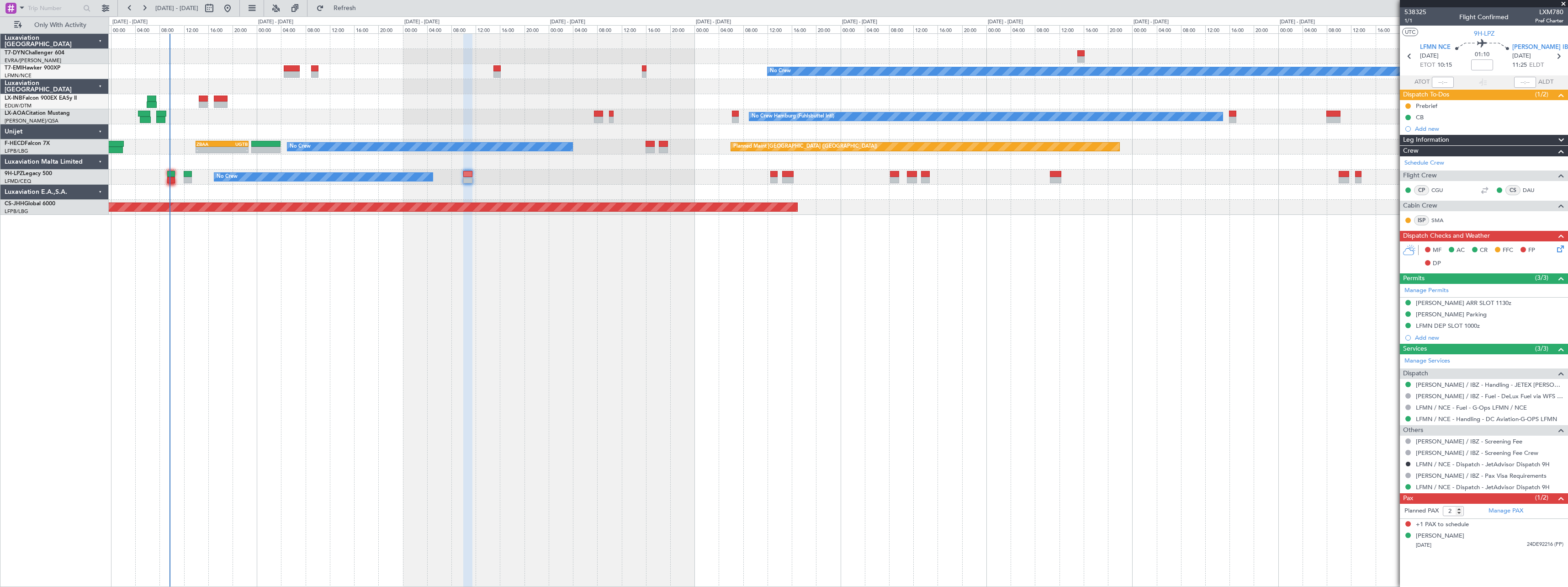
click at [1474, 527] on div "+1 PAX to schedule" at bounding box center [1484, 525] width 168 height 12
click at [364, 10] on span "Refresh" at bounding box center [345, 8] width 38 height 7
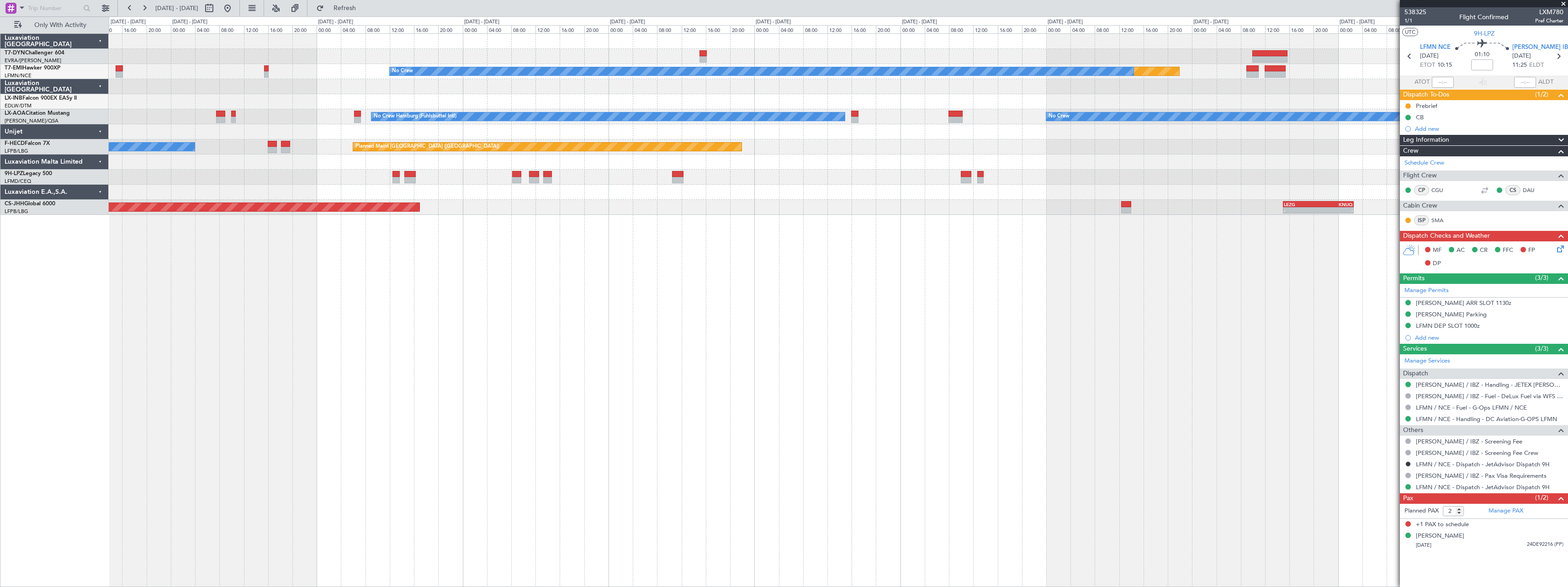
click at [170, 51] on div at bounding box center [838, 56] width 1459 height 15
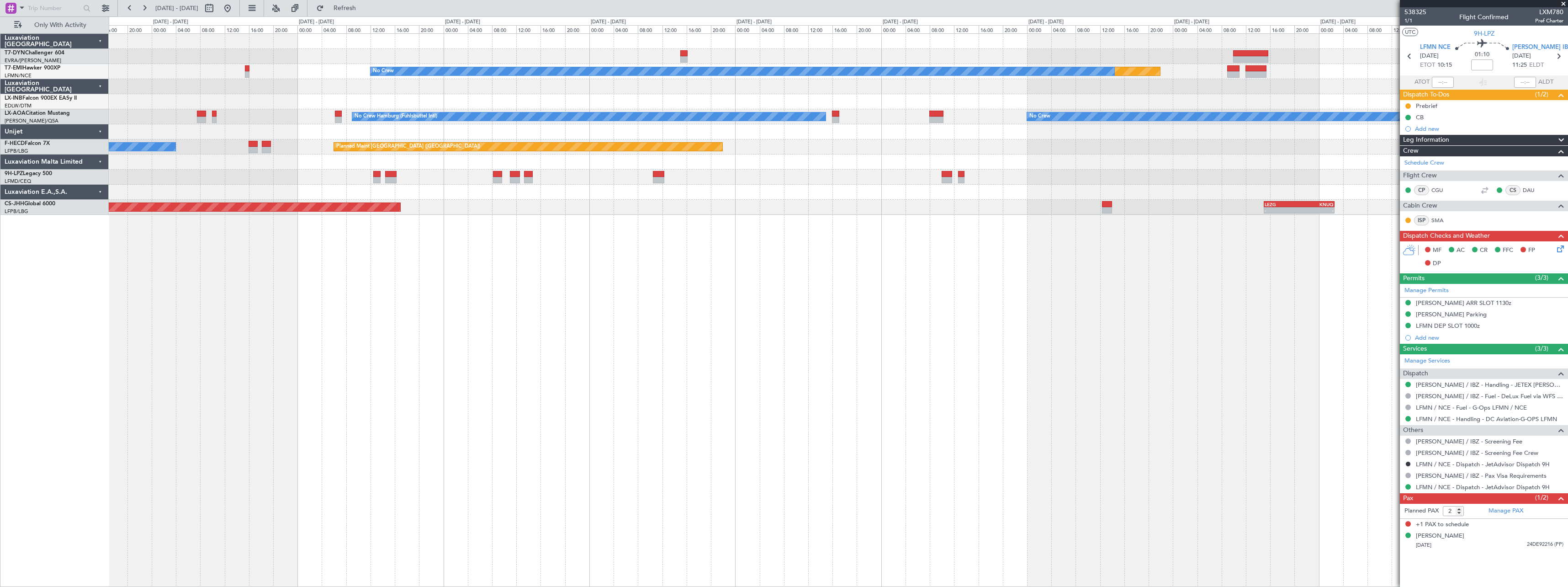
click at [311, 36] on div "Planned Maint No Crew No Crew No Crew Hamburg (Fuhlsbuttel Intl) Planned Maint …" at bounding box center [838, 124] width 1459 height 181
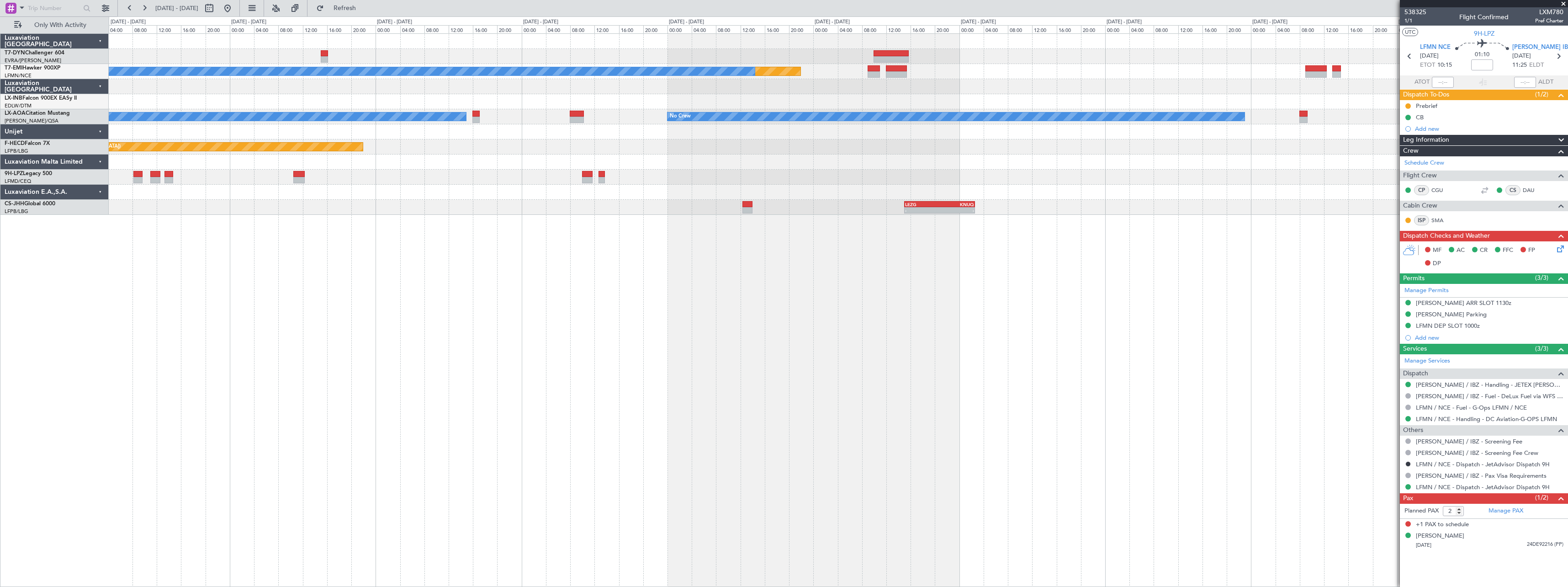
click at [563, 39] on div at bounding box center [838, 41] width 1459 height 15
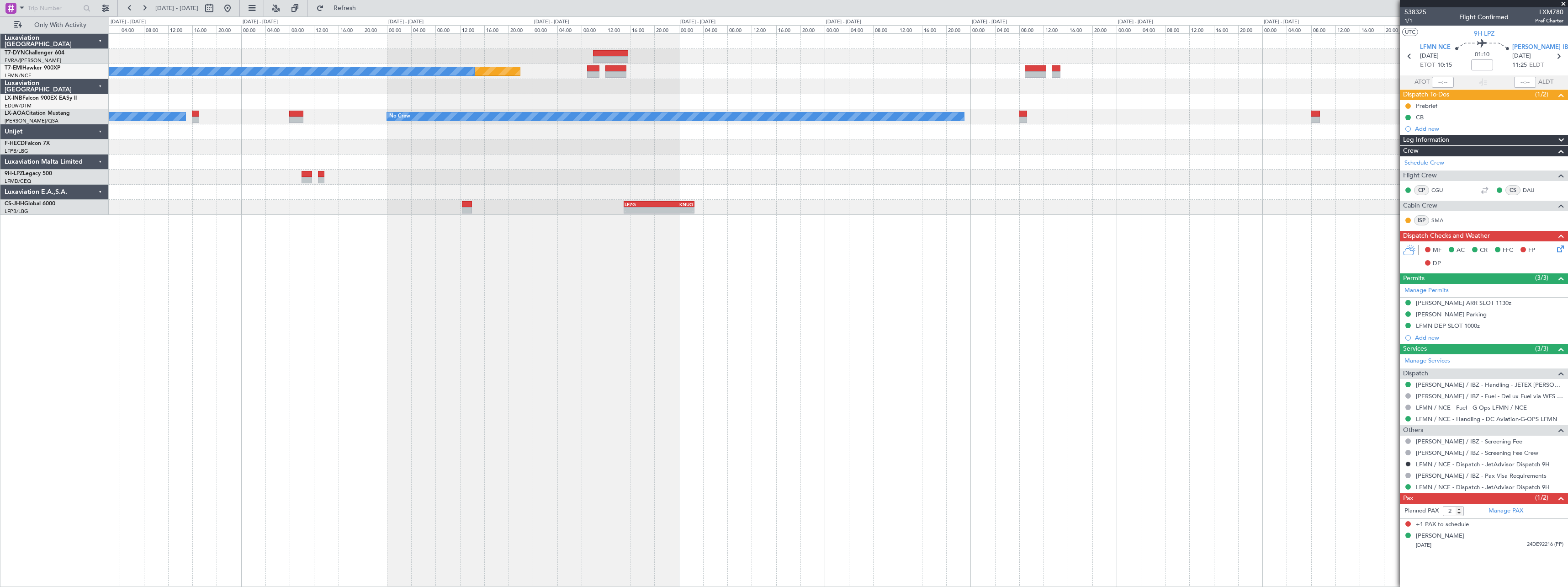
click at [715, 91] on div "Planned Maint No Crew No Crew No Crew Hamburg (Fuhlsbuttel Intl) Planned Maint …" at bounding box center [838, 124] width 1459 height 181
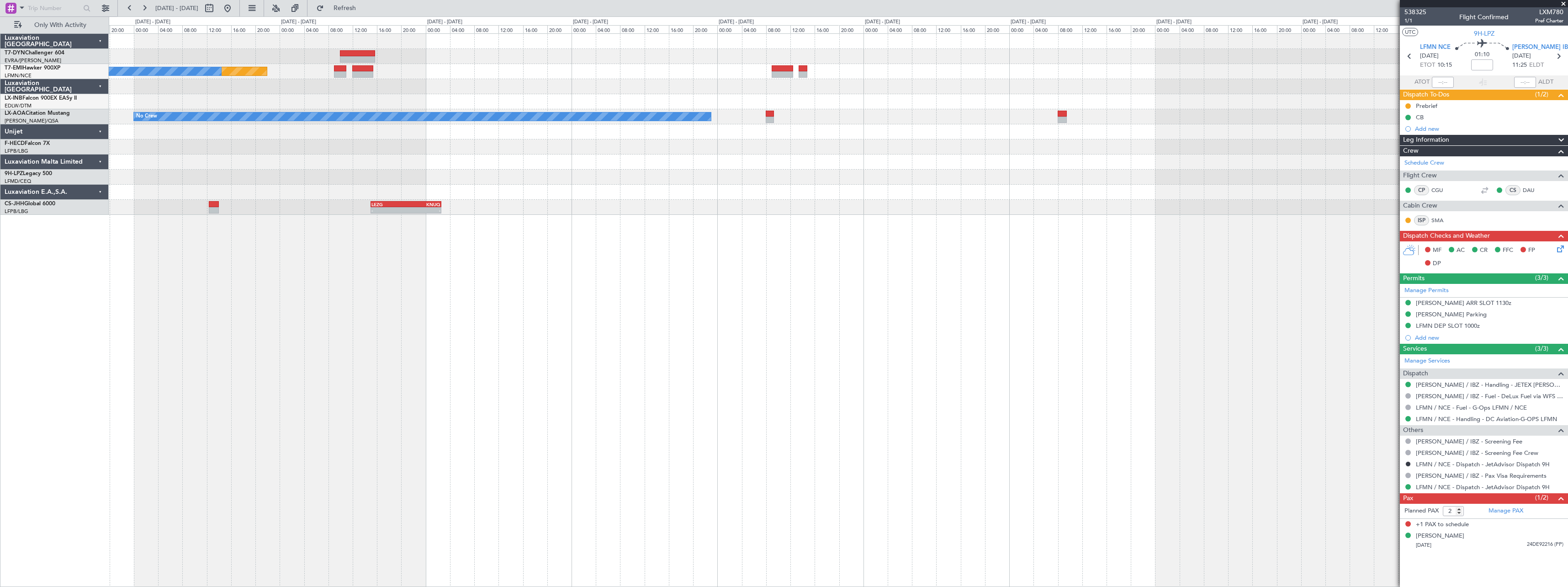
click at [864, 93] on div at bounding box center [838, 86] width 1459 height 15
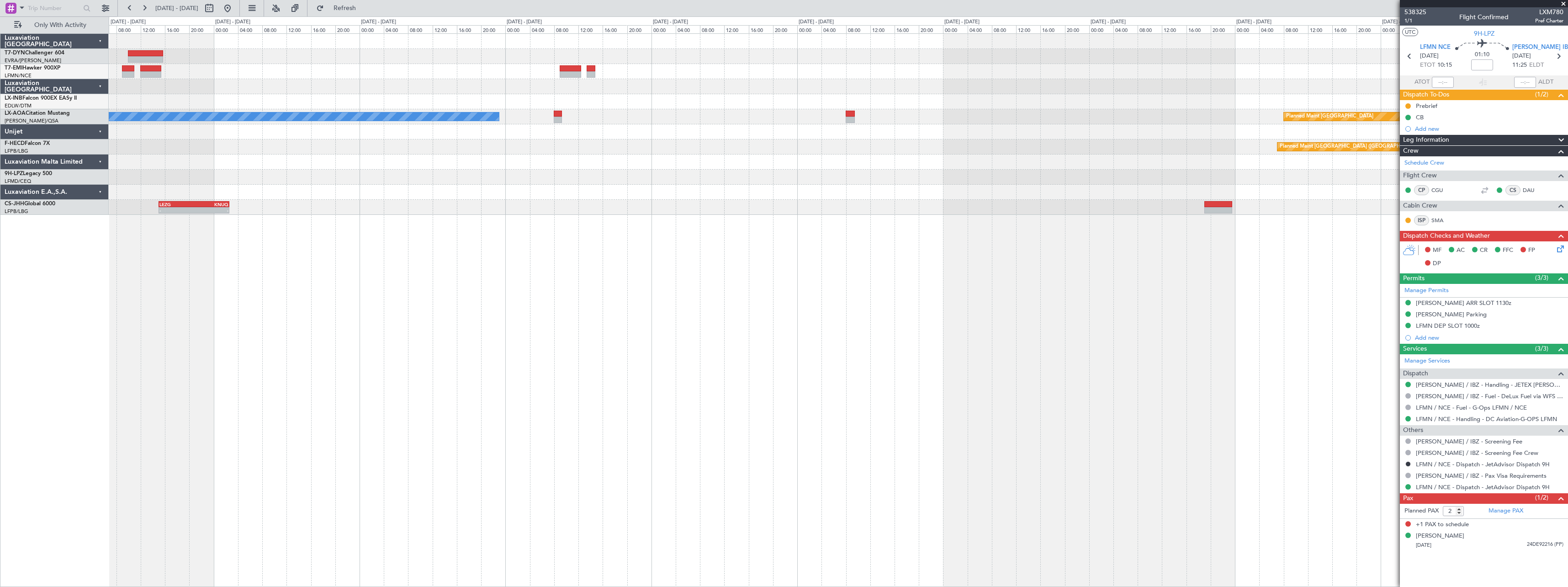
click at [639, 77] on div "Planned Maint No Crew No Crew Planned Maint Monchengladbach Planned Maint Paris…" at bounding box center [838, 124] width 1459 height 181
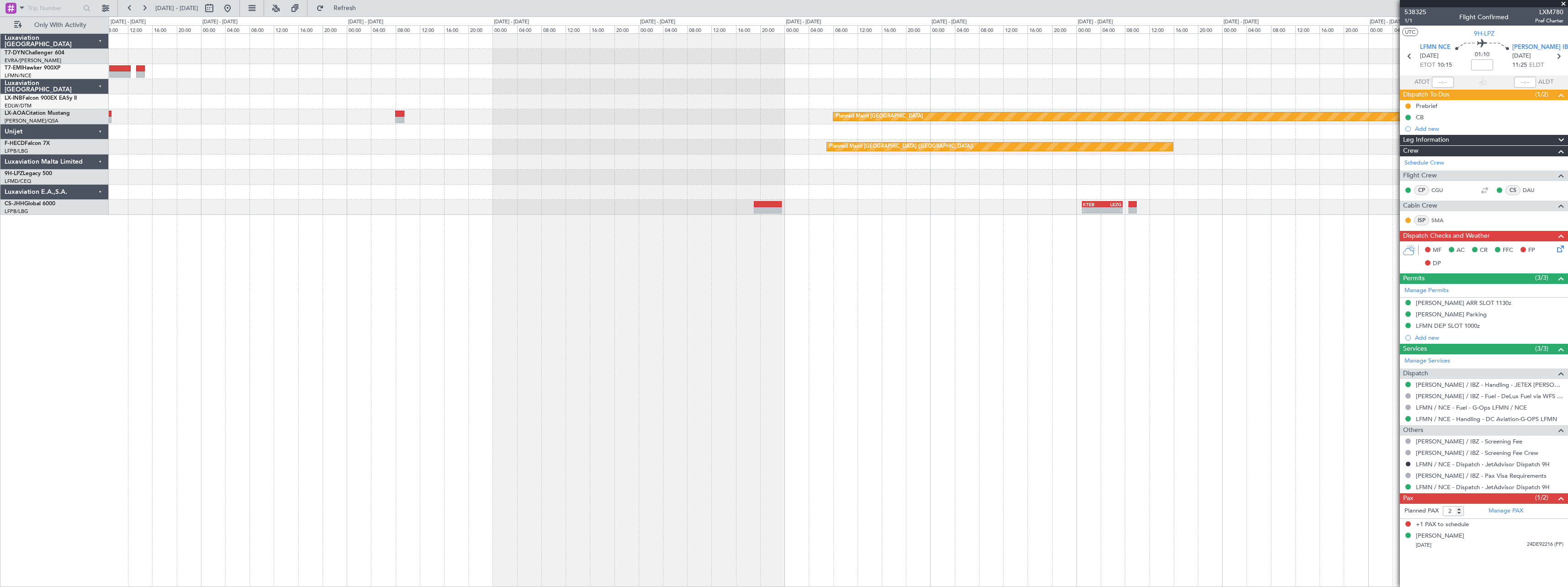
click at [723, 63] on div "Planned Maint Nurnberg Planned Maint Monchengladbach No Crew Monchengladbach No…" at bounding box center [838, 124] width 1459 height 181
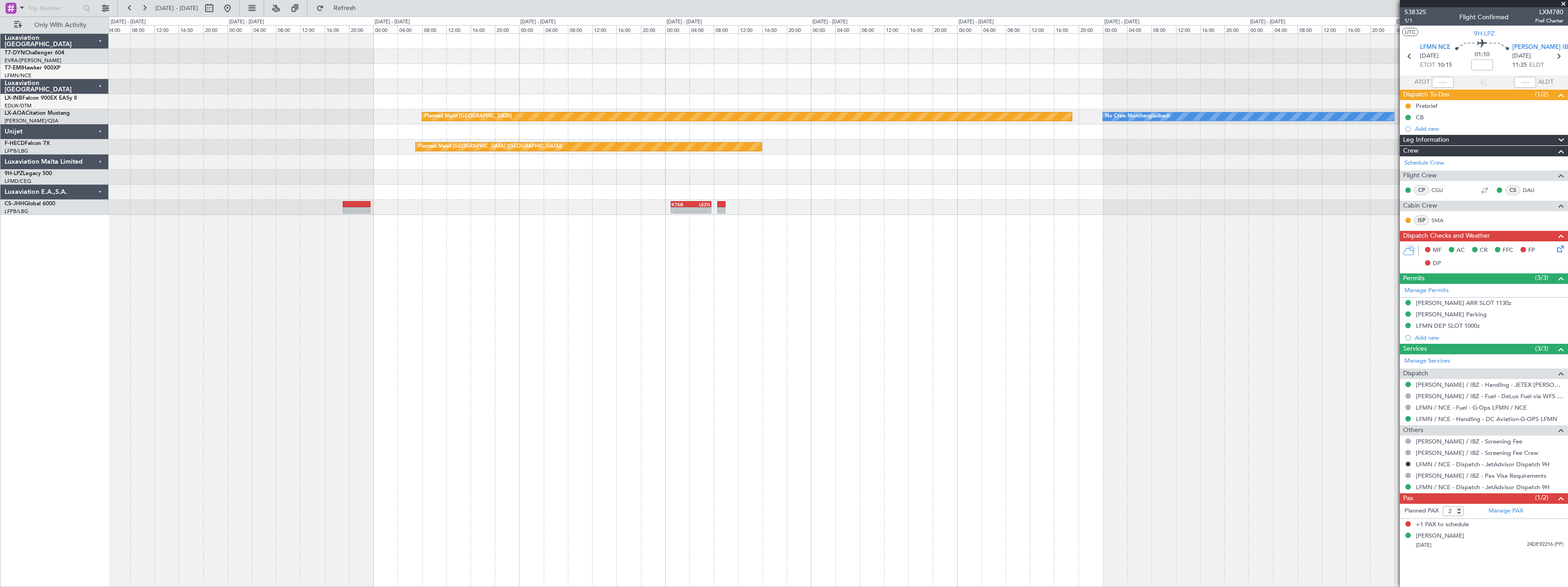
click at [551, 66] on div at bounding box center [838, 71] width 1459 height 15
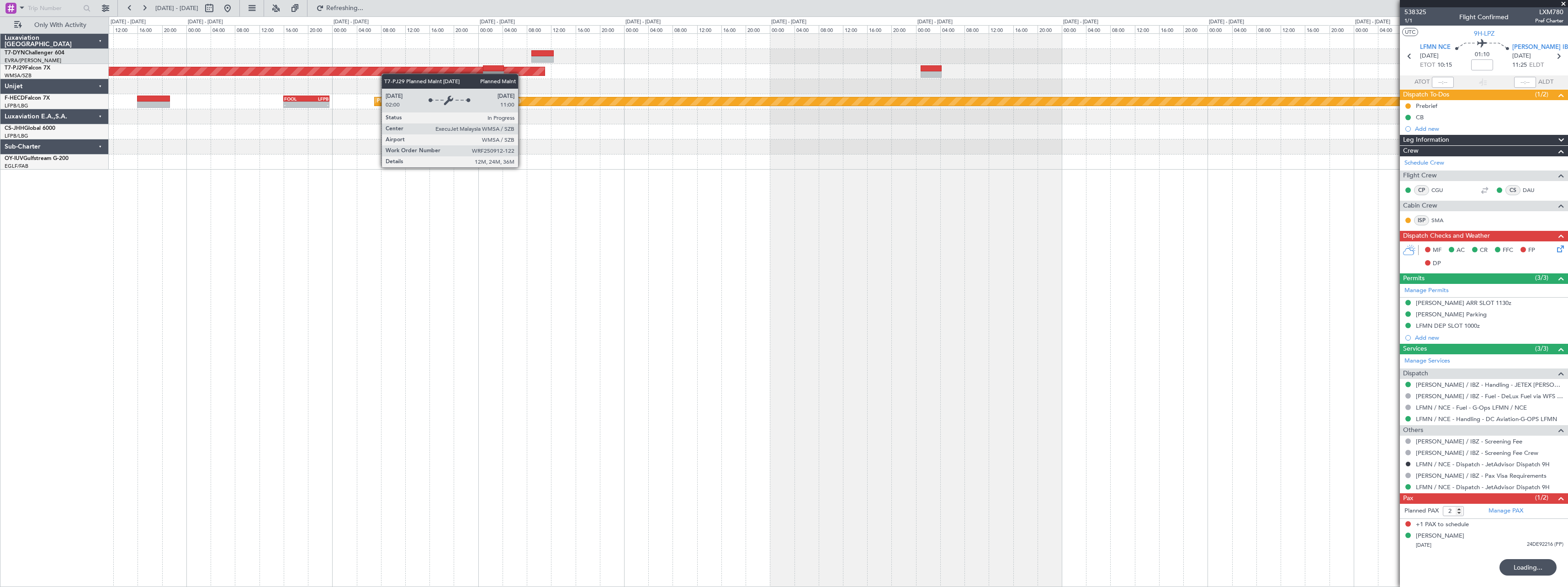
click at [200, 76] on div "Planned Maint [GEOGRAPHIC_DATA] (Sultan [PERSON_NAME] [PERSON_NAME] - Subang)" at bounding box center [838, 71] width 1459 height 15
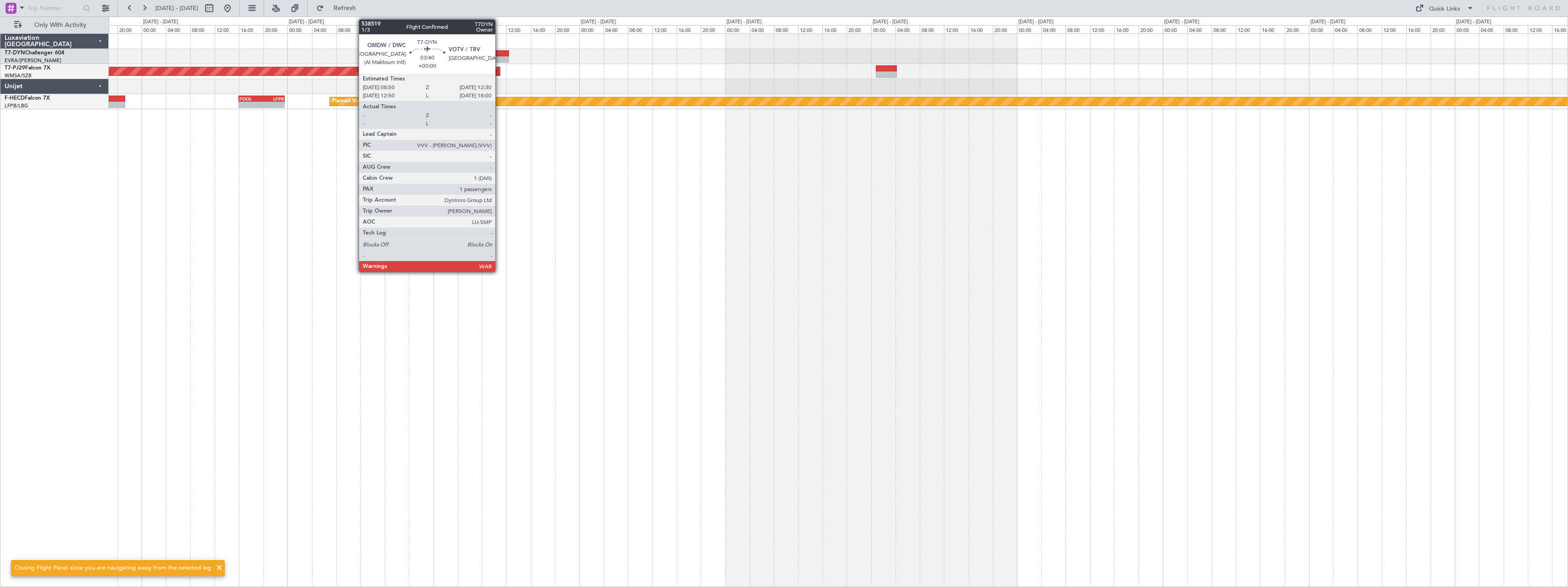
click at [499, 52] on div at bounding box center [497, 54] width 23 height 7
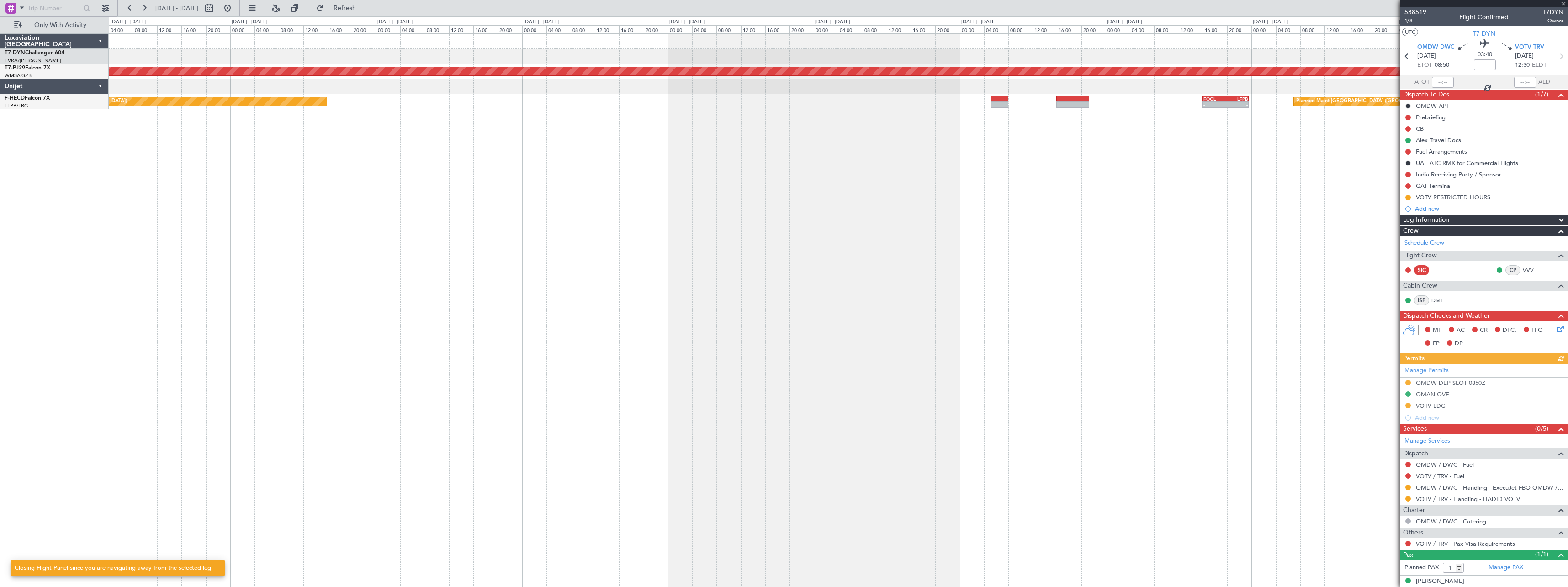
click at [878, 30] on div "Planned Maint Kuala Lumpur (Sultan Abdul Aziz Shah - Subang) Planned Maint Pari…" at bounding box center [784, 301] width 1568 height 571
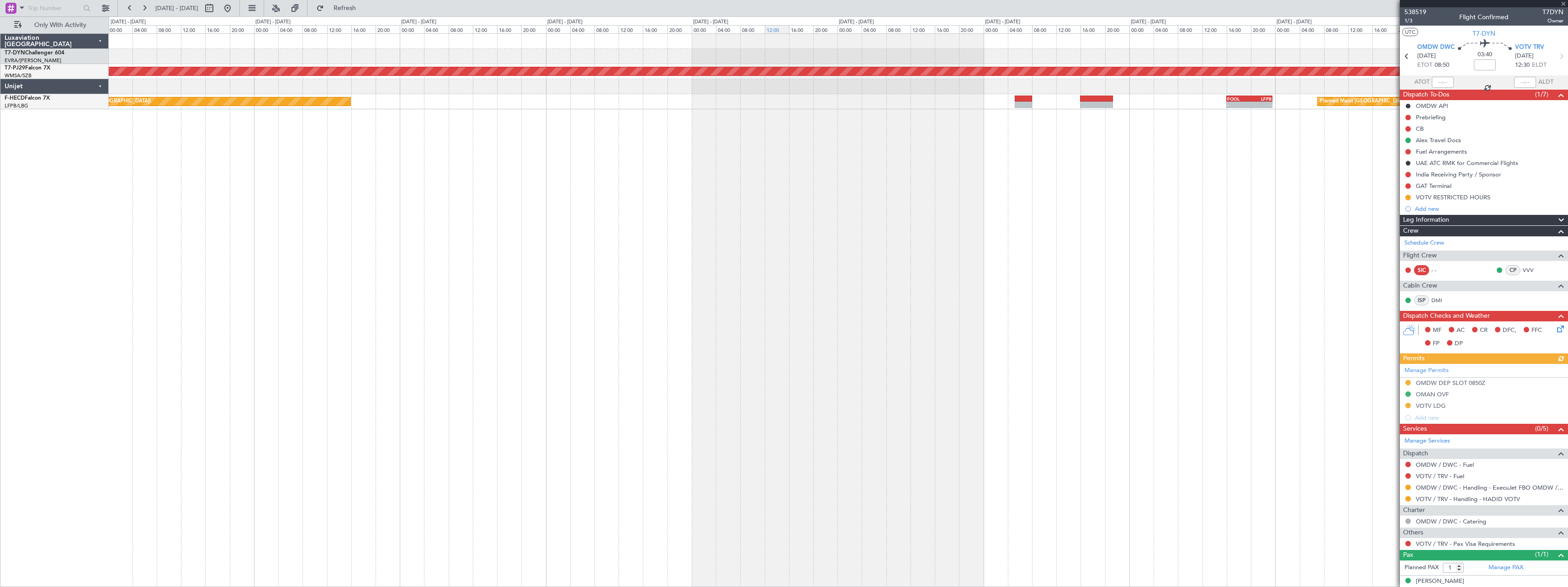
drag, startPoint x: 645, startPoint y: 18, endPoint x: 780, endPoint y: 25, distance: 135.2
click at [780, 25] on fb-flight-board "03 Nov 2025 - 13 Nov 2025 Refresh Quick Links Only With Activity Planned Maint …" at bounding box center [784, 297] width 1568 height 580
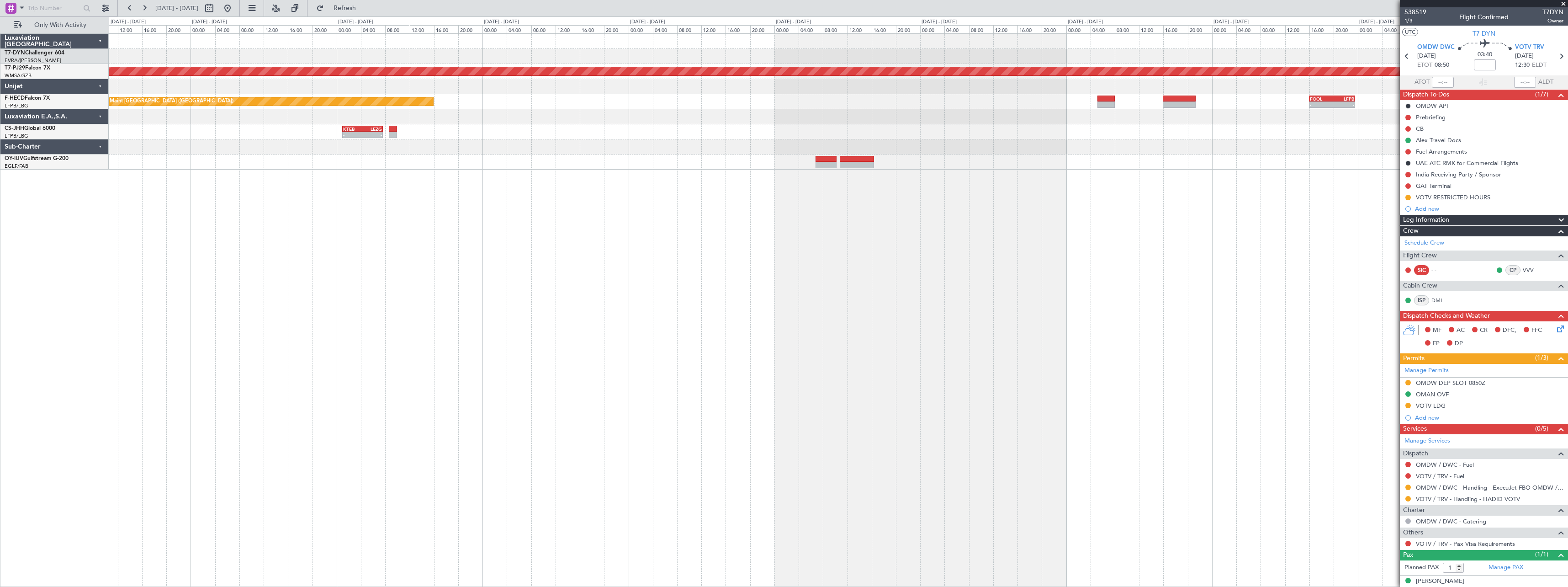
click at [894, 77] on div "Planned Maint Kuala Lumpur (Sultan Abdul Aziz Shah - Subang) Planned Maint Pari…" at bounding box center [838, 102] width 1459 height 136
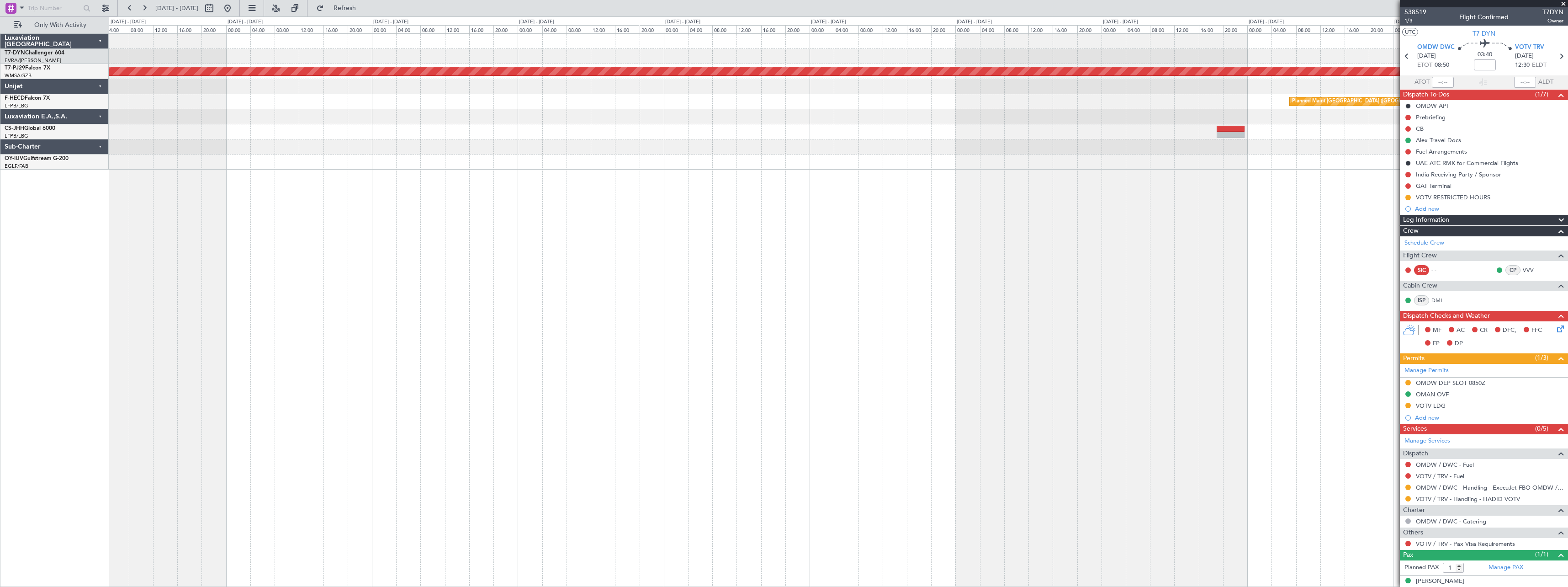
click at [844, 100] on div "Planned Maint Kuala Lumpur (Sultan Abdul Aziz Shah - Subang) Planned Maint Pari…" at bounding box center [838, 102] width 1459 height 136
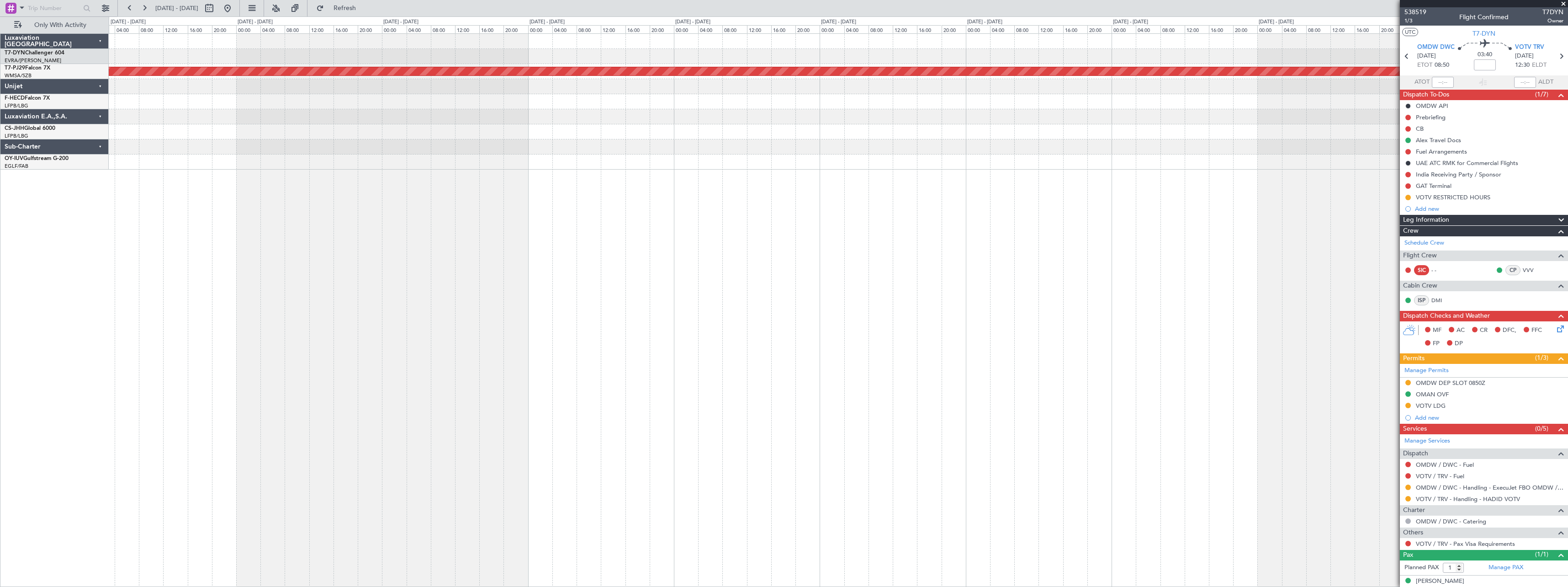
click at [718, 103] on div "Planned Maint Kuala Lumpur (Sultan Abdul Aziz Shah - Subang) Planned Maint Pari…" at bounding box center [838, 102] width 1459 height 136
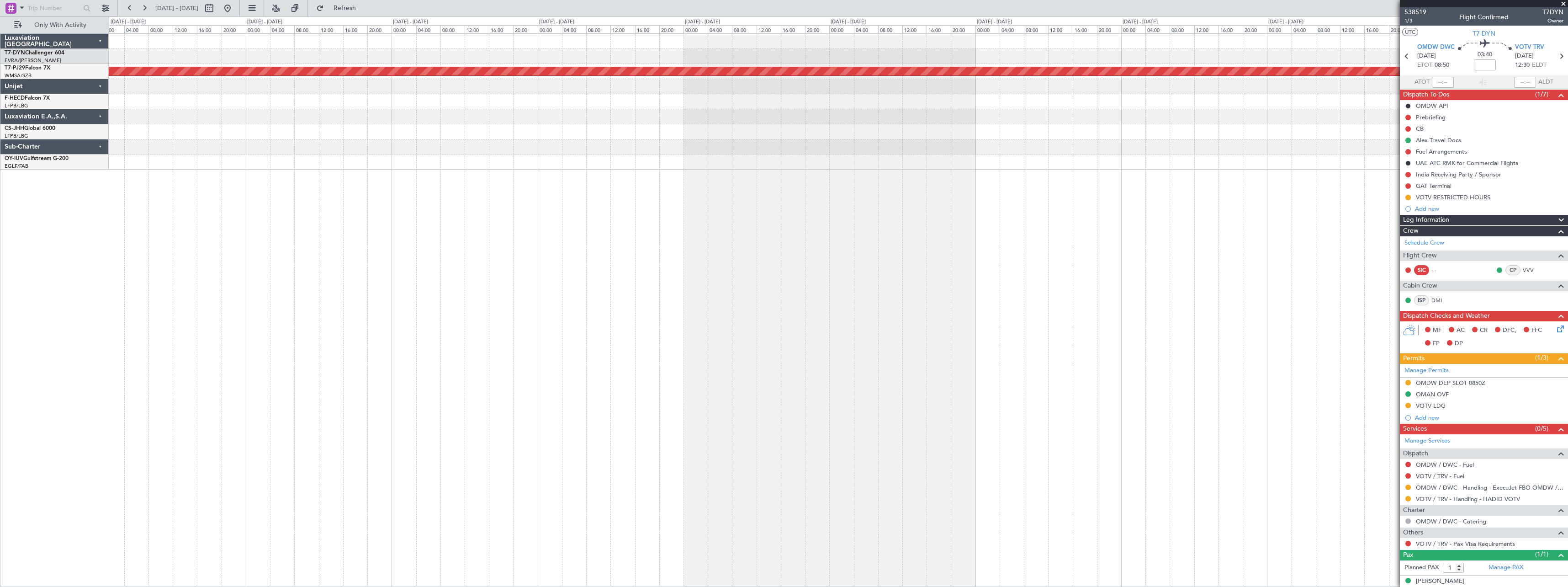
click at [637, 106] on div "Planned Maint Kuala Lumpur (Sultan Abdul Aziz Shah - Subang) No Crew Planned Ma…" at bounding box center [838, 102] width 1459 height 136
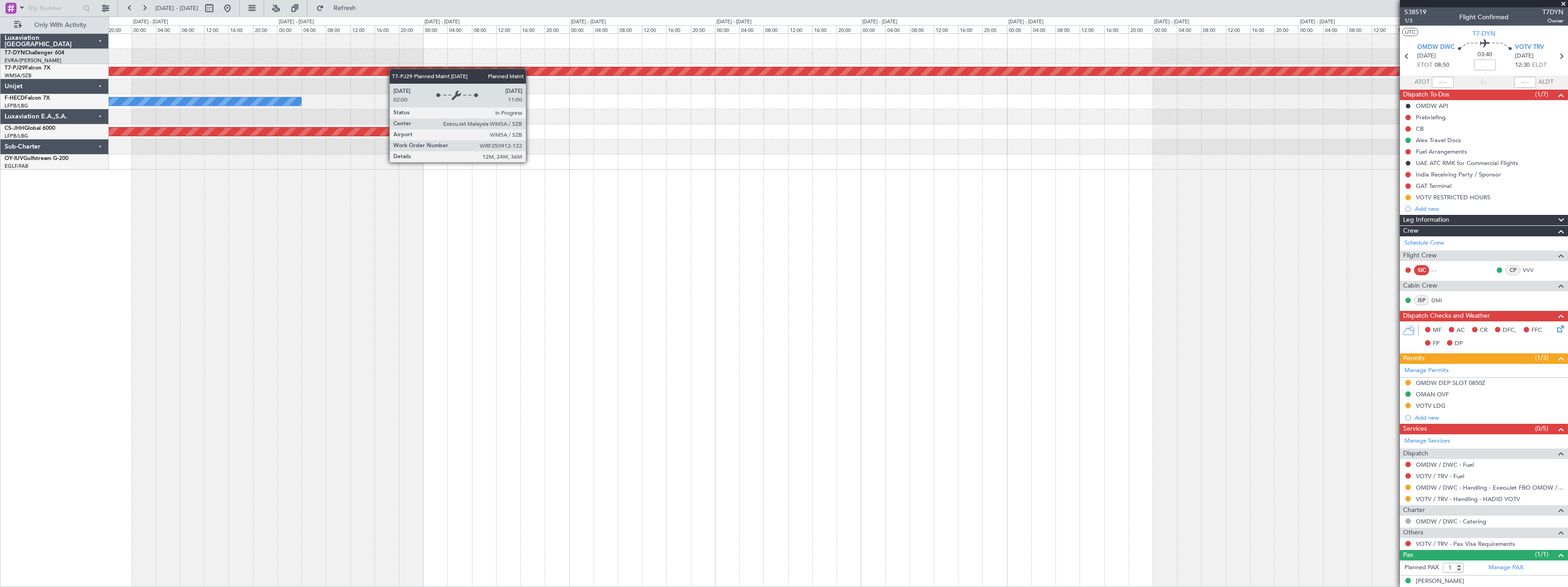
click at [475, 75] on div "Planned Maint Kuala Lumpur (Sultan Abdul Aziz Shah - Subang) No Crew Planned Ma…" at bounding box center [838, 102] width 1459 height 136
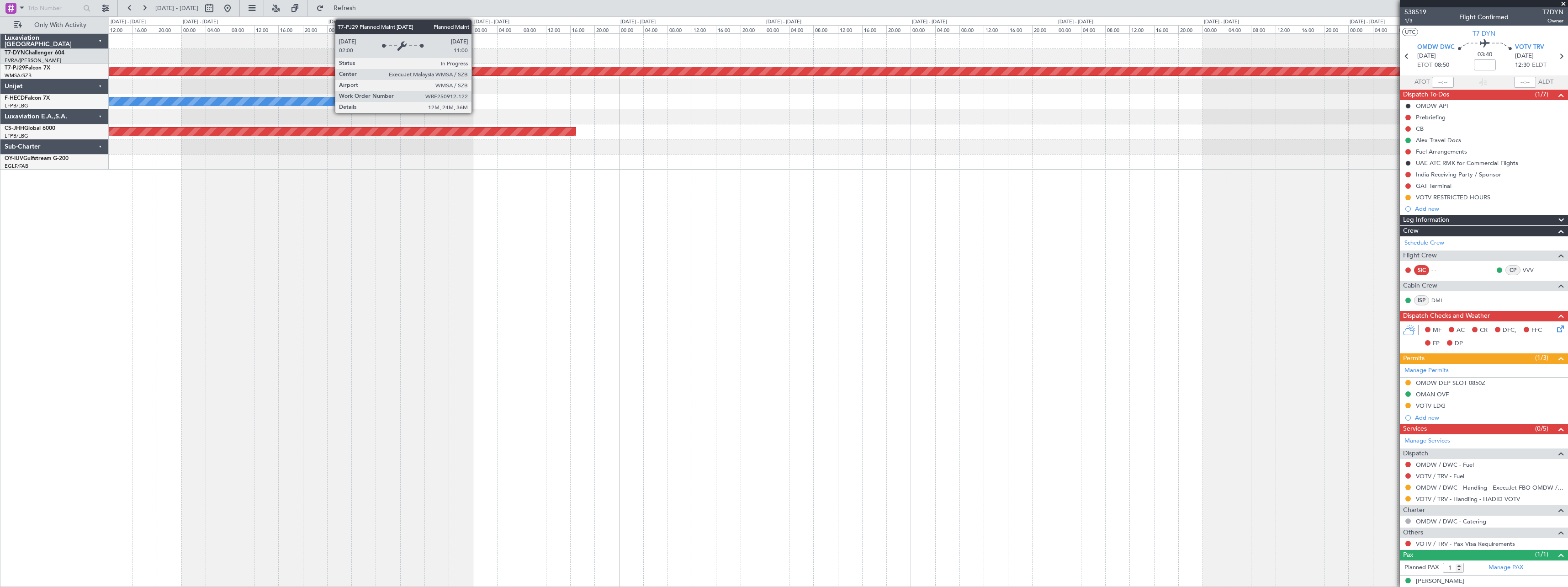
click at [769, 113] on div "Planned Maint Kuala Lumpur (Sultan Abdul Aziz Shah - Subang) No Crew Planned Ma…" at bounding box center [838, 102] width 1459 height 136
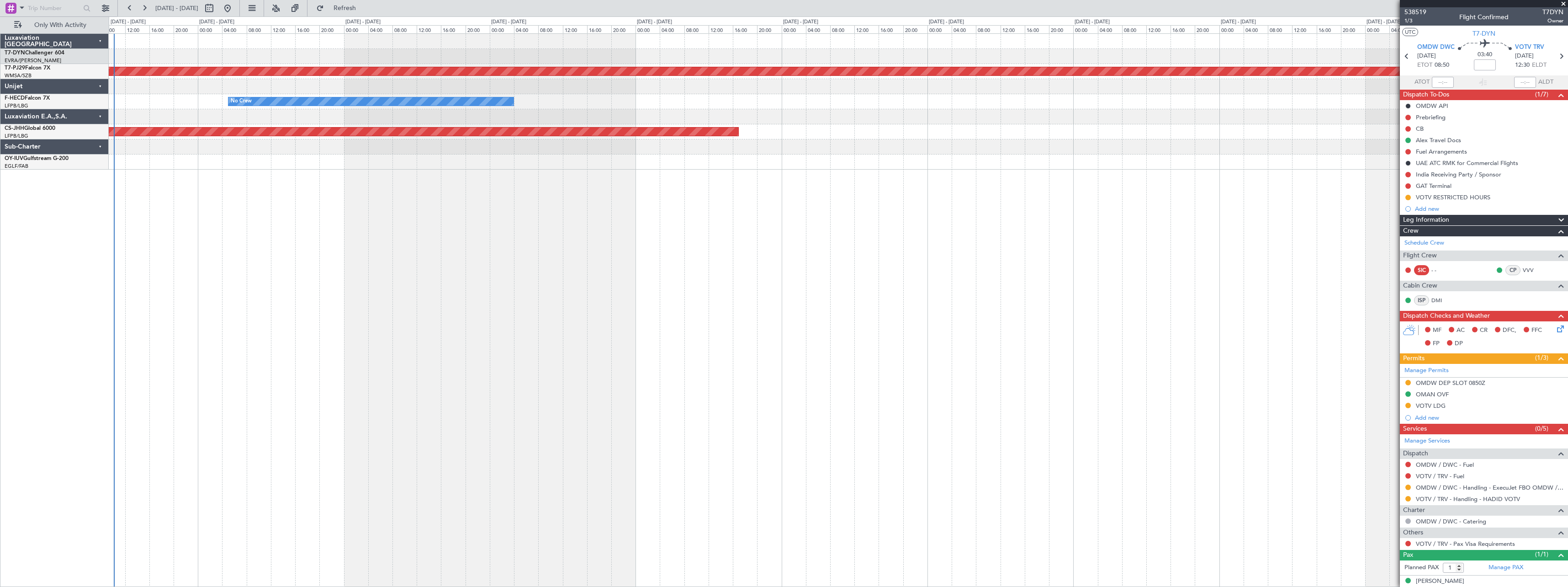
click at [348, 90] on div at bounding box center [838, 86] width 1459 height 15
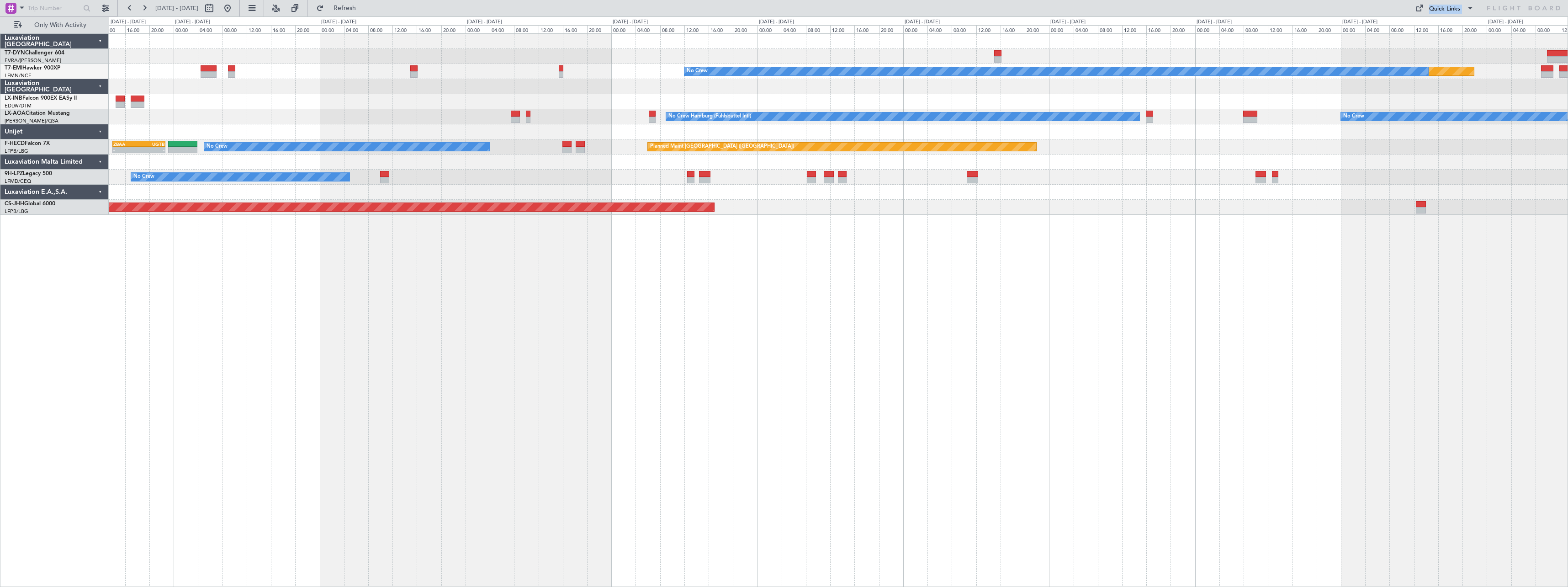
click at [817, 138] on div at bounding box center [838, 132] width 1459 height 15
